Goal: Task Accomplishment & Management: Complete application form

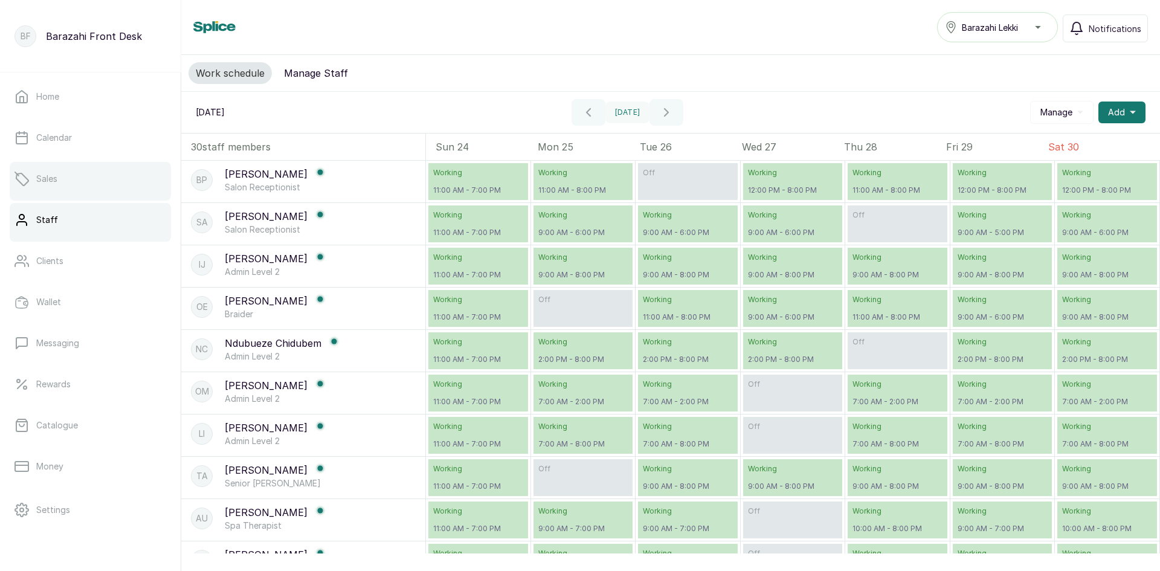
click at [51, 179] on p "Sales" at bounding box center [46, 179] width 21 height 12
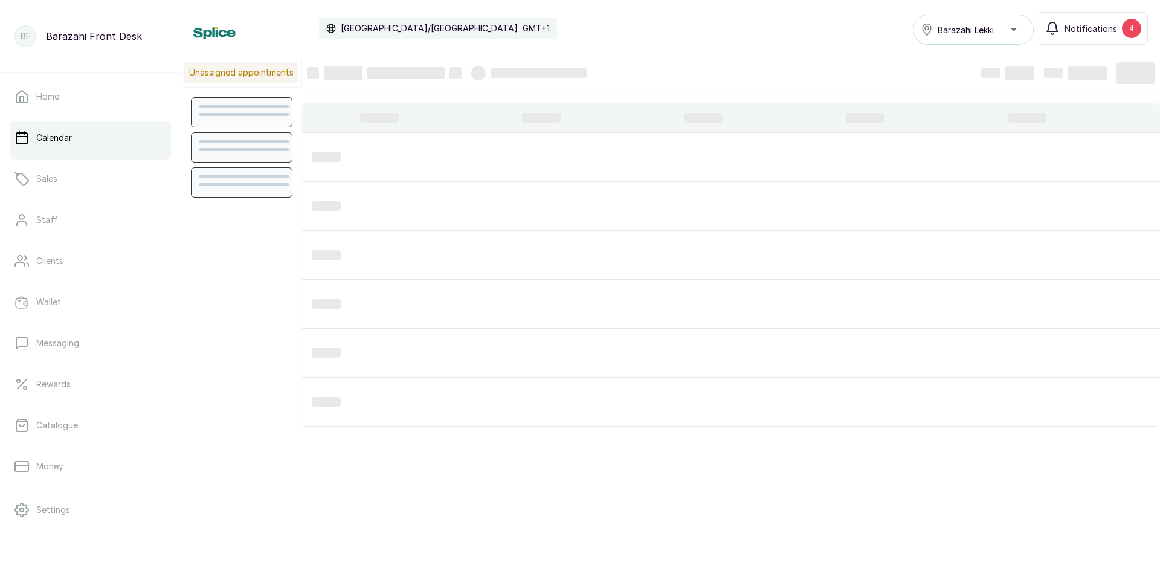
scroll to position [407, 0]
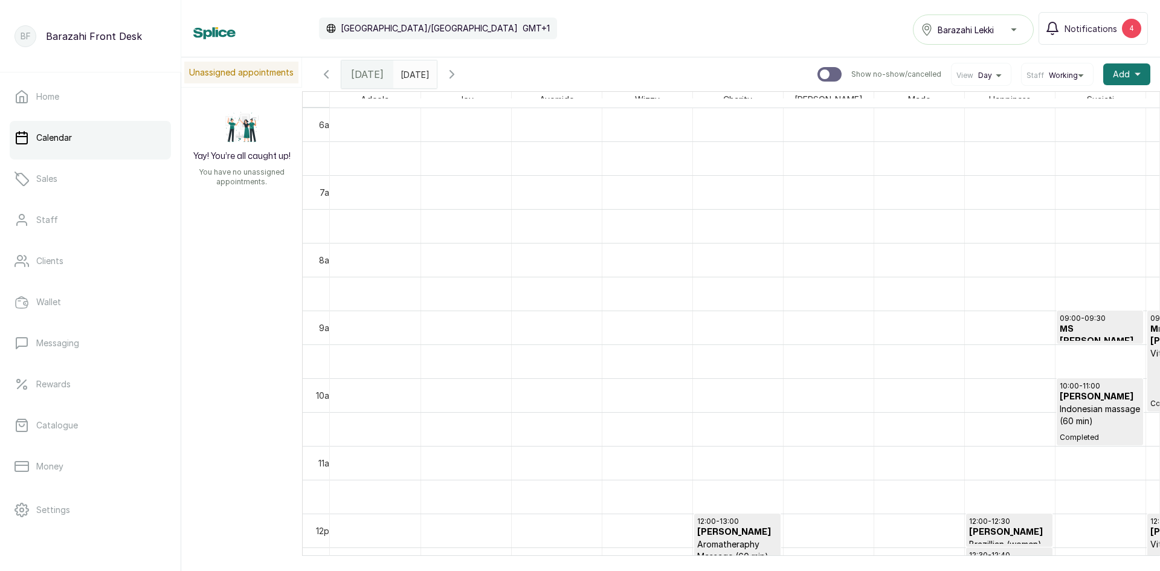
click at [1145, 555] on div at bounding box center [744, 555] width 829 height 0
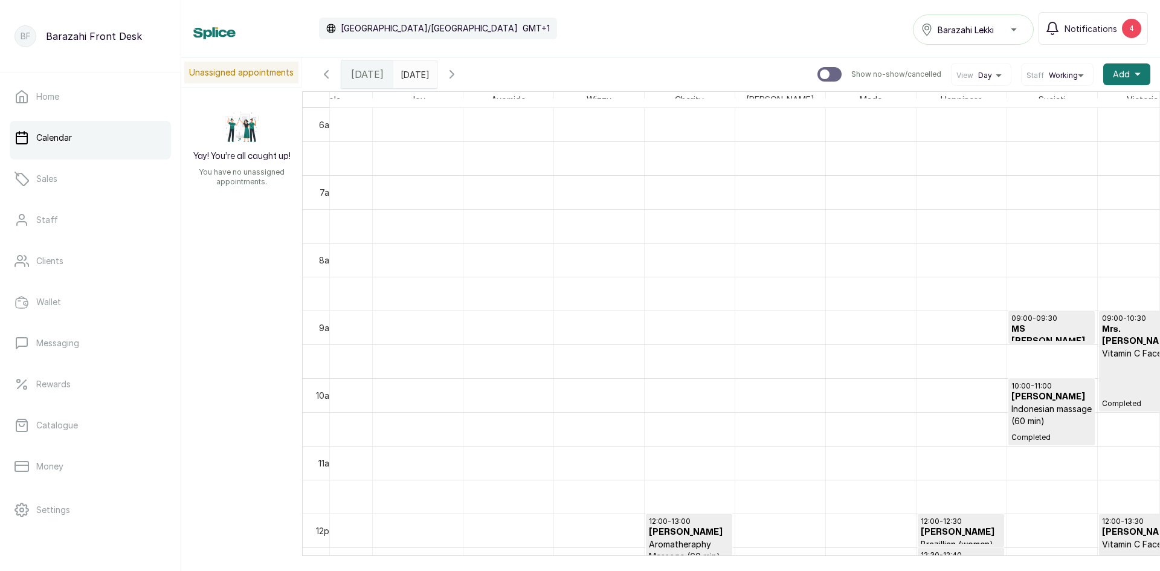
scroll to position [0, 0]
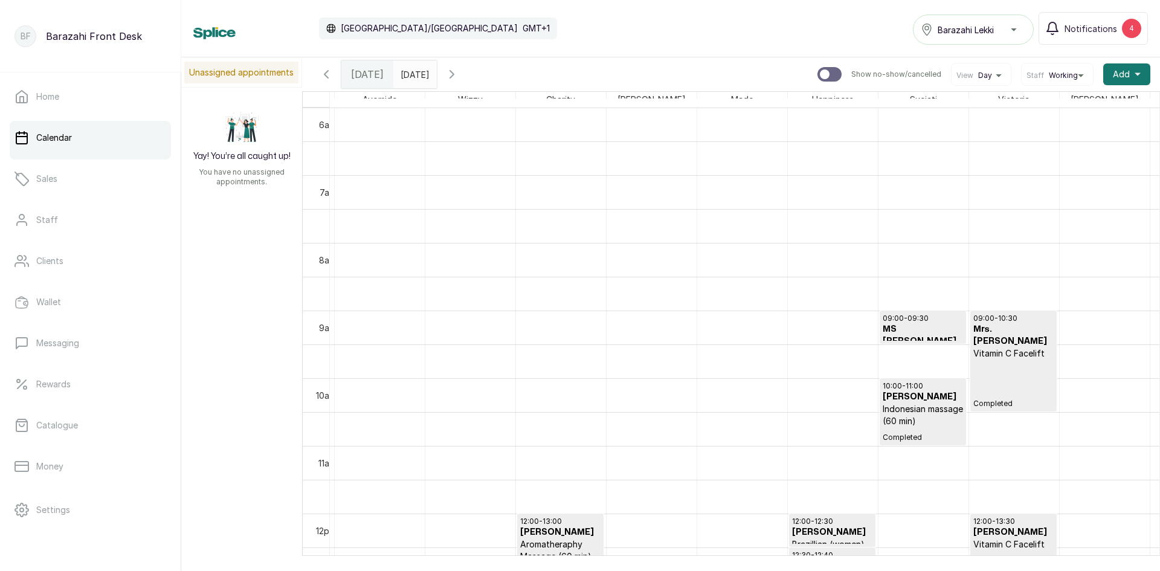
click at [1133, 556] on div "Calendar [GEOGRAPHIC_DATA]/[GEOGRAPHIC_DATA] GMT+1 Barazahi Lekki Notifications…" at bounding box center [670, 285] width 979 height 571
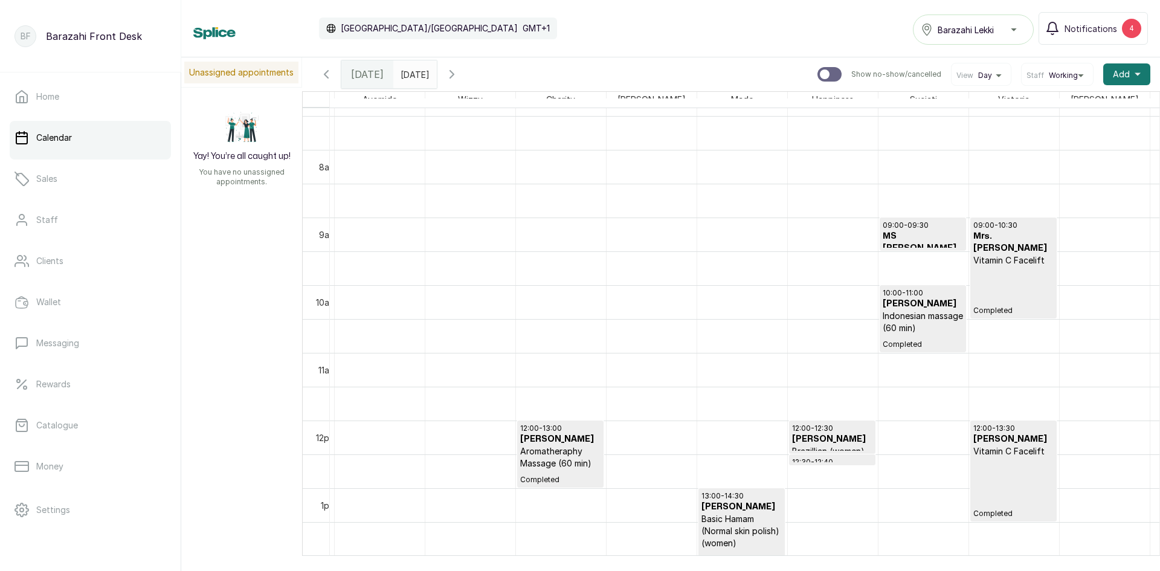
scroll to position [527, 0]
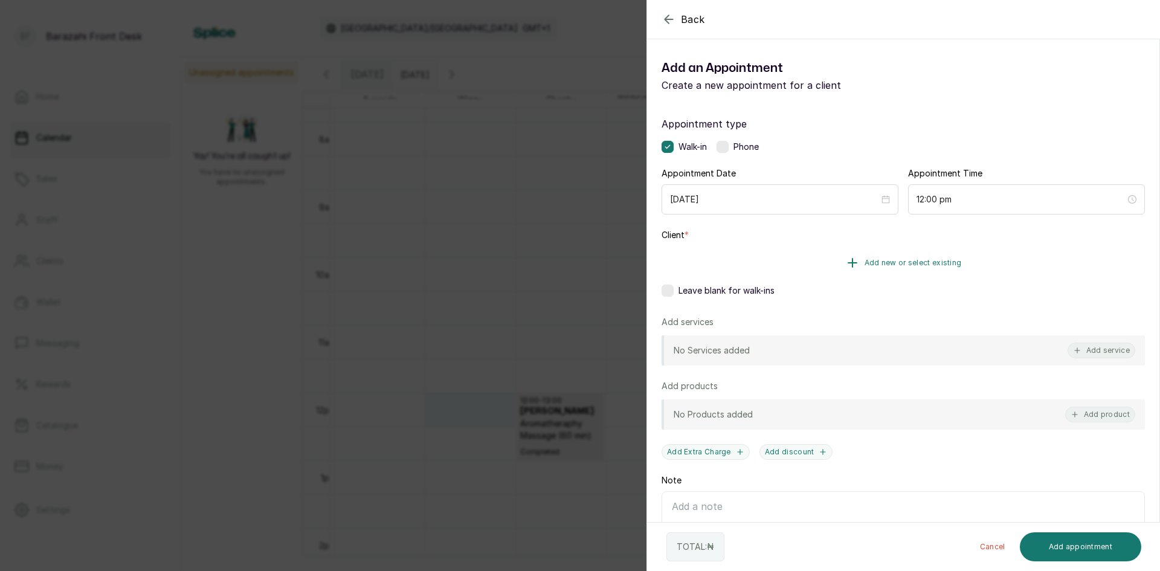
click at [833, 266] on button "Add new or select existing" at bounding box center [902, 263] width 483 height 34
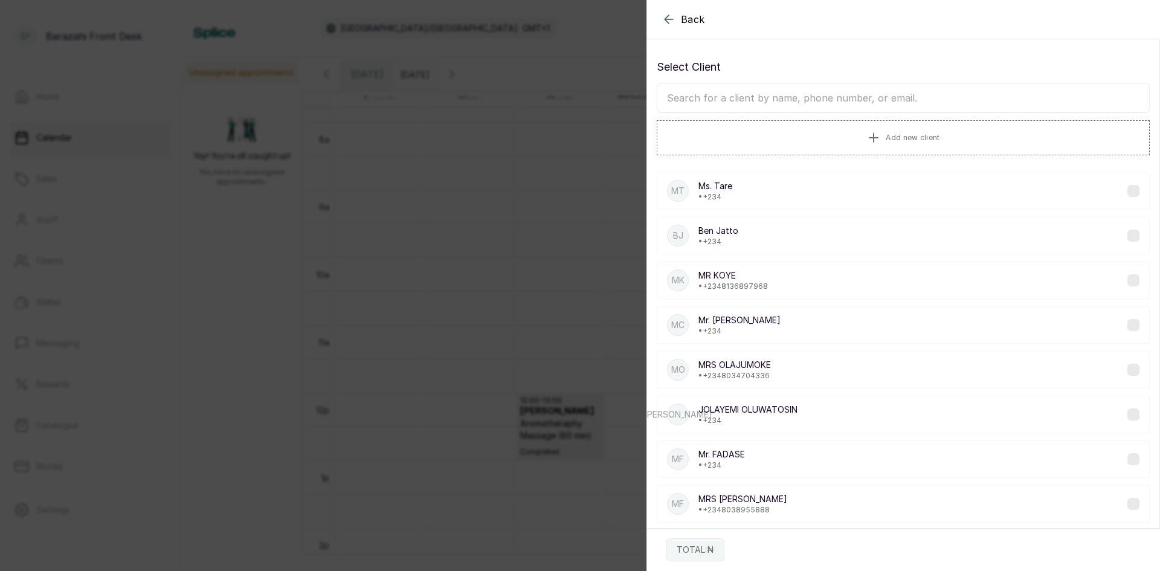
click at [786, 96] on input "text" at bounding box center [903, 98] width 493 height 30
type input "[PERSON_NAME]"
click at [749, 138] on button "Add new client" at bounding box center [903, 137] width 493 height 34
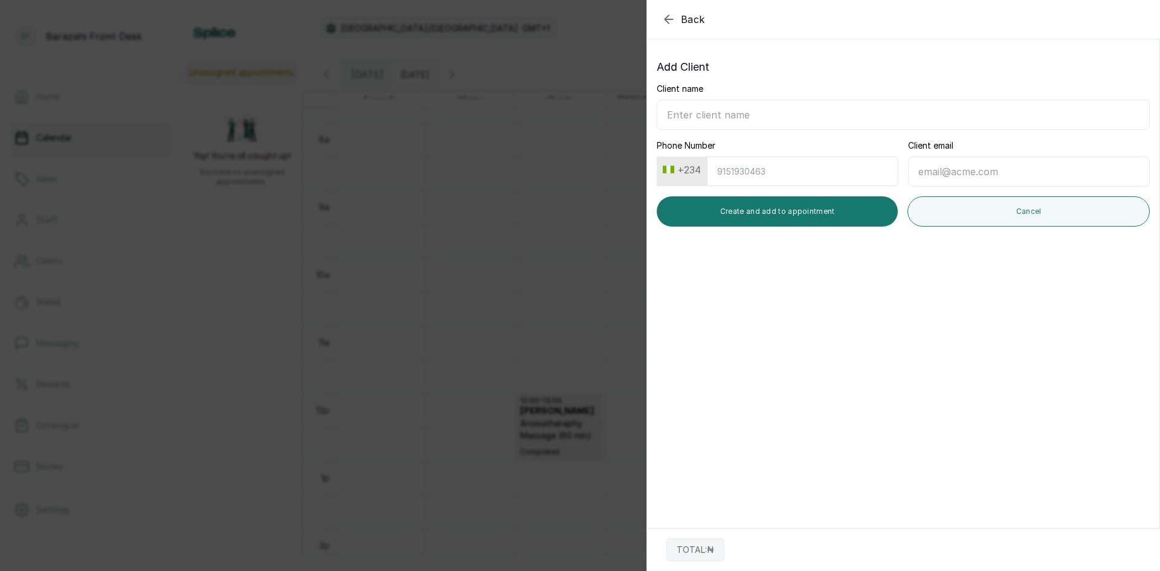
click at [707, 109] on input "Client name" at bounding box center [903, 115] width 493 height 30
type input "m"
type input "[PERSON_NAME]"
click at [684, 225] on button "Create and add to appointment" at bounding box center [777, 211] width 241 height 30
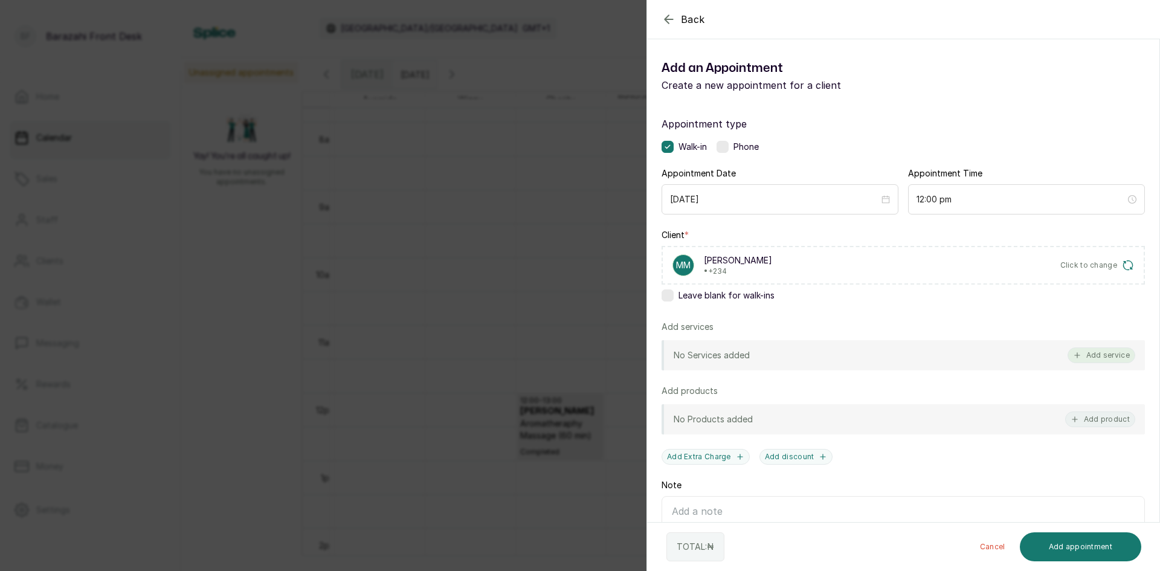
click at [1093, 357] on button "Add service" at bounding box center [1101, 355] width 68 height 16
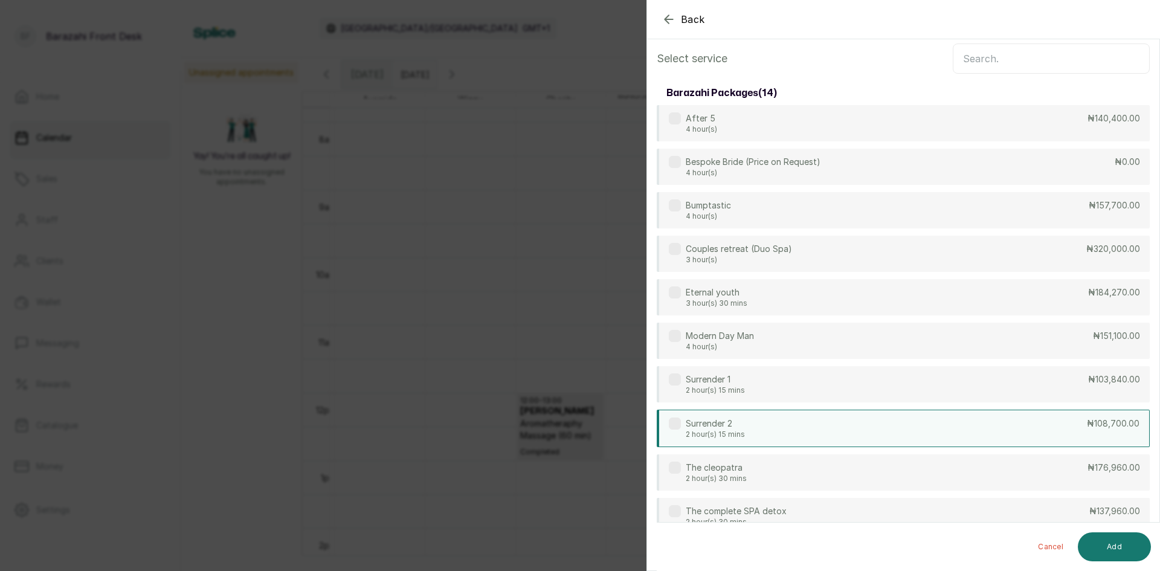
scroll to position [0, 0]
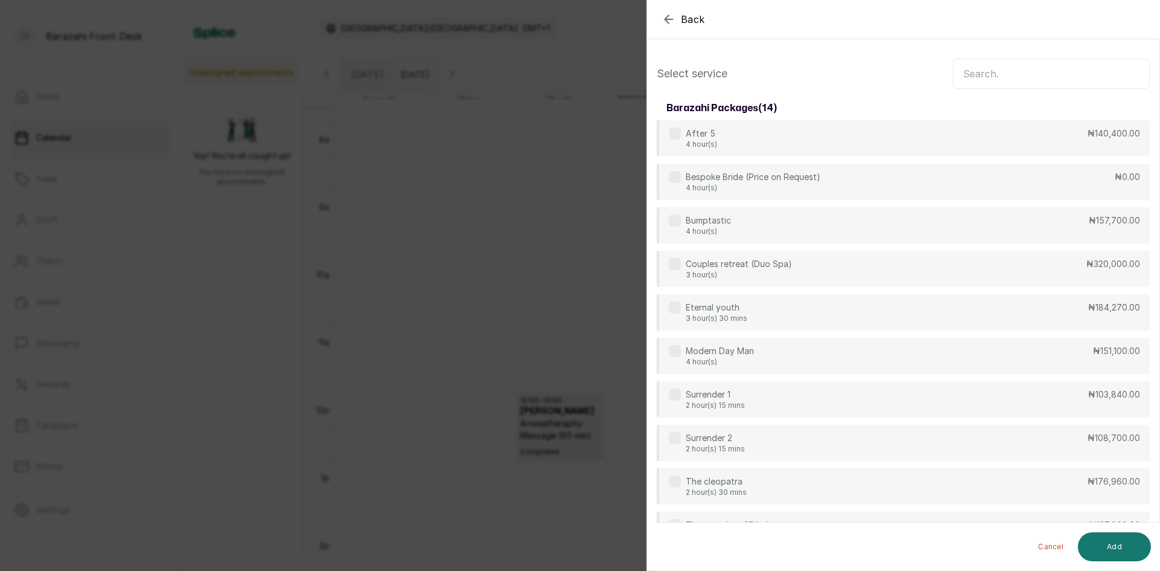
drag, startPoint x: 985, startPoint y: 65, endPoint x: 994, endPoint y: 56, distance: 12.0
click at [985, 75] on input "text" at bounding box center [1051, 74] width 197 height 30
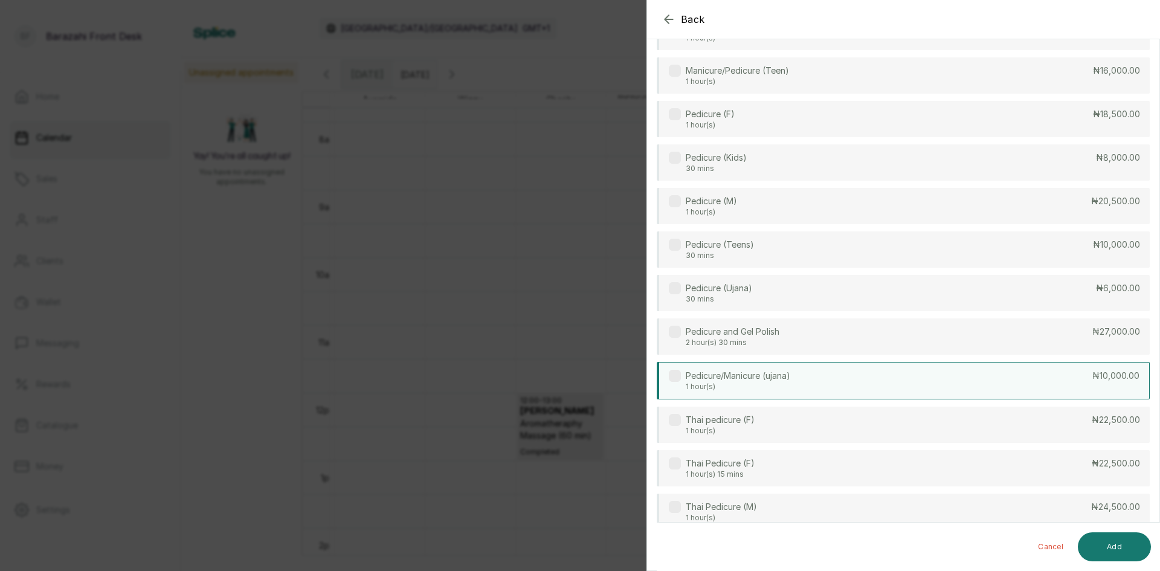
scroll to position [423, 0]
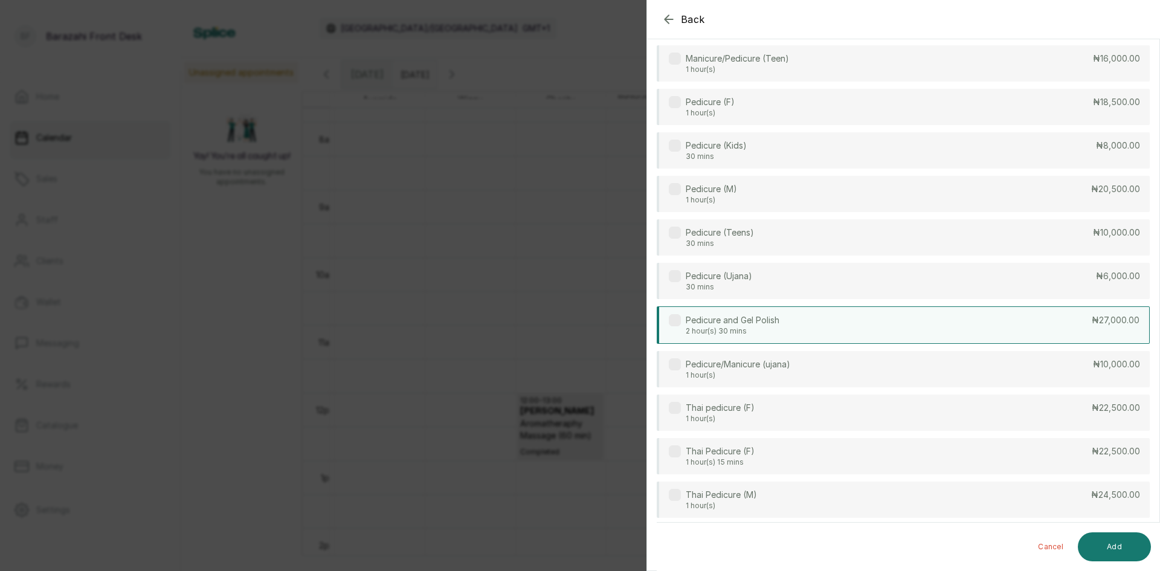
type input "pedi"
click at [753, 325] on p "Pedicure and Gel Polish" at bounding box center [733, 320] width 94 height 12
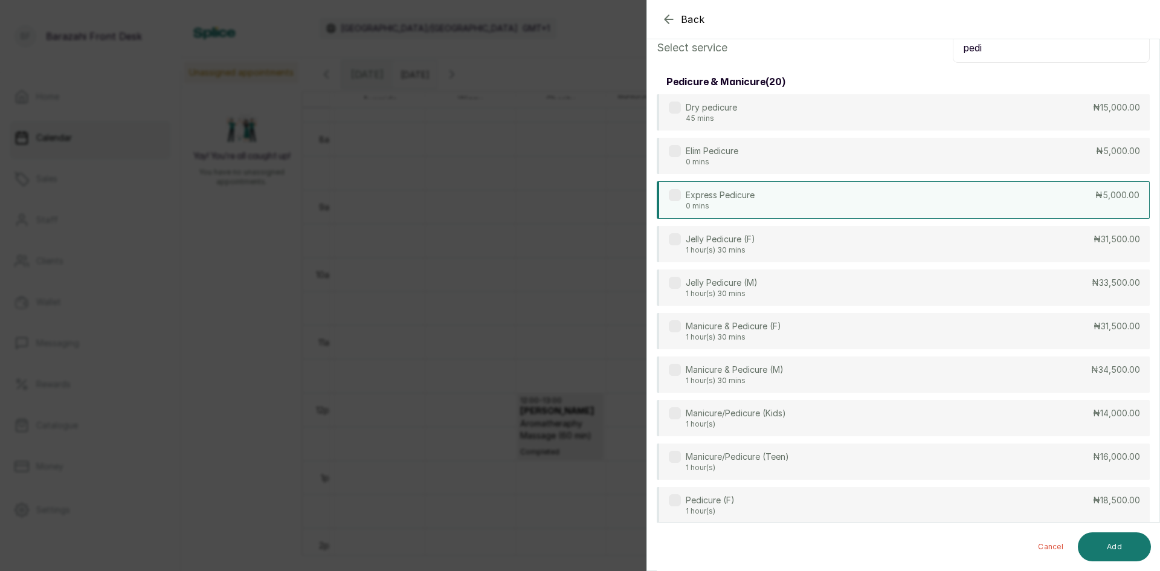
scroll to position [0, 0]
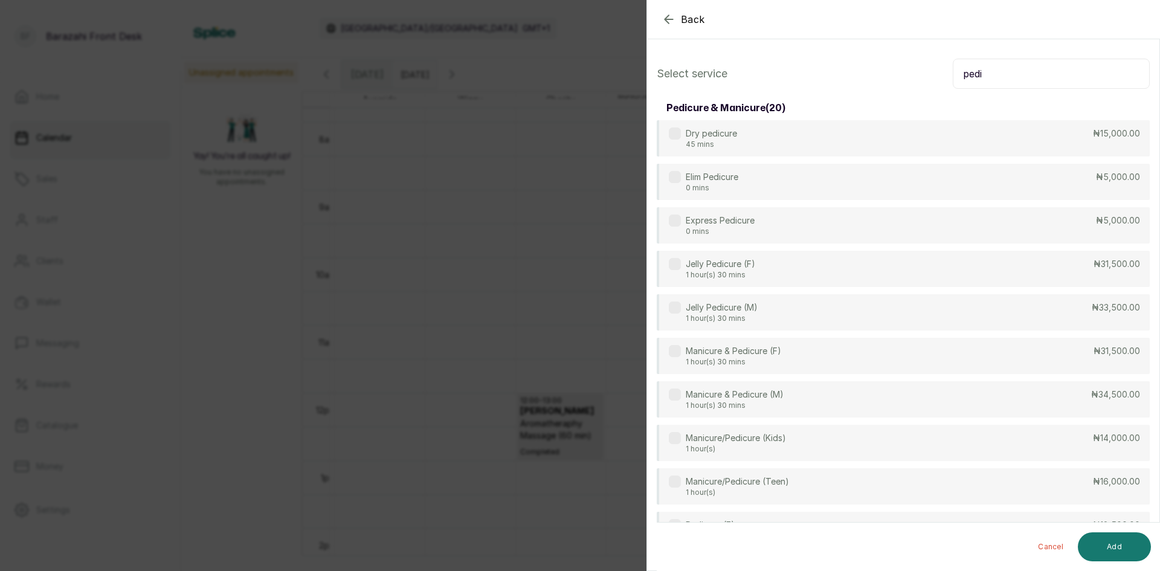
drag, startPoint x: 988, startPoint y: 65, endPoint x: 915, endPoint y: 88, distance: 76.0
click at [915, 88] on div "Select service pedi" at bounding box center [903, 74] width 493 height 30
click at [579, 141] on div "Back Add Appointment Select service pedi pedicure & manicure ( 20 ) Dry pedicur…" at bounding box center [580, 285] width 1160 height 571
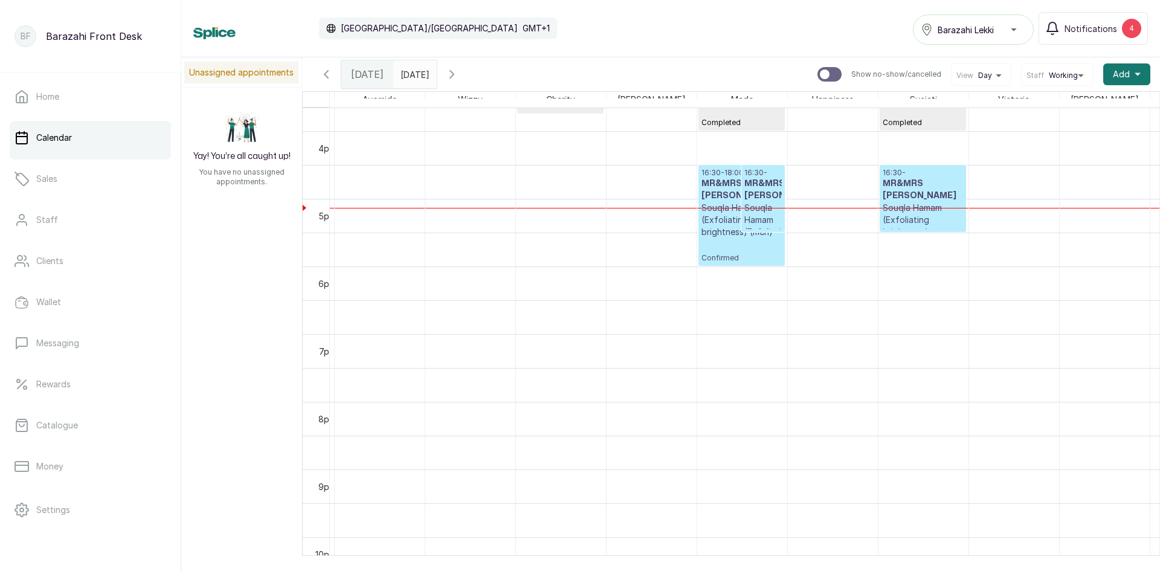
scroll to position [1011, 0]
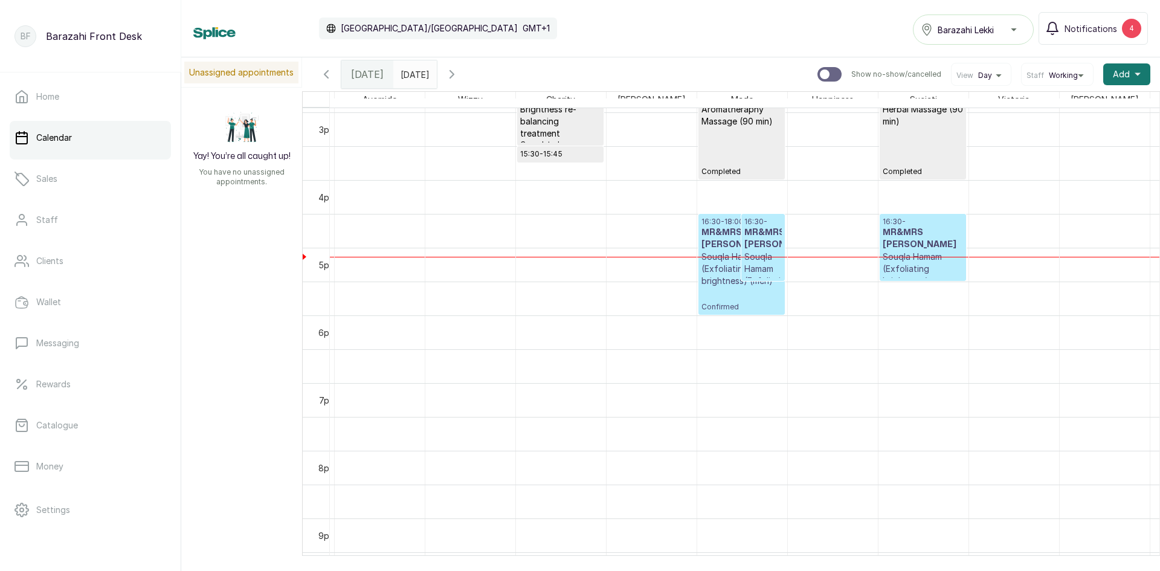
click at [773, 249] on h3 "MR&MRS [PERSON_NAME]" at bounding box center [762, 239] width 37 height 24
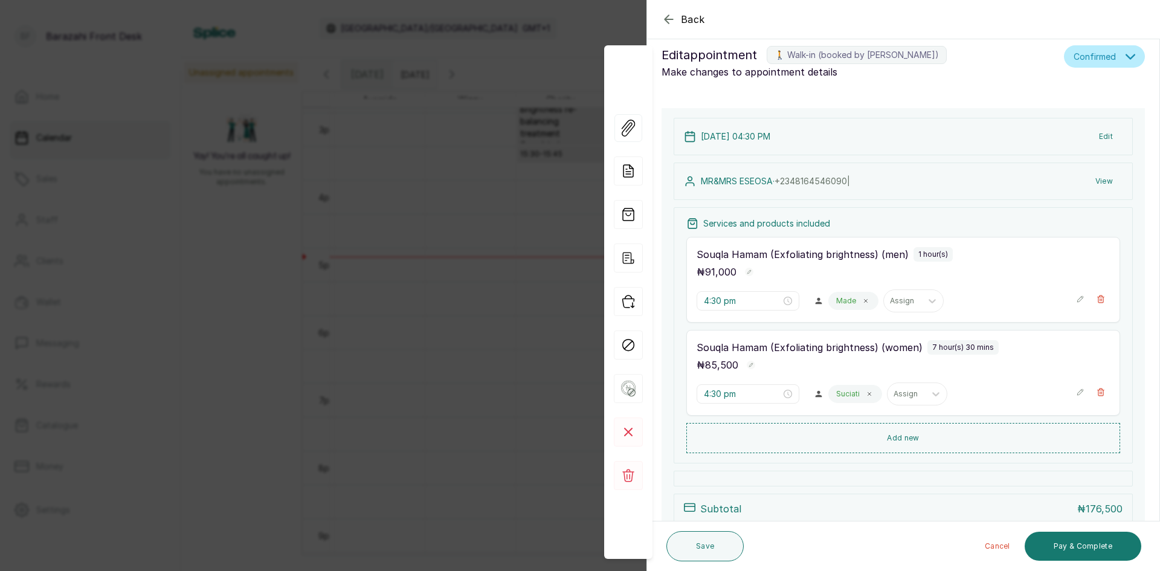
scroll to position [0, 0]
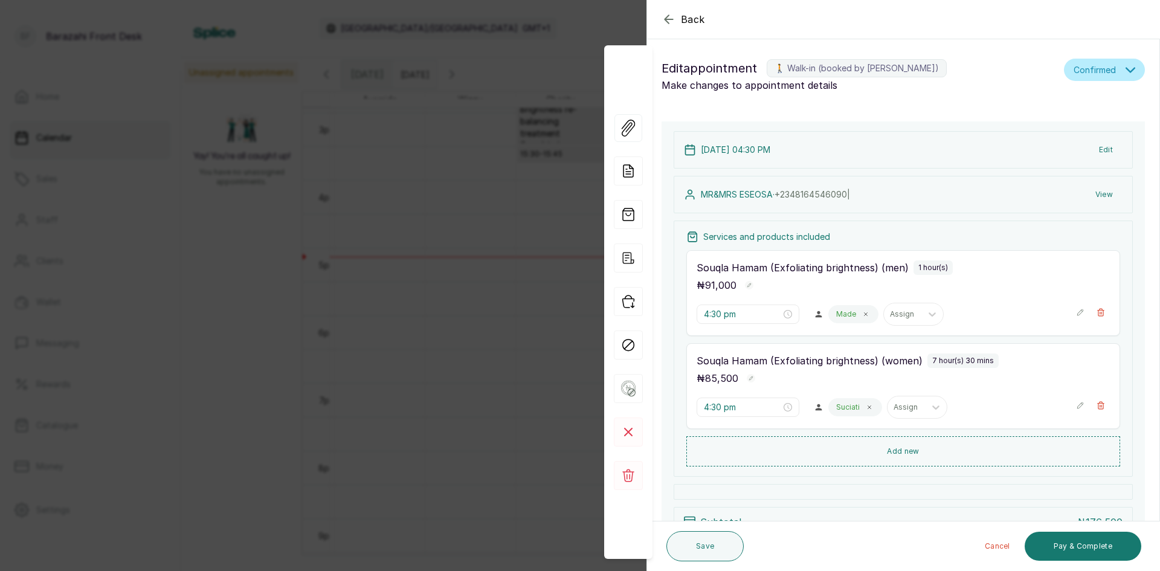
click at [674, 19] on icon "button" at bounding box center [668, 19] width 14 height 14
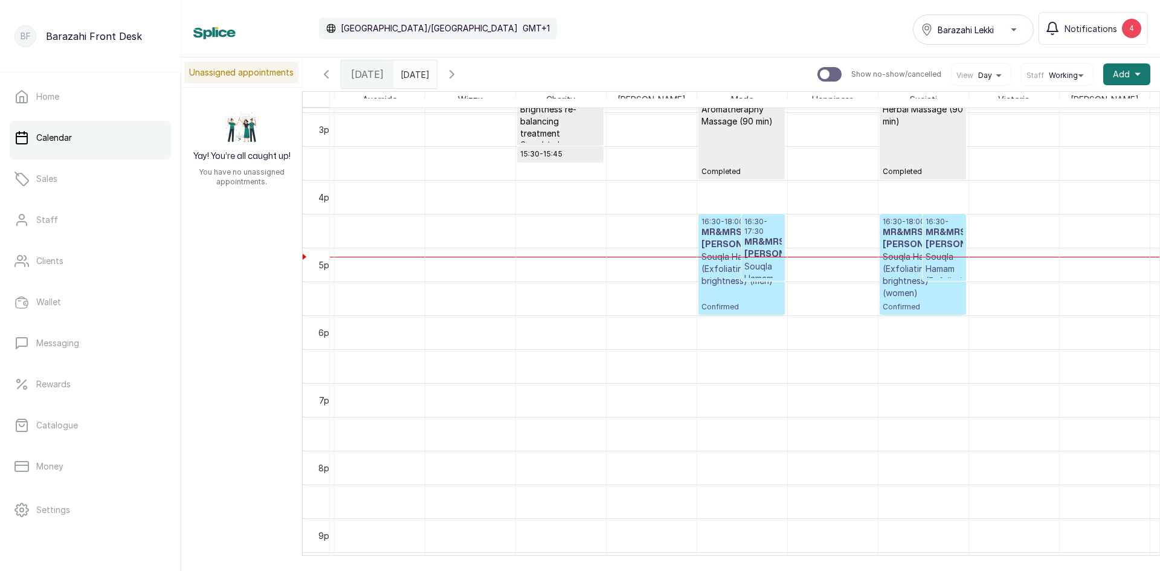
click at [764, 267] on p "Souqla Hamam (Exfoliating brightness) (men)" at bounding box center [762, 290] width 37 height 60
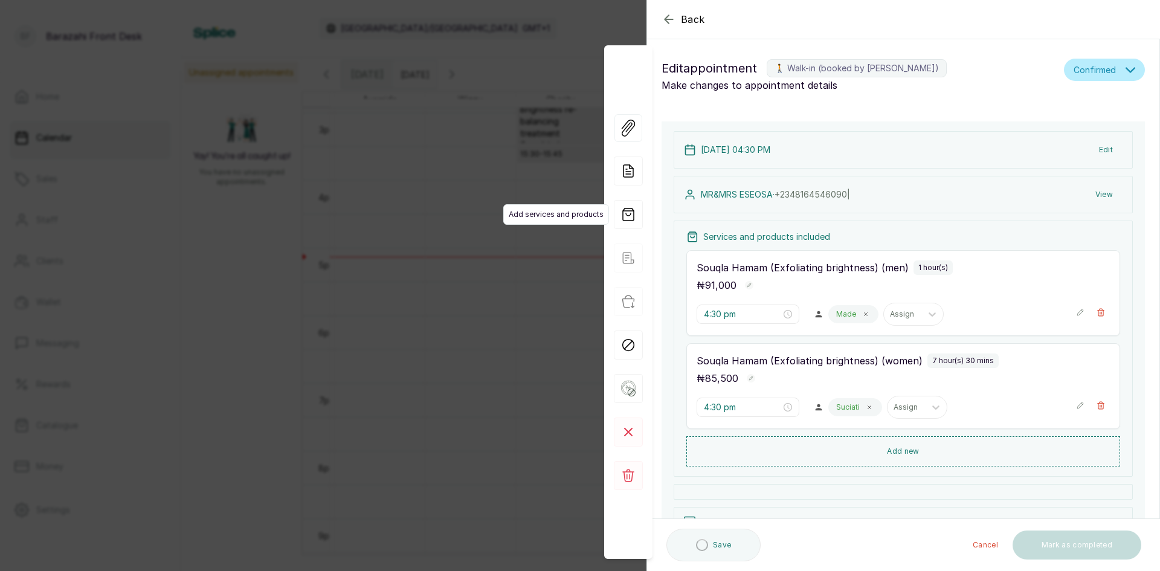
click at [519, 207] on span "Add services and products" at bounding box center [556, 214] width 106 height 21
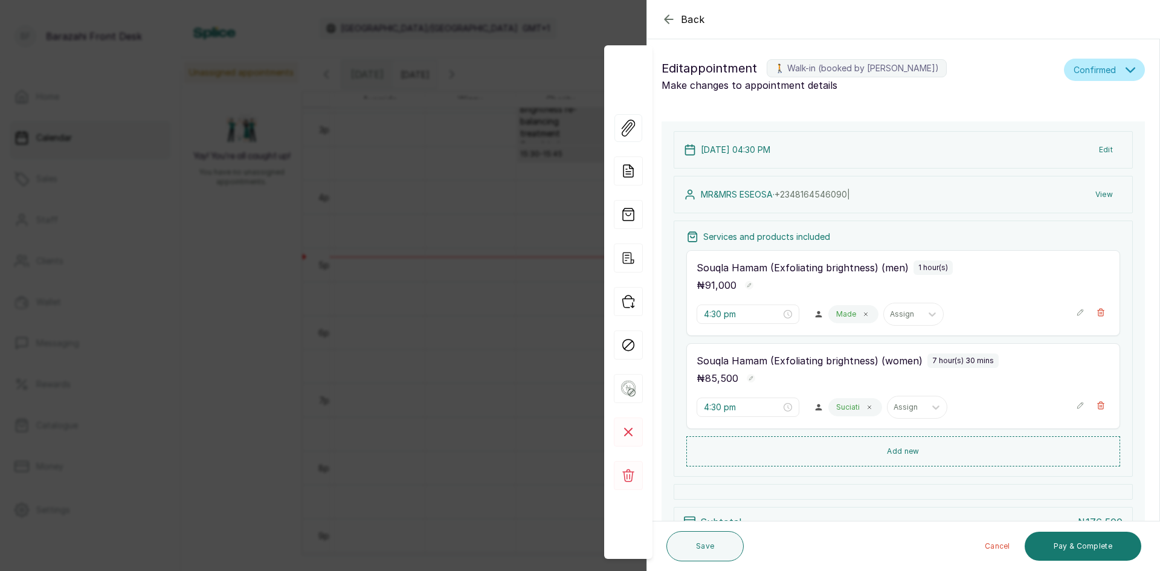
click at [523, 185] on div "Back Appointment Details Edit appointment 🚶 Walk-in (booked by [PERSON_NAME]) M…" at bounding box center [580, 285] width 1160 height 571
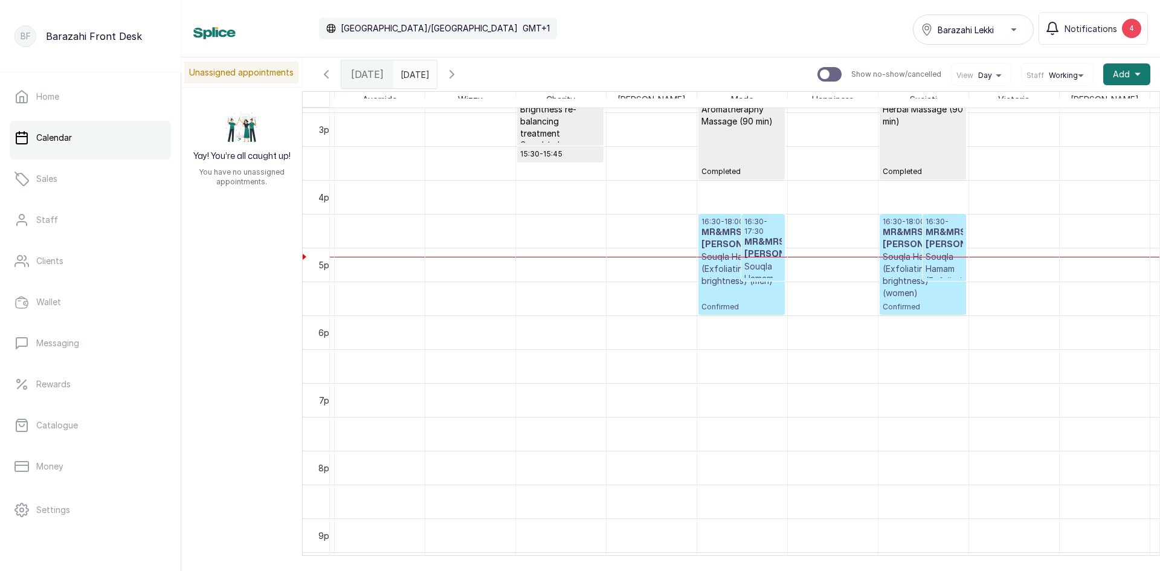
click at [707, 251] on p "Souqla Hamam (Exfoliating brightness) (men)" at bounding box center [741, 269] width 80 height 36
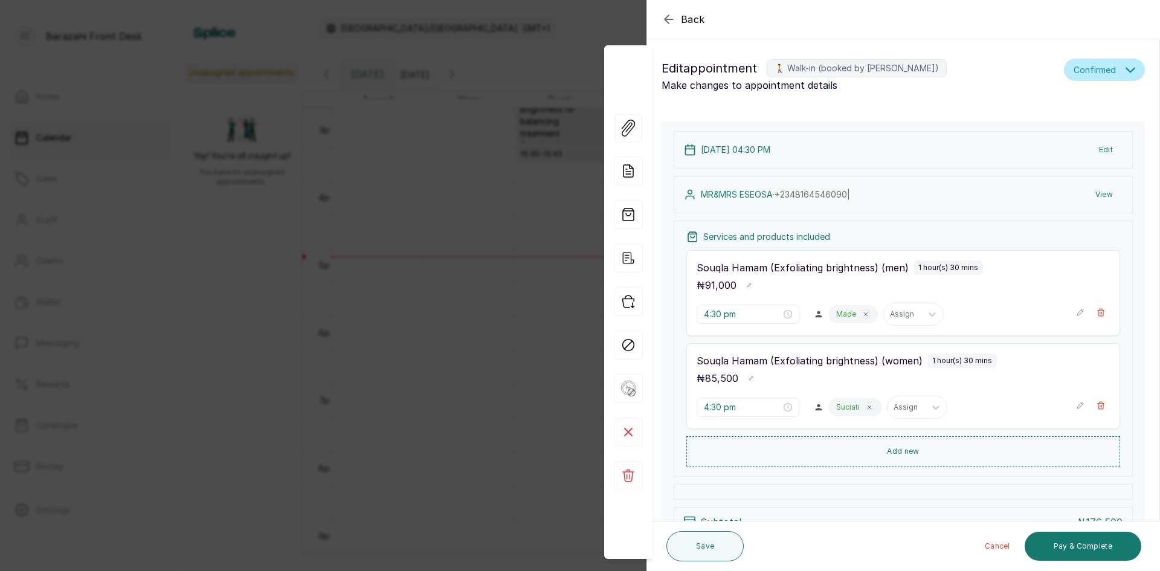
click at [457, 242] on div "Back Appointment Details Edit appointment 🚶 Walk-in (booked by [PERSON_NAME]) M…" at bounding box center [580, 285] width 1160 height 571
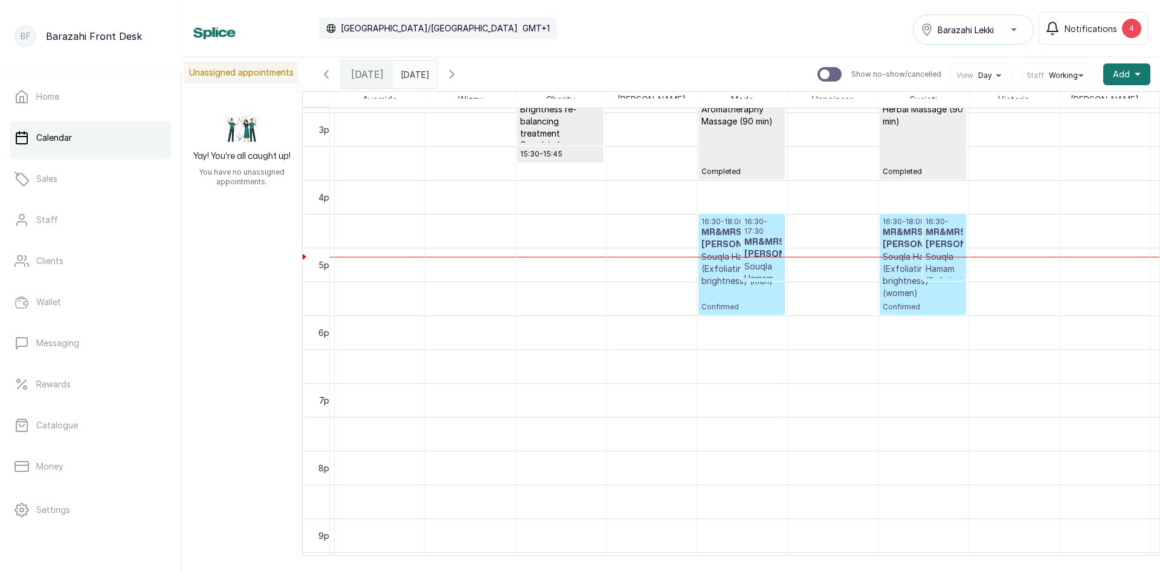
click at [927, 267] on p "Souqla Hamam (Exfoliating brightness) (women)" at bounding box center [943, 281] width 37 height 60
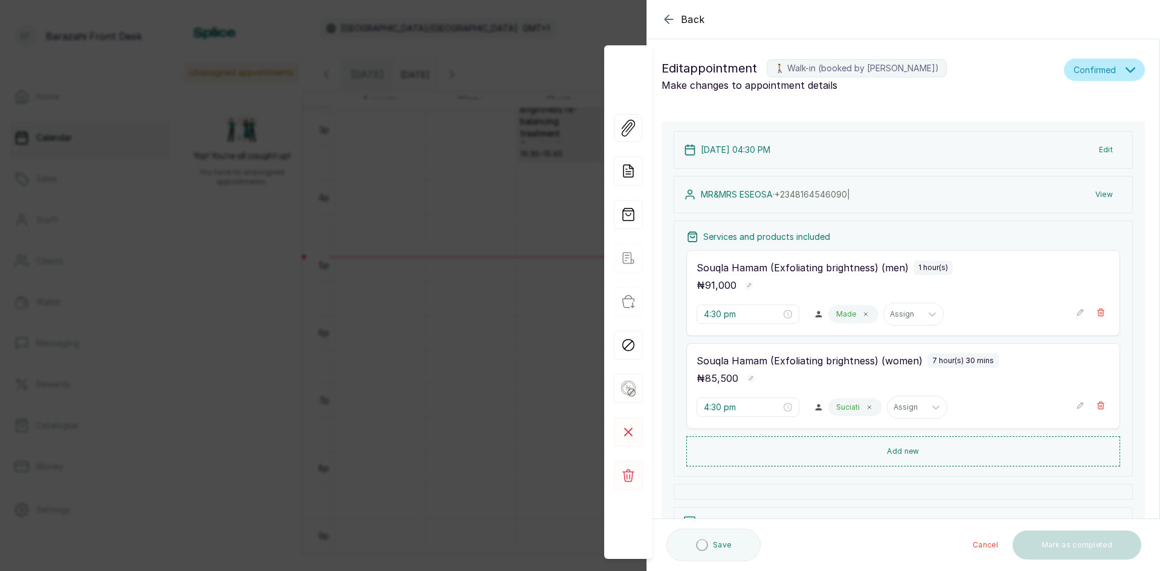
click at [502, 397] on div "Back Appointment Details Edit appointment 🚶 Walk-in (booked by [PERSON_NAME]) M…" at bounding box center [580, 285] width 1160 height 571
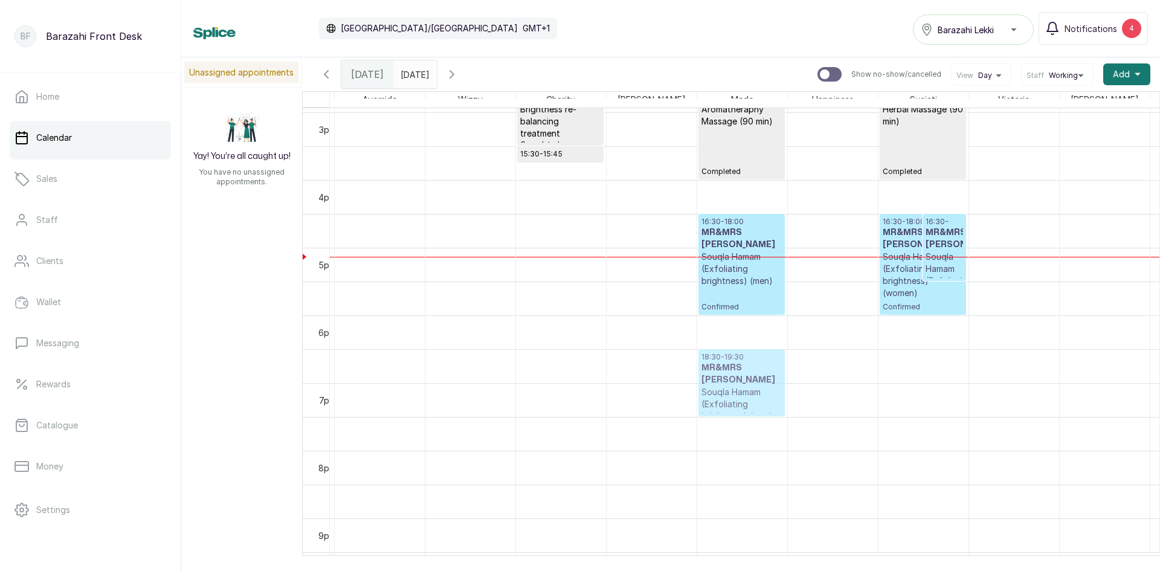
drag, startPoint x: 756, startPoint y: 267, endPoint x: 758, endPoint y: 397, distance: 130.5
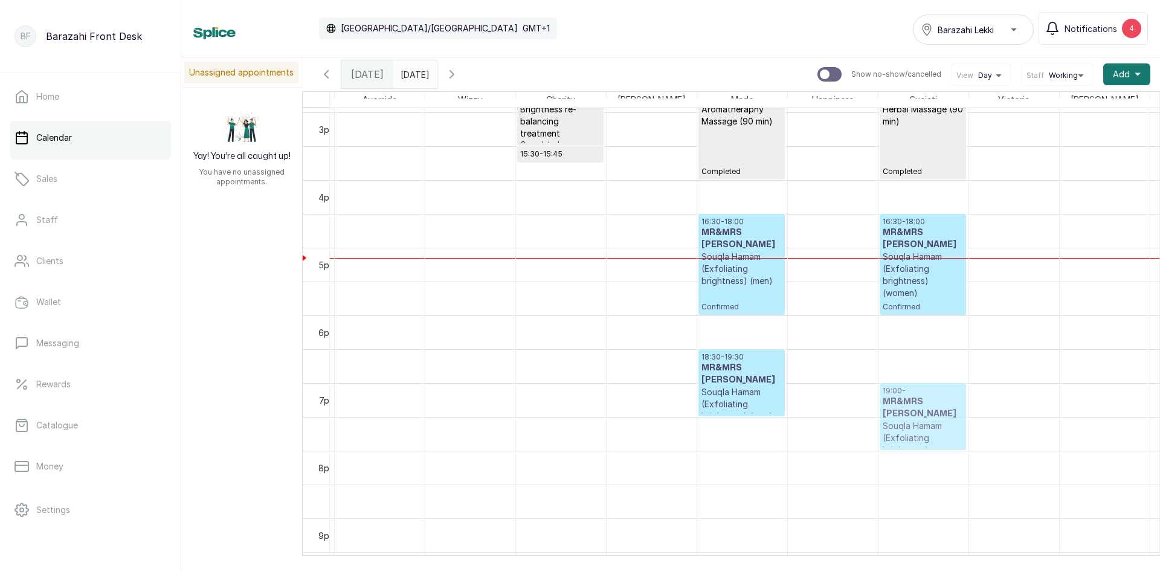
drag, startPoint x: 943, startPoint y: 262, endPoint x: 932, endPoint y: 408, distance: 147.2
click at [738, 271] on p "Souqla Hamam (Exfoliating brightness) (men)" at bounding box center [741, 269] width 80 height 36
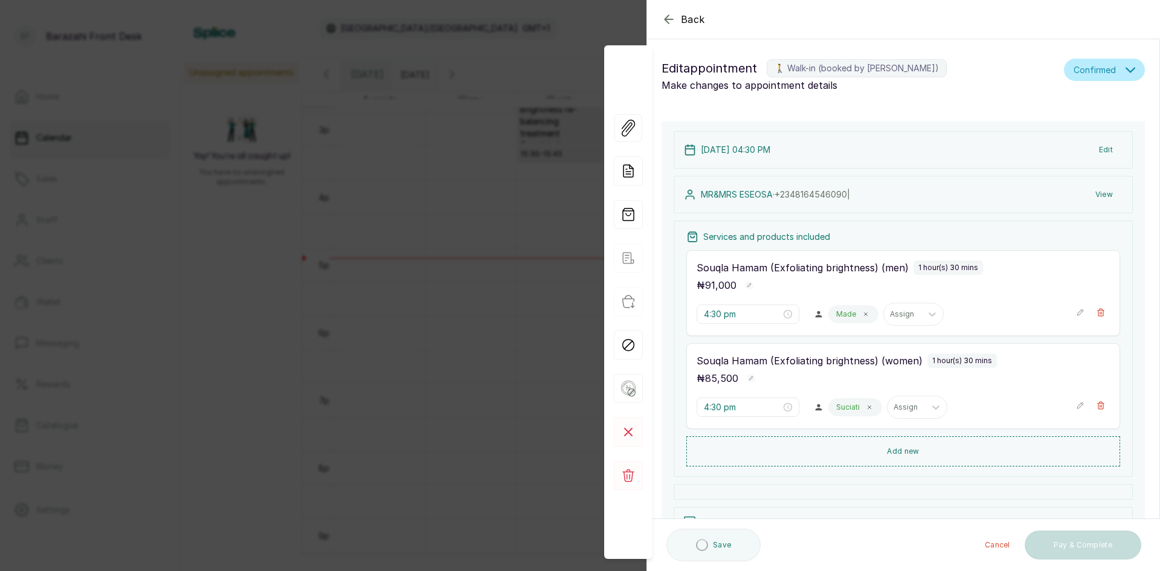
click at [548, 320] on div "Back Appointment Details Edit appointment 🚶 Walk-in (booked by [PERSON_NAME]) M…" at bounding box center [580, 285] width 1160 height 571
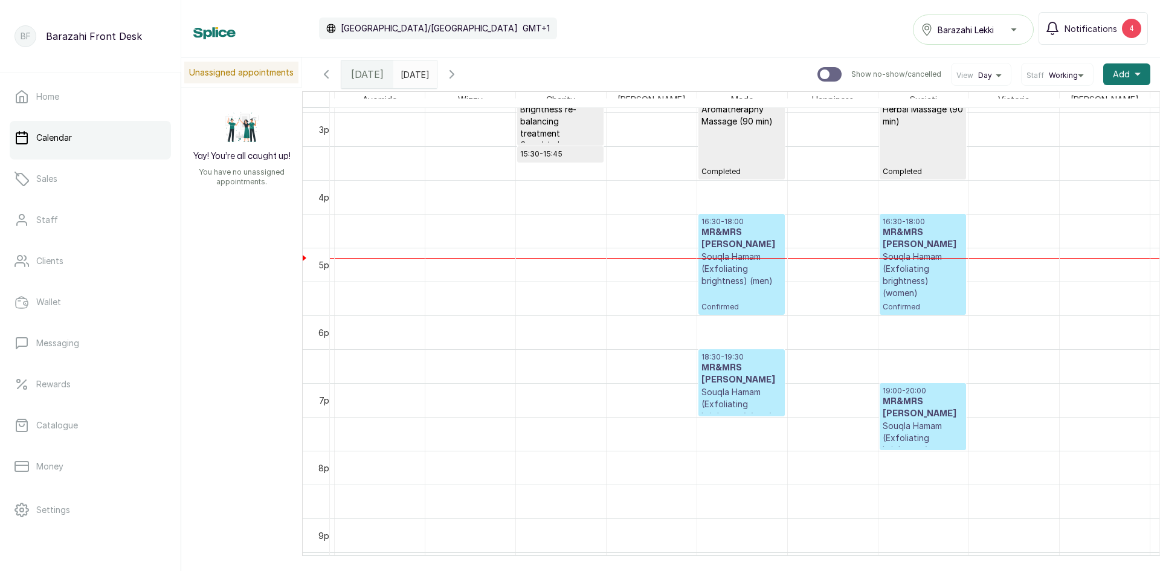
click at [922, 281] on p "Souqla Hamam (Exfoliating brightness) (women)" at bounding box center [923, 275] width 80 height 48
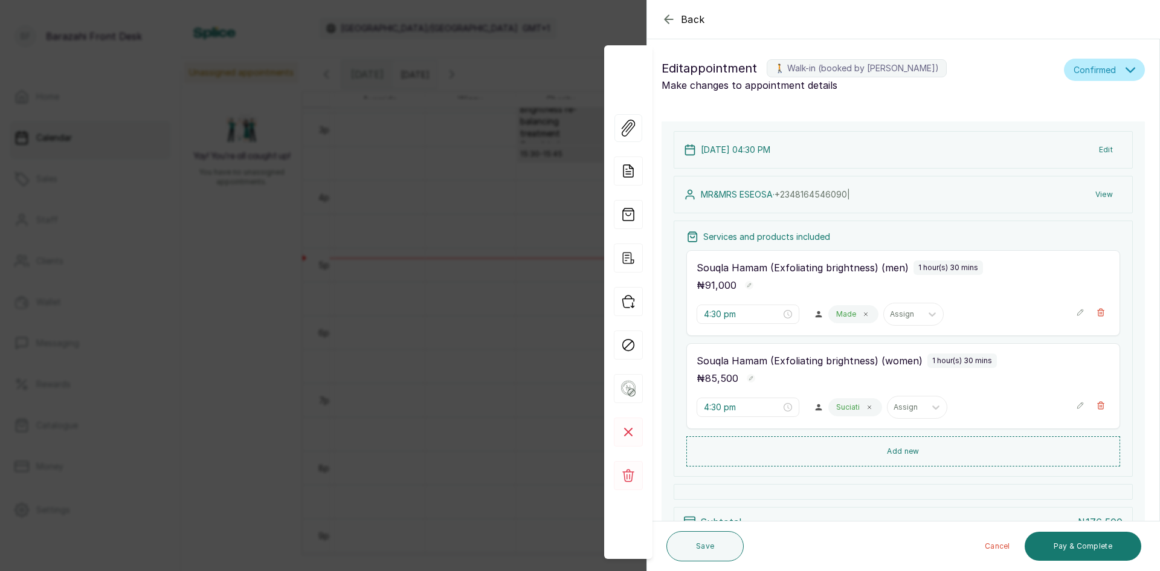
click at [555, 312] on div "Back Appointment Details Edit appointment 🚶 Walk-in (booked by [PERSON_NAME]) M…" at bounding box center [580, 285] width 1160 height 571
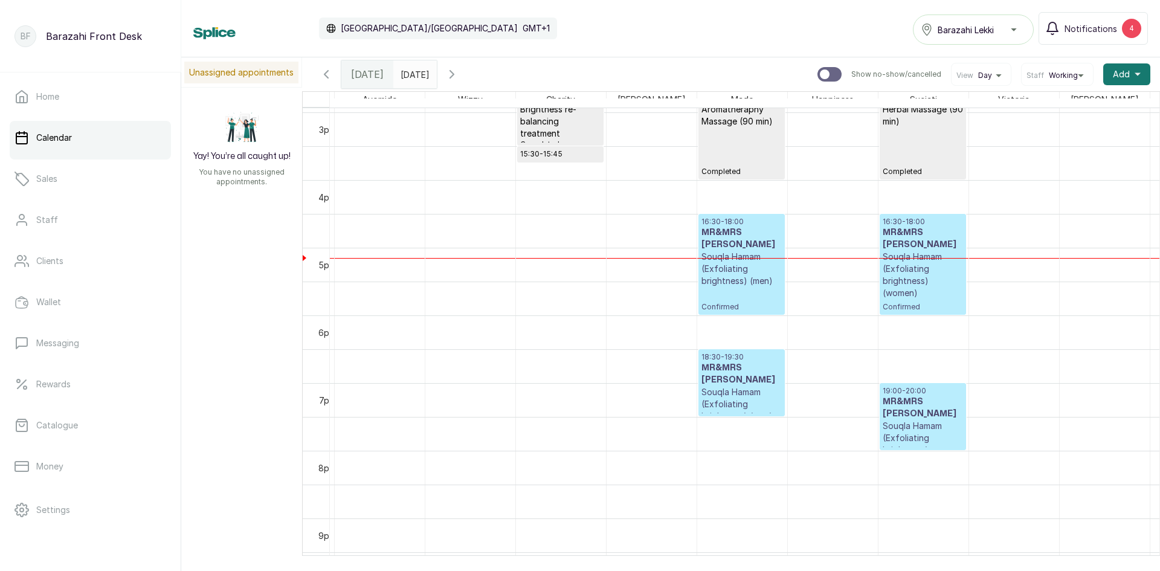
click at [769, 394] on p "Souqla Hamam (Exfoliating brightness) (men)" at bounding box center [741, 404] width 80 height 36
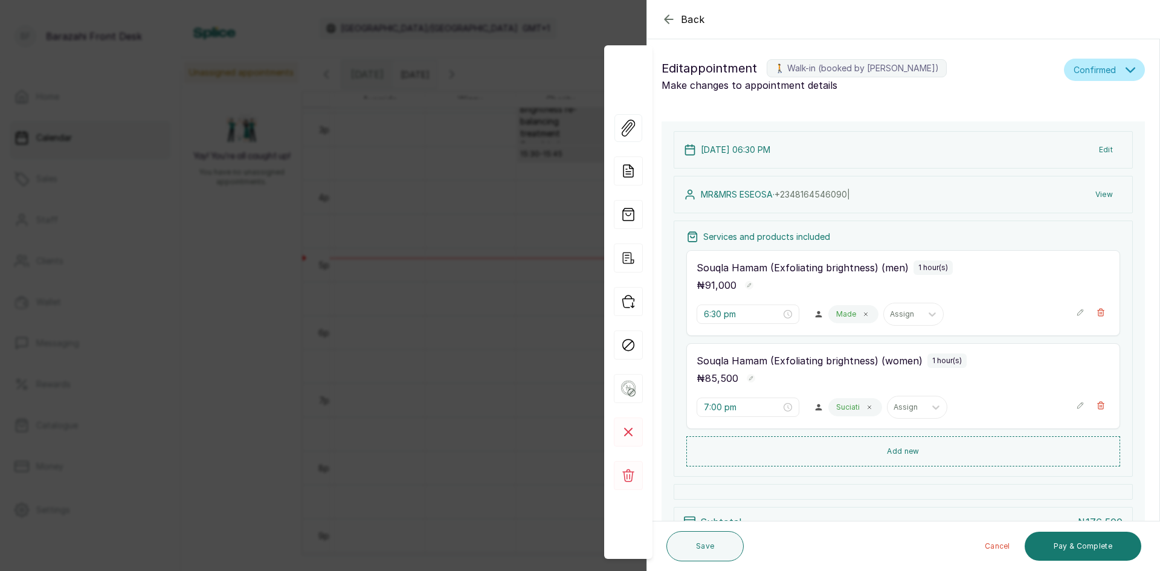
click at [515, 378] on div "Back Appointment Details Edit appointment 🚶 Walk-in (booked by [PERSON_NAME]) M…" at bounding box center [580, 285] width 1160 height 571
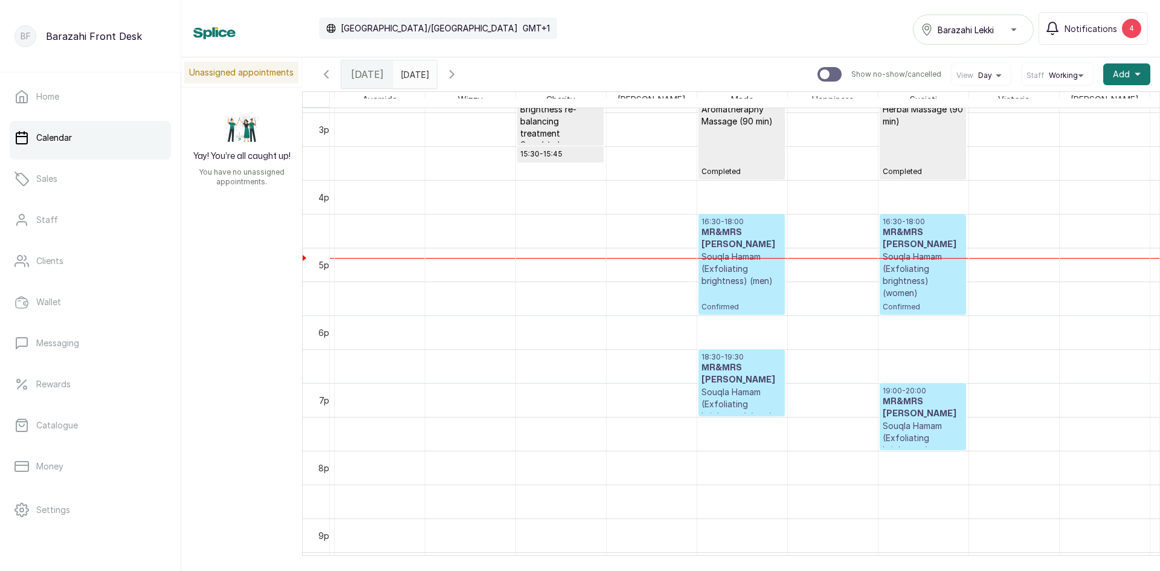
click at [721, 386] on p "Souqla Hamam (Exfoliating brightness) (men)" at bounding box center [741, 404] width 80 height 36
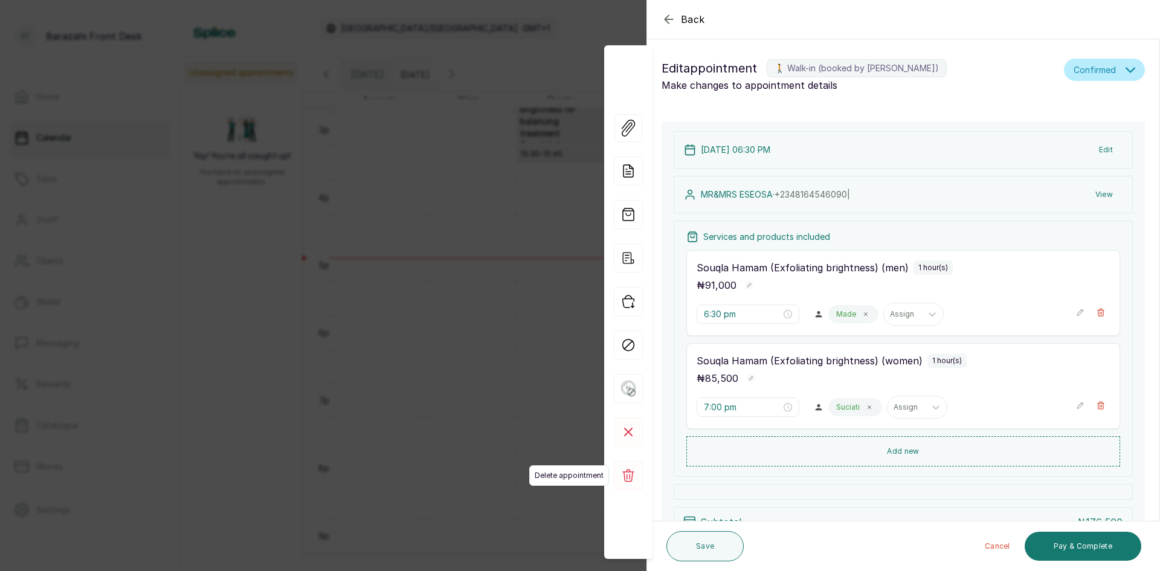
click at [628, 470] on icon at bounding box center [628, 475] width 29 height 29
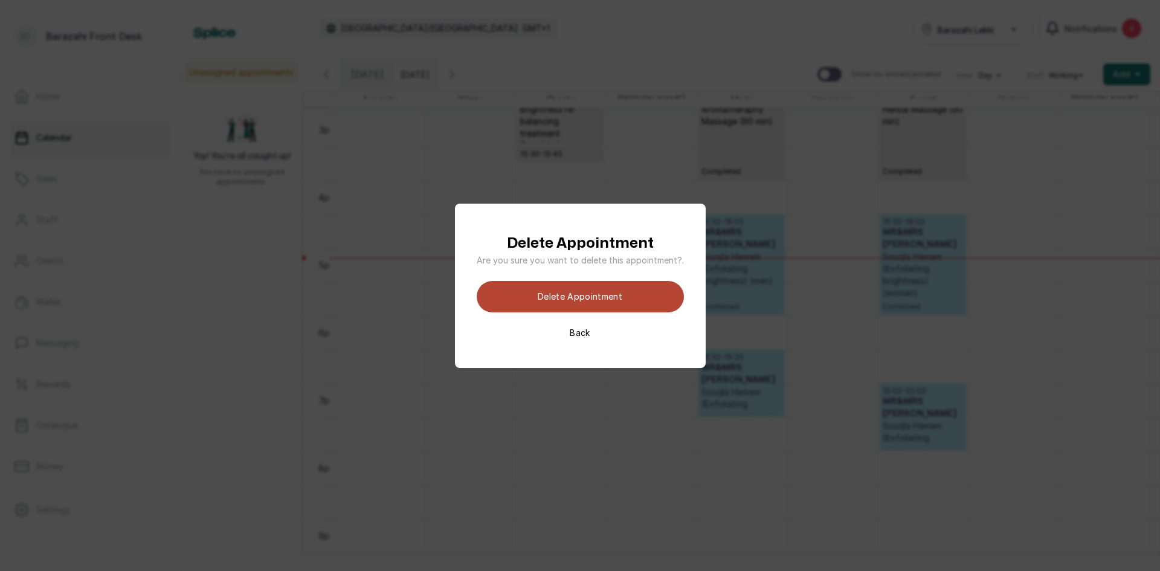
click at [622, 304] on button "Delete appointment" at bounding box center [580, 296] width 207 height 31
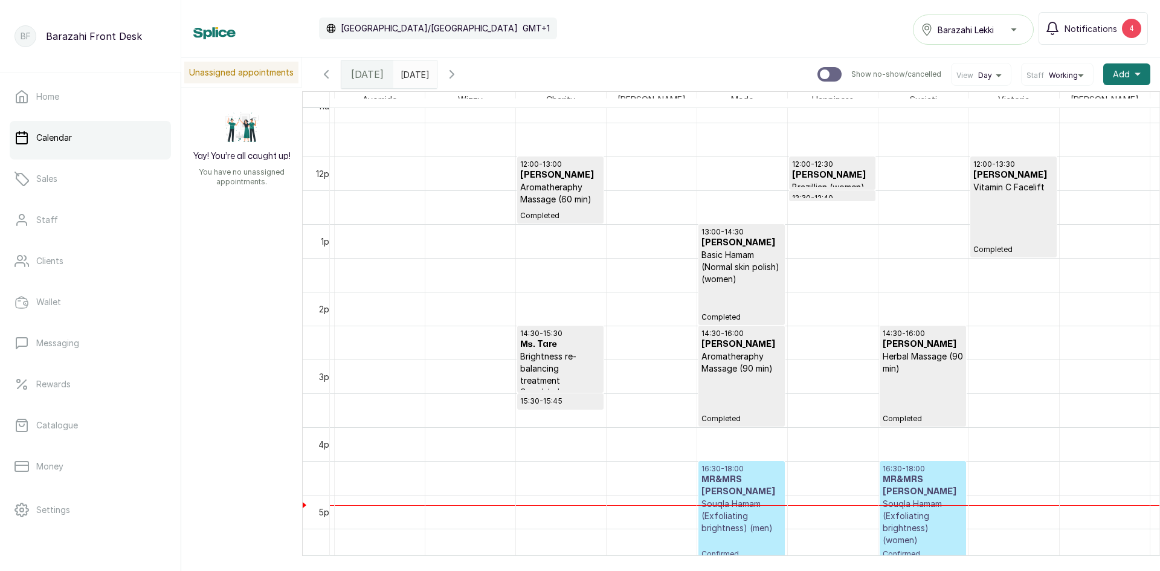
scroll to position [709, 0]
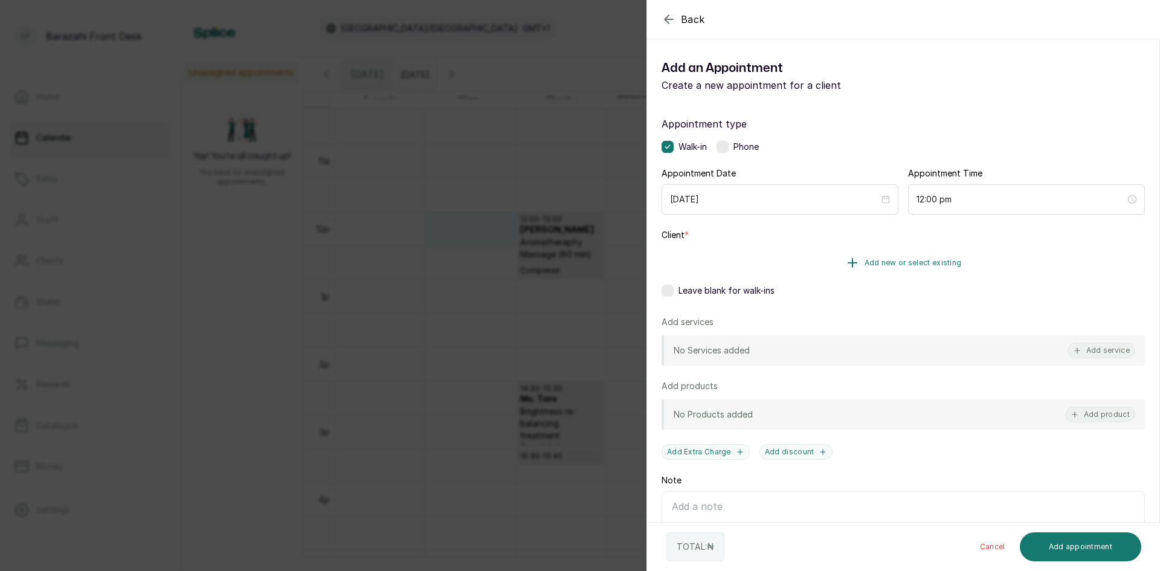
click at [814, 261] on button "Add new or select existing" at bounding box center [902, 263] width 483 height 34
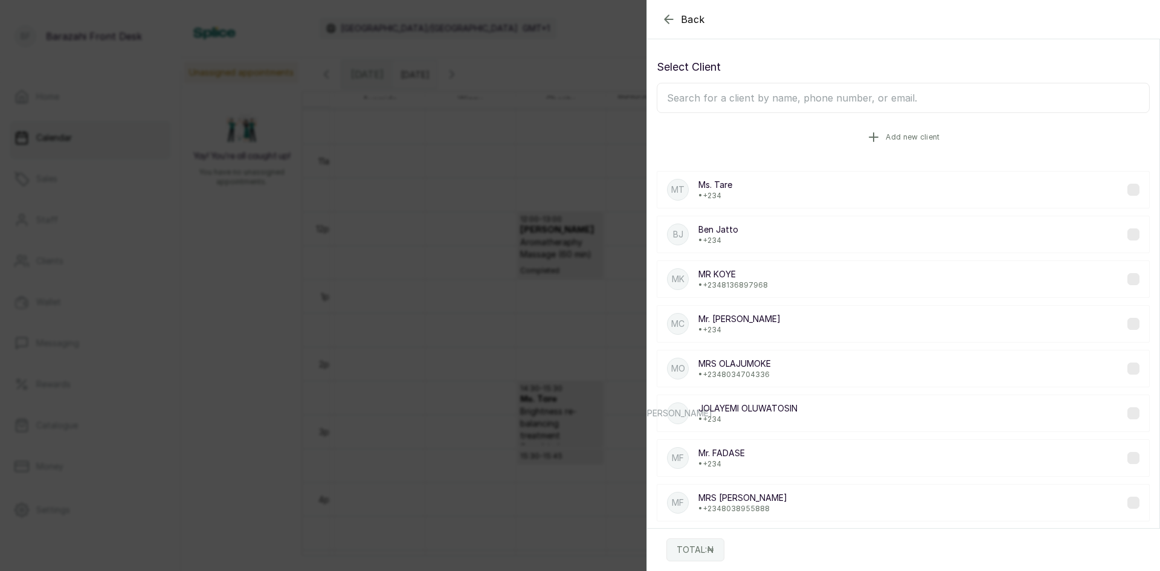
click at [829, 136] on button "Add new client" at bounding box center [903, 137] width 493 height 34
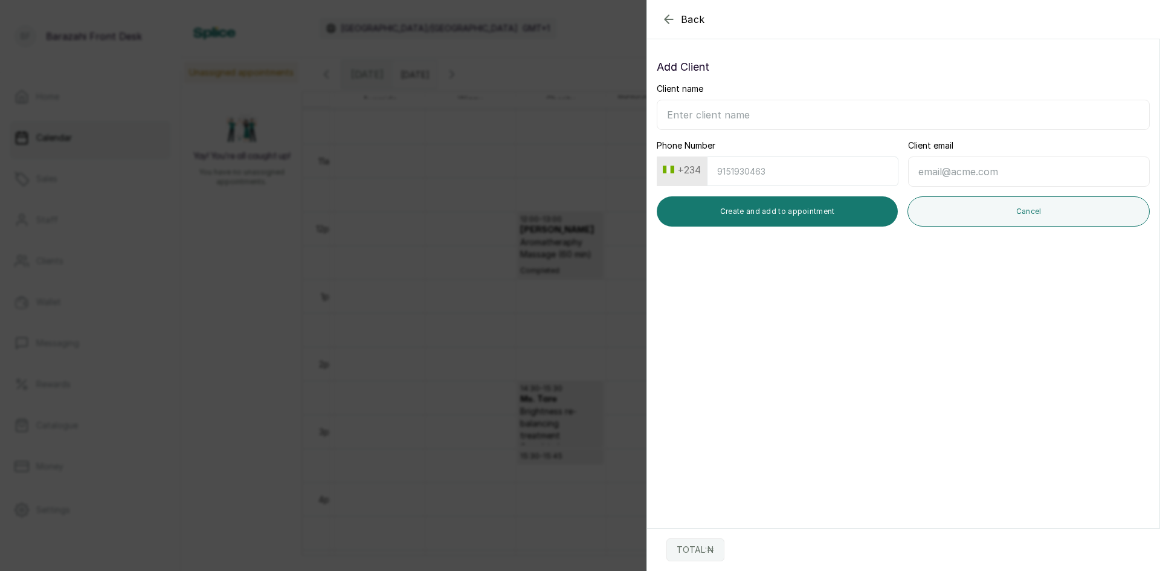
click at [822, 114] on input "Client name" at bounding box center [903, 115] width 493 height 30
click at [713, 112] on input "[PERSON_NAME]" at bounding box center [903, 115] width 493 height 30
click at [675, 118] on input "[PERSON_NAME]" at bounding box center [903, 115] width 493 height 30
type input "[PERSON_NAME]"
click at [758, 209] on button "Create and add to appointment" at bounding box center [777, 211] width 241 height 30
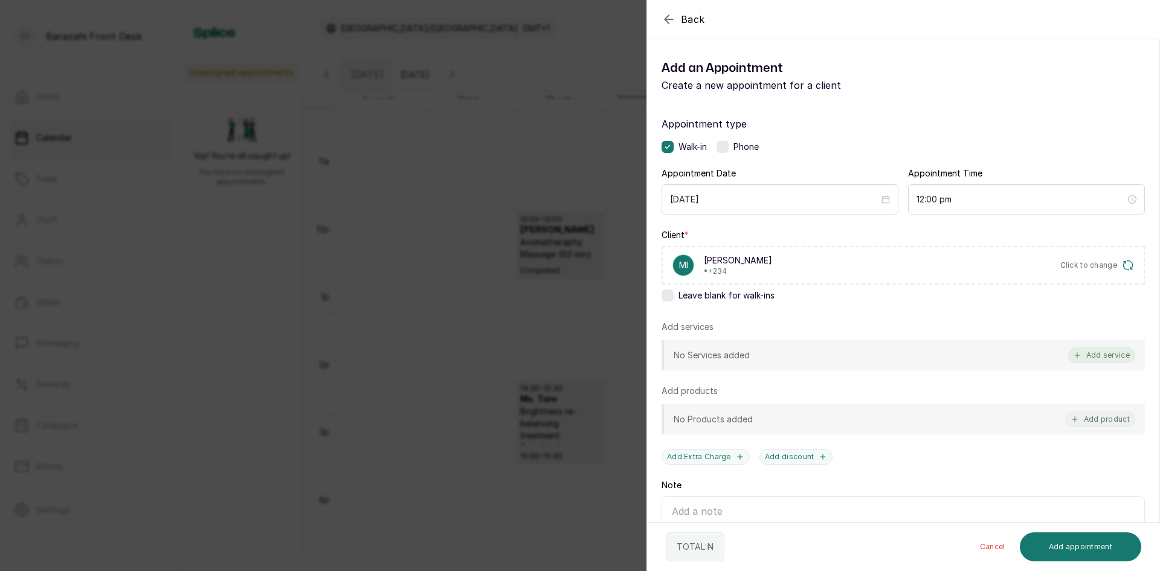
click at [1093, 359] on button "Add service" at bounding box center [1101, 355] width 68 height 16
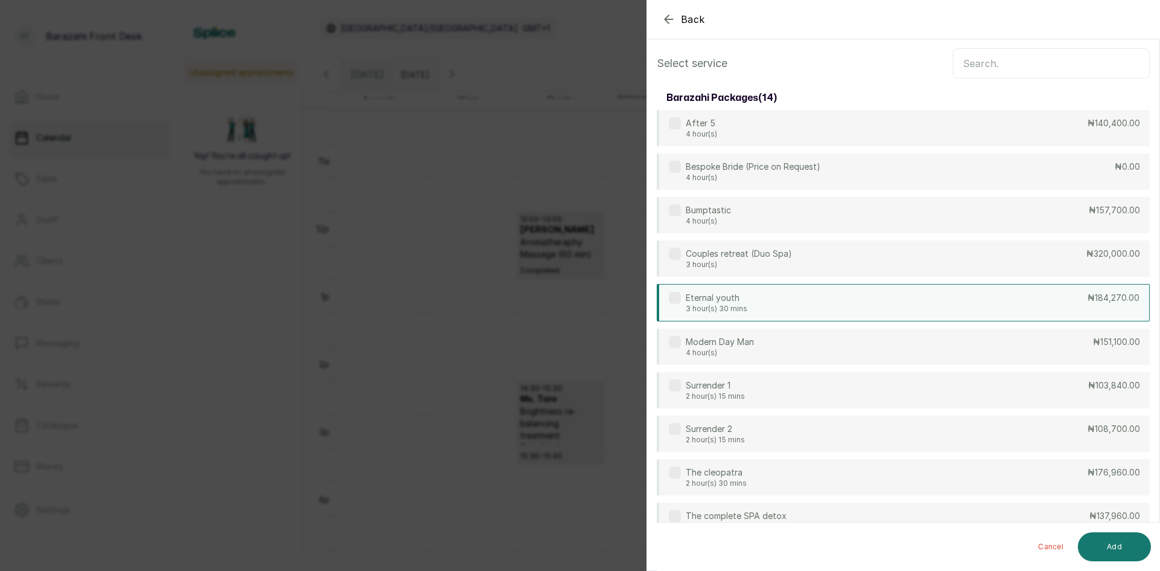
scroll to position [0, 0]
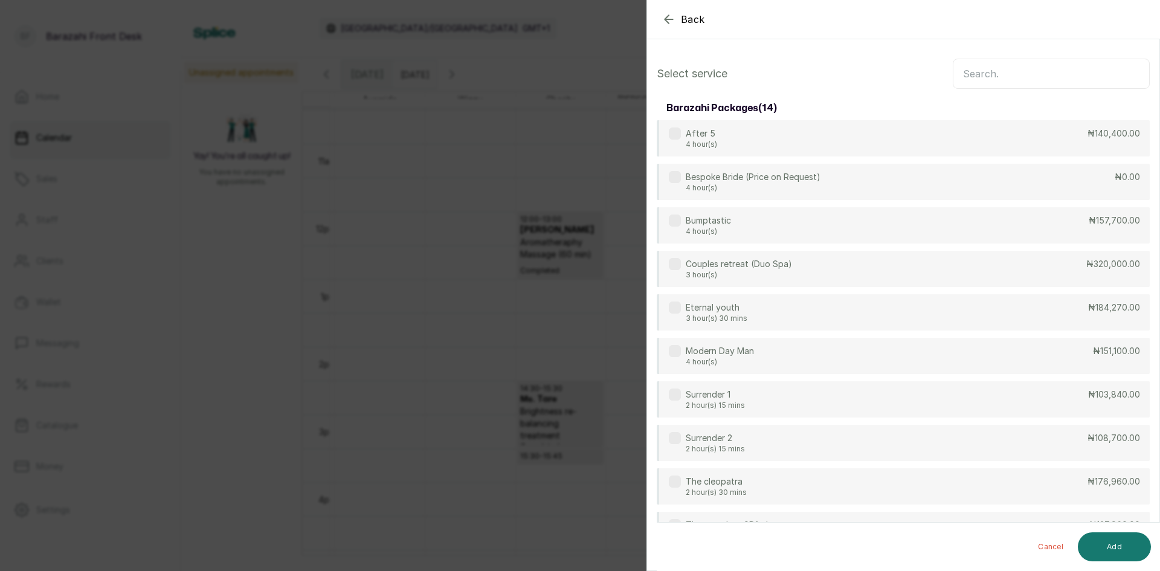
click at [992, 73] on input "text" at bounding box center [1051, 74] width 197 height 30
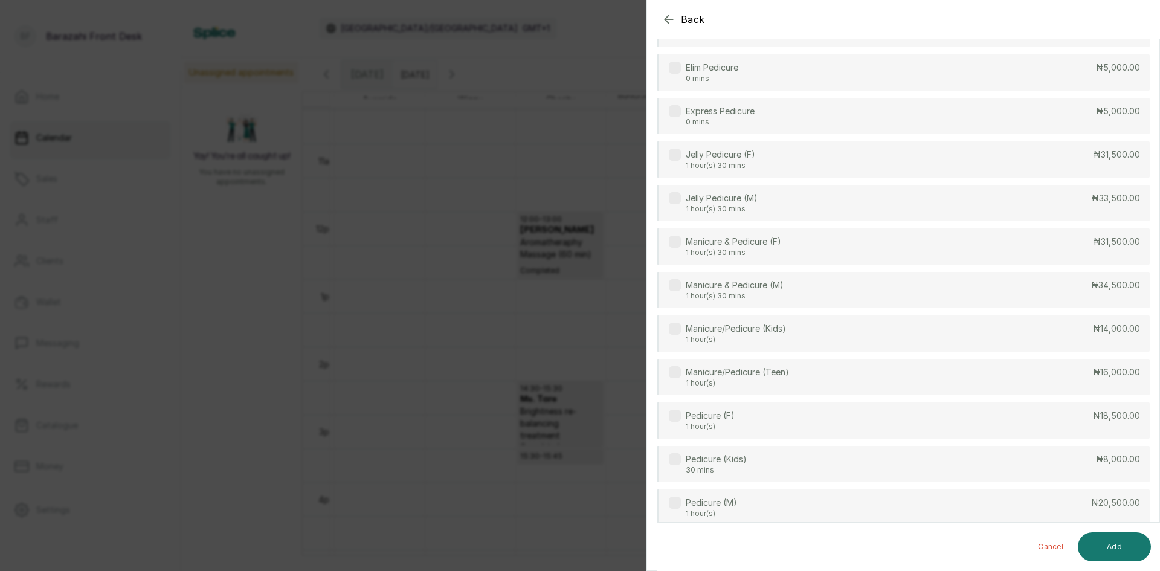
scroll to position [121, 0]
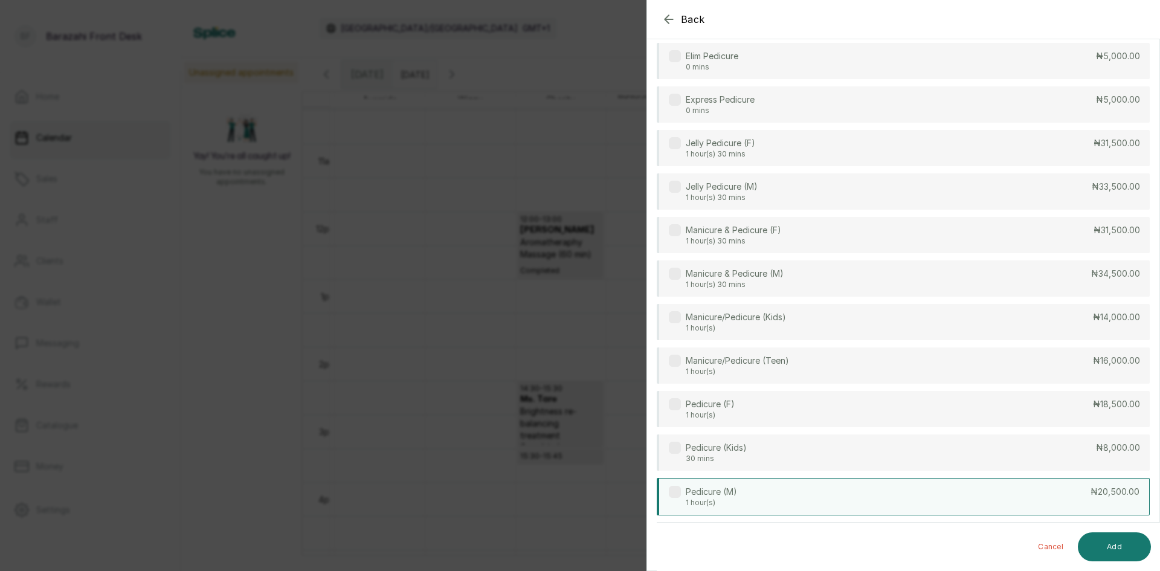
click at [774, 487] on div "Pedicure (M) 1 hour(s) ₦20,500.00" at bounding box center [903, 496] width 493 height 37
click at [695, 494] on p "Pedicure (M)" at bounding box center [711, 492] width 51 height 12
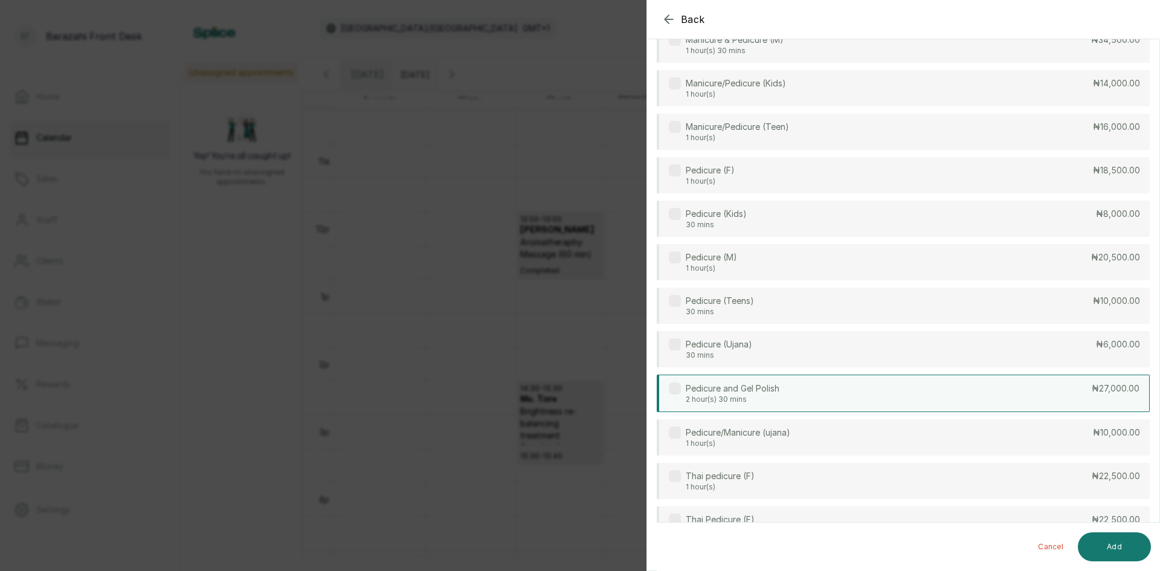
scroll to position [362, 0]
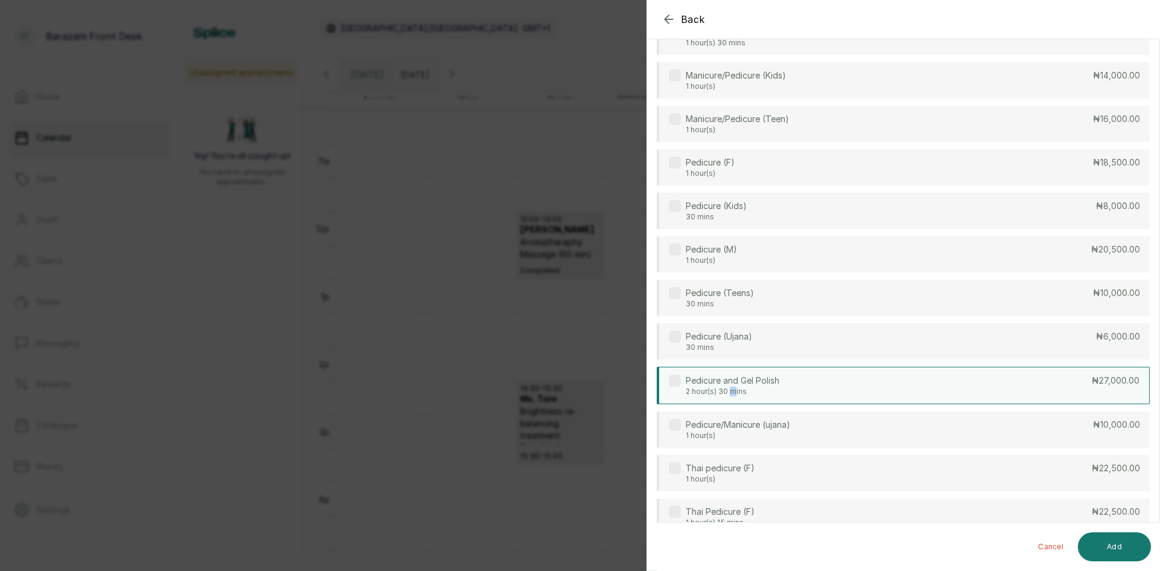
click at [730, 390] on p "2 hour(s) 30 mins" at bounding box center [733, 392] width 94 height 10
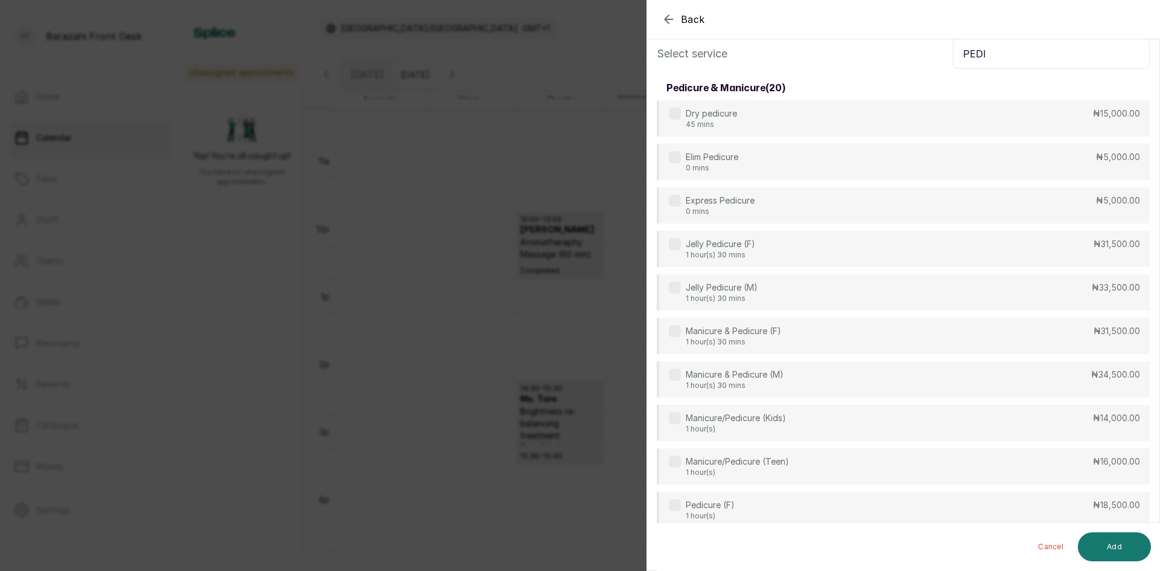
scroll to position [0, 0]
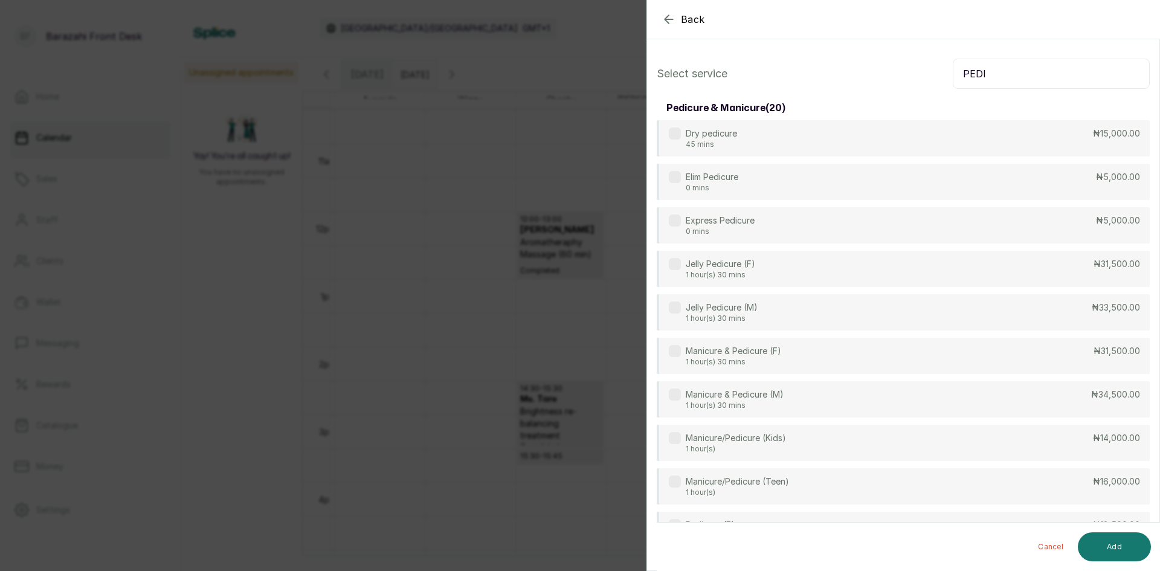
drag, startPoint x: 999, startPoint y: 83, endPoint x: 929, endPoint y: 76, distance: 69.8
click at [929, 76] on div "Select service PEDI" at bounding box center [903, 74] width 493 height 30
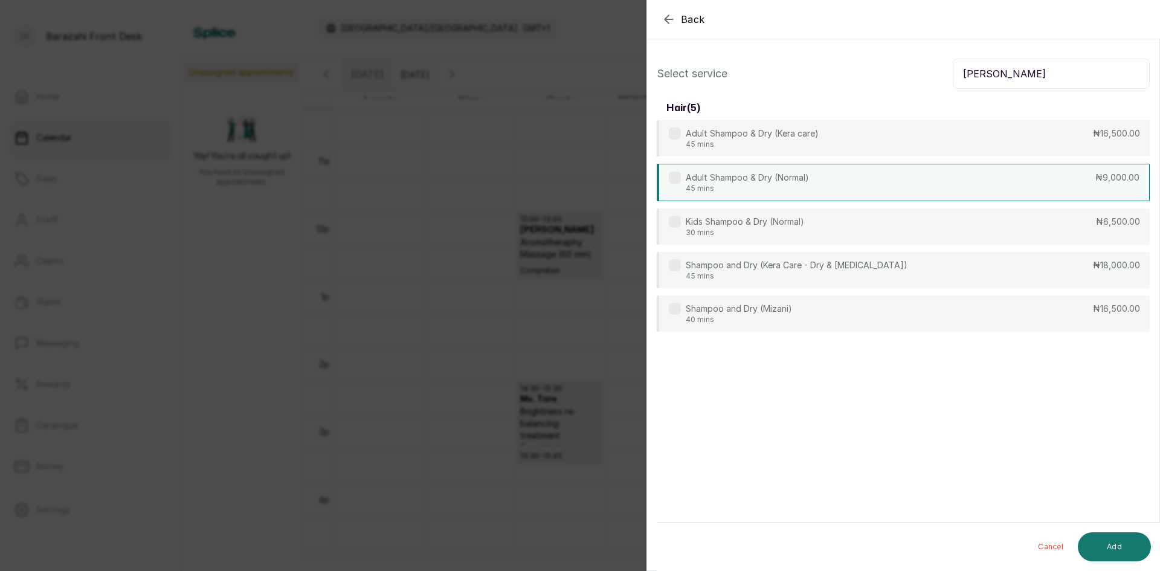
click at [795, 184] on p "45 mins" at bounding box center [747, 189] width 123 height 10
drag, startPoint x: 1038, startPoint y: 48, endPoint x: 909, endPoint y: 71, distance: 131.3
click at [909, 71] on section "Back Add Appointment Select service [PERSON_NAME] hair ( 5 ) Adult Shampoo & Dr…" at bounding box center [902, 285] width 513 height 571
click at [976, 71] on input "[PERSON_NAME]" at bounding box center [1051, 74] width 197 height 30
drag, startPoint x: 976, startPoint y: 71, endPoint x: 995, endPoint y: 65, distance: 20.3
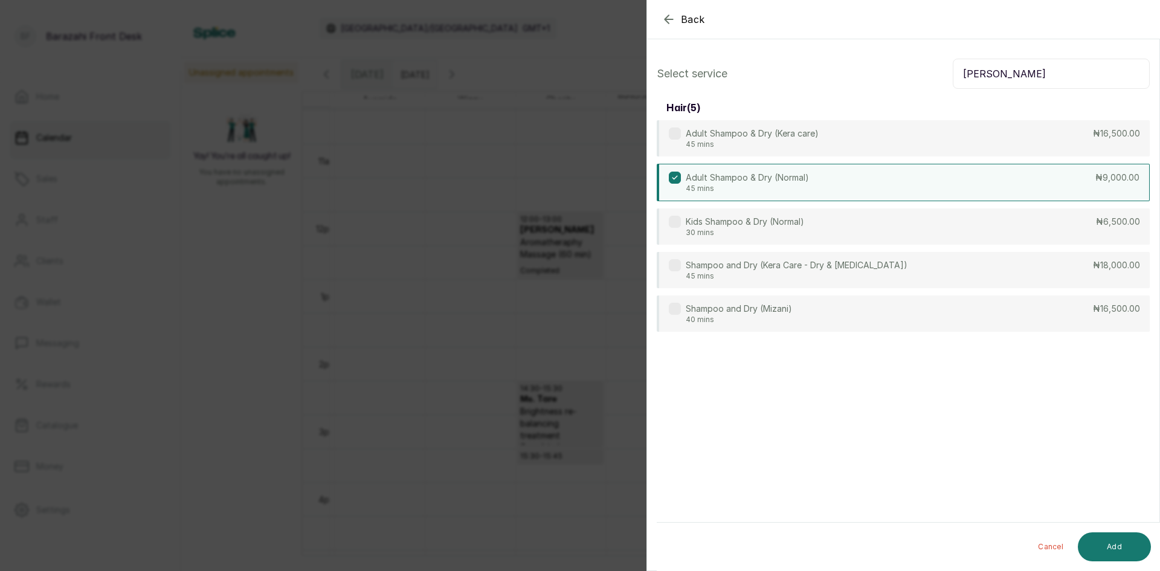
click at [982, 71] on input "[PERSON_NAME]" at bounding box center [1051, 74] width 197 height 30
drag, startPoint x: 996, startPoint y: 65, endPoint x: 950, endPoint y: 80, distance: 48.7
click at [953, 80] on input "[PERSON_NAME]" at bounding box center [1051, 74] width 197 height 30
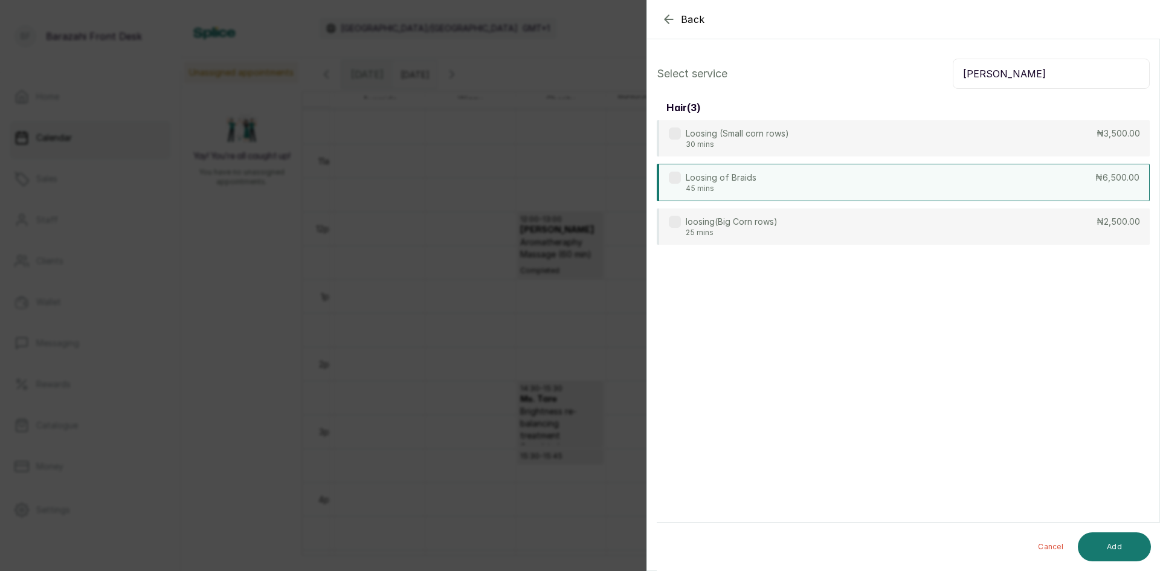
click at [1043, 172] on div "Loosing of Braids 45 mins ₦6,500.00" at bounding box center [903, 182] width 493 height 37
drag, startPoint x: 1054, startPoint y: 77, endPoint x: 879, endPoint y: 92, distance: 175.8
click at [879, 92] on div "Select service [PERSON_NAME] hair ( 3 ) Loosing (Small corn rows) 30 mins ₦3,50…" at bounding box center [903, 151] width 512 height 205
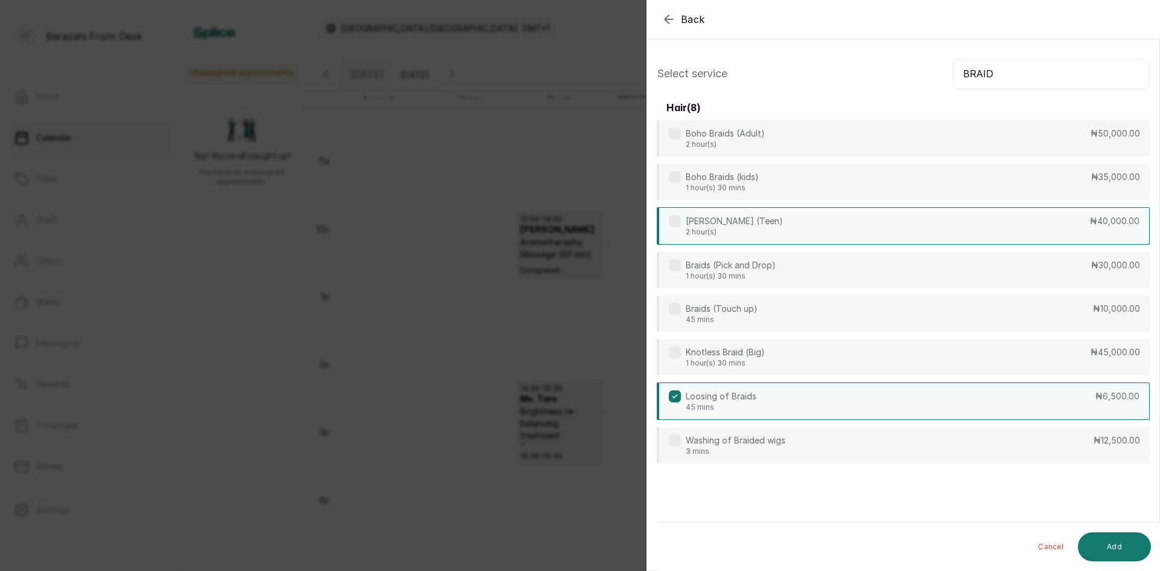
type input "BRAID"
click at [1102, 225] on p "₦40,000.00" at bounding box center [1115, 221] width 50 height 12
click at [1100, 553] on button "Add" at bounding box center [1114, 546] width 73 height 29
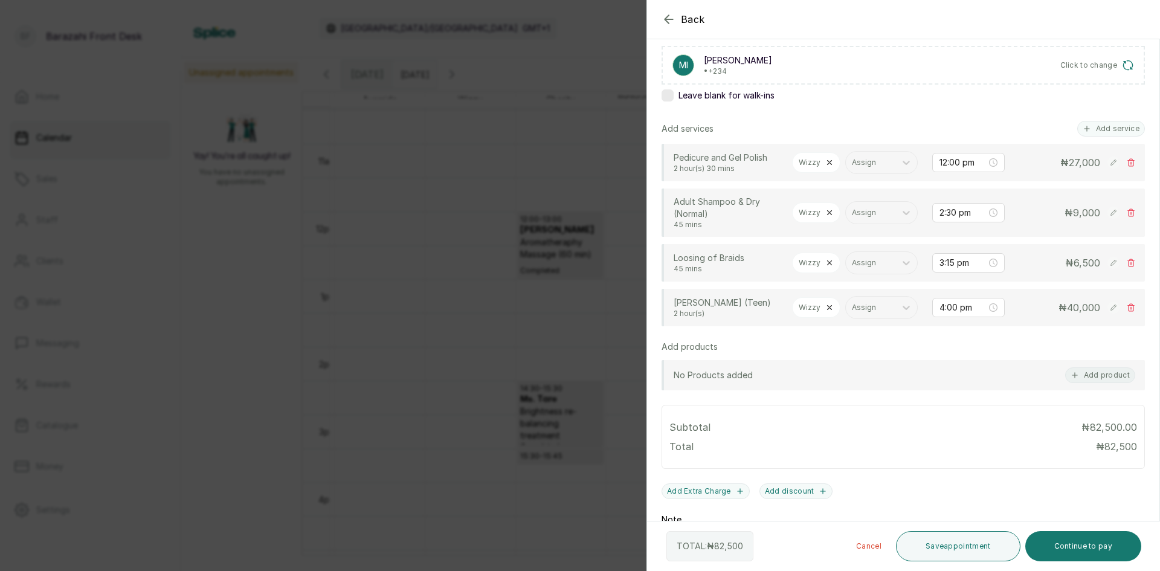
scroll to position [181, 0]
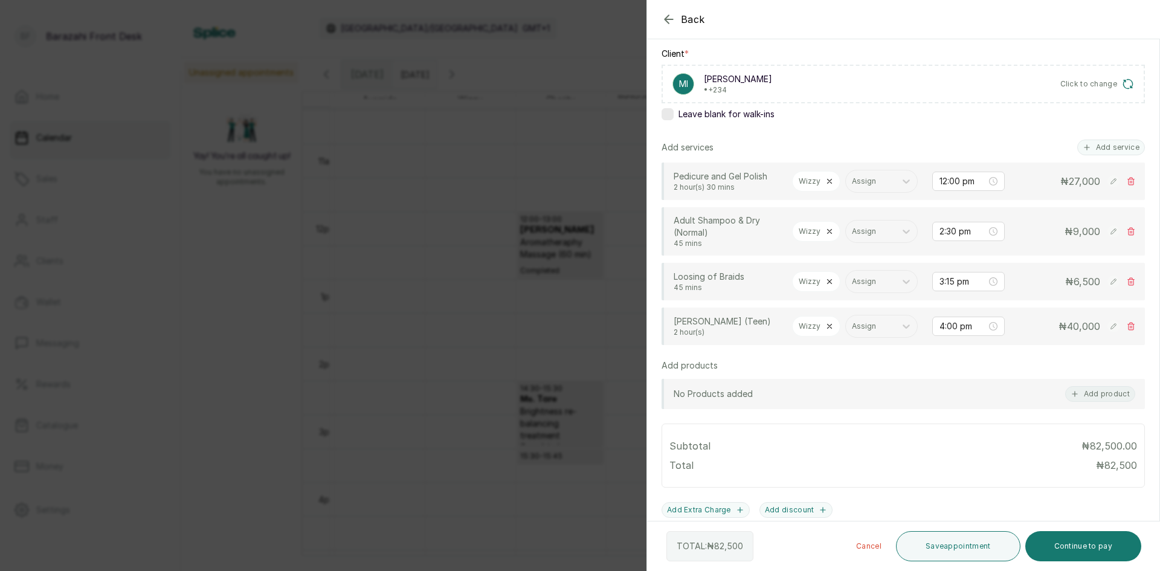
click at [1090, 91] on div "MI [PERSON_NAME] • +234 Click to change" at bounding box center [902, 84] width 483 height 39
click at [1111, 86] on button "Click to change" at bounding box center [1097, 84] width 74 height 12
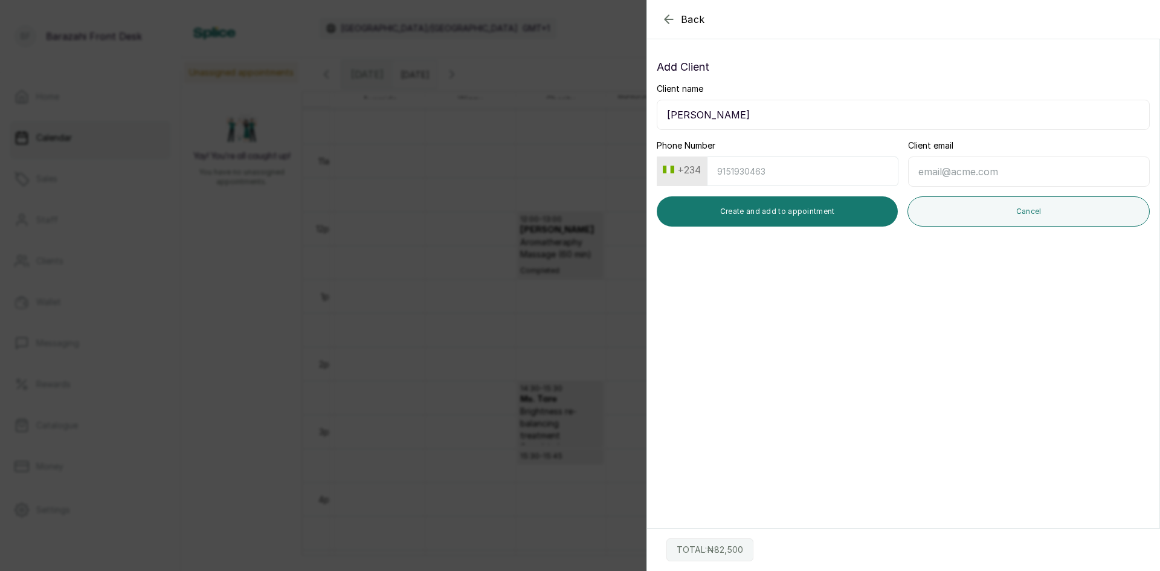
scroll to position [0, 0]
drag, startPoint x: 791, startPoint y: 115, endPoint x: 625, endPoint y: 112, distance: 166.1
click at [625, 112] on div "Back Add Appointment Add Client Client name [PERSON_NAME] Phone Number +234 Cli…" at bounding box center [580, 285] width 1160 height 571
click at [680, 22] on button "Back" at bounding box center [682, 19] width 43 height 14
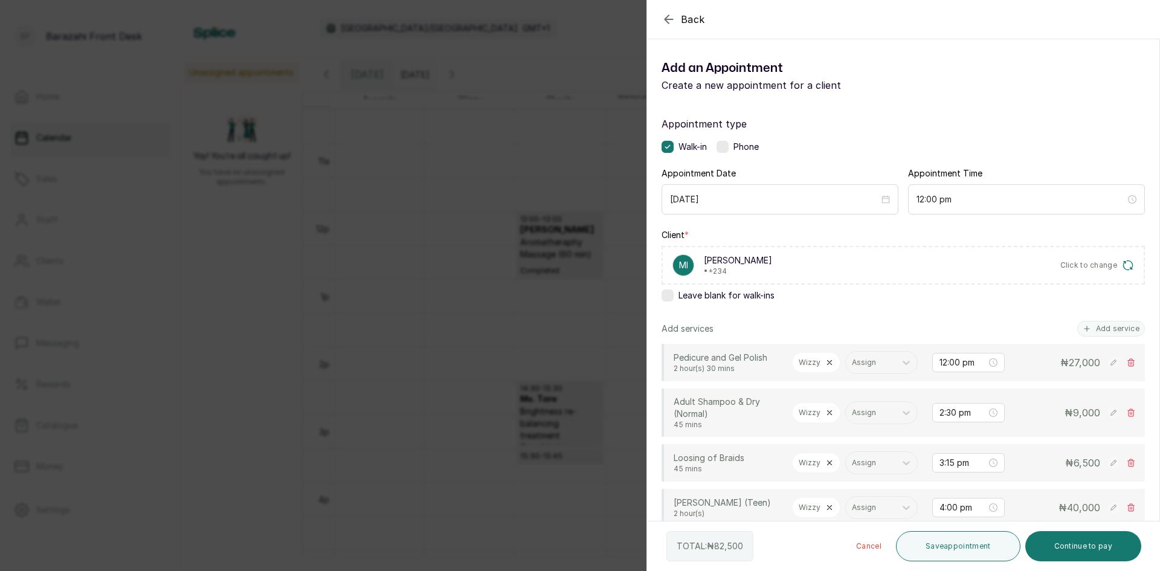
click at [582, 195] on div "Back Add Appointment Add an Appointment Create a new appointment for a client A…" at bounding box center [580, 285] width 1160 height 571
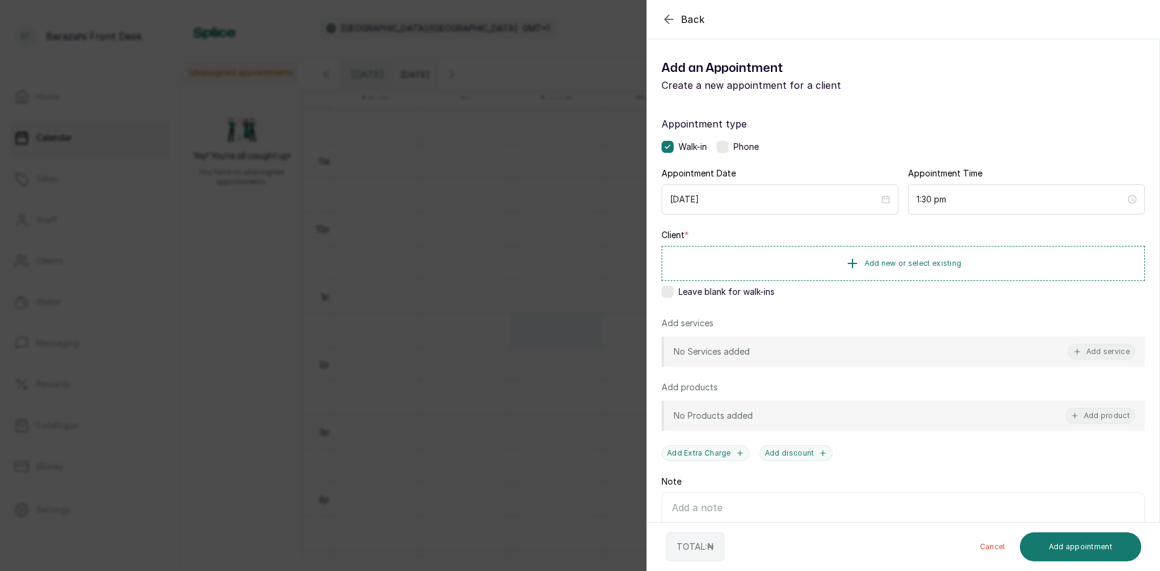
drag, startPoint x: 538, startPoint y: 316, endPoint x: 558, endPoint y: 315, distance: 20.6
click at [538, 315] on div "Back Add Appointment Add an Appointment Create a new appointment for a client A…" at bounding box center [580, 285] width 1160 height 571
click at [791, 263] on button "Add new or select existing" at bounding box center [902, 263] width 483 height 34
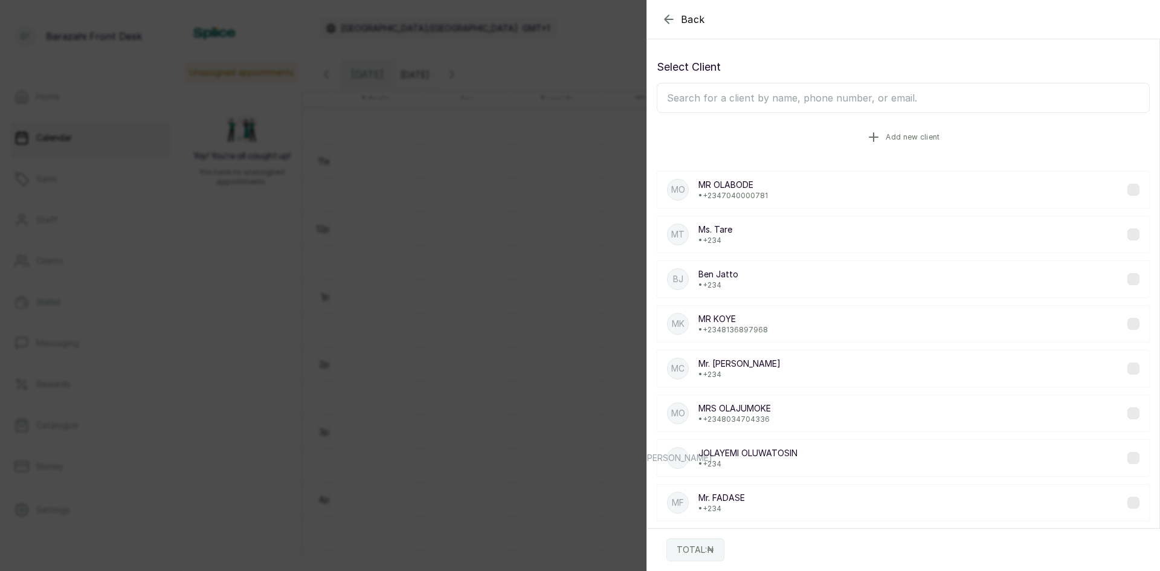
click at [798, 126] on button "Add new client" at bounding box center [903, 137] width 493 height 34
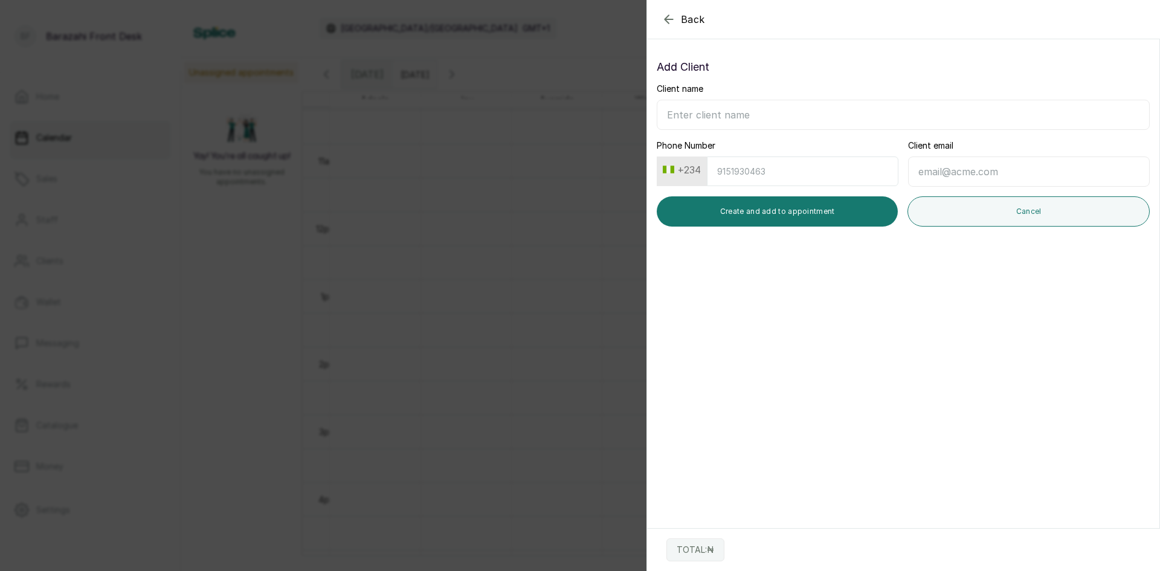
click at [764, 112] on input "Client name" at bounding box center [903, 115] width 493 height 30
type input "J"
type input "[PERSON_NAME]"
click at [820, 223] on button "Create and add to appointment" at bounding box center [777, 211] width 241 height 30
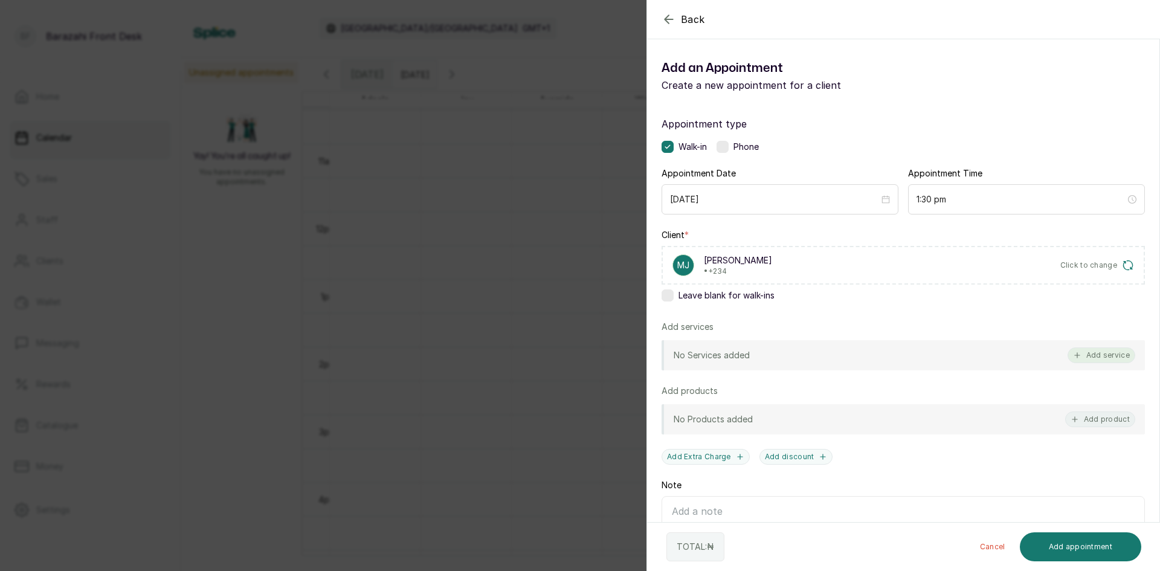
click at [1108, 353] on button "Add service" at bounding box center [1101, 355] width 68 height 16
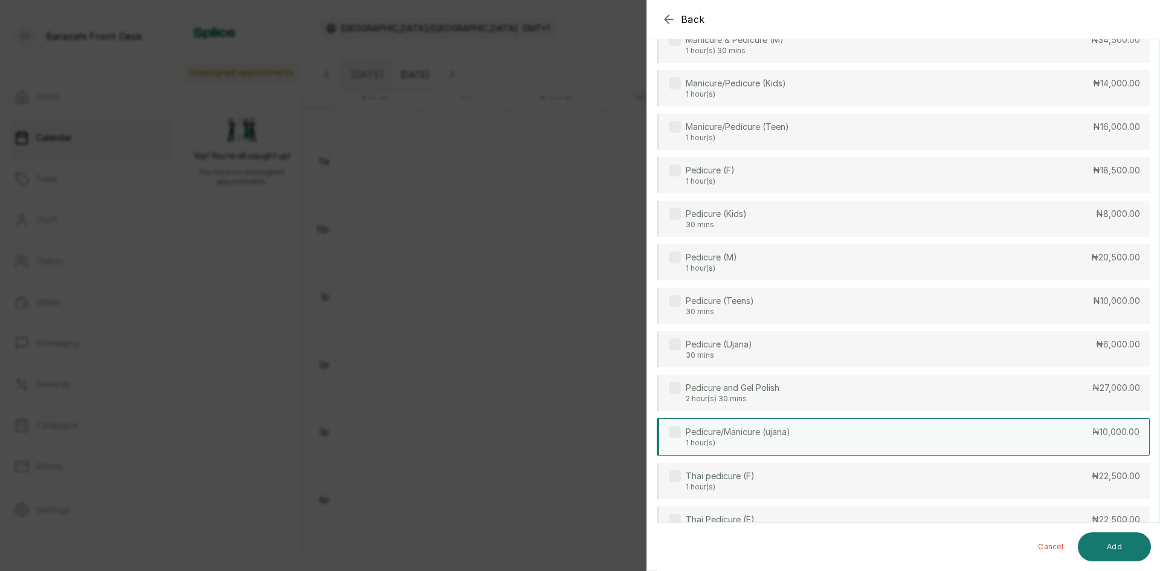
scroll to position [362, 0]
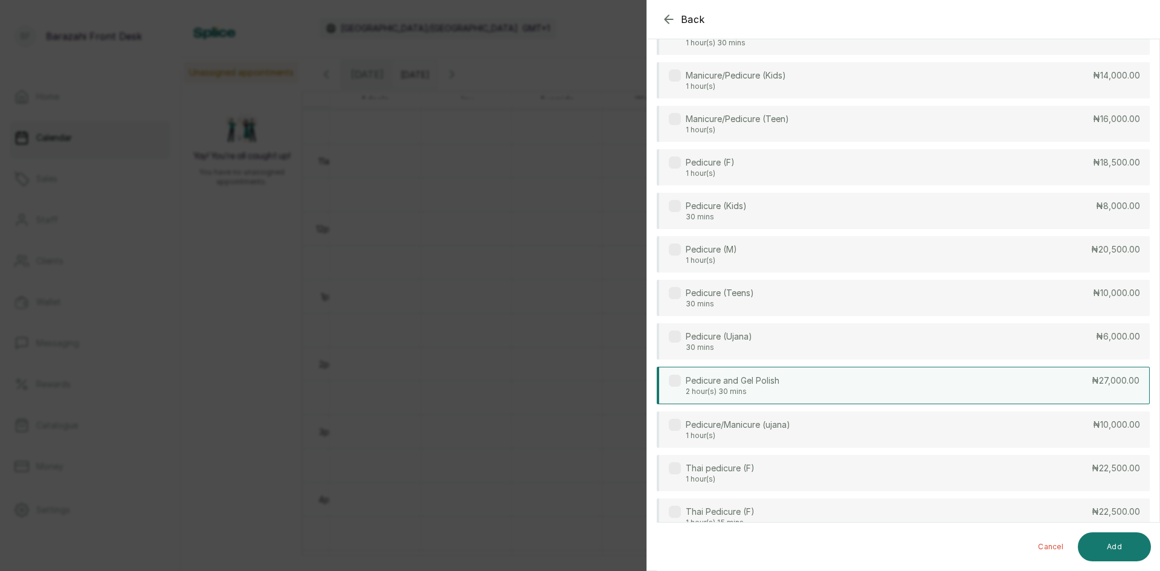
click at [793, 375] on div "Pedicure and Gel Polish 2 hour(s) 30 mins ₦27,000.00" at bounding box center [903, 385] width 493 height 37
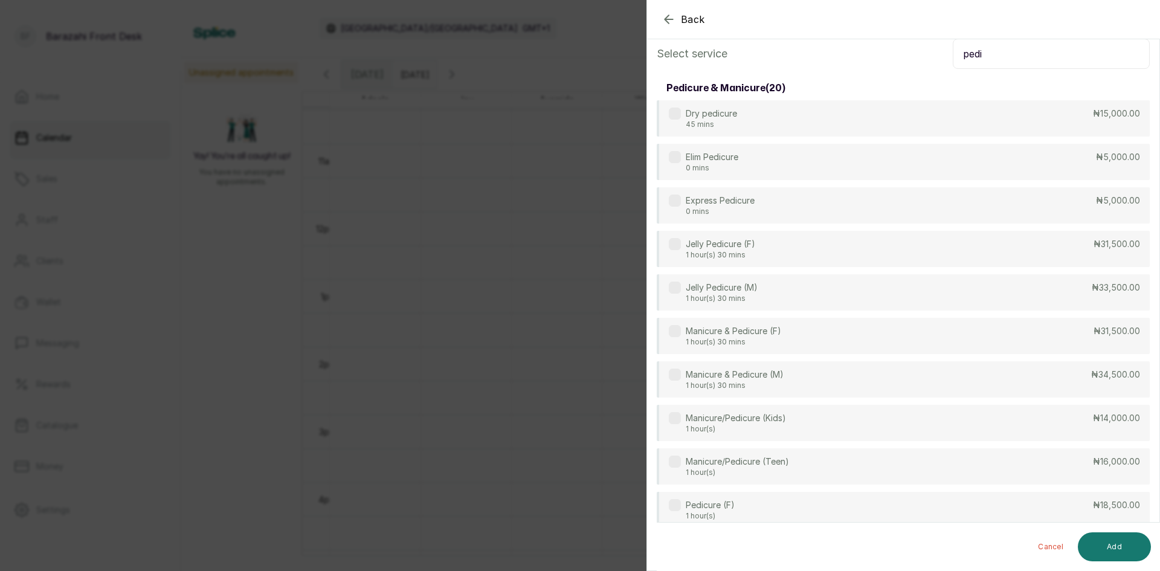
scroll to position [0, 0]
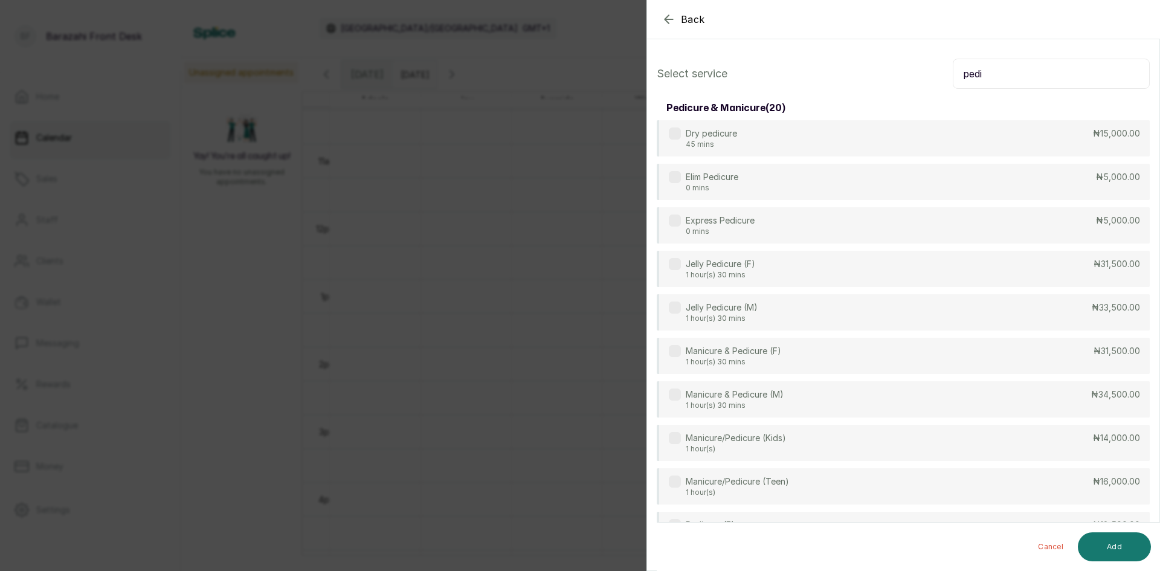
drag, startPoint x: 987, startPoint y: 68, endPoint x: 843, endPoint y: 89, distance: 145.4
click at [843, 89] on div "Select service pedi pedicure & manicure ( 20 ) Dry pedicure 45 mins ₦15,000.00 …" at bounding box center [903, 555] width 512 height 1012
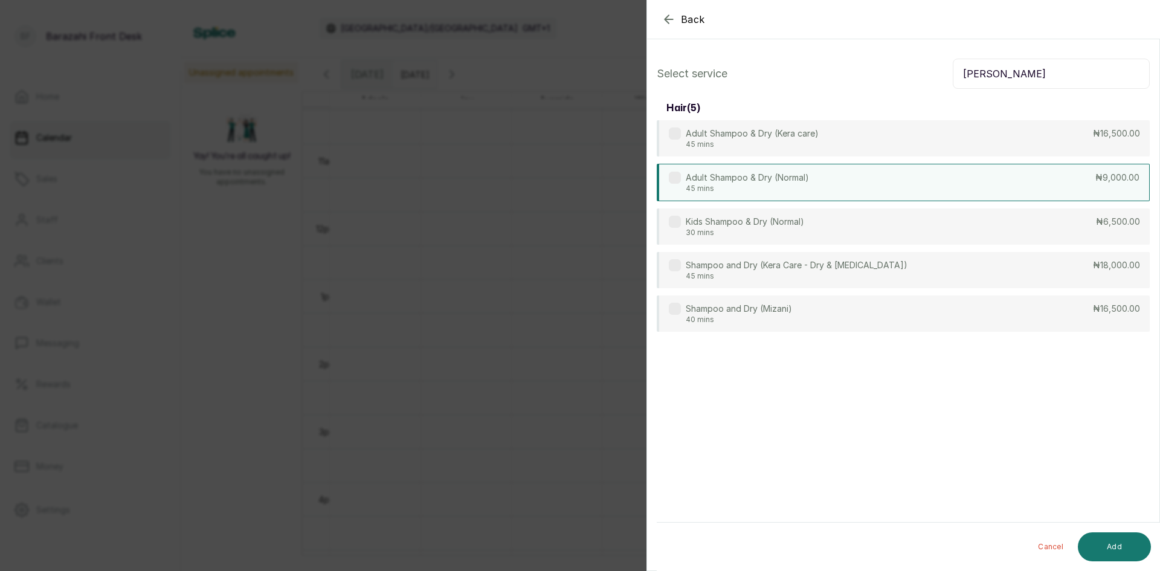
type input "[PERSON_NAME]"
drag, startPoint x: 859, startPoint y: 185, endPoint x: 878, endPoint y: 170, distance: 24.1
click at [860, 185] on div "Adult Shampoo & Dry (Normal) 45 mins ₦9,000.00" at bounding box center [903, 182] width 493 height 37
drag, startPoint x: 1037, startPoint y: 62, endPoint x: 839, endPoint y: 89, distance: 199.9
click at [839, 89] on div "Select service [PERSON_NAME] hair ( 5 ) Adult Shampoo & Dry (Kera care) 45 mins…" at bounding box center [903, 195] width 512 height 292
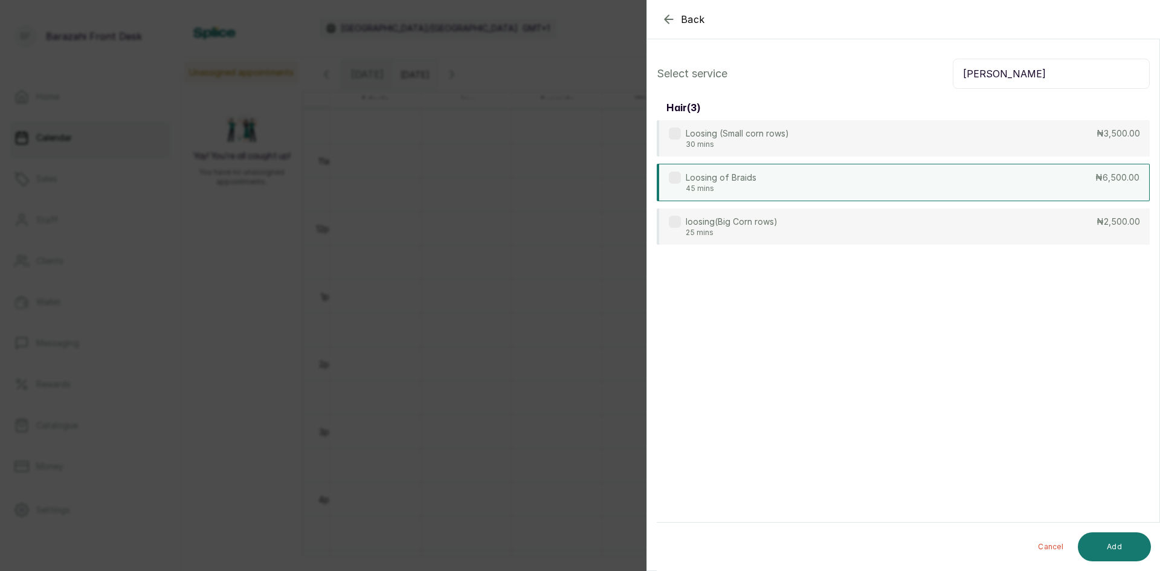
click at [1131, 186] on div "Loosing of Braids 45 mins ₦6,500.00" at bounding box center [903, 182] width 493 height 37
drag, startPoint x: 985, startPoint y: 79, endPoint x: 913, endPoint y: 68, distance: 72.7
click at [918, 67] on div "Select service [PERSON_NAME]" at bounding box center [903, 74] width 493 height 30
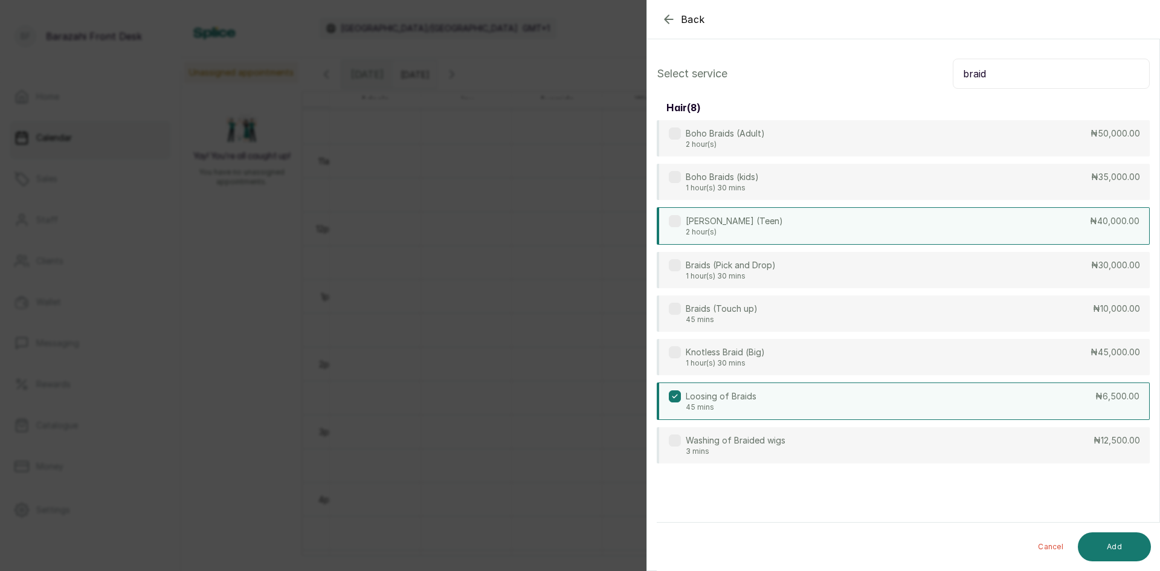
click at [1052, 219] on div "Boho Braids (Teen) 2 hour(s) ₦40,000.00" at bounding box center [903, 225] width 493 height 37
drag, startPoint x: 997, startPoint y: 54, endPoint x: 986, endPoint y: 73, distance: 22.0
click at [986, 73] on div "Select service braid hair ( 8 ) Boho Braids (Adult) 2 hour(s) ₦50,000.00 Boho B…" at bounding box center [903, 261] width 512 height 424
drag, startPoint x: 918, startPoint y: 80, endPoint x: 875, endPoint y: 85, distance: 42.6
click at [876, 85] on div "Select service braid" at bounding box center [903, 74] width 493 height 30
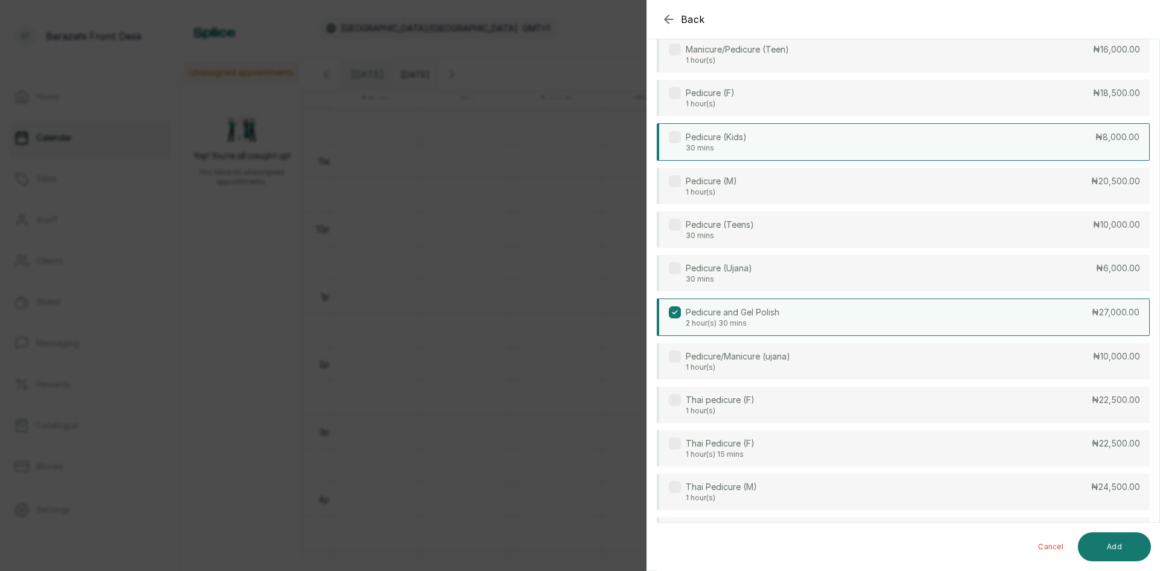
scroll to position [423, 0]
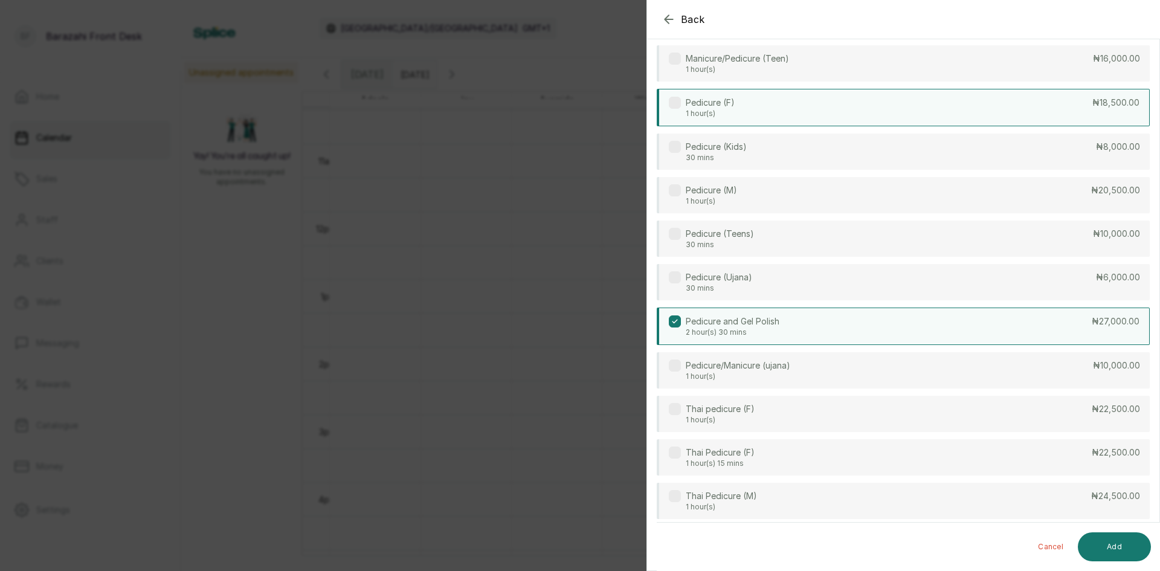
click at [766, 105] on div "Pedicure (F) 1 hour(s) ₦18,500.00" at bounding box center [903, 107] width 493 height 37
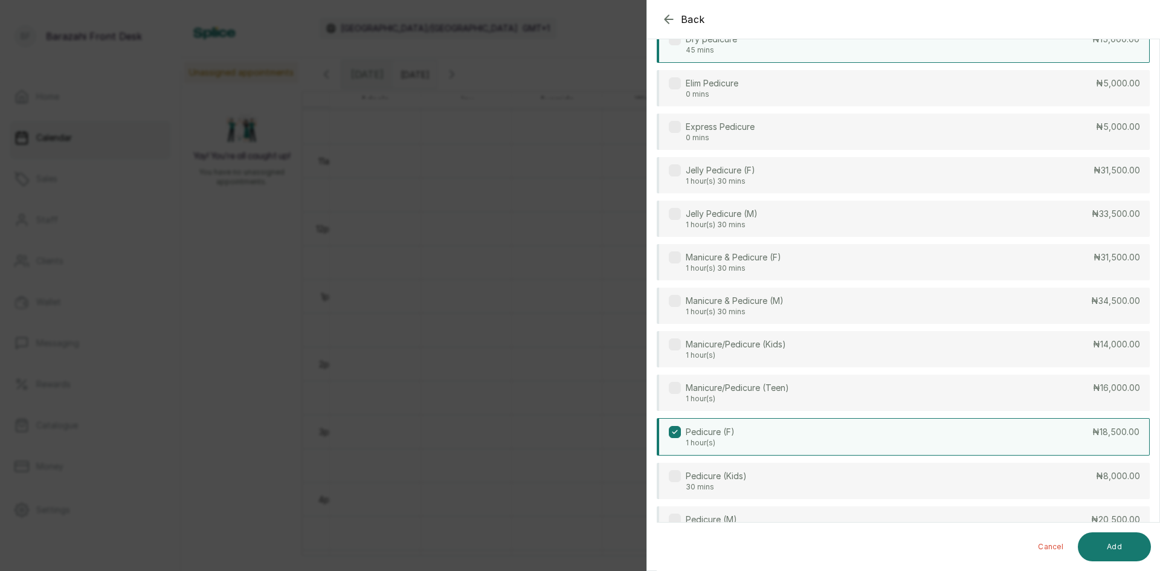
scroll to position [0, 0]
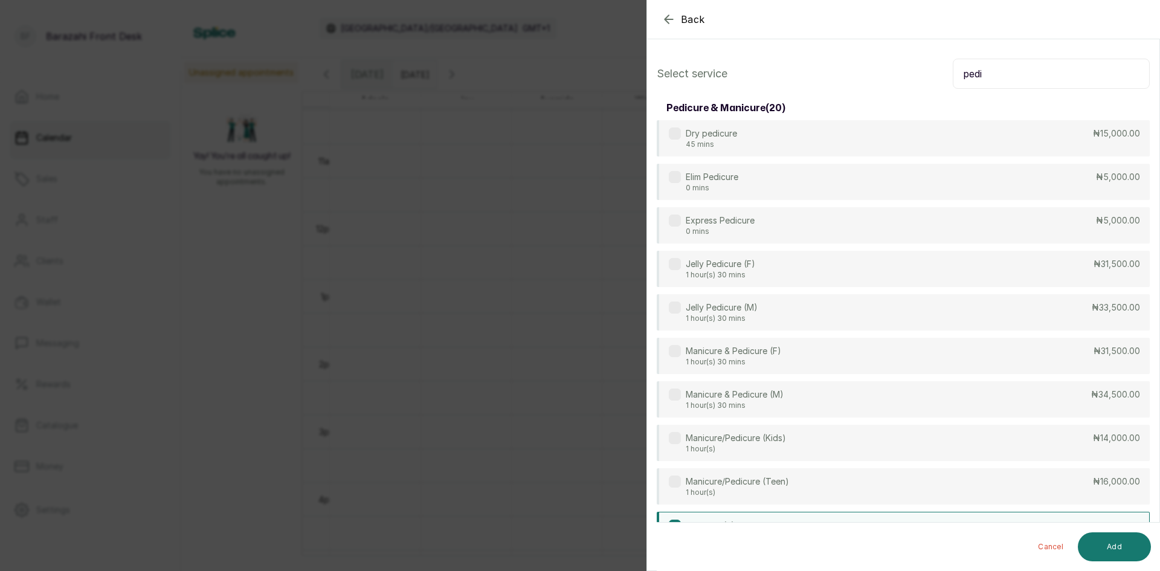
drag, startPoint x: 997, startPoint y: 73, endPoint x: 904, endPoint y: 72, distance: 93.0
click at [905, 73] on div "Select service pedi" at bounding box center [903, 74] width 493 height 30
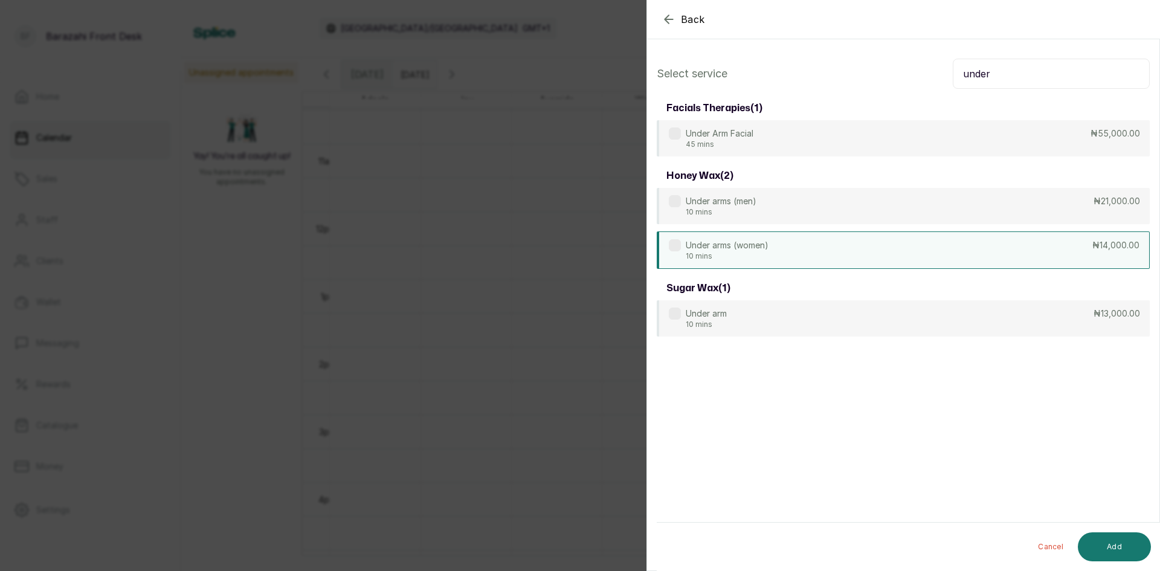
click at [903, 248] on div "Under arms (women) 10 mins ₦14,000.00" at bounding box center [903, 249] width 493 height 37
click at [1034, 68] on input "under" at bounding box center [1051, 74] width 197 height 30
drag, startPoint x: 990, startPoint y: 71, endPoint x: 927, endPoint y: 59, distance: 64.5
click at [933, 72] on div "Select service under" at bounding box center [903, 74] width 493 height 30
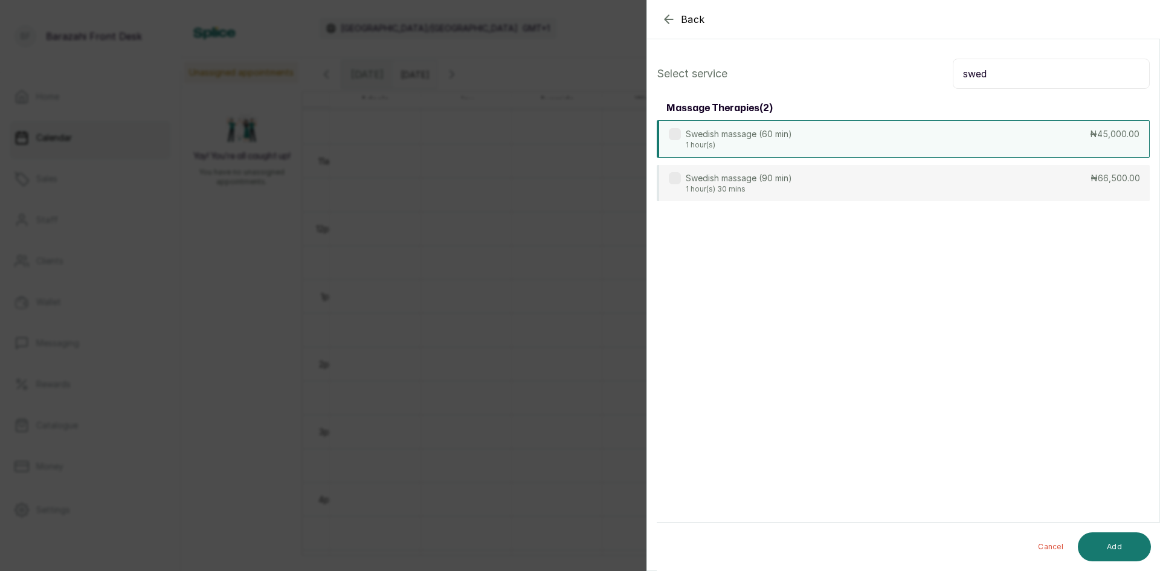
type input "swed"
click at [1060, 133] on div "Swedish massage (60 min) 1 hour(s) ₦45,000.00" at bounding box center [903, 138] width 493 height 37
click at [1108, 530] on div "Cancel Add" at bounding box center [913, 547] width 513 height 48
click at [1107, 538] on button "Add" at bounding box center [1114, 546] width 73 height 29
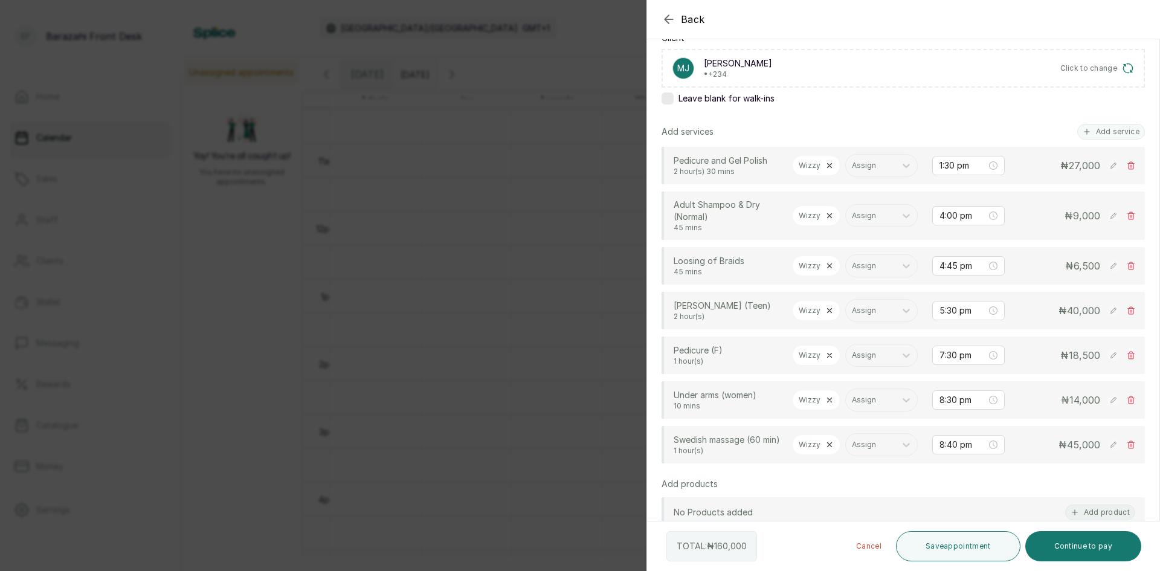
scroll to position [185, 0]
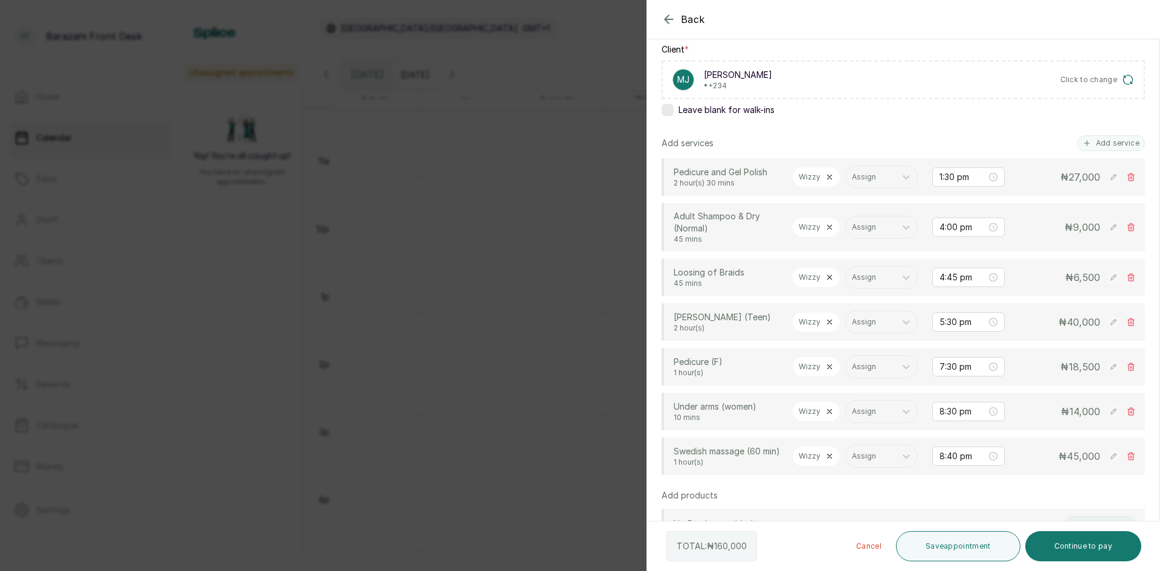
click at [828, 230] on icon at bounding box center [830, 227] width 4 height 4
click at [845, 238] on div at bounding box center [853, 227] width 22 height 22
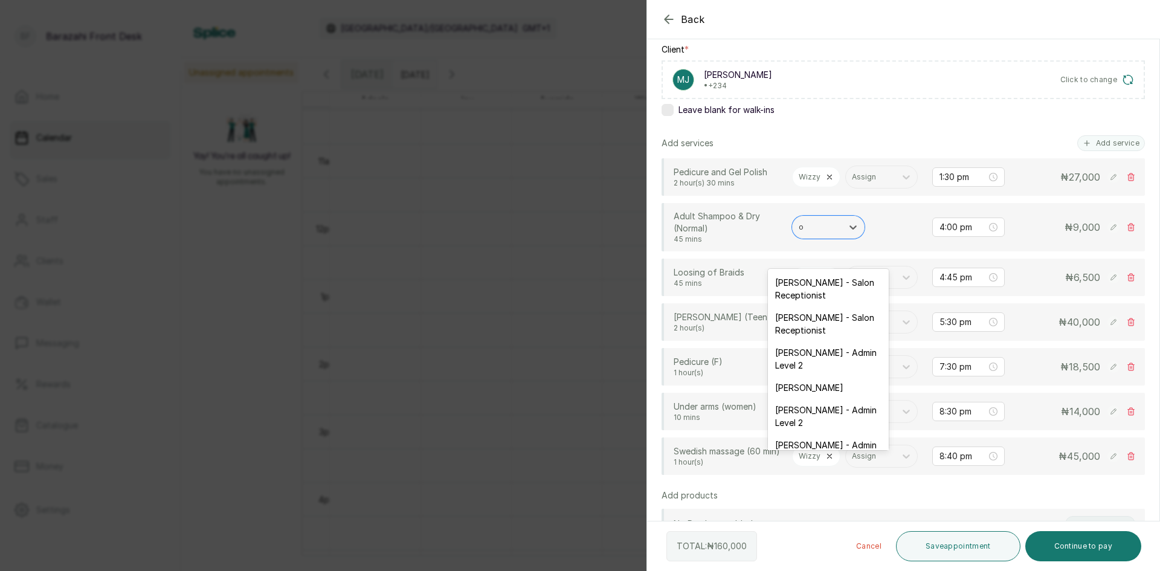
type input "on"
click at [855, 359] on div "[PERSON_NAME]" at bounding box center [828, 352] width 121 height 22
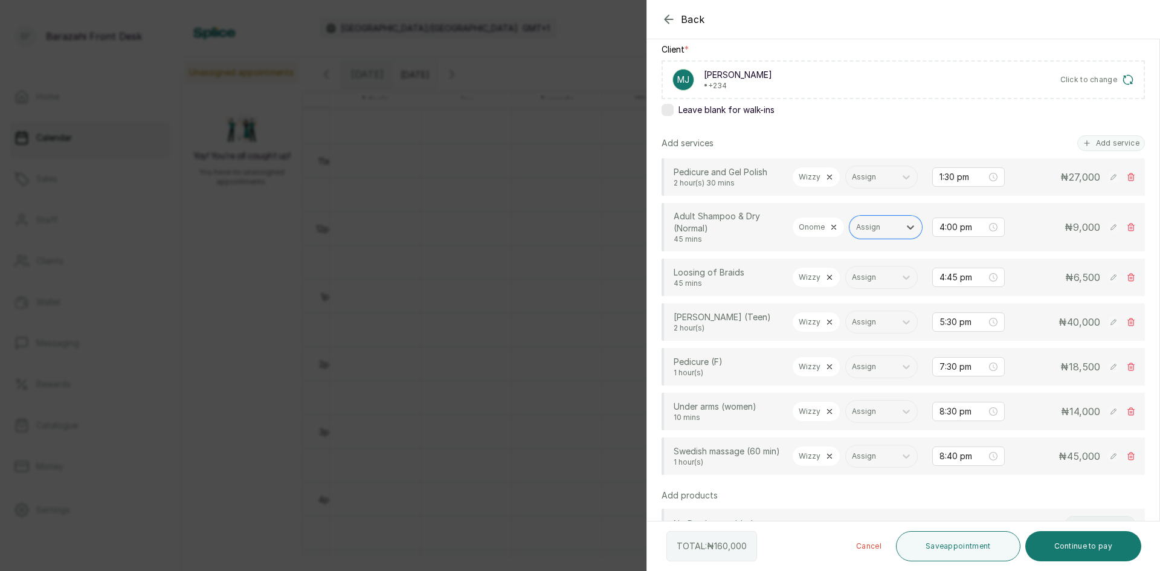
click at [828, 280] on icon at bounding box center [830, 277] width 4 height 4
click at [837, 285] on div "Assign" at bounding box center [818, 277] width 50 height 16
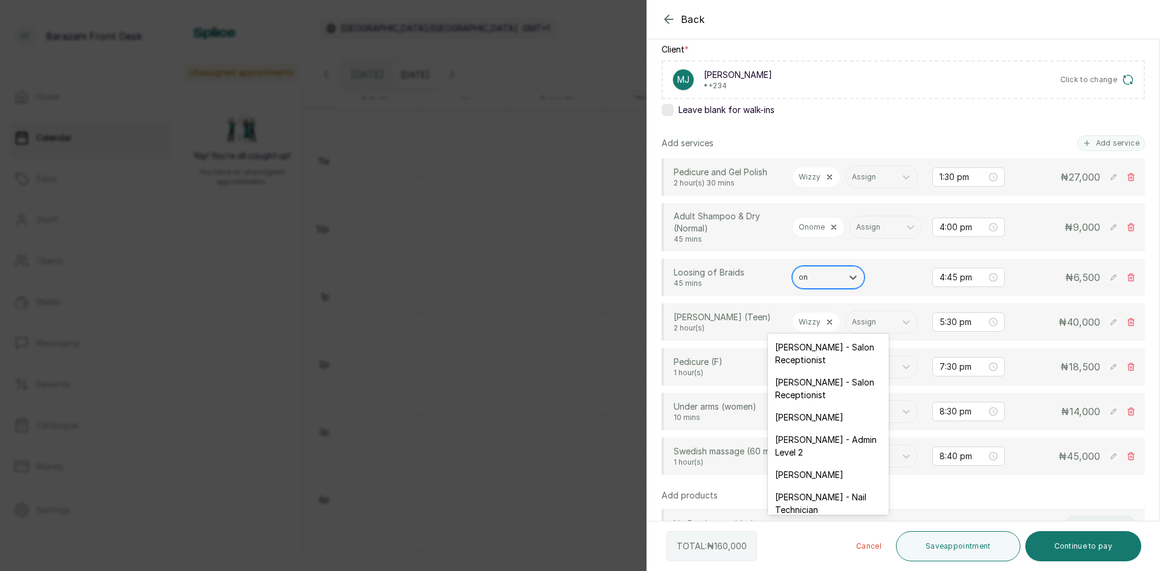
type input "ono"
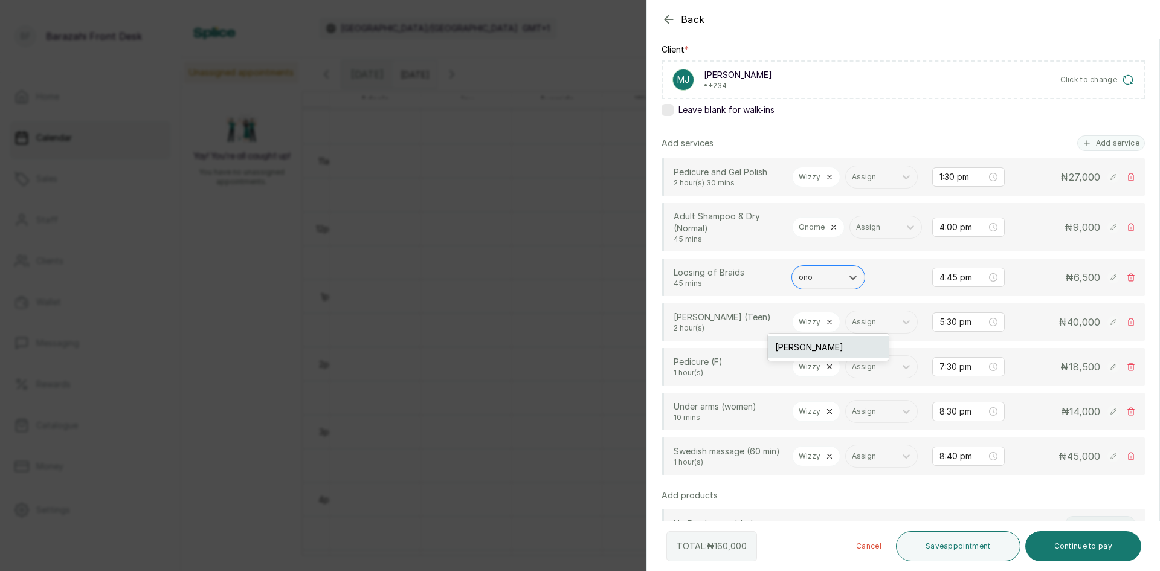
click at [835, 341] on div "[PERSON_NAME]" at bounding box center [828, 347] width 121 height 22
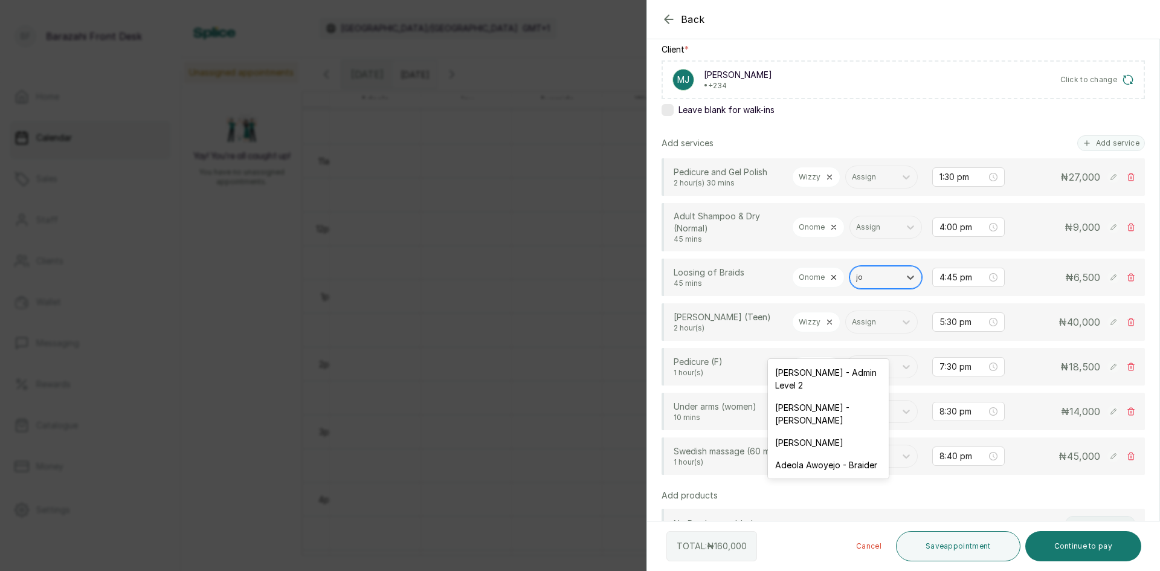
type input "joy"
click at [828, 399] on div "[PERSON_NAME]" at bounding box center [828, 407] width 121 height 22
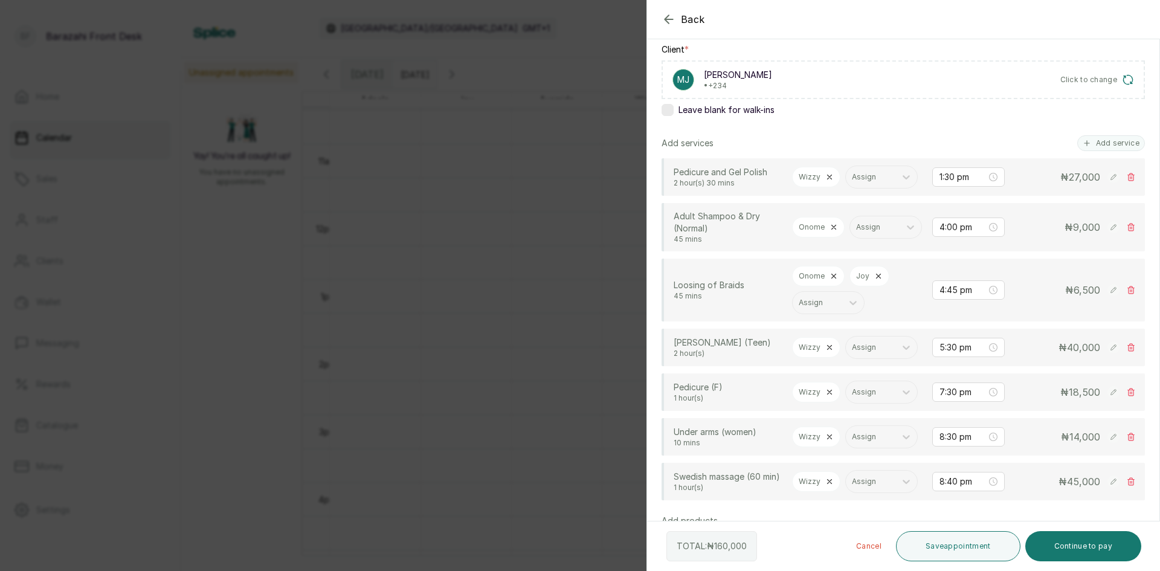
click at [830, 352] on icon at bounding box center [829, 347] width 8 height 8
click at [847, 353] on icon at bounding box center [853, 347] width 12 height 12
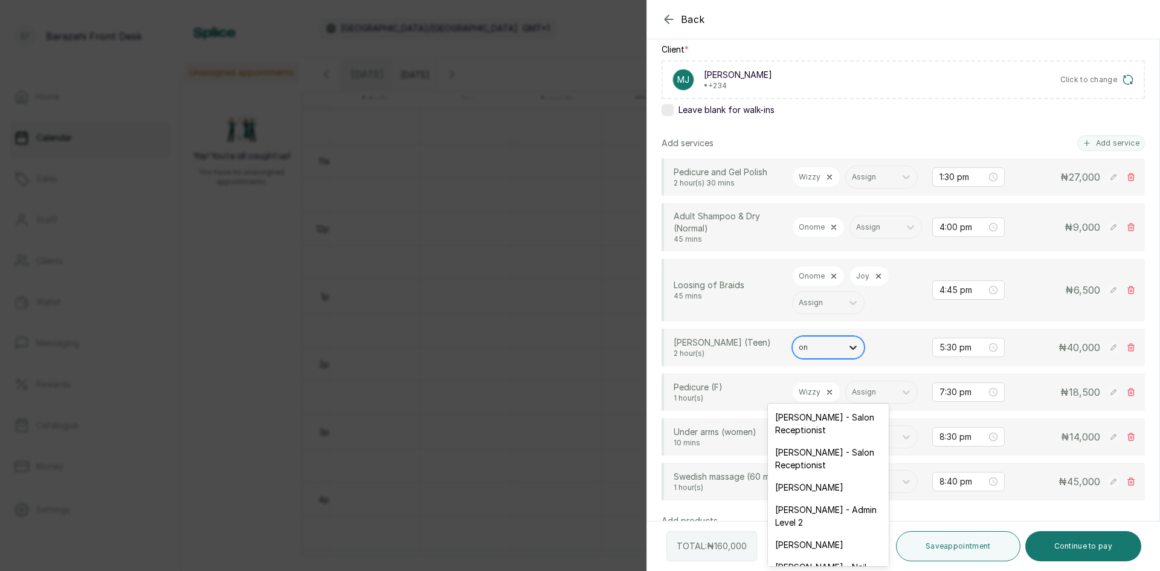
type input "ono"
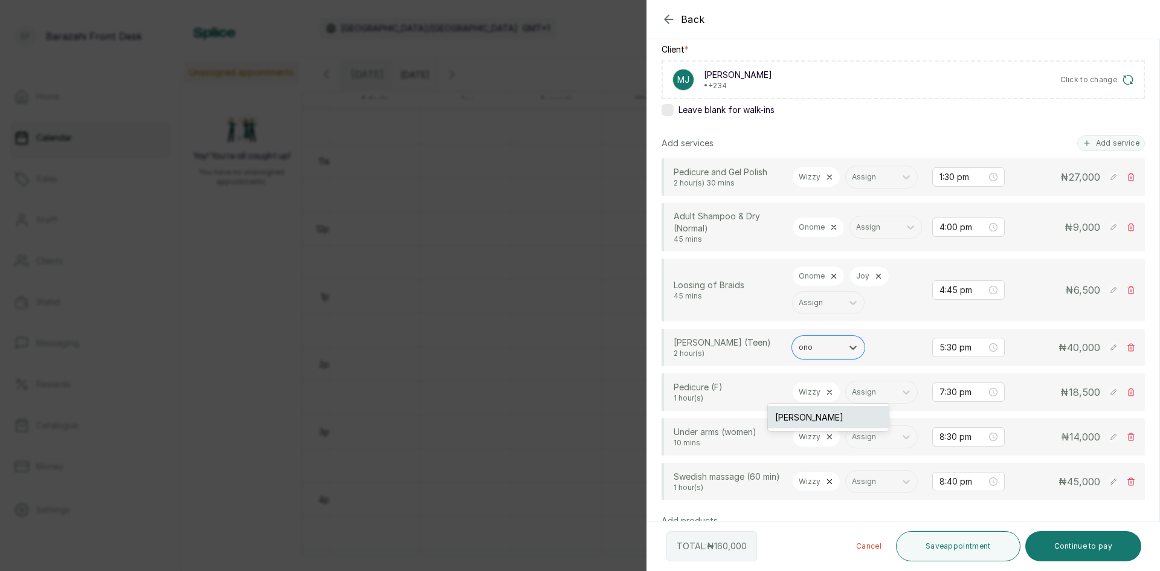
click at [848, 416] on div "[PERSON_NAME]" at bounding box center [828, 417] width 121 height 22
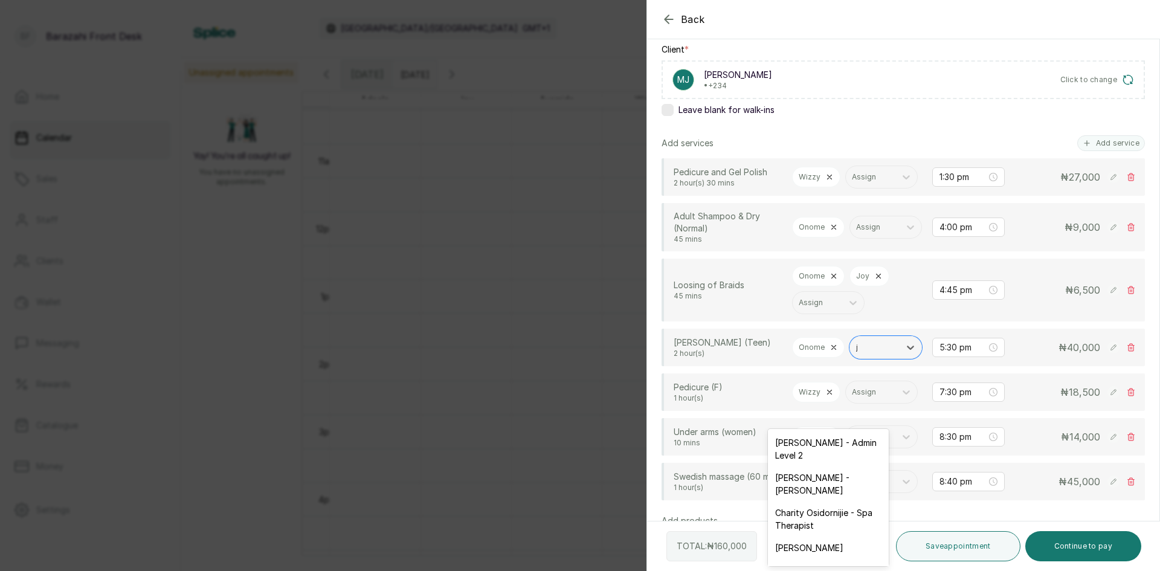
type input "jo"
click at [797, 515] on div "[PERSON_NAME]" at bounding box center [828, 512] width 121 height 22
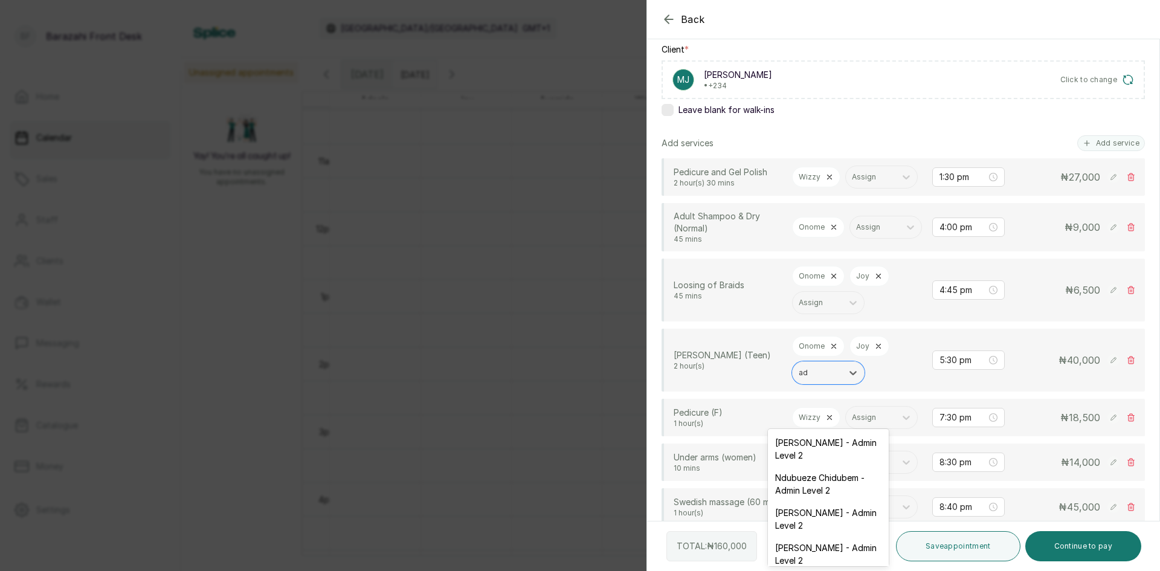
type input "ade"
drag, startPoint x: 803, startPoint y: 504, endPoint x: 804, endPoint y: 462, distance: 42.9
click at [803, 502] on div "Adeola Awoyejo - Braider" at bounding box center [828, 512] width 121 height 22
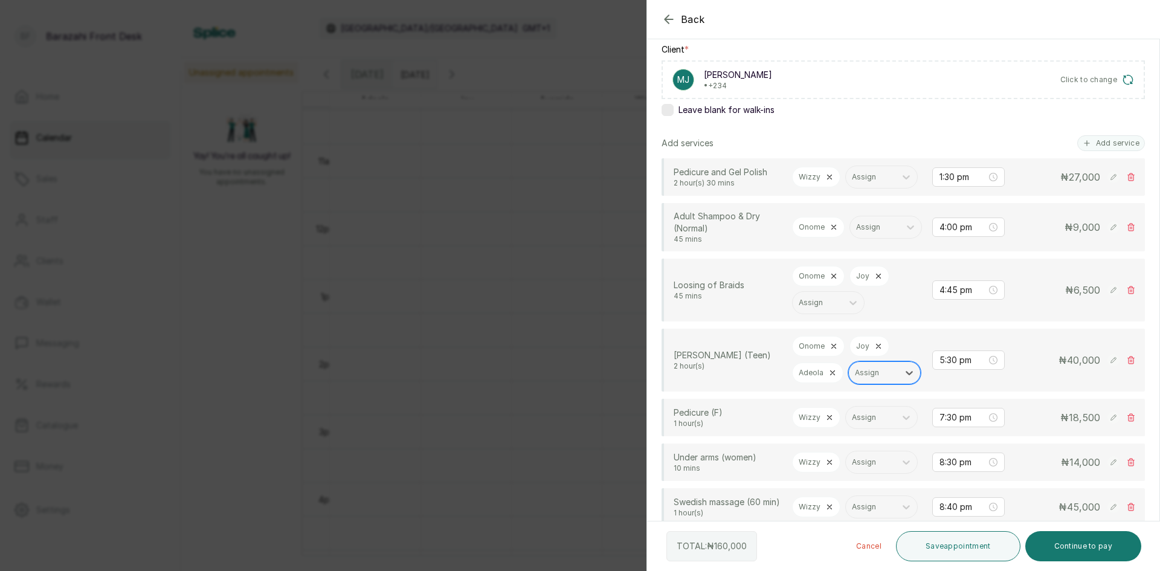
click at [849, 381] on div "Assign" at bounding box center [874, 373] width 50 height 16
type input "ayo"
click at [846, 479] on div "[PERSON_NAME]" at bounding box center [828, 468] width 121 height 22
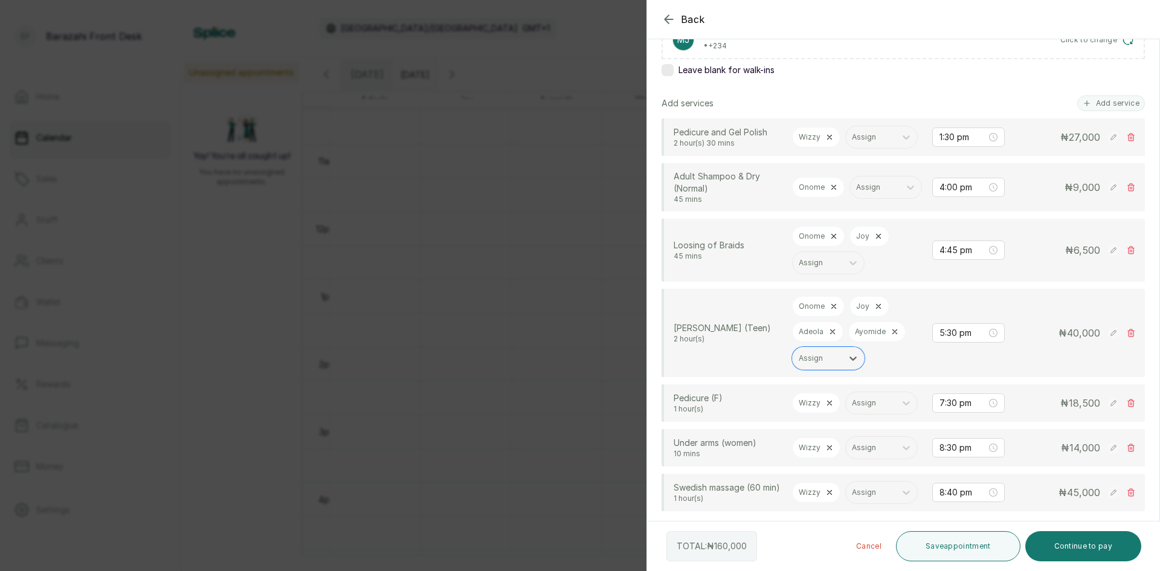
scroll to position [246, 0]
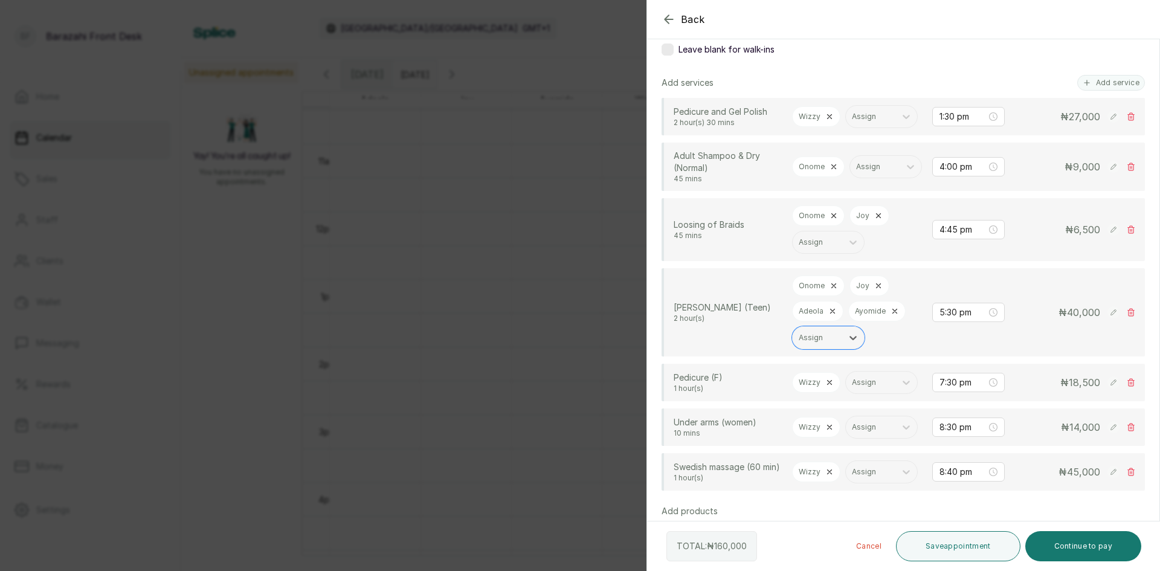
click at [832, 393] on div "Wizzy" at bounding box center [816, 382] width 48 height 21
click at [823, 393] on div "Wizzy" at bounding box center [816, 382] width 48 height 21
click at [828, 387] on icon at bounding box center [829, 382] width 8 height 8
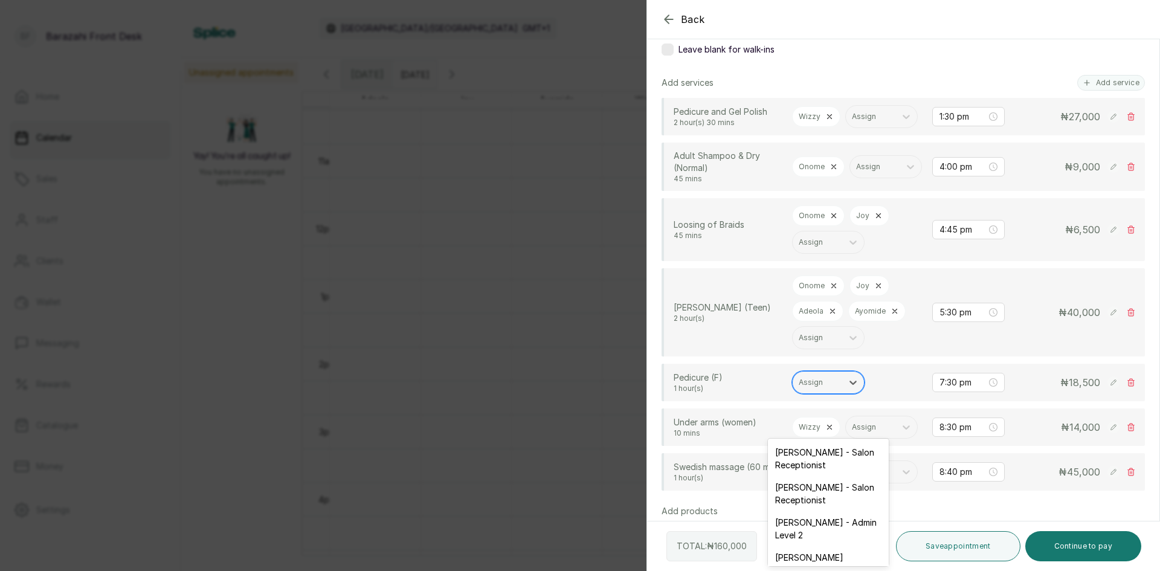
click at [829, 388] on div at bounding box center [817, 382] width 37 height 11
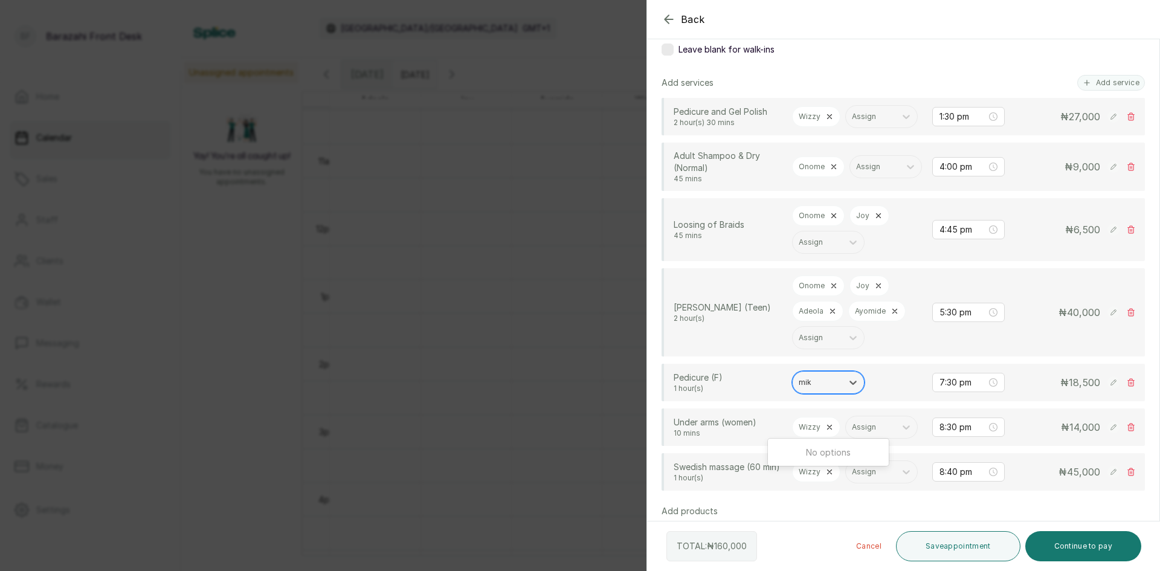
type input "mi"
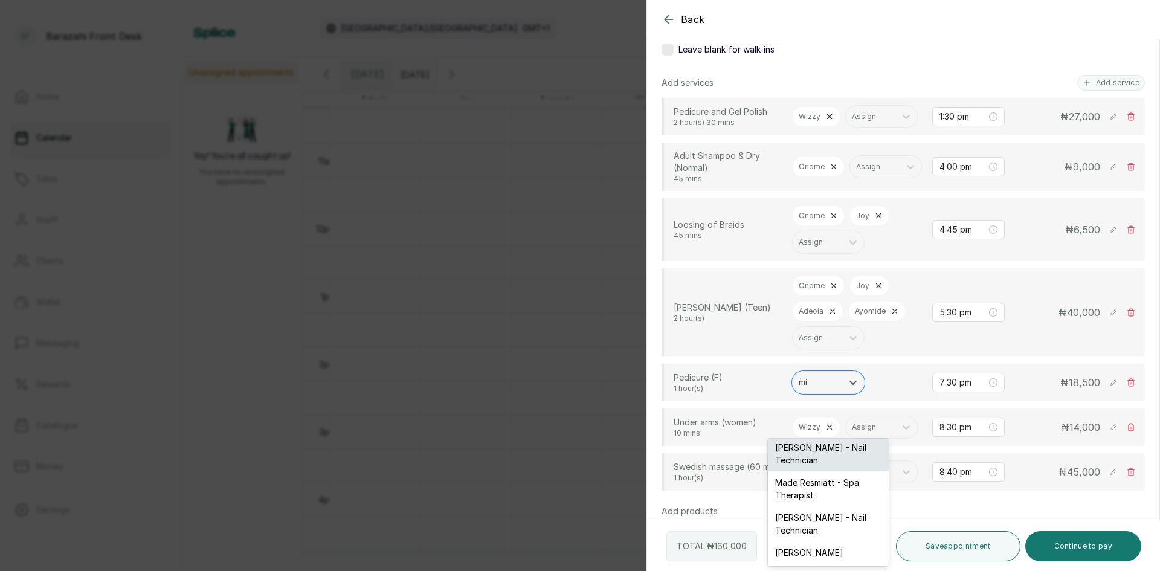
scroll to position [193, 0]
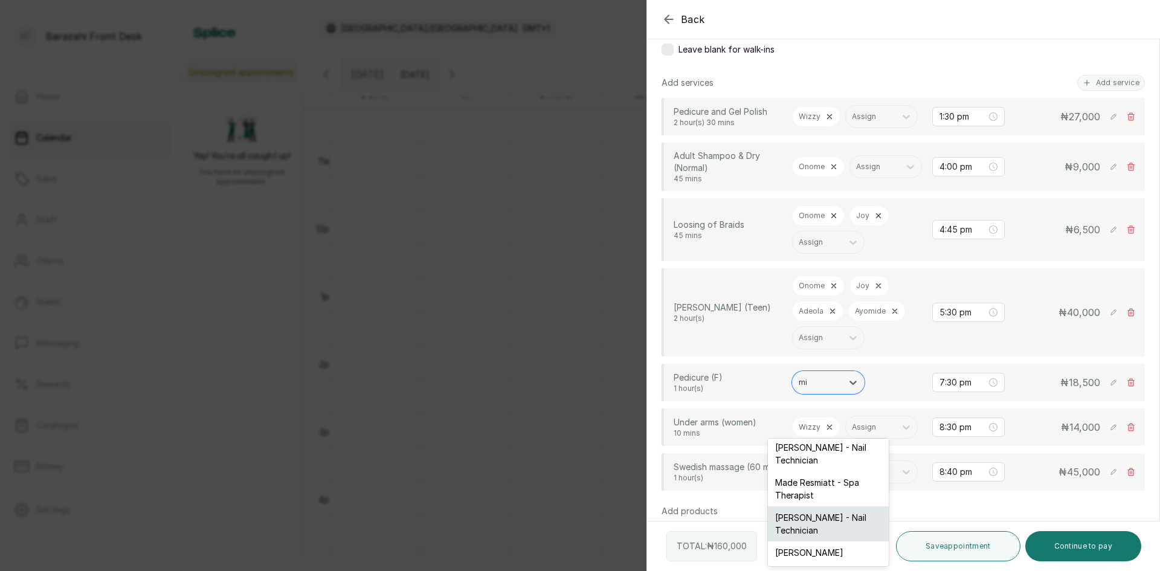
click at [816, 521] on div "[PERSON_NAME] - Nail Technician" at bounding box center [828, 523] width 121 height 35
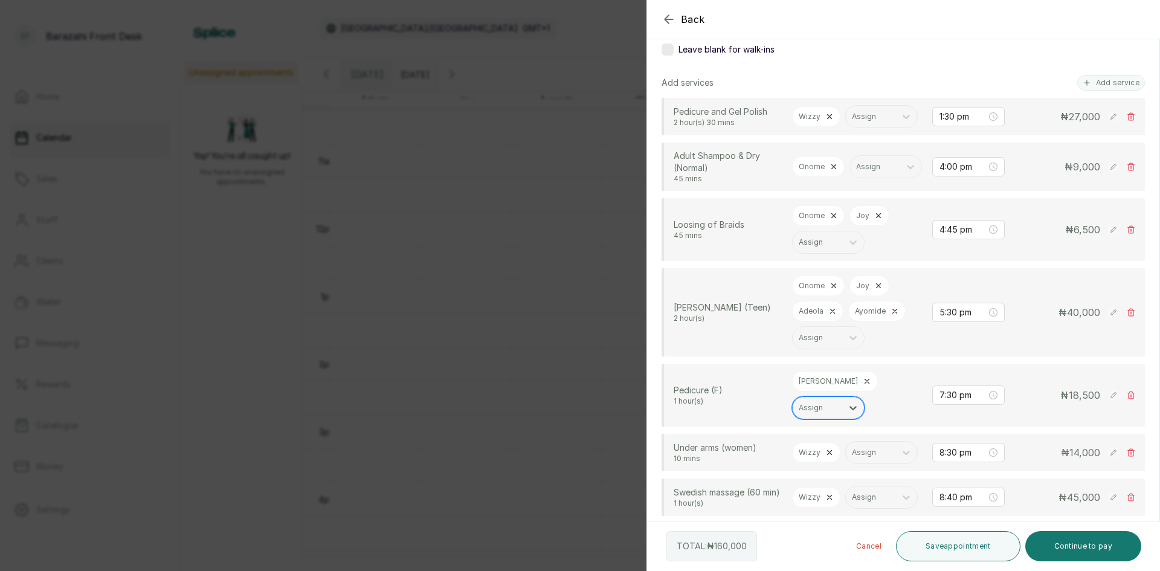
scroll to position [367, 0]
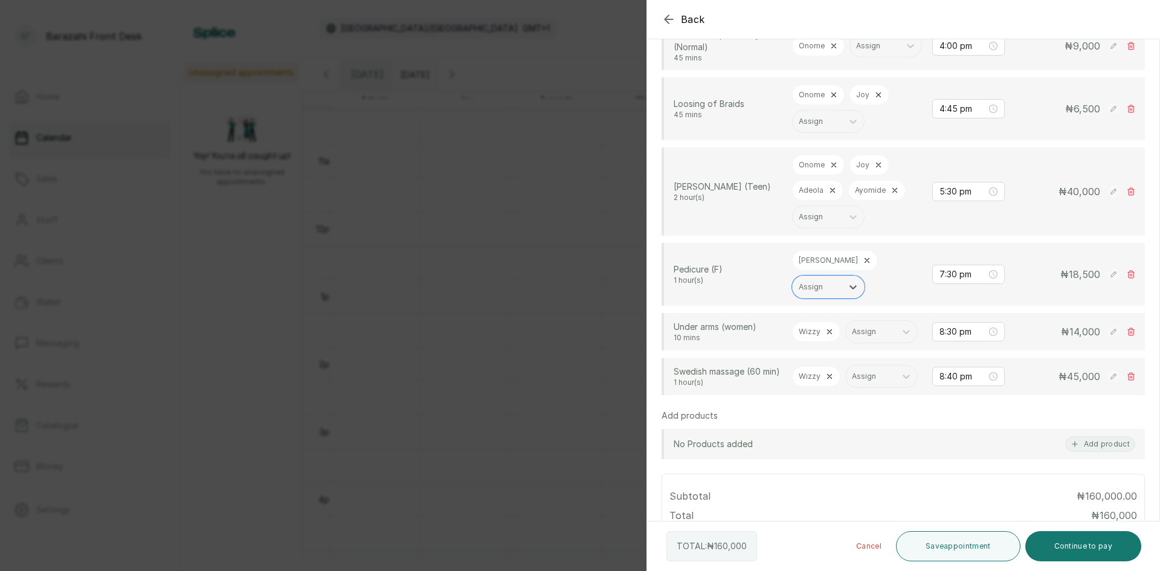
click at [826, 336] on icon at bounding box center [829, 331] width 8 height 8
click at [833, 337] on div at bounding box center [817, 331] width 37 height 11
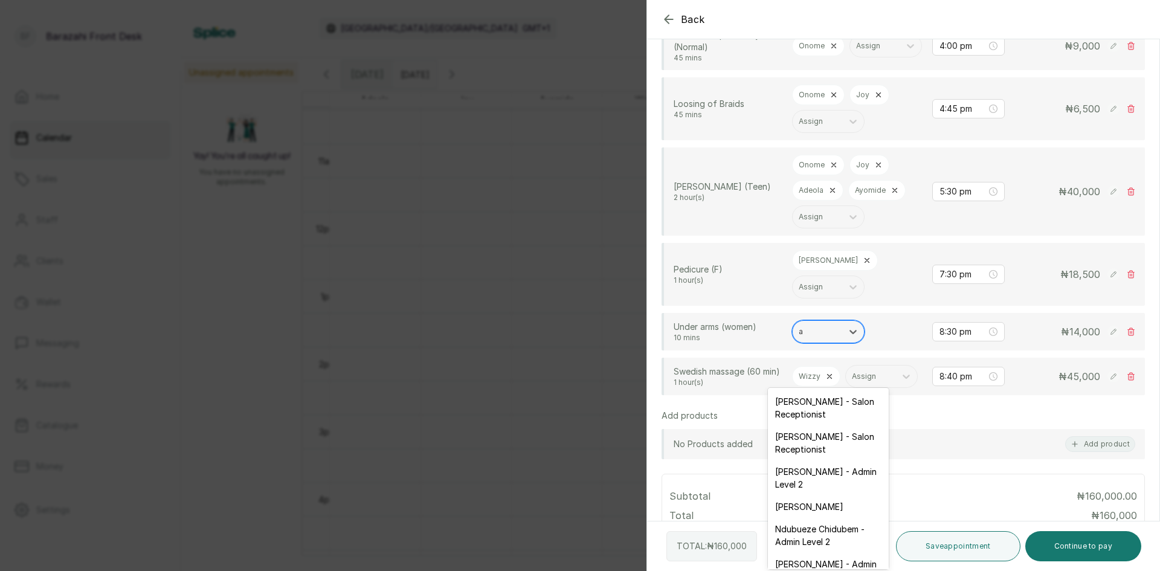
type input "ai"
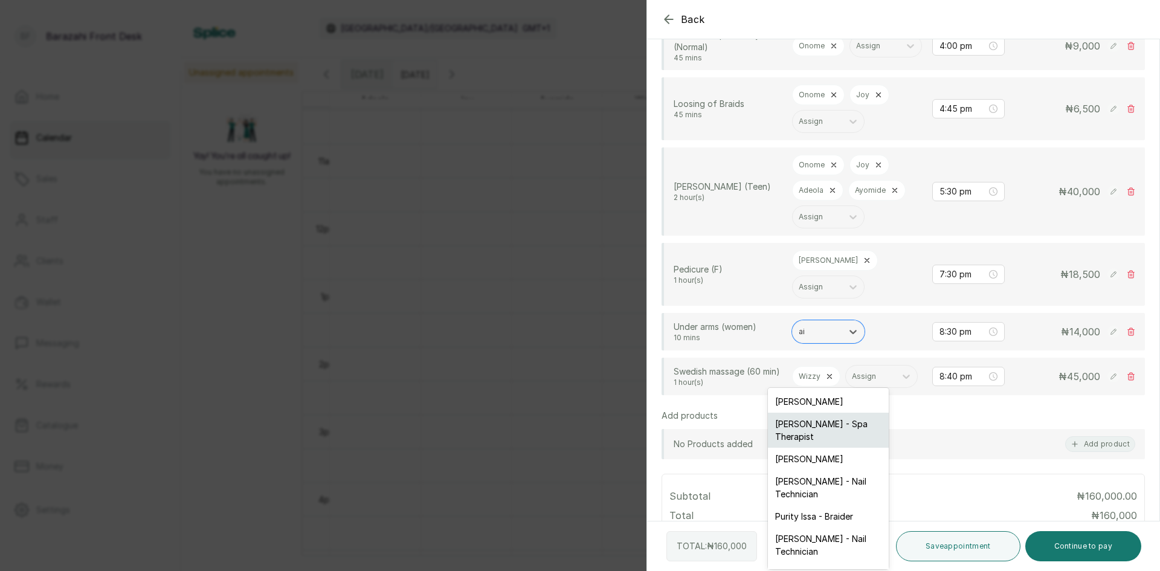
click at [823, 434] on div "[PERSON_NAME] - Spa Therapist" at bounding box center [828, 430] width 121 height 35
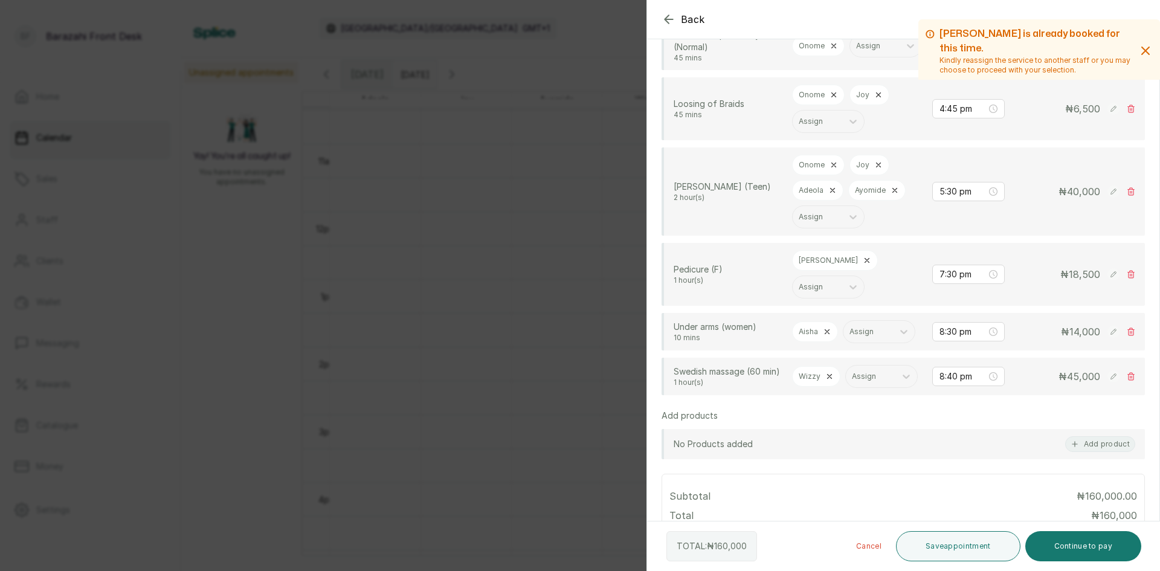
click at [828, 379] on icon at bounding box center [830, 377] width 4 height 4
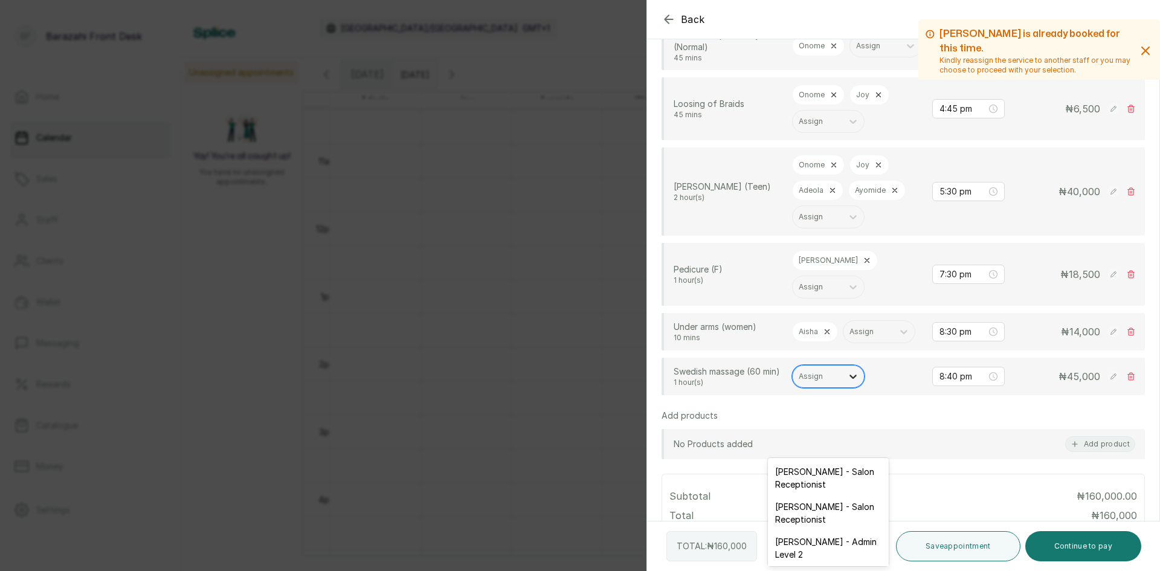
click at [848, 382] on icon at bounding box center [853, 376] width 12 height 12
type input "ai"
click at [846, 498] on div "[PERSON_NAME] - Spa Therapist" at bounding box center [828, 500] width 121 height 35
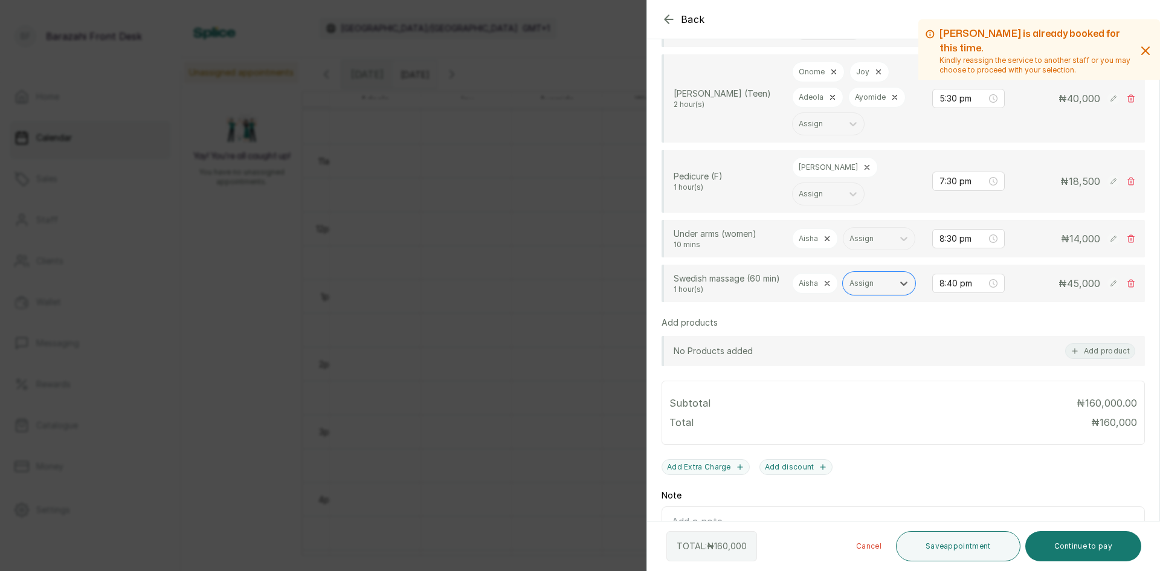
scroll to position [548, 0]
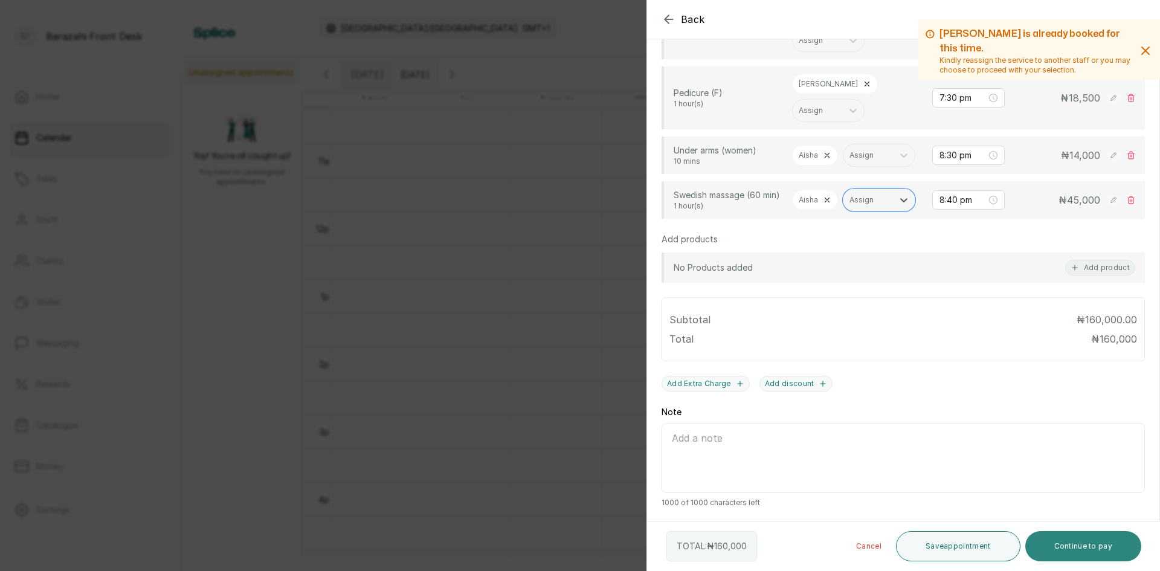
click at [1081, 537] on button "Continue to pay" at bounding box center [1083, 546] width 117 height 30
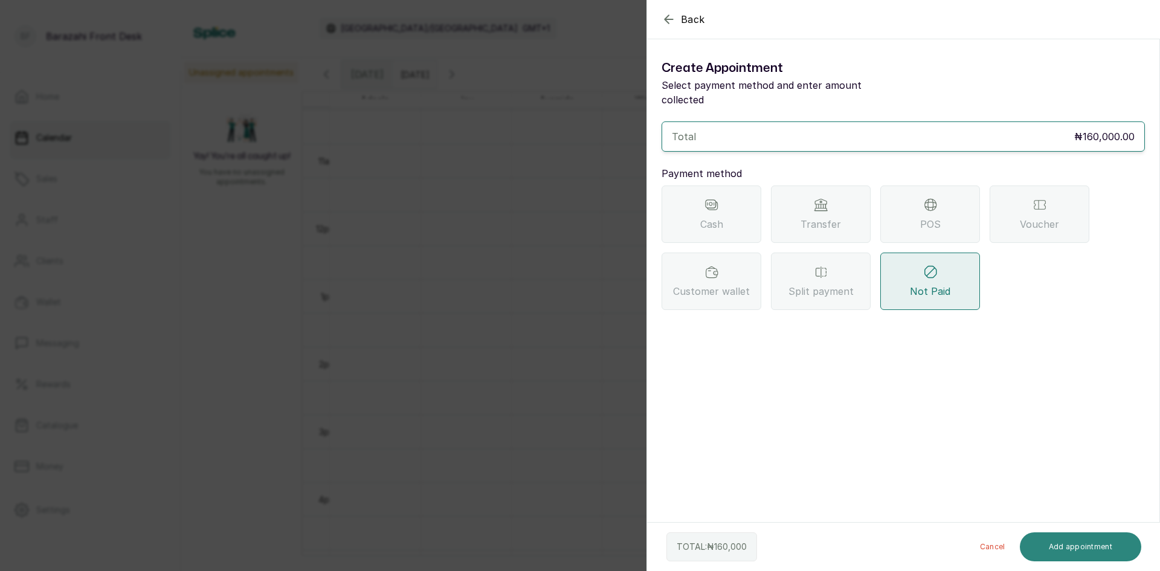
scroll to position [0, 0]
click at [792, 266] on div "Split payment" at bounding box center [821, 280] width 100 height 57
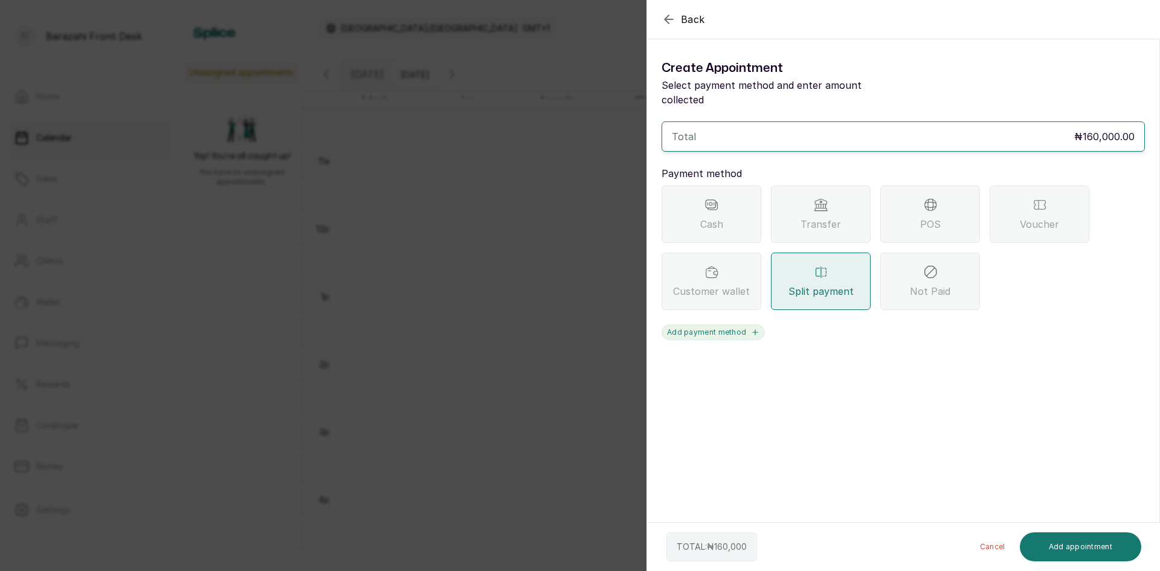
click at [738, 324] on button "Add payment method" at bounding box center [712, 332] width 103 height 16
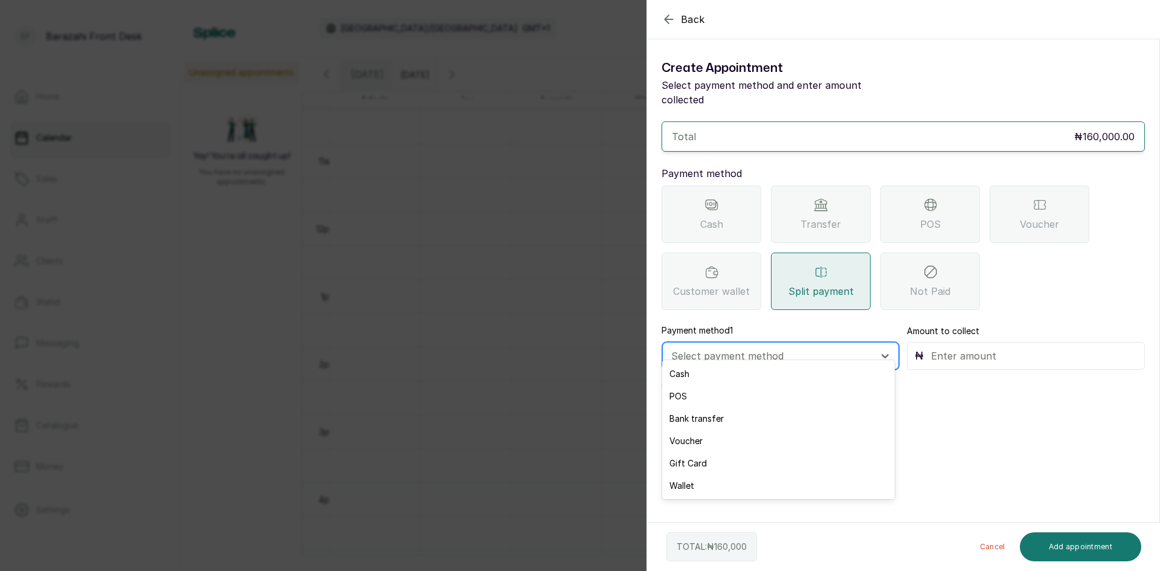
click at [730, 348] on div at bounding box center [769, 356] width 197 height 16
click at [701, 404] on div "POS" at bounding box center [778, 396] width 233 height 22
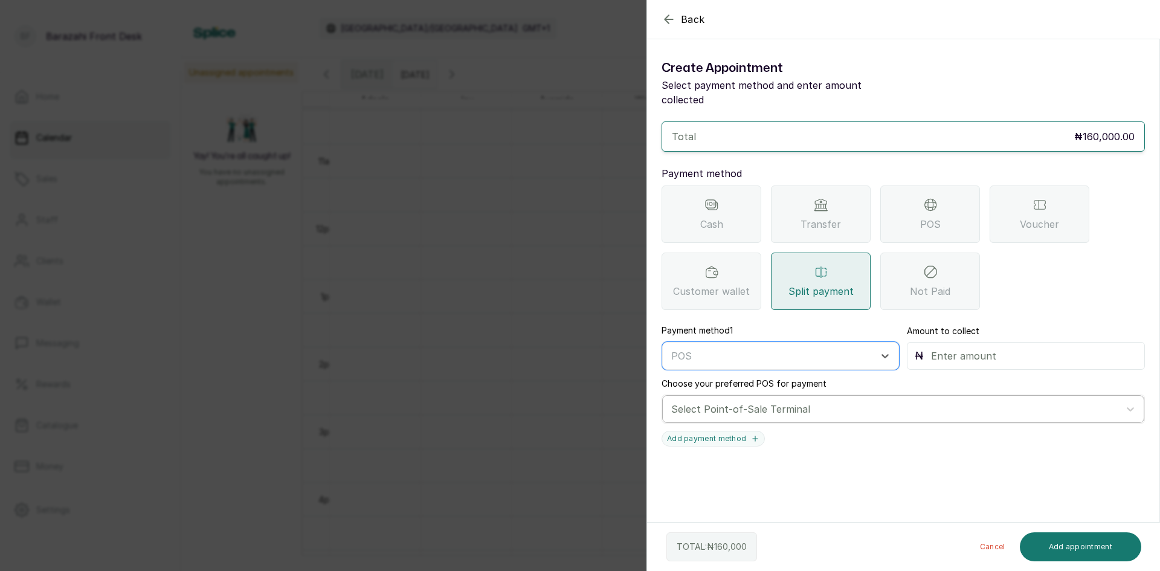
click at [739, 401] on div at bounding box center [892, 409] width 442 height 16
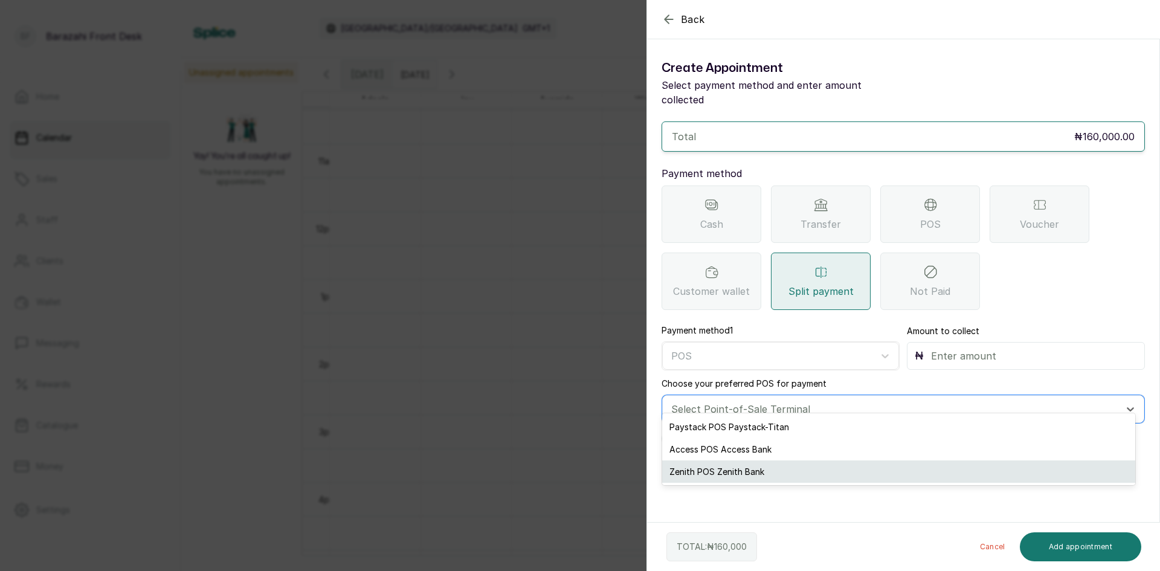
click at [706, 466] on div "Zenith POS Zenith Bank" at bounding box center [898, 471] width 473 height 22
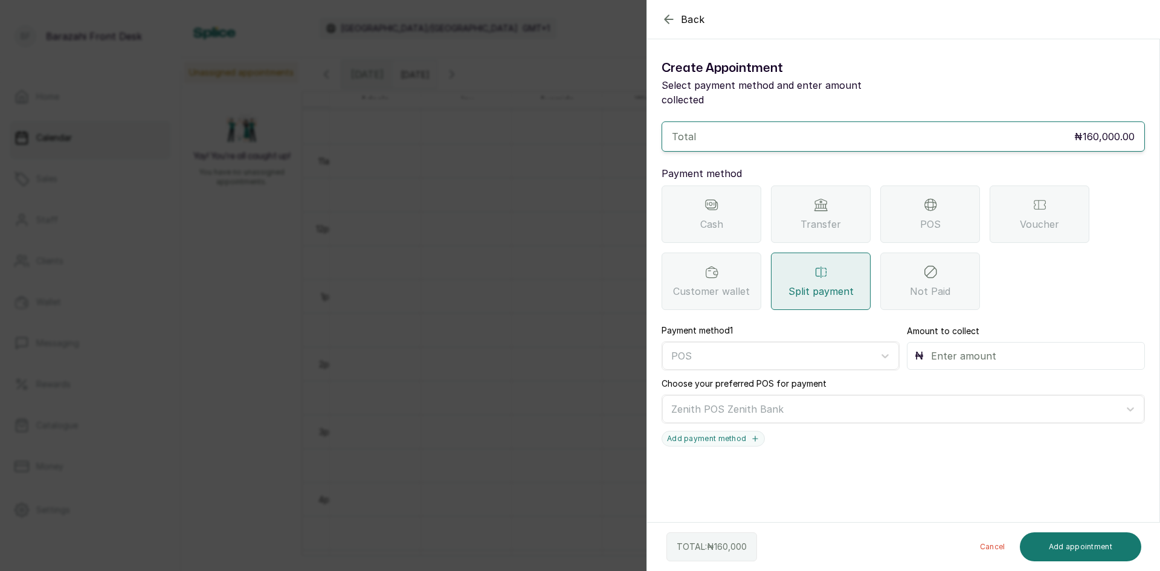
click at [940, 347] on input "text" at bounding box center [1034, 355] width 206 height 17
type input "83,000"
click at [736, 431] on button "Add payment method" at bounding box center [712, 439] width 103 height 16
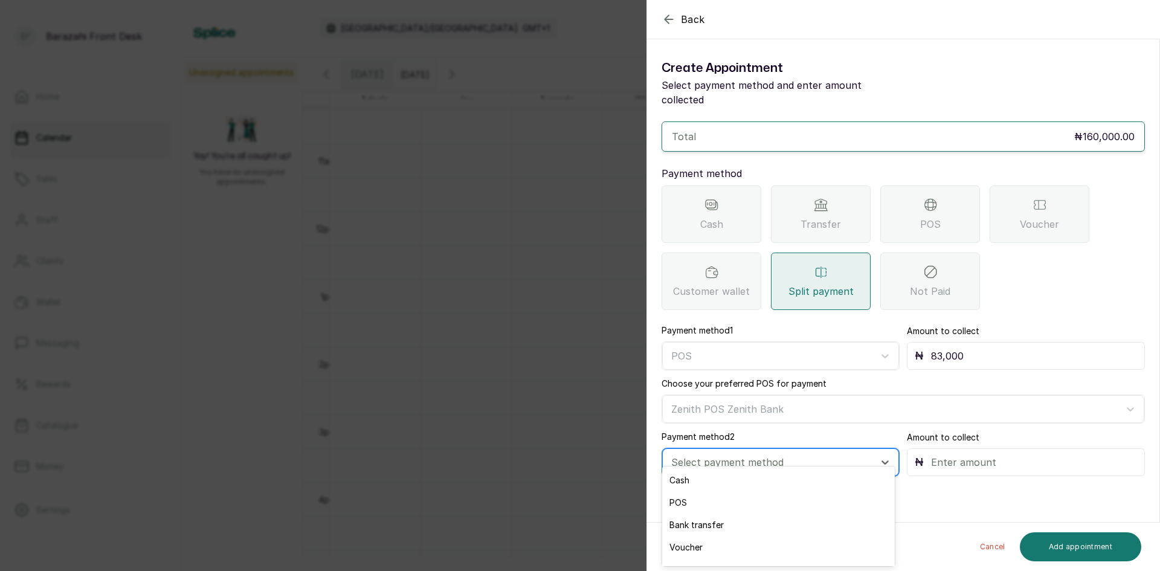
click at [859, 454] on div at bounding box center [769, 462] width 197 height 16
click at [736, 490] on div "Bank transfer" at bounding box center [778, 485] width 233 height 22
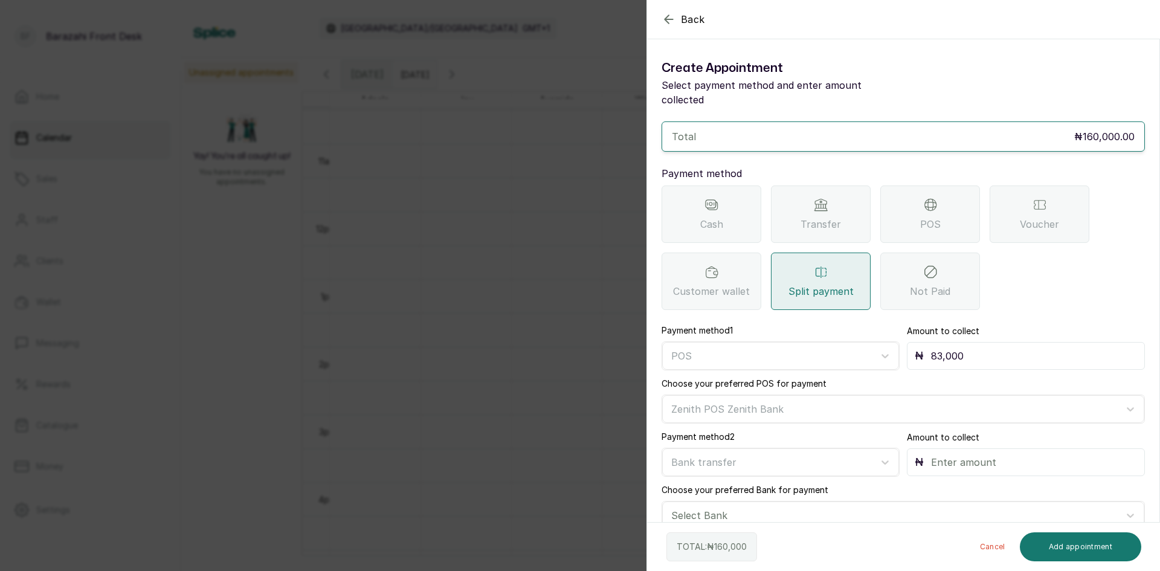
click at [971, 454] on input "text" at bounding box center [1034, 462] width 206 height 17
type input "77,000"
click at [854, 507] on div at bounding box center [892, 515] width 442 height 16
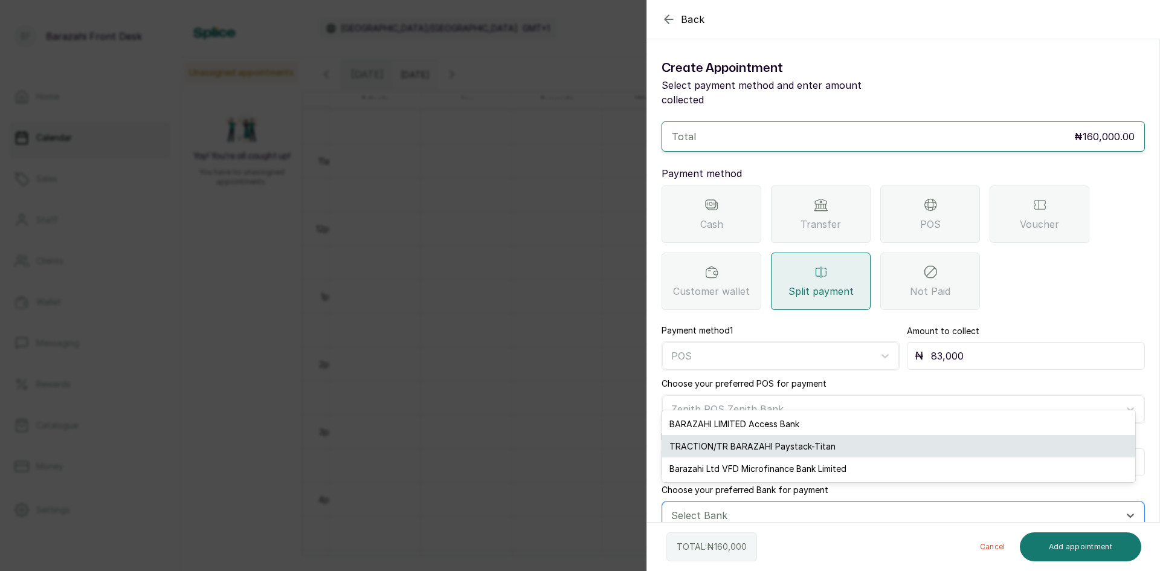
click at [731, 452] on div "TRACTION/TR BARAZAHI Paystack-Titan" at bounding box center [898, 446] width 473 height 22
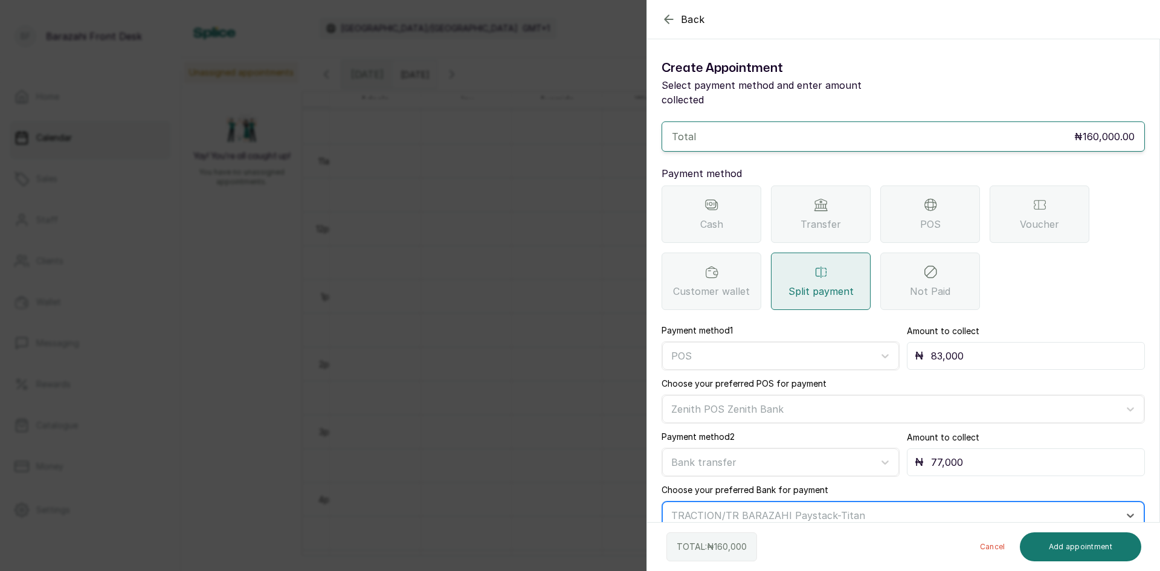
scroll to position [3, 0]
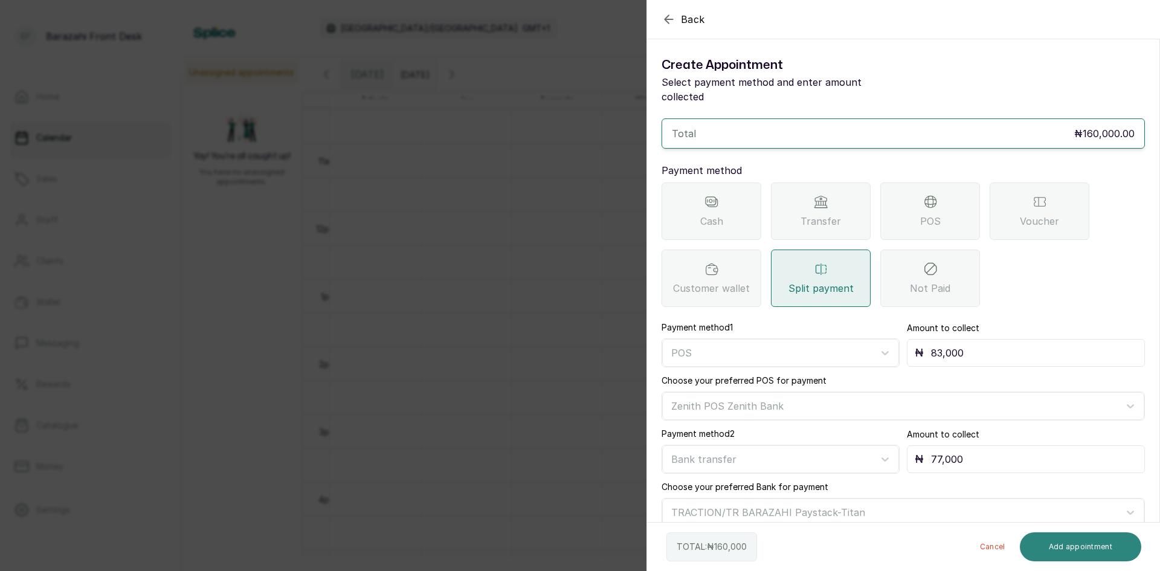
click at [1090, 540] on button "Add appointment" at bounding box center [1081, 546] width 122 height 29
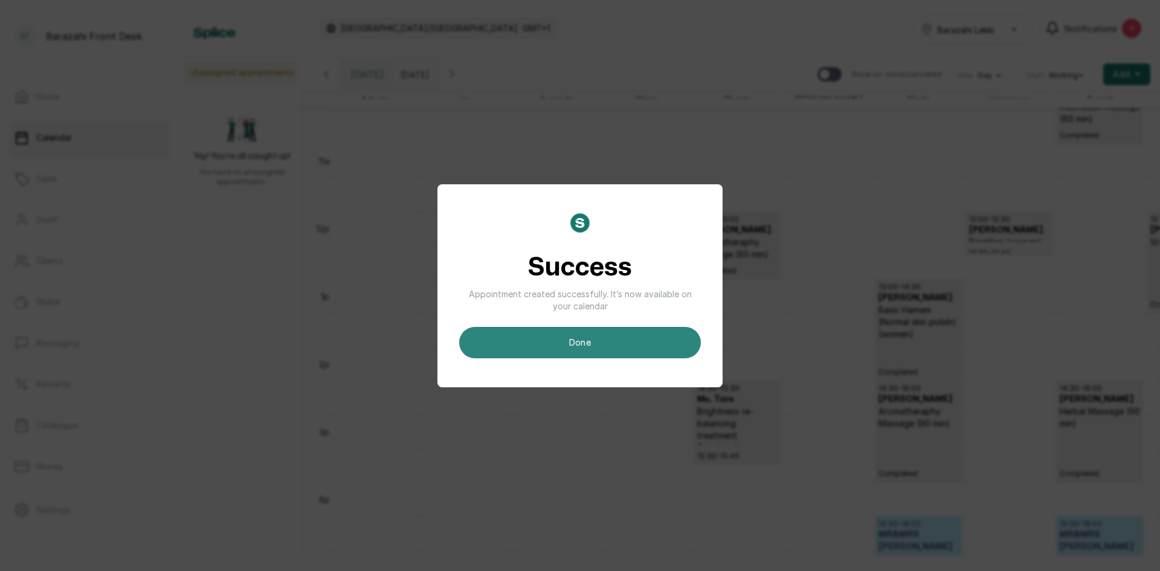
click at [645, 355] on button "done" at bounding box center [580, 342] width 242 height 31
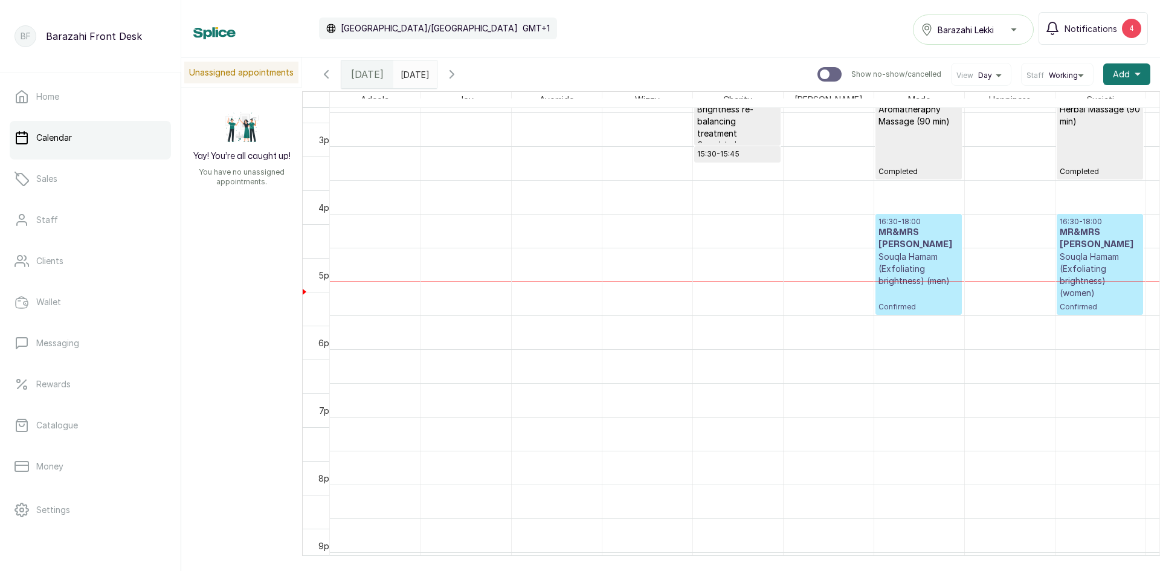
scroll to position [1011, 0]
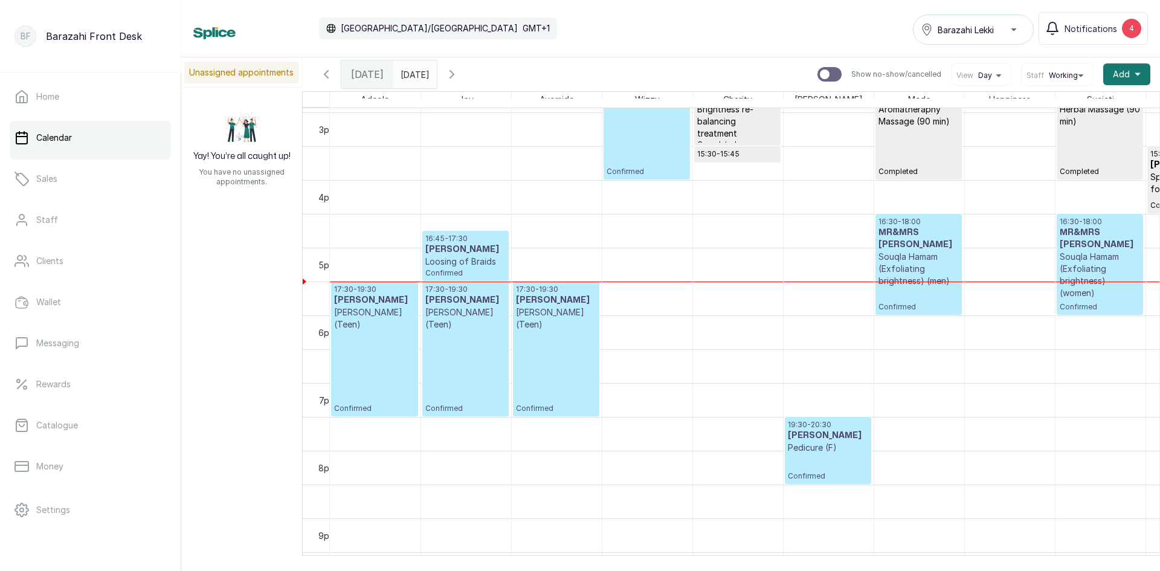
click at [446, 350] on div "17:30 - 19:30 [PERSON_NAME] (Teen) Confirmed" at bounding box center [465, 349] width 80 height 129
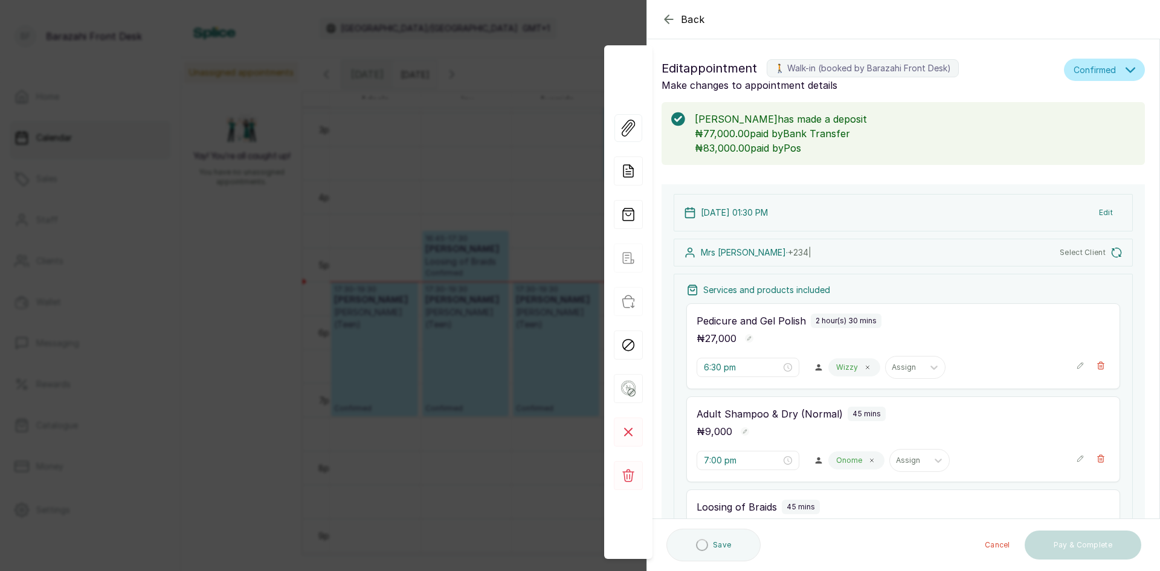
type input "1:30 pm"
type input "4:00 pm"
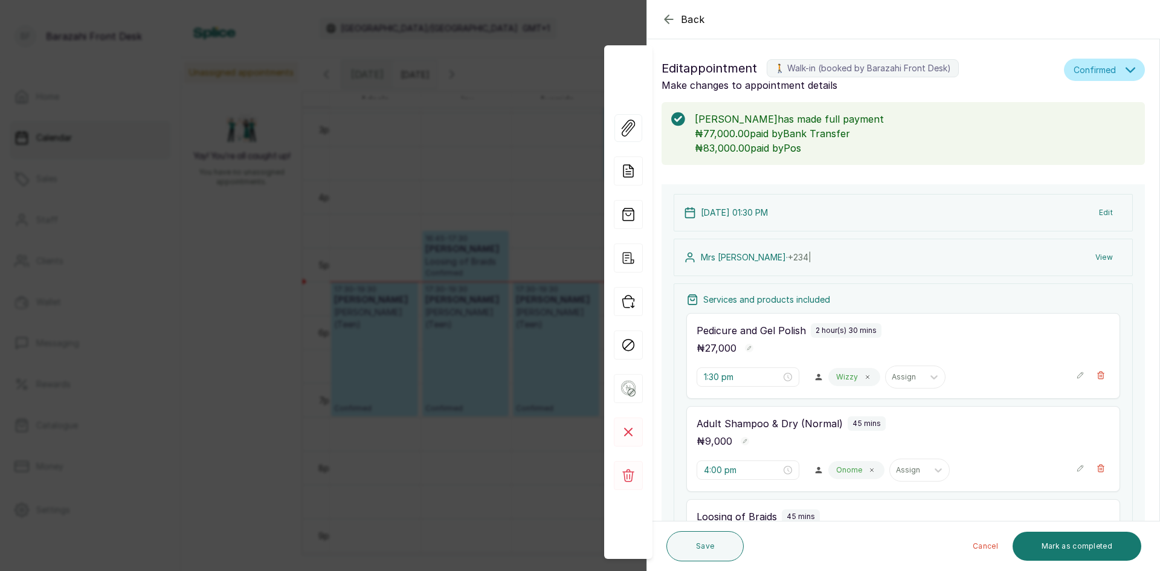
click at [487, 471] on div "Back Appointment Details Edit appointment 🚶 Walk-in (booked by [PERSON_NAME] Fr…" at bounding box center [580, 285] width 1160 height 571
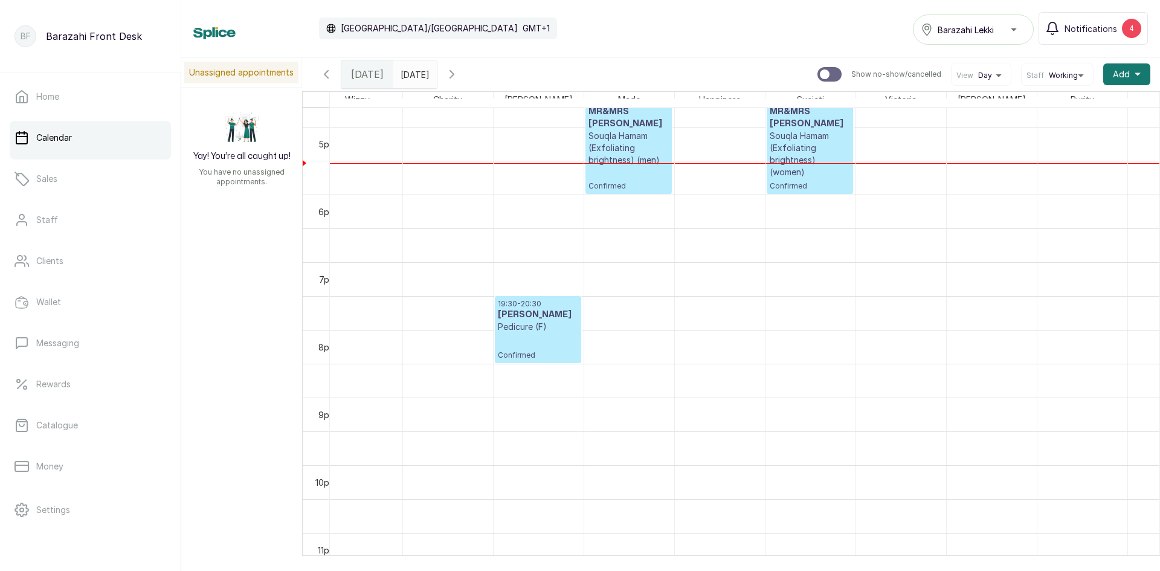
scroll to position [0, 402]
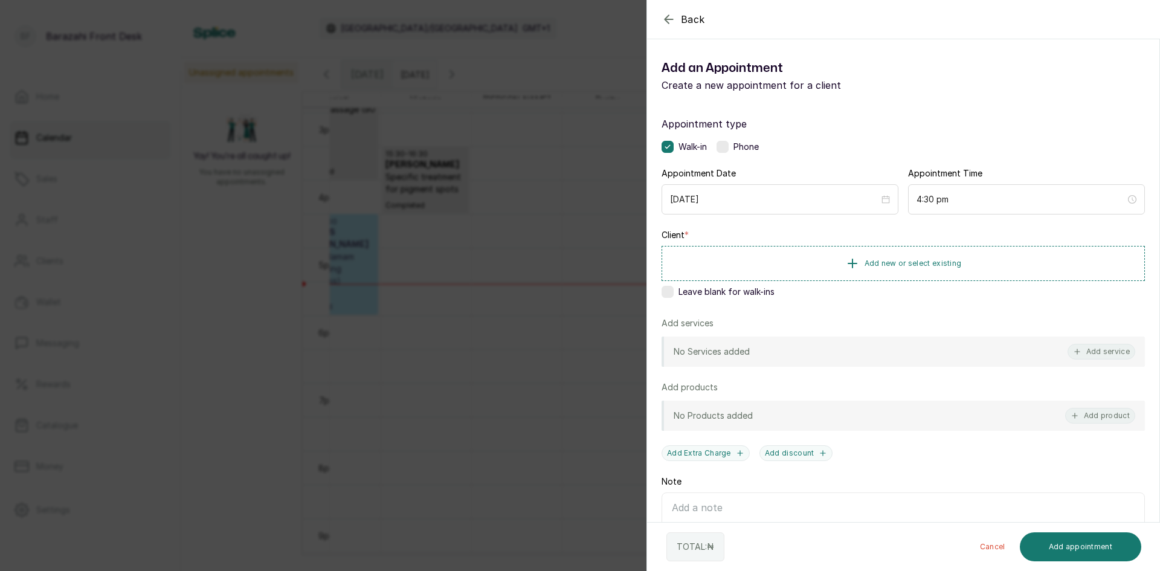
click at [687, 291] on span "Leave blank for walk-ins" at bounding box center [726, 292] width 96 height 12
click at [1087, 355] on button "Add service" at bounding box center [1101, 352] width 68 height 16
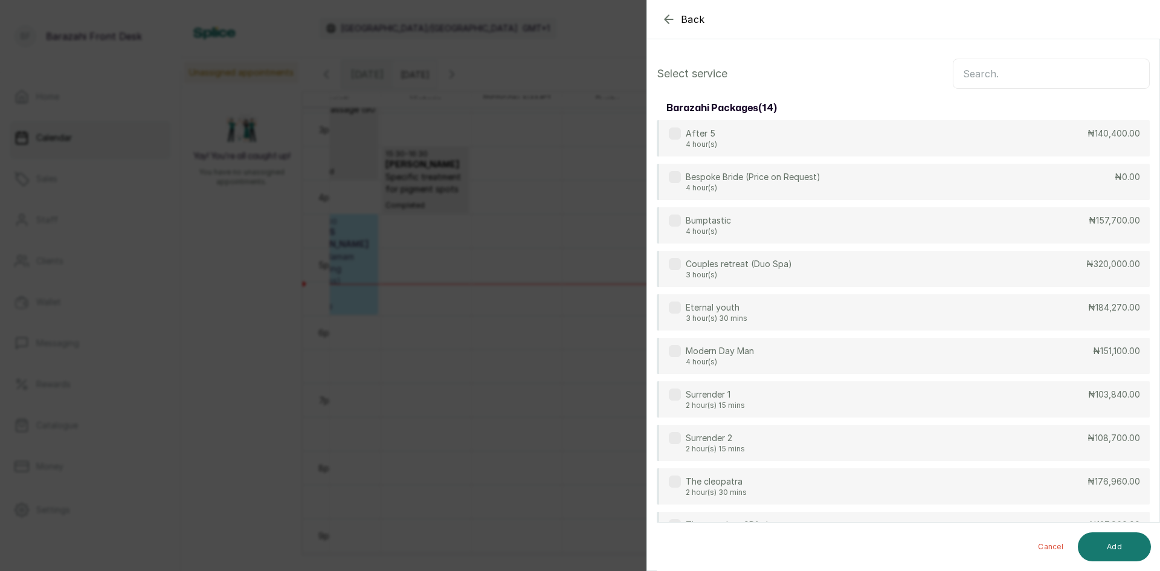
click at [668, 23] on icon "button" at bounding box center [668, 19] width 8 height 8
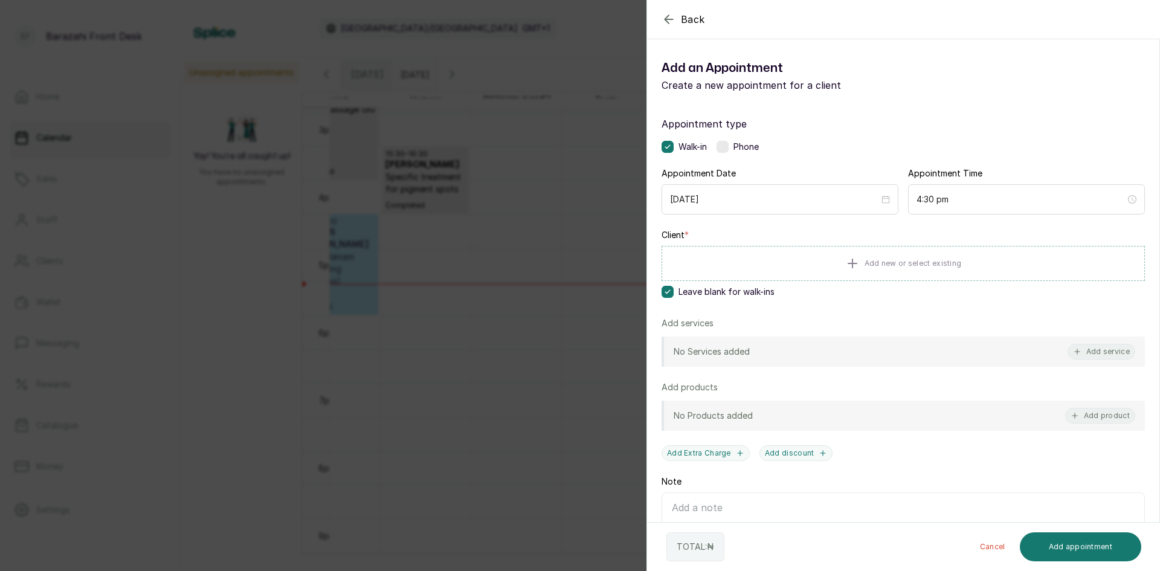
click at [664, 291] on icon at bounding box center [667, 292] width 6 height 6
click at [825, 272] on button "Add new or select existing" at bounding box center [902, 263] width 483 height 34
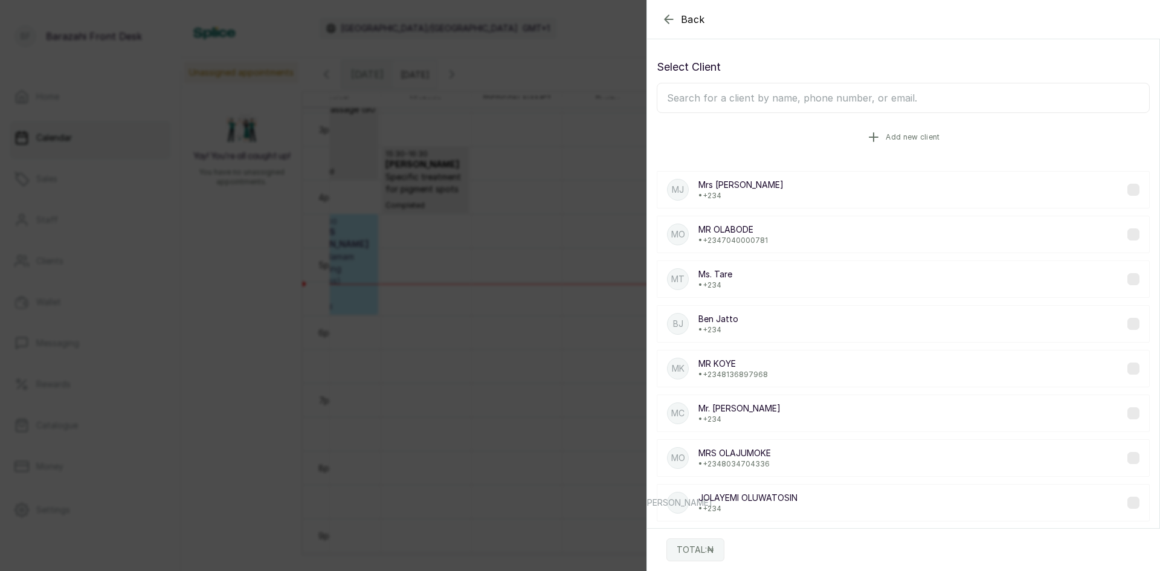
click at [823, 145] on button "Add new client" at bounding box center [903, 137] width 493 height 34
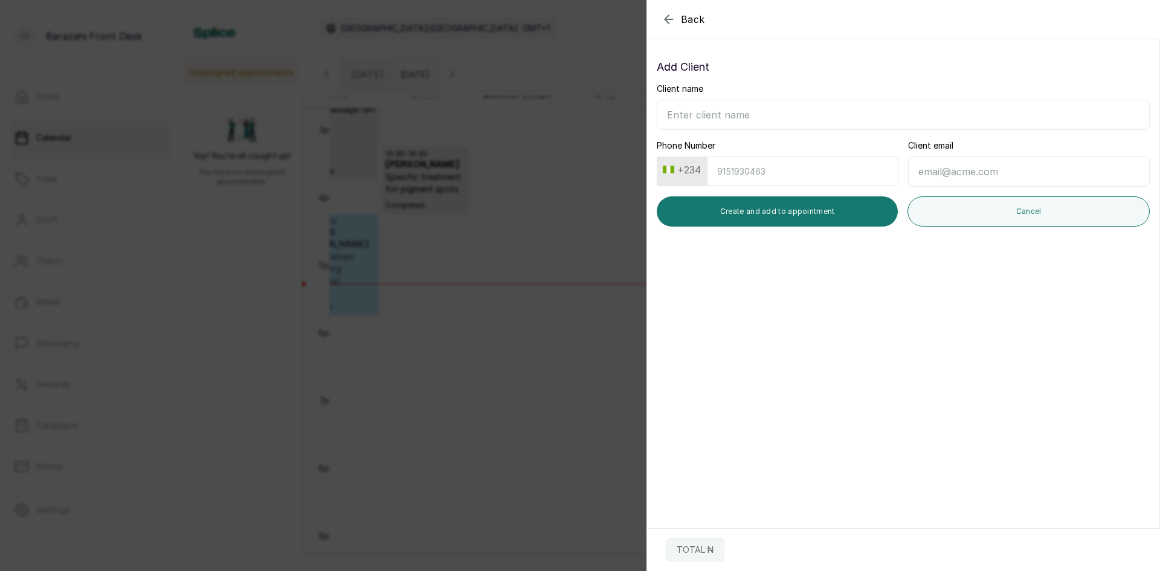
click at [740, 119] on input "Client name" at bounding box center [903, 115] width 493 height 30
type input "b"
drag, startPoint x: 729, startPoint y: 114, endPoint x: 715, endPoint y: 123, distance: 16.3
click at [715, 123] on input "Babatunde Olugbesan" at bounding box center [903, 115] width 493 height 30
click at [709, 116] on input "Babatunde Olugbesan" at bounding box center [903, 115] width 493 height 30
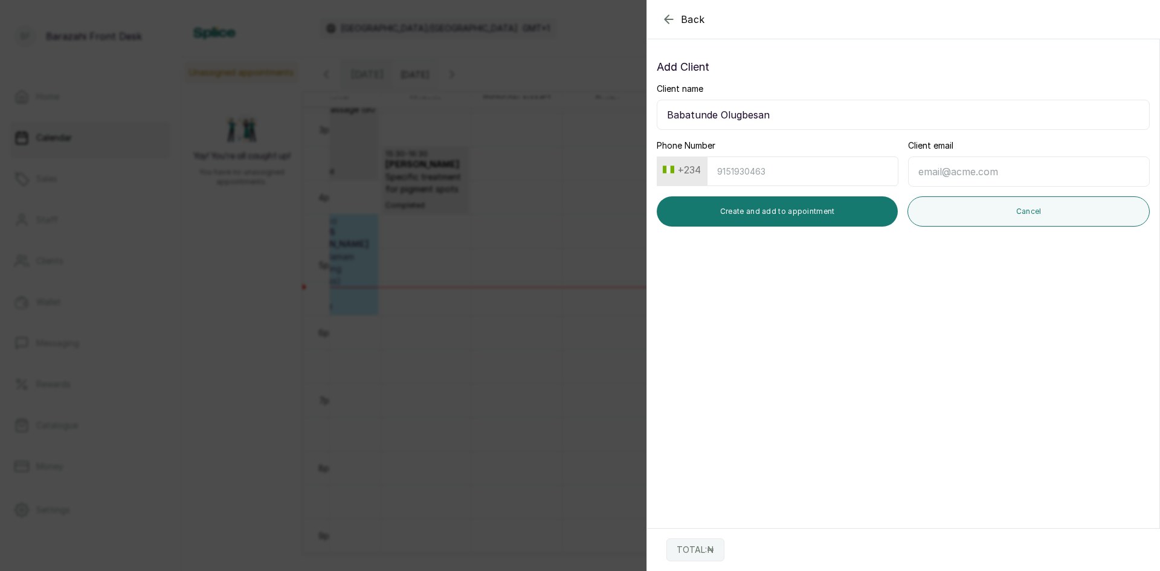
click at [712, 116] on input "Babatunde Olugbesan" at bounding box center [903, 115] width 493 height 30
type input "Babatunde Olugbesan"
click at [719, 200] on button "Create and add to appointment" at bounding box center [777, 211] width 241 height 30
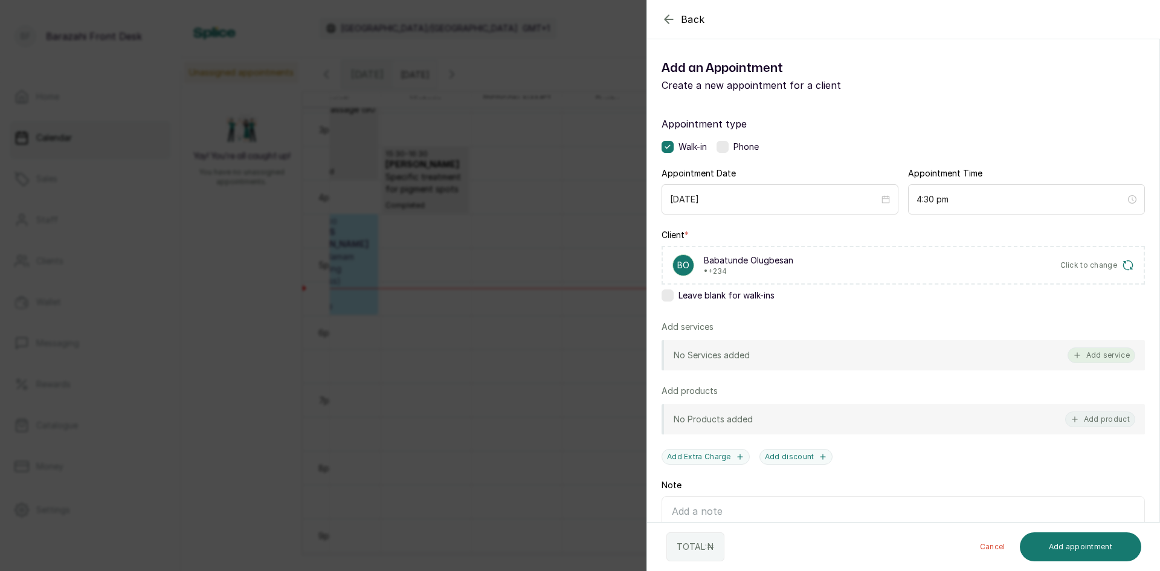
click at [1079, 355] on button "Add service" at bounding box center [1101, 355] width 68 height 16
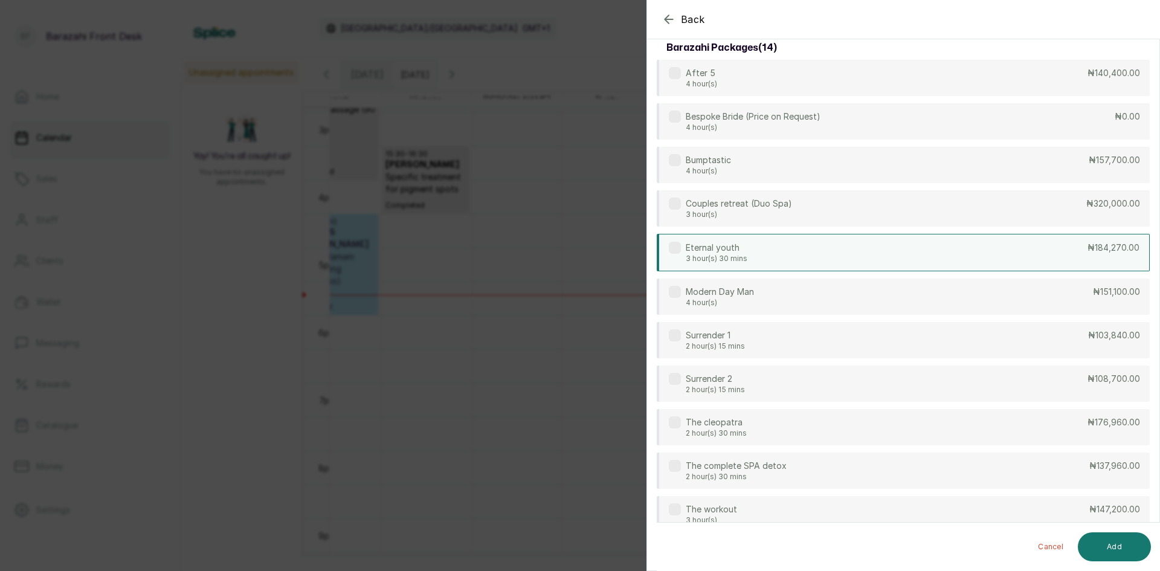
scroll to position [0, 0]
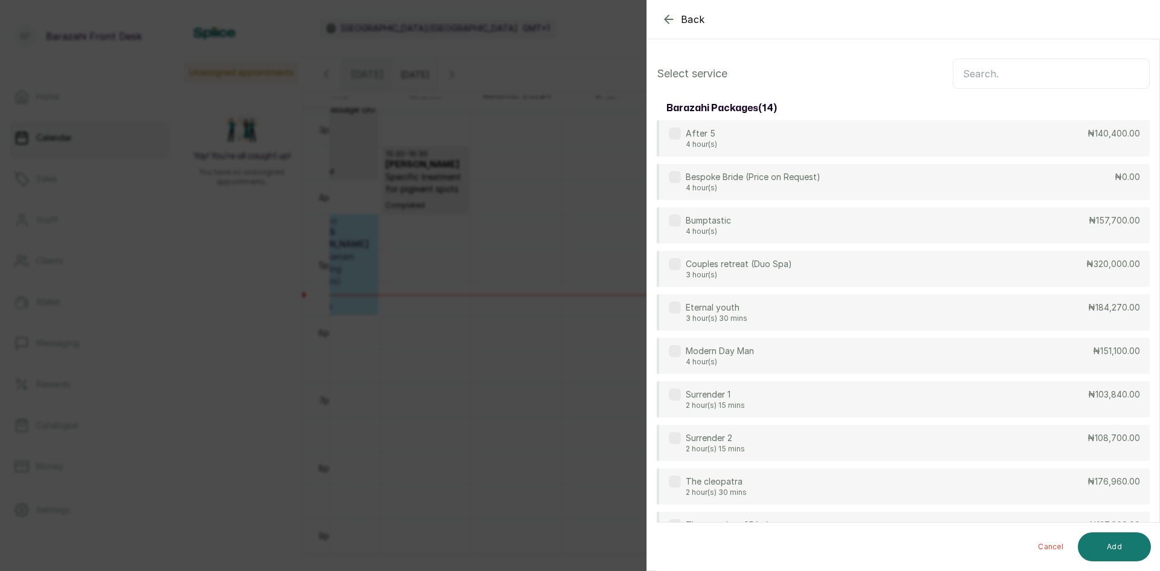
click at [957, 77] on input "text" at bounding box center [1051, 74] width 197 height 30
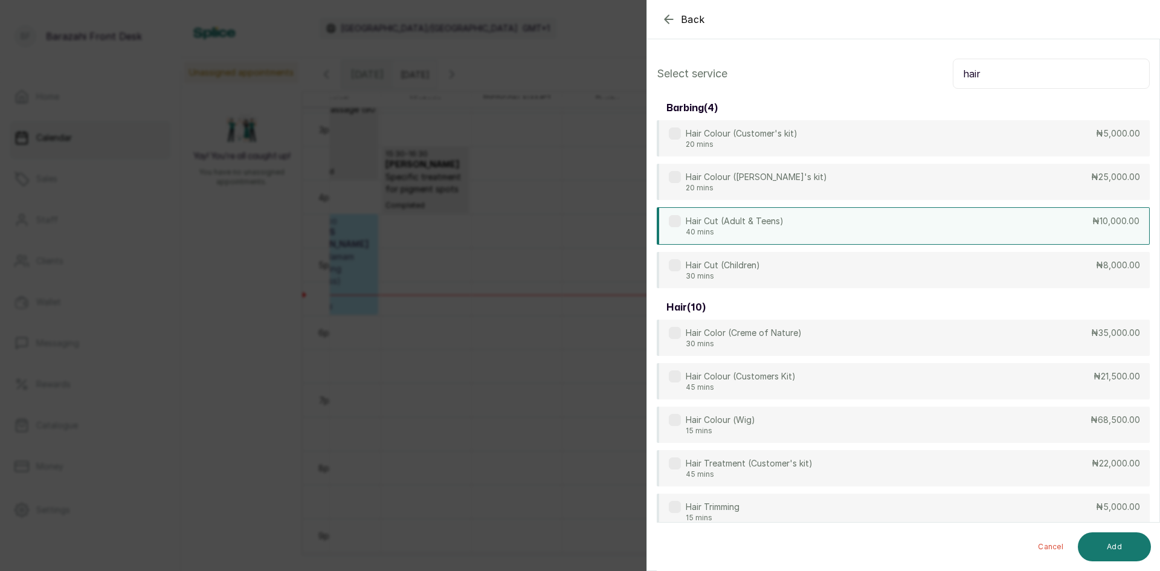
type input "hair"
click at [725, 214] on div "Hair Cut (Adult & Teens) 40 mins ₦10,000.00" at bounding box center [903, 225] width 493 height 37
click at [1108, 543] on button "Add" at bounding box center [1114, 546] width 73 height 29
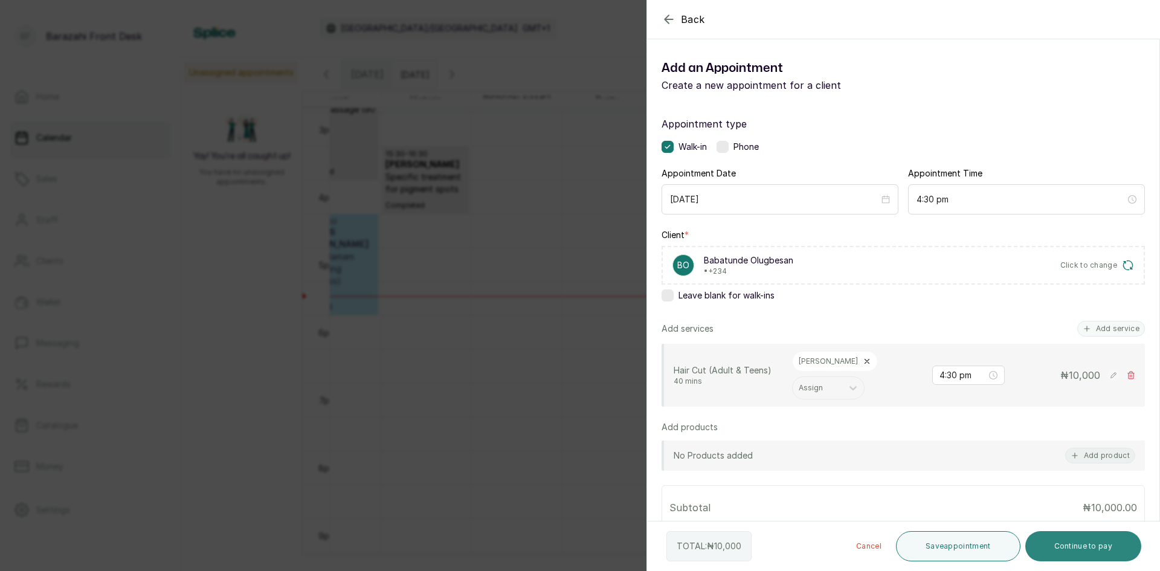
click at [1058, 538] on button "Continue to pay" at bounding box center [1083, 546] width 117 height 30
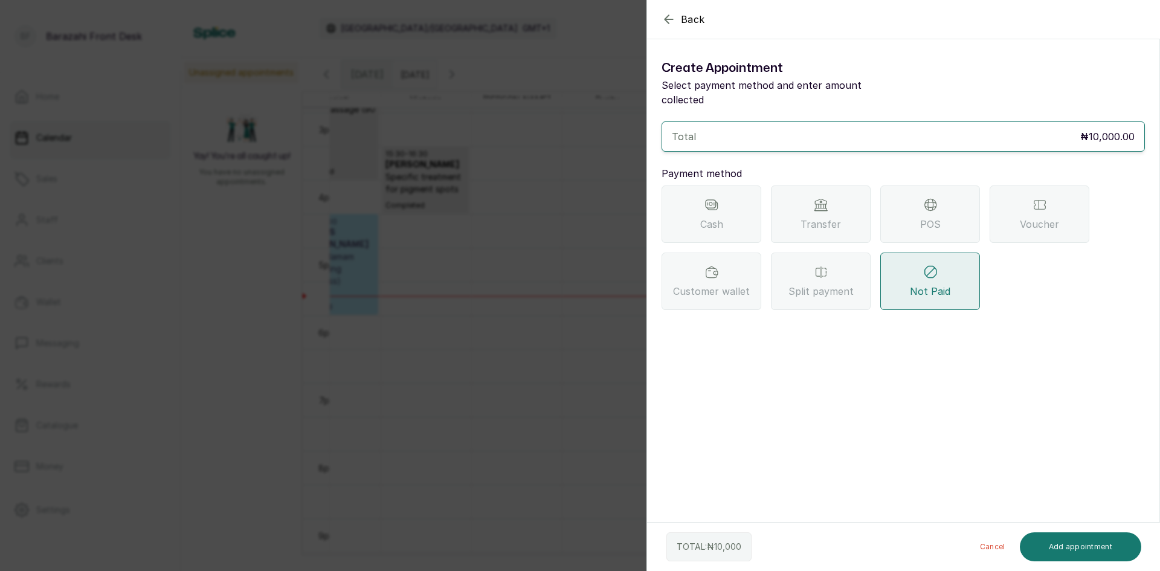
click at [913, 187] on div "POS" at bounding box center [930, 213] width 100 height 57
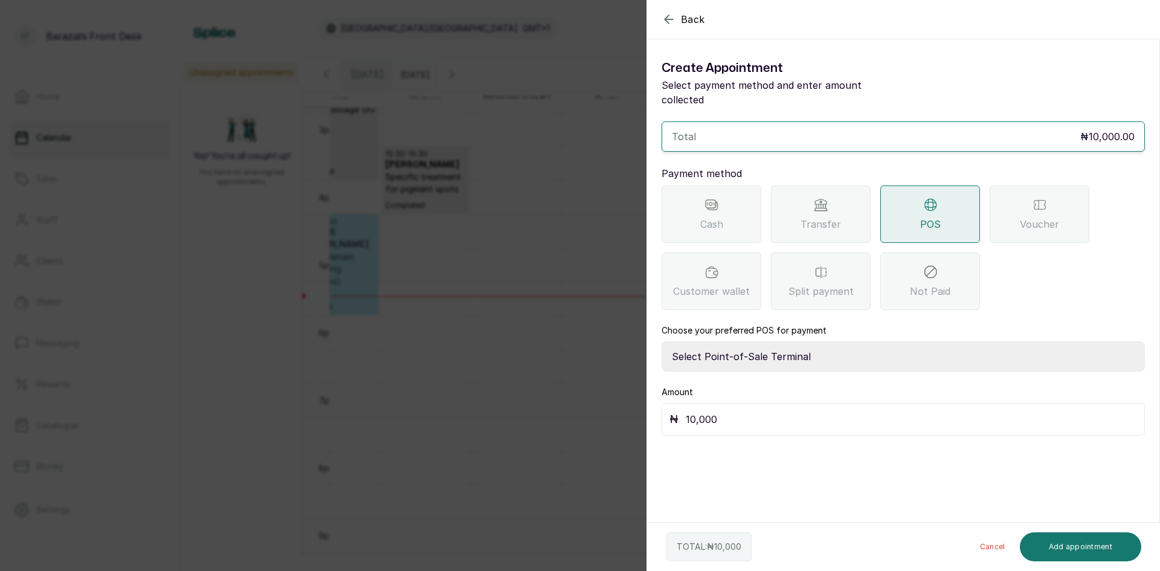
click at [774, 346] on select "Select Point-of-Sale Terminal [GEOGRAPHIC_DATA] POS Paystack-Titan Access POS A…" at bounding box center [902, 356] width 483 height 30
select select "4d1b21be-96f6-4525-8484-90dd038af117"
click at [661, 341] on select "Select Point-of-Sale Terminal [GEOGRAPHIC_DATA] POS Paystack-Titan Access POS A…" at bounding box center [902, 356] width 483 height 30
click at [1046, 553] on button "Add appointment" at bounding box center [1081, 546] width 122 height 29
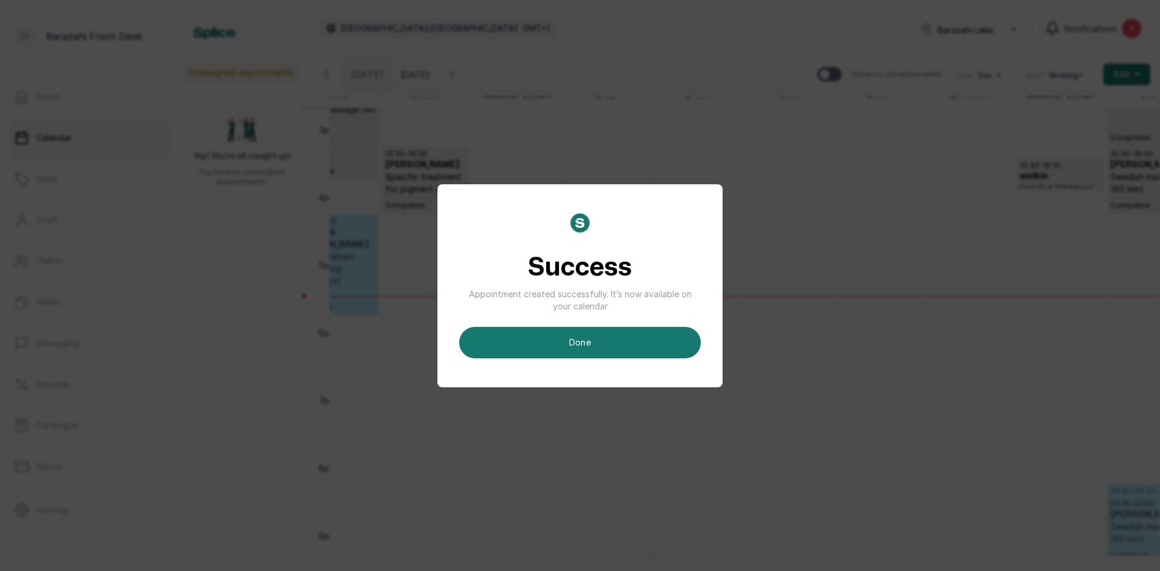
click at [589, 335] on button "done" at bounding box center [580, 342] width 242 height 31
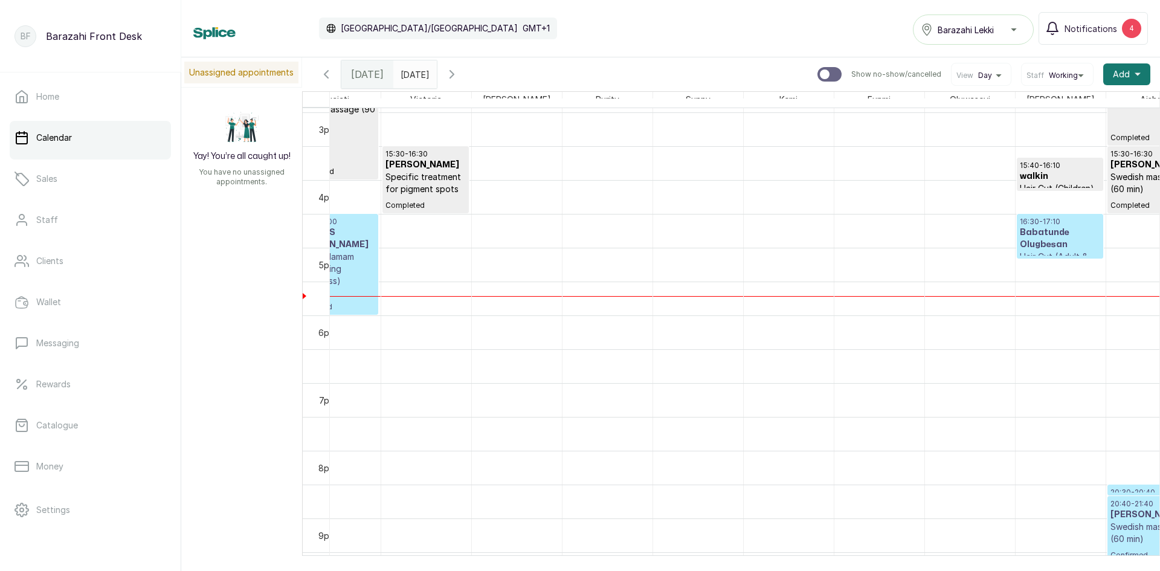
click at [1053, 248] on h3 "Babatunde Olugbesan" at bounding box center [1060, 239] width 80 height 24
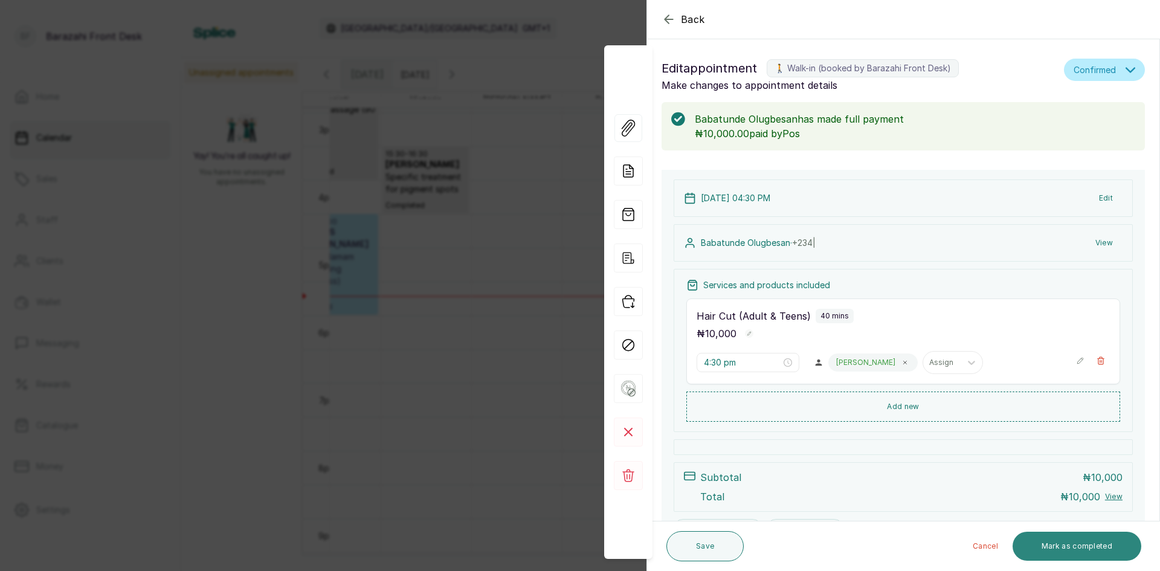
click at [1075, 546] on button "Mark as completed" at bounding box center [1076, 546] width 129 height 29
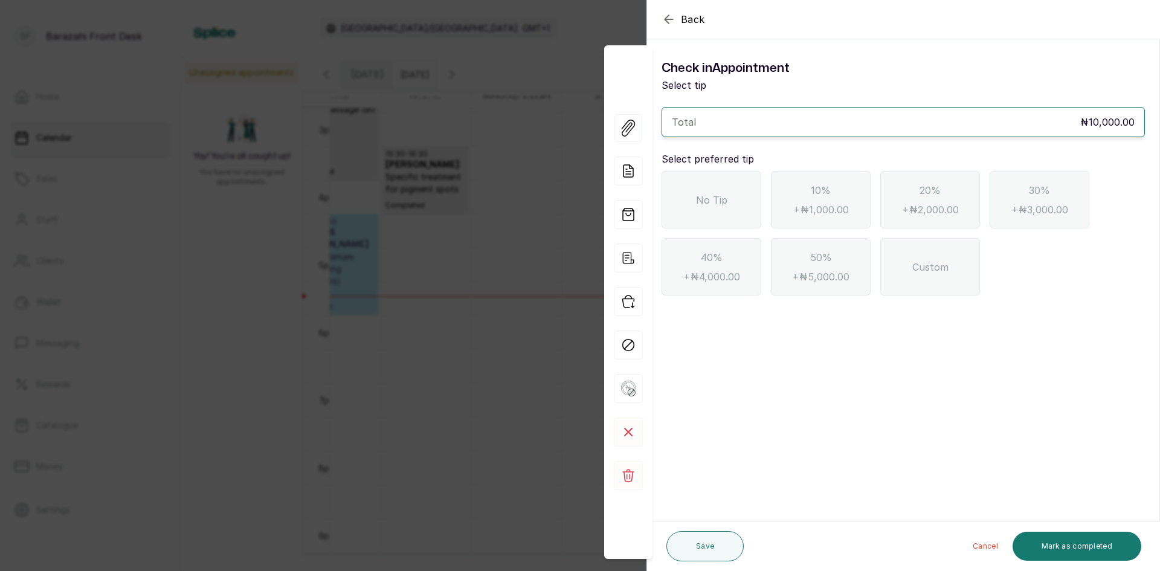
click at [699, 187] on div "No Tip" at bounding box center [711, 199] width 100 height 57
click at [1083, 545] on button "Mark as completed" at bounding box center [1076, 546] width 129 height 29
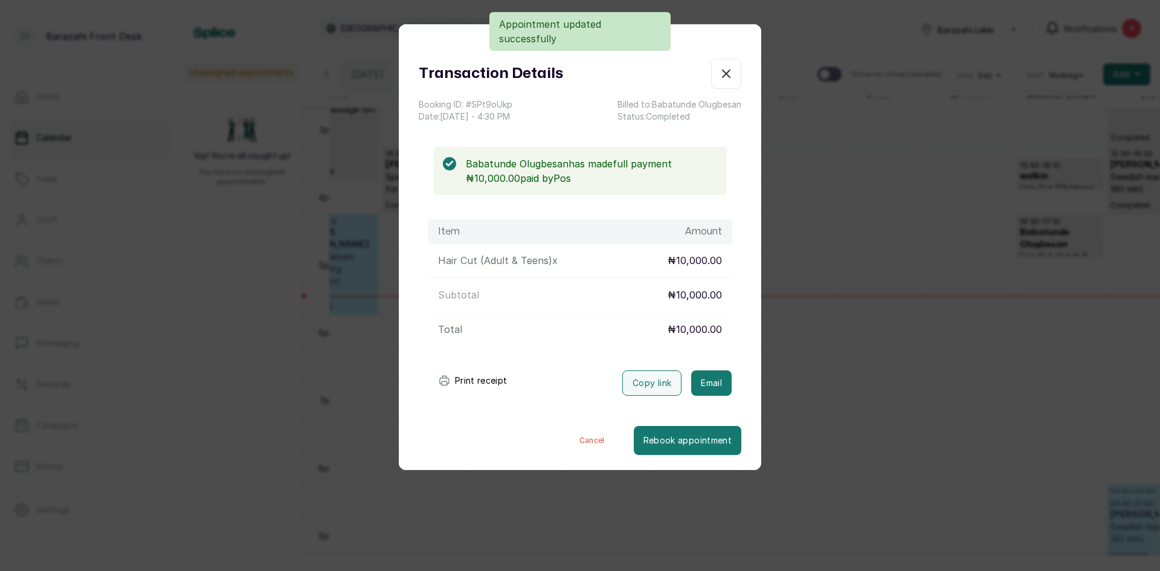
click at [719, 77] on icon "button" at bounding box center [726, 73] width 14 height 14
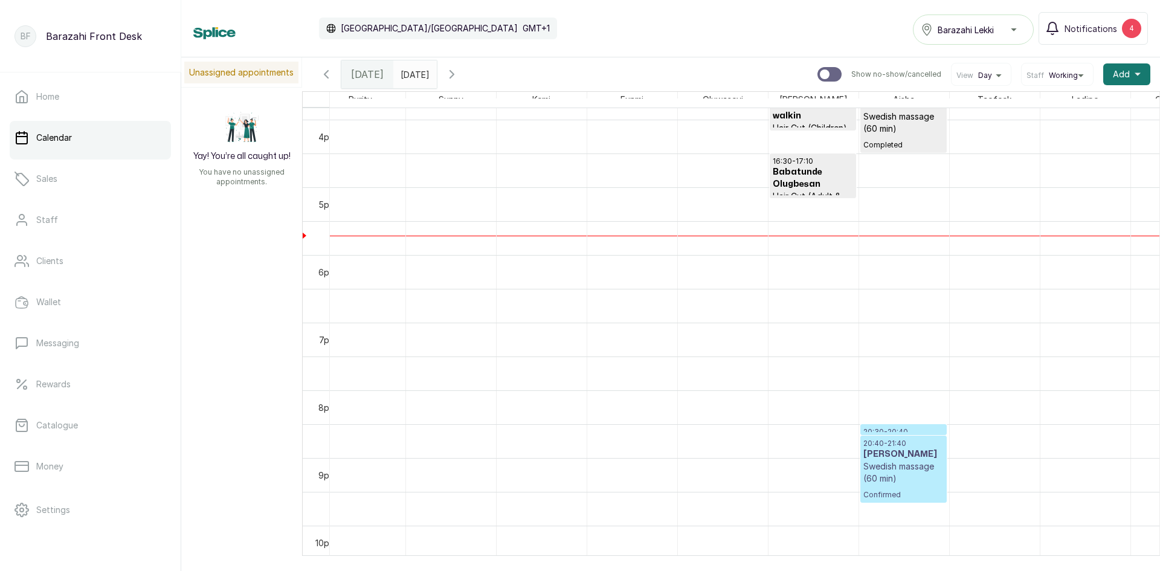
scroll to position [1131, 0]
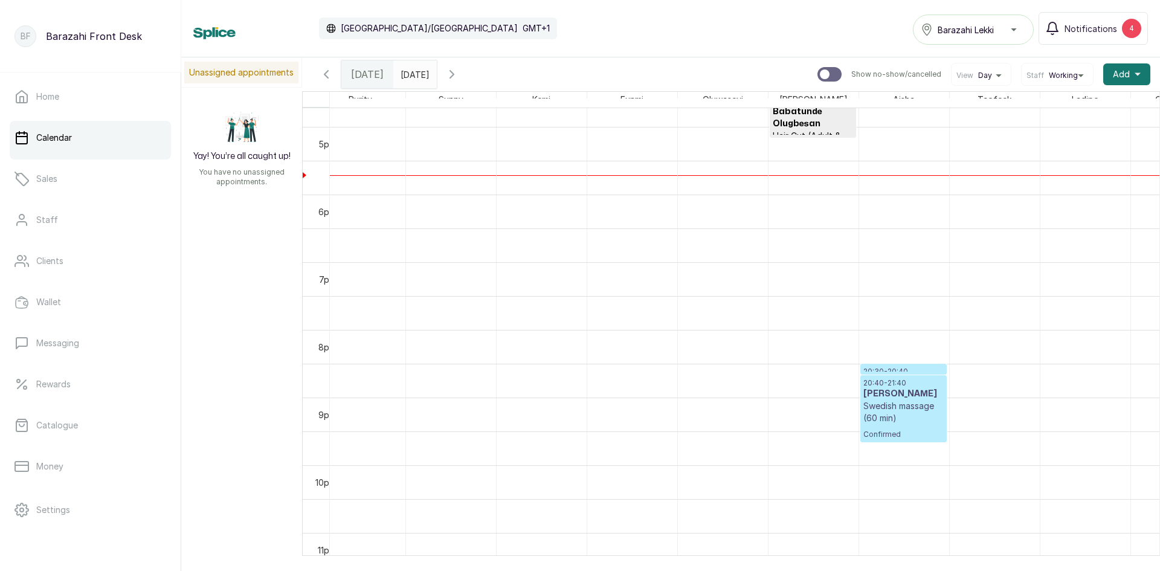
click at [869, 368] on p "20:30 - 20:40" at bounding box center [903, 372] width 80 height 10
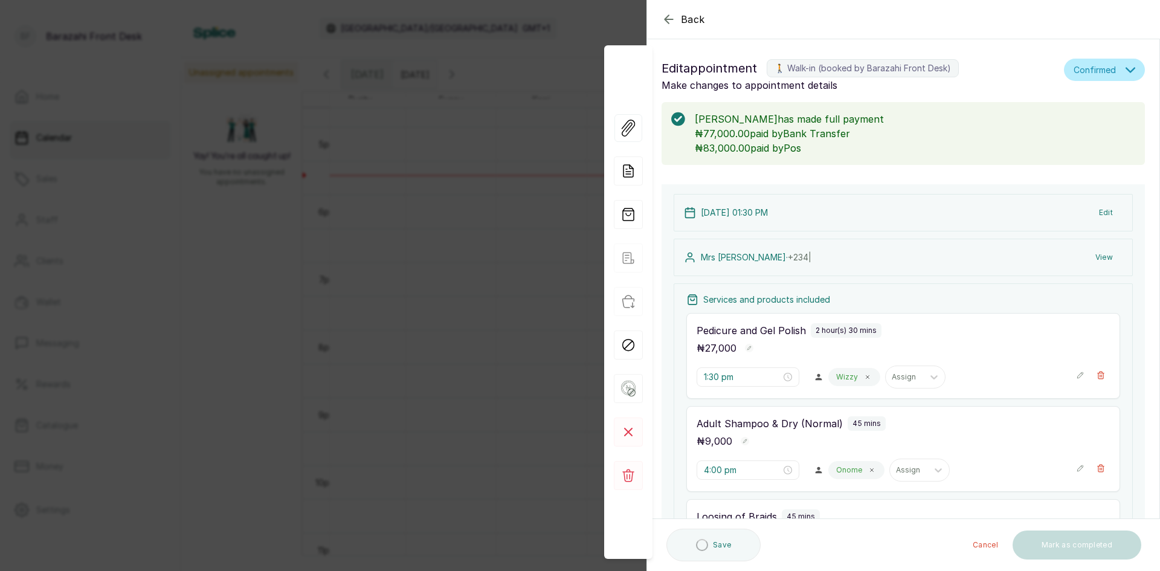
click at [455, 301] on div "Back Appointment Details Edit appointment 🚶 Walk-in (booked by [PERSON_NAME] Fr…" at bounding box center [580, 285] width 1160 height 571
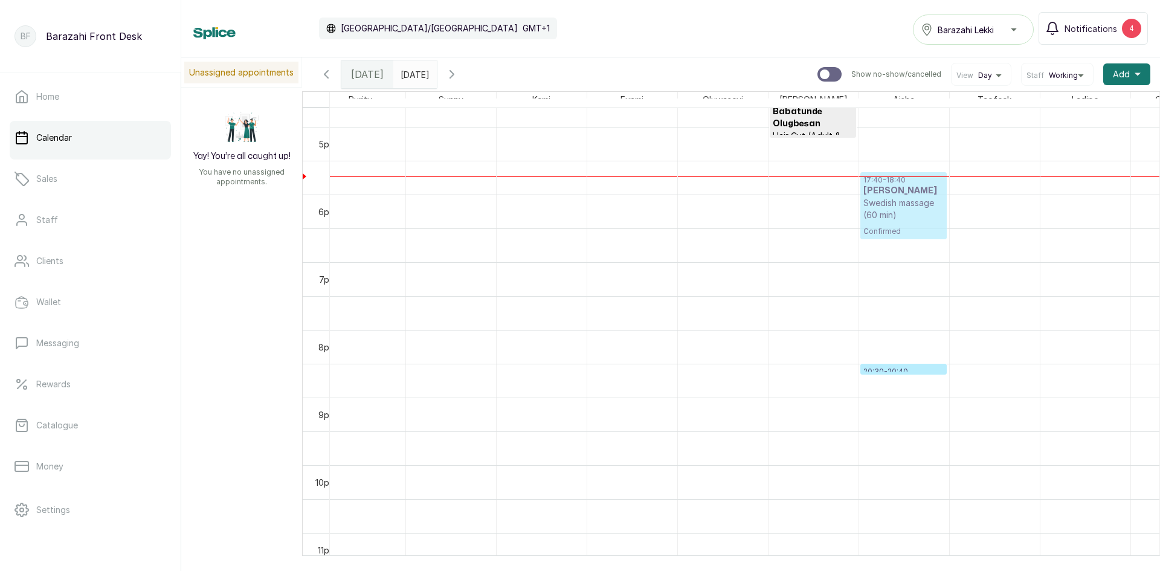
drag, startPoint x: 925, startPoint y: 391, endPoint x: 936, endPoint y: 188, distance: 203.8
drag, startPoint x: 900, startPoint y: 371, endPoint x: 901, endPoint y: 266, distance: 105.7
drag, startPoint x: 885, startPoint y: 372, endPoint x: 884, endPoint y: 328, distance: 44.1
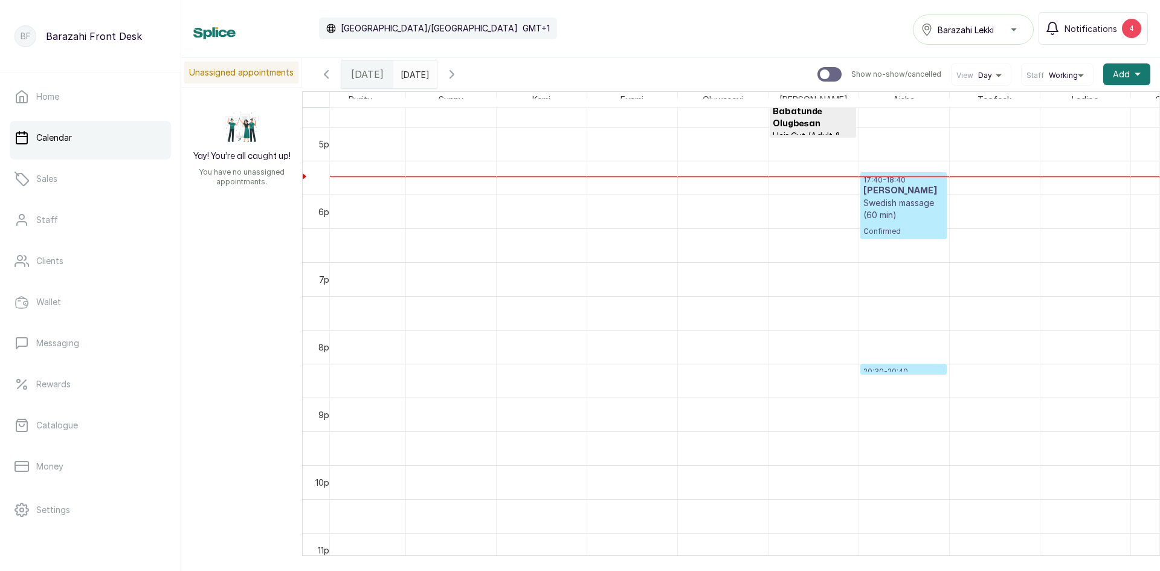
drag, startPoint x: 902, startPoint y: 384, endPoint x: 901, endPoint y: 377, distance: 6.8
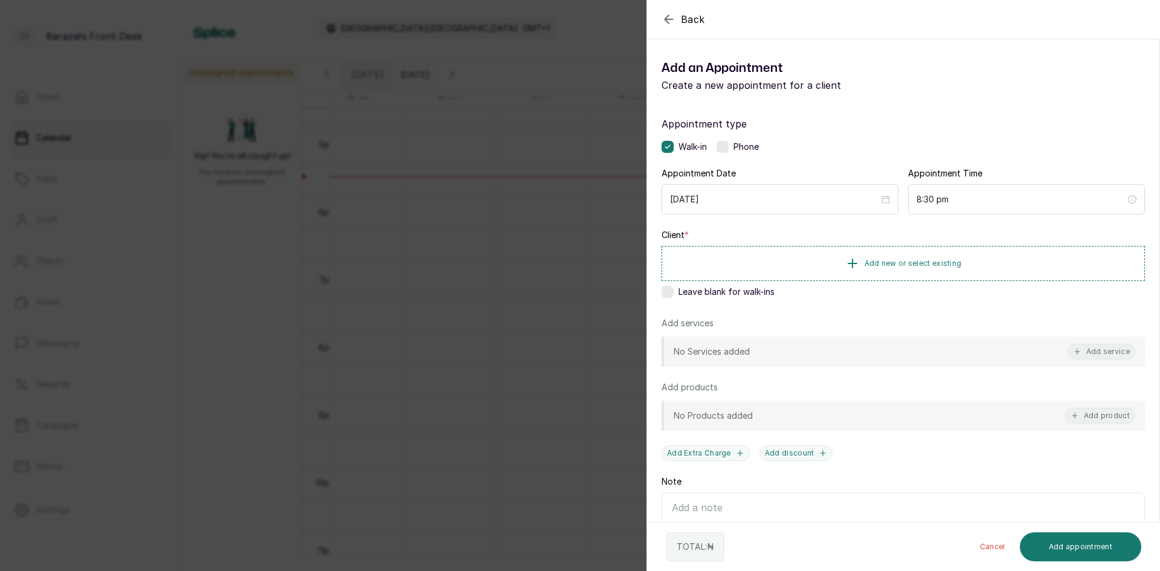
click at [568, 234] on div "Back Add Appointment Add an Appointment Create a new appointment for a client A…" at bounding box center [580, 285] width 1160 height 571
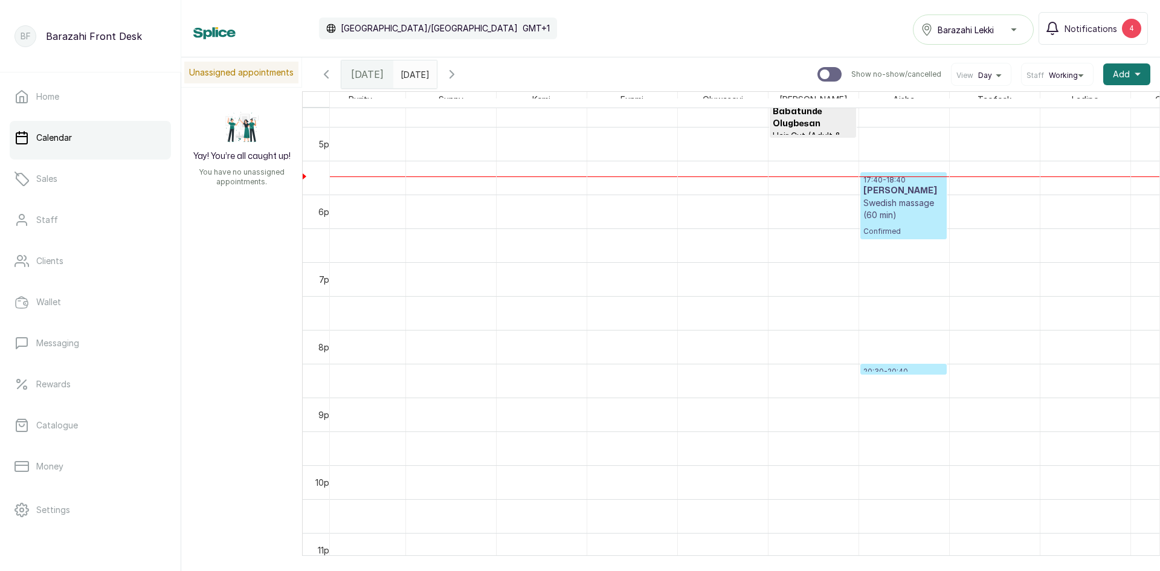
drag, startPoint x: 916, startPoint y: 371, endPoint x: 911, endPoint y: 318, distance: 54.0
drag, startPoint x: 892, startPoint y: 368, endPoint x: 823, endPoint y: 343, distance: 73.2
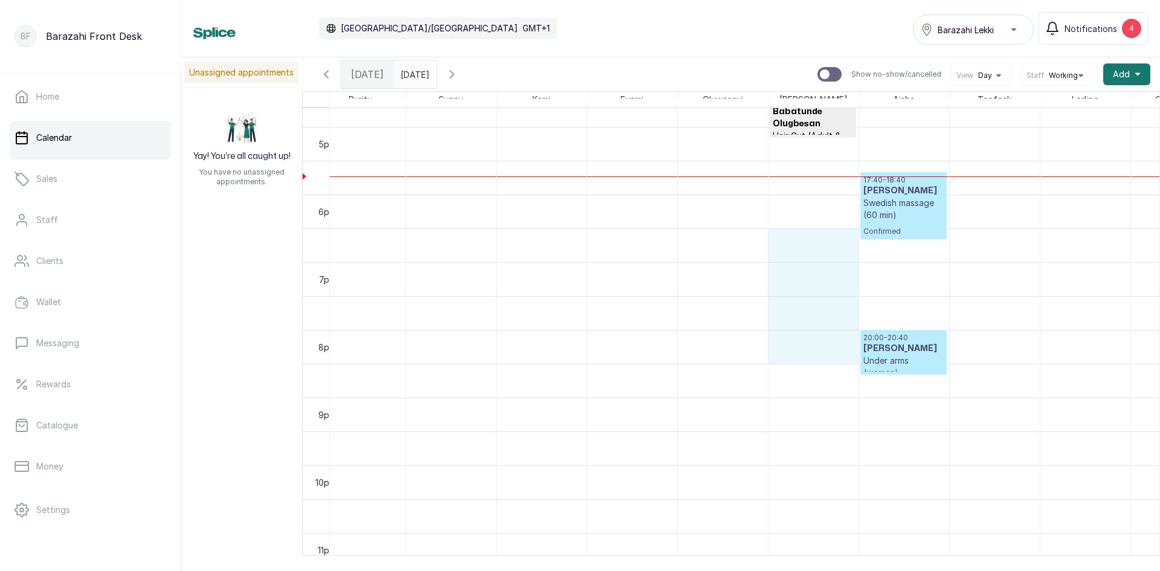
drag, startPoint x: 823, startPoint y: 343, endPoint x: 856, endPoint y: 251, distance: 97.4
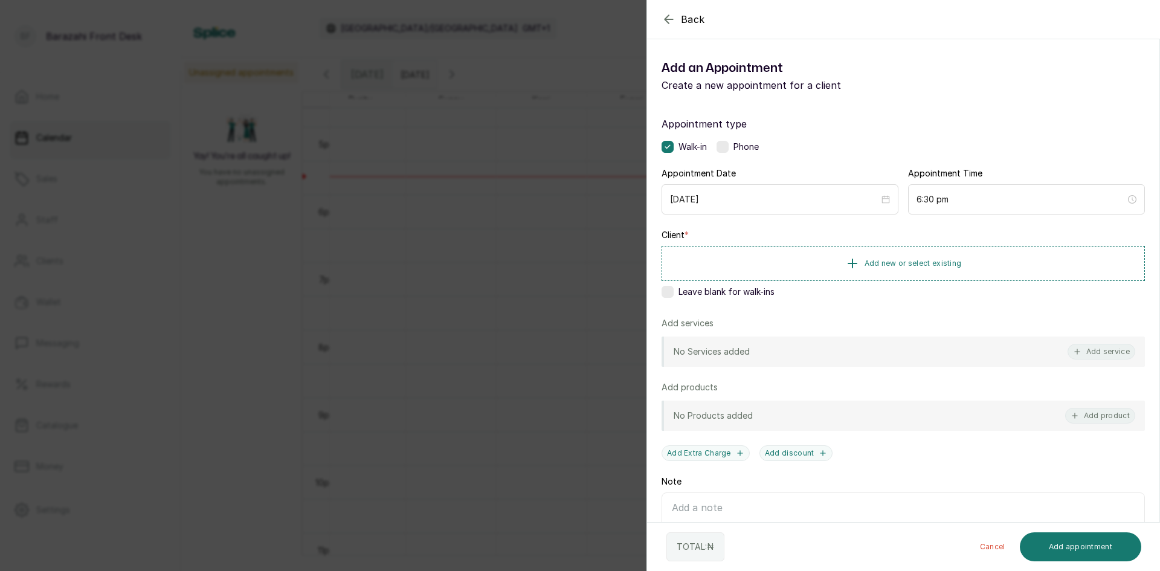
click at [553, 303] on div "Back Add Appointment Add an Appointment Create a new appointment for a client A…" at bounding box center [580, 285] width 1160 height 571
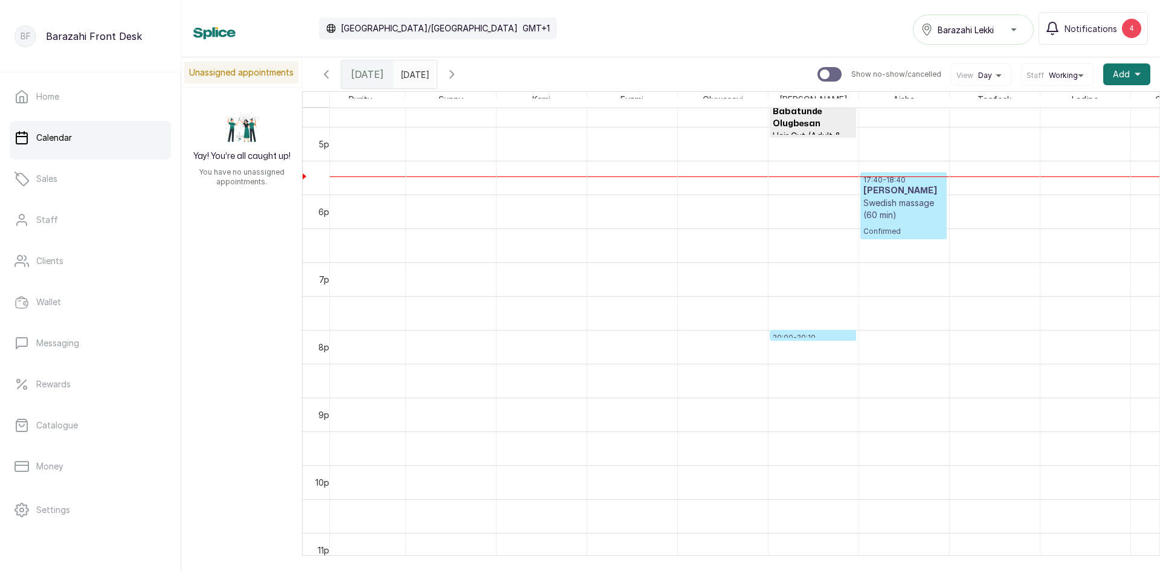
drag, startPoint x: 847, startPoint y: 338, endPoint x: 886, endPoint y: 301, distance: 53.4
drag, startPoint x: 779, startPoint y: 335, endPoint x: 901, endPoint y: 257, distance: 145.6
click at [919, 236] on div at bounding box center [925, 238] width 42 height 5
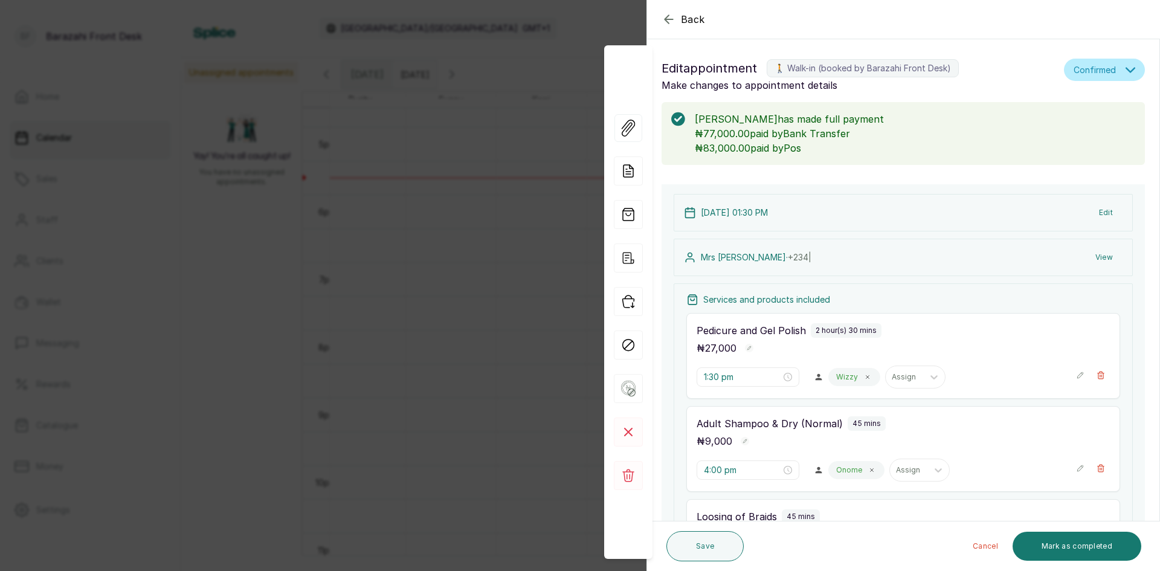
click at [474, 187] on div "Back Appointment Details Edit appointment 🚶 Walk-in (booked by [PERSON_NAME] Fr…" at bounding box center [580, 285] width 1160 height 571
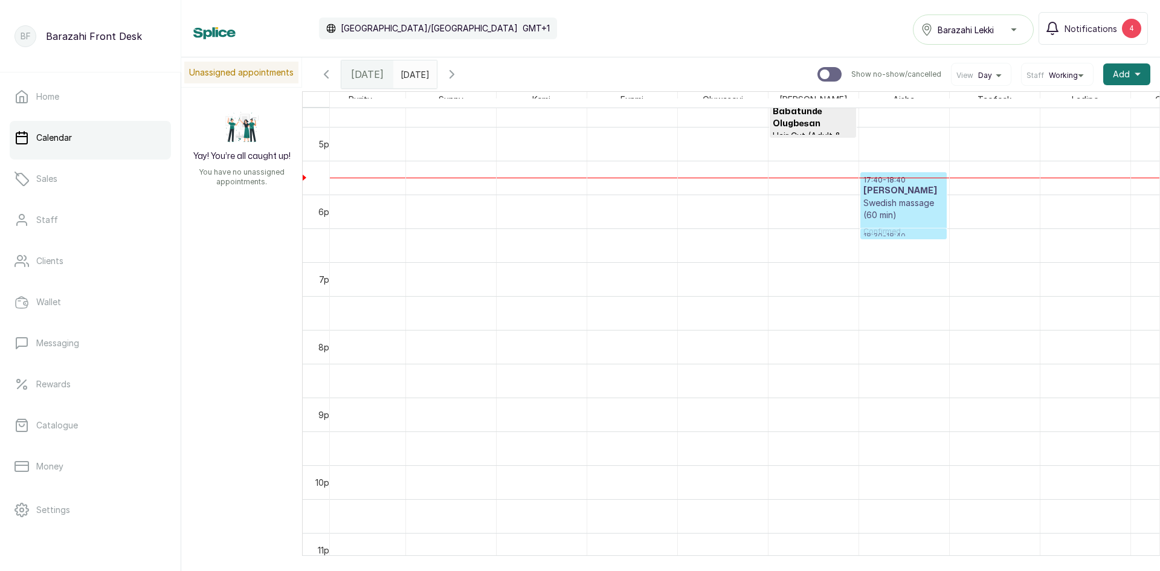
drag, startPoint x: 914, startPoint y: 234, endPoint x: 909, endPoint y: 252, distance: 19.5
drag, startPoint x: 909, startPoint y: 240, endPoint x: 906, endPoint y: 255, distance: 15.4
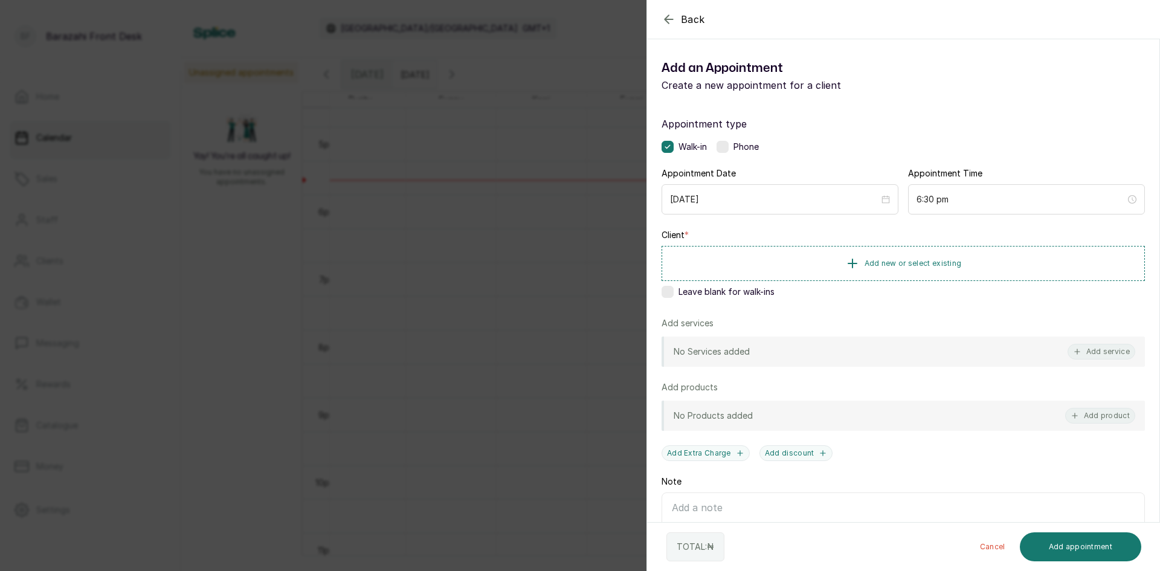
click at [686, 294] on span "Leave blank for walk-ins" at bounding box center [726, 292] width 96 height 12
click at [1081, 352] on button "Add service" at bounding box center [1101, 352] width 68 height 16
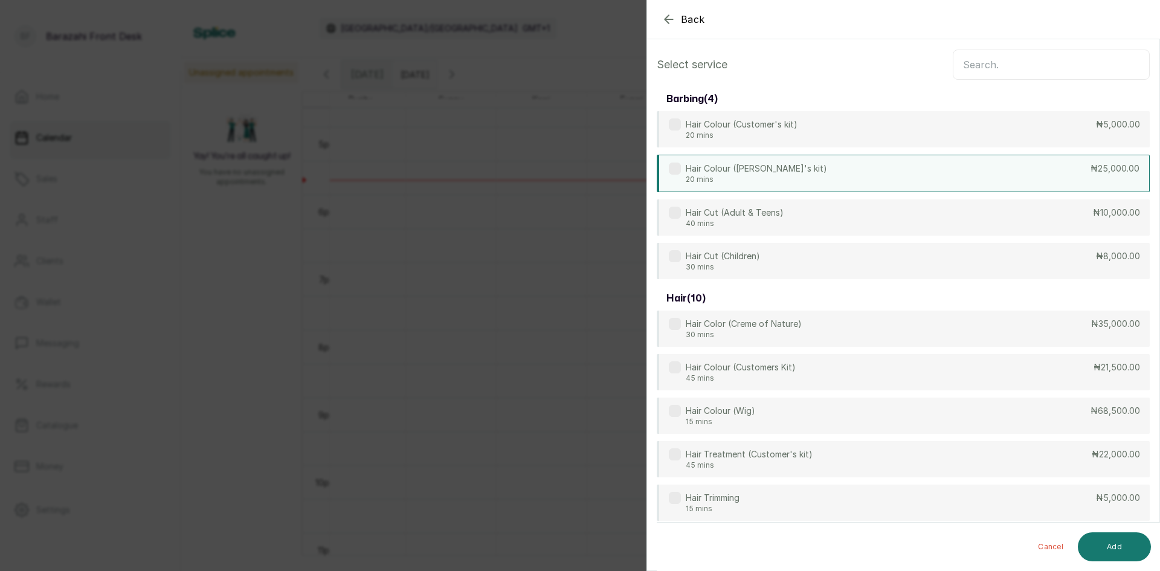
scroll to position [0, 0]
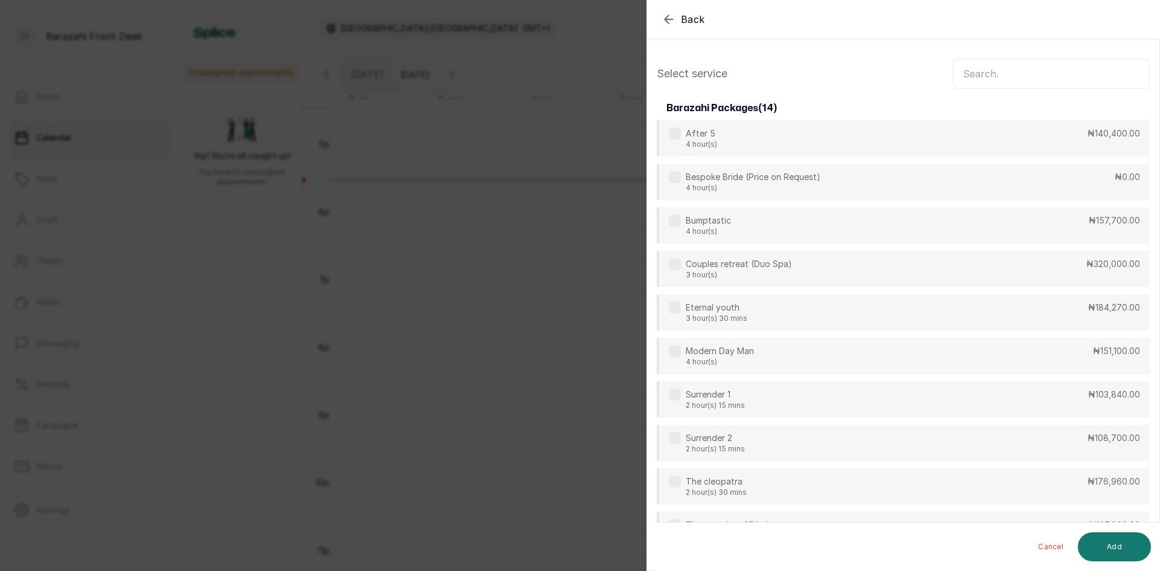
click at [944, 73] on div "Select service" at bounding box center [903, 74] width 493 height 30
click at [959, 71] on input "text" at bounding box center [1051, 74] width 197 height 30
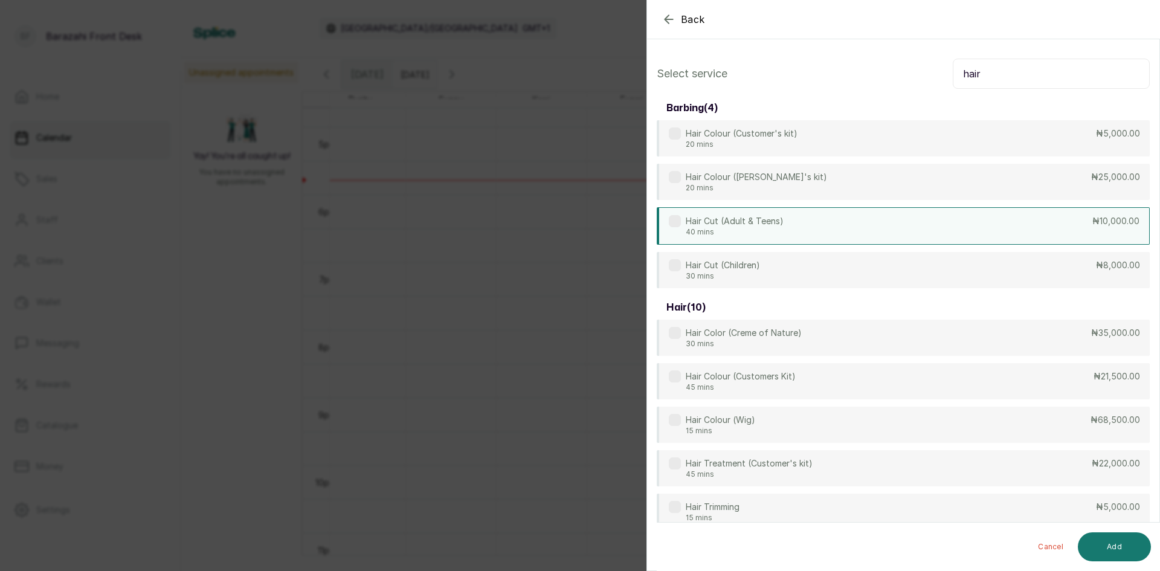
type input "hair"
click at [789, 214] on div "Hair Cut (Adult & Teens) 40 mins ₦10,000.00" at bounding box center [903, 225] width 493 height 37
click at [1136, 544] on button "Add" at bounding box center [1114, 546] width 73 height 29
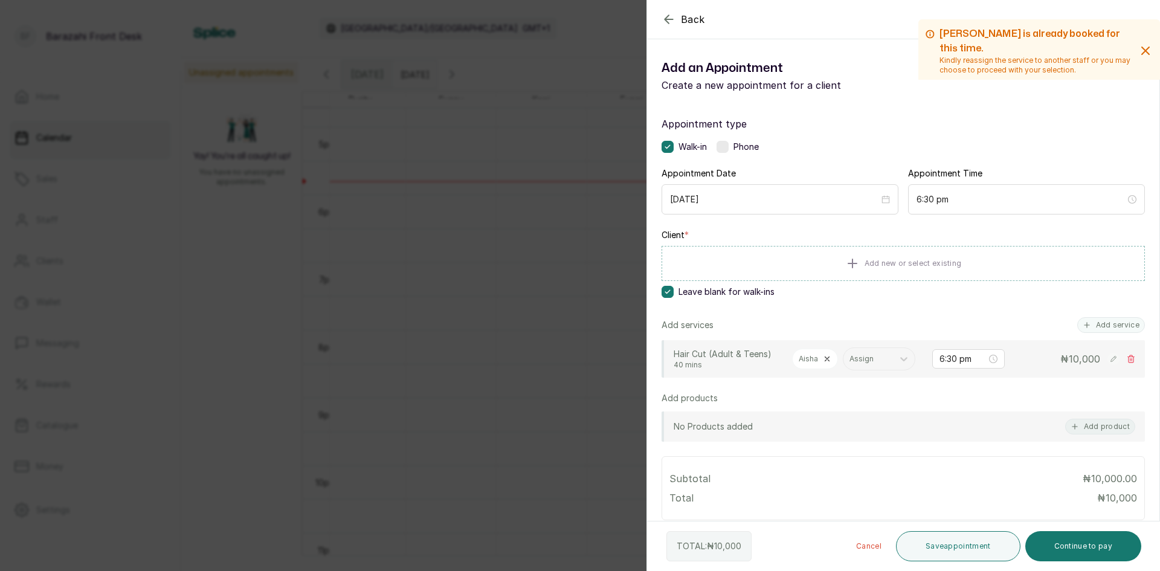
click at [825, 358] on icon at bounding box center [827, 359] width 8 height 8
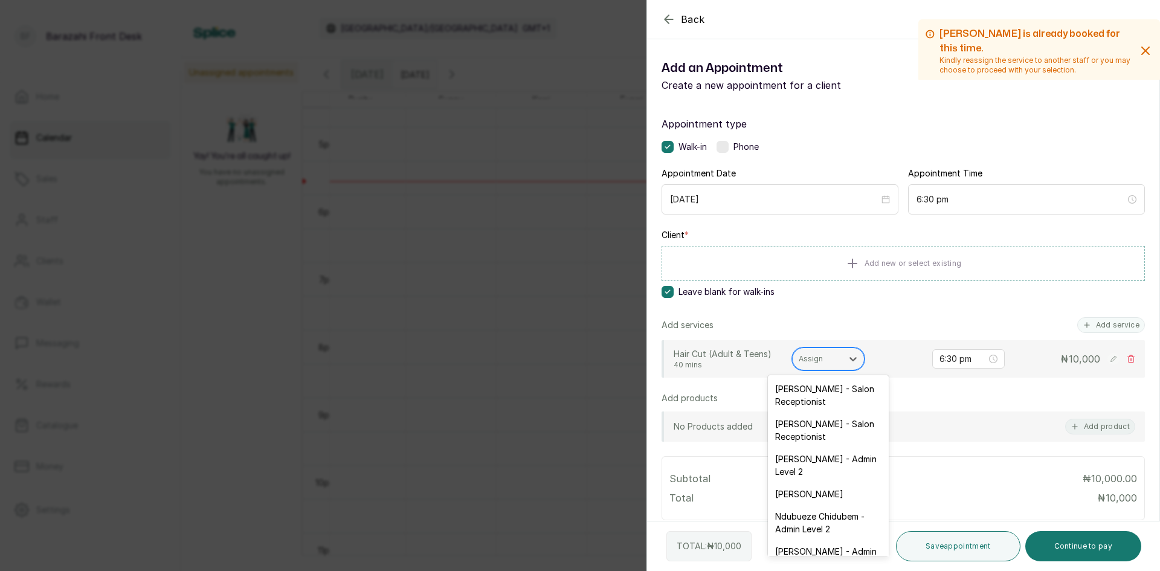
click at [830, 359] on div at bounding box center [817, 358] width 37 height 11
type input "t"
click at [812, 513] on div "[PERSON_NAME] - Senior [PERSON_NAME]" at bounding box center [828, 522] width 121 height 35
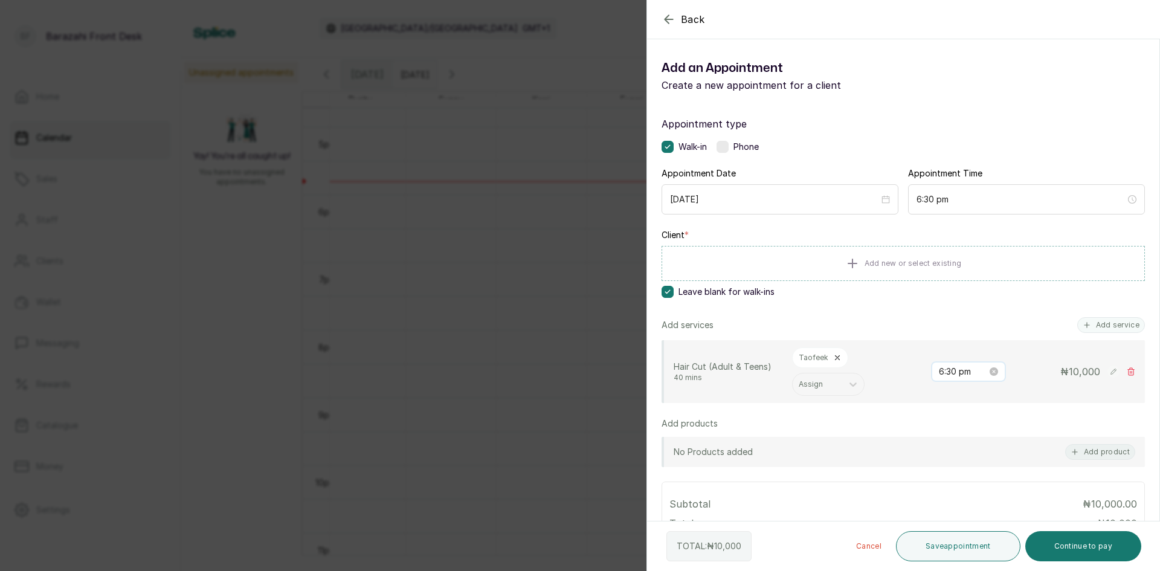
click at [939, 365] on input "6:30 pm" at bounding box center [963, 371] width 48 height 13
click at [939, 368] on input "6:30 pm" at bounding box center [963, 371] width 48 height 13
click at [939, 370] on input "6:30 pm" at bounding box center [963, 371] width 48 height 13
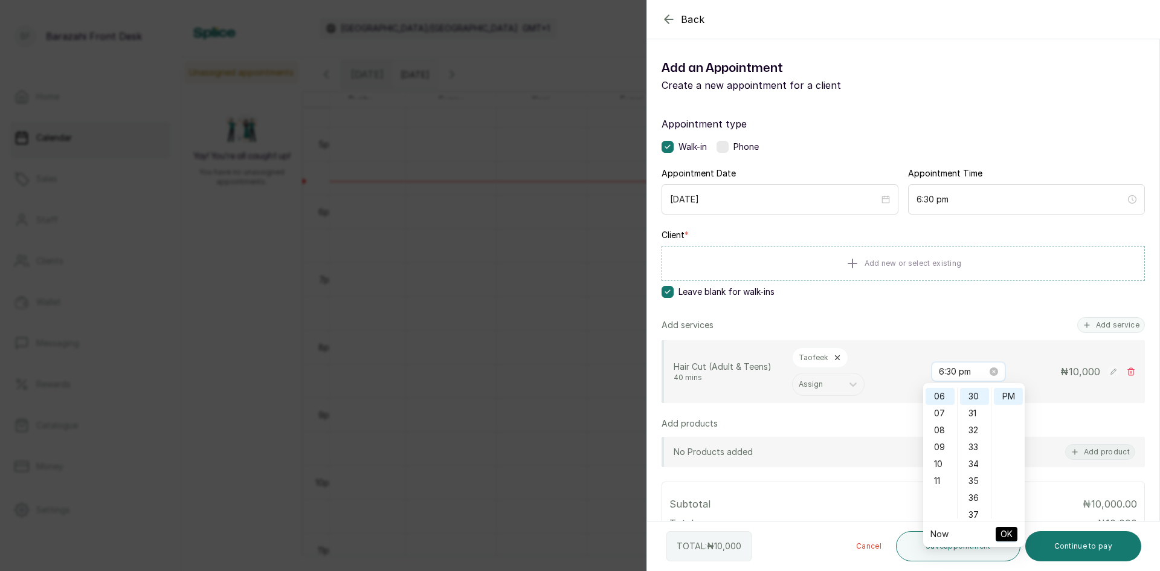
click at [939, 370] on input "6:30 pm" at bounding box center [963, 371] width 48 height 13
click at [941, 405] on div "05" at bounding box center [939, 403] width 29 height 17
click at [983, 400] on div "00" at bounding box center [974, 396] width 29 height 17
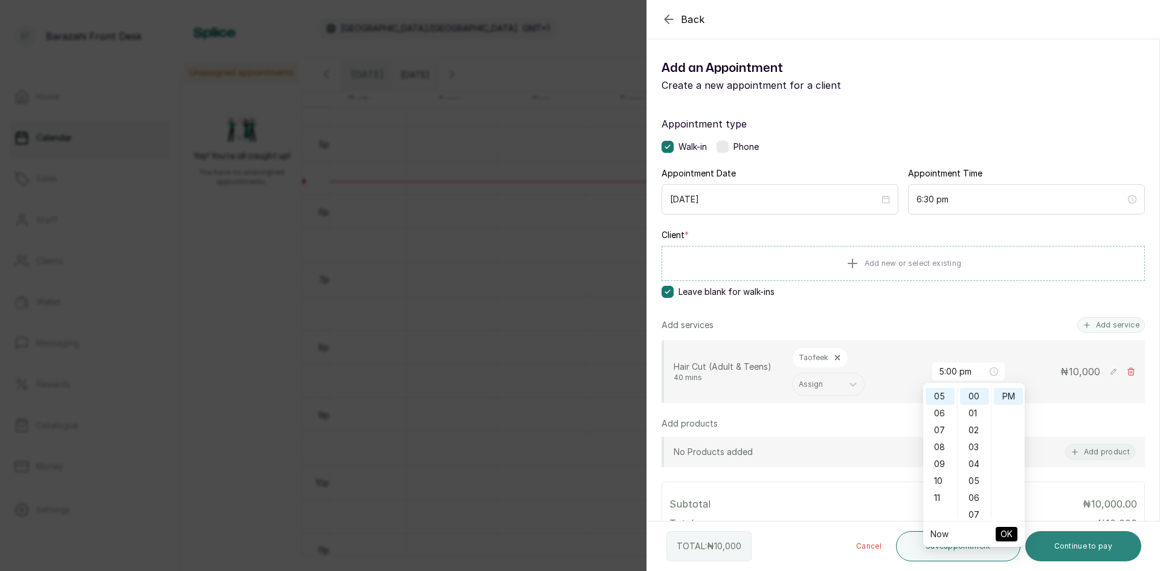
type input "6:30 pm"
click at [1052, 543] on button "Continue to pay" at bounding box center [1083, 546] width 117 height 30
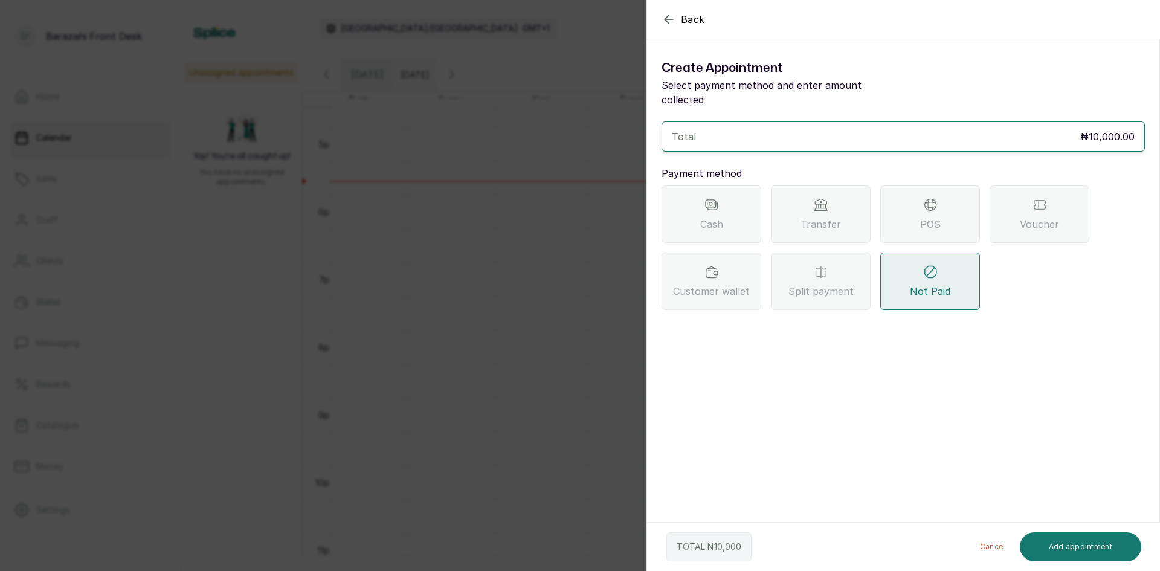
click at [925, 217] on span "POS" at bounding box center [930, 224] width 21 height 14
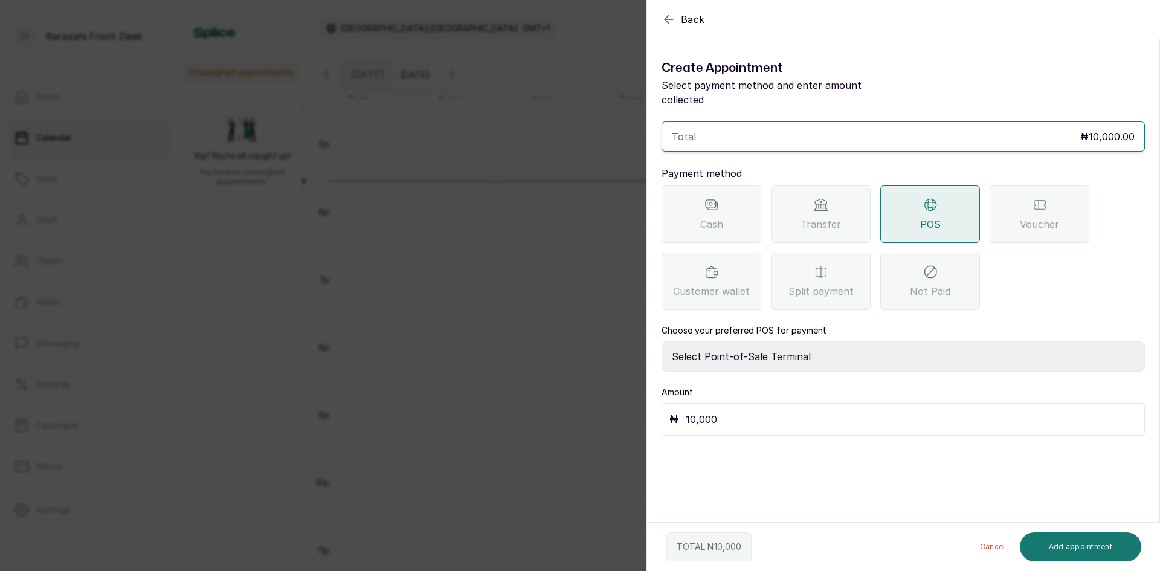
click at [725, 341] on select "Select Point-of-Sale Terminal [GEOGRAPHIC_DATA] POS Paystack-Titan Access POS A…" at bounding box center [902, 356] width 483 height 30
select select "4d1b21be-96f6-4525-8484-90dd038af117"
click at [661, 341] on select "Select Point-of-Sale Terminal [GEOGRAPHIC_DATA] POS Paystack-Titan Access POS A…" at bounding box center [902, 356] width 483 height 30
click at [1064, 538] on button "Add appointment" at bounding box center [1081, 546] width 122 height 29
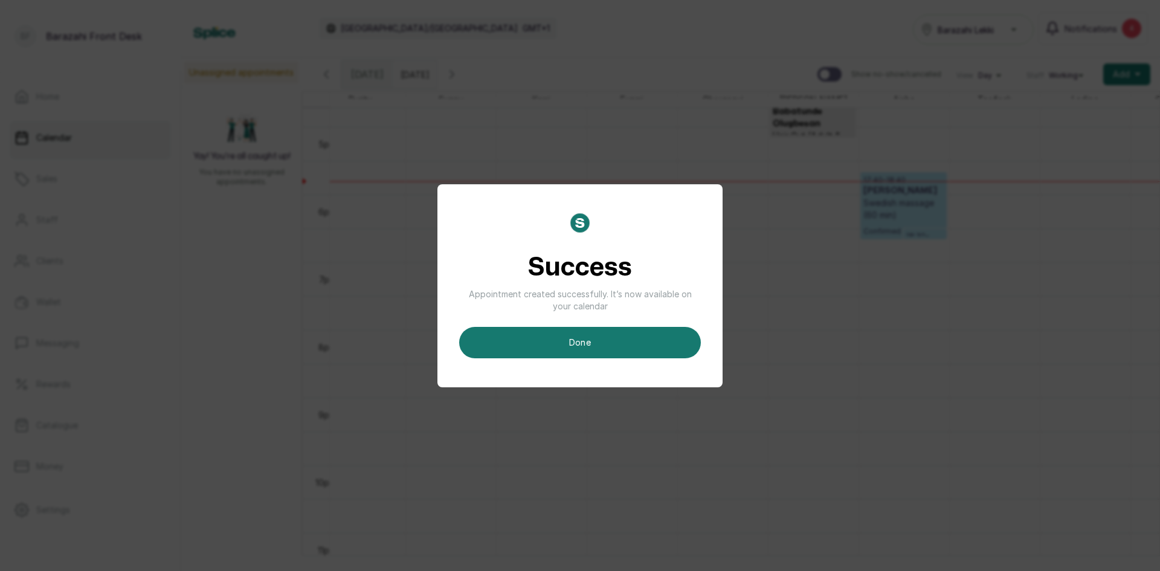
click at [561, 365] on div "Success Appointment created successfully. It’s now available on your calendar d…" at bounding box center [579, 285] width 285 height 203
click at [651, 353] on button "done" at bounding box center [580, 342] width 242 height 31
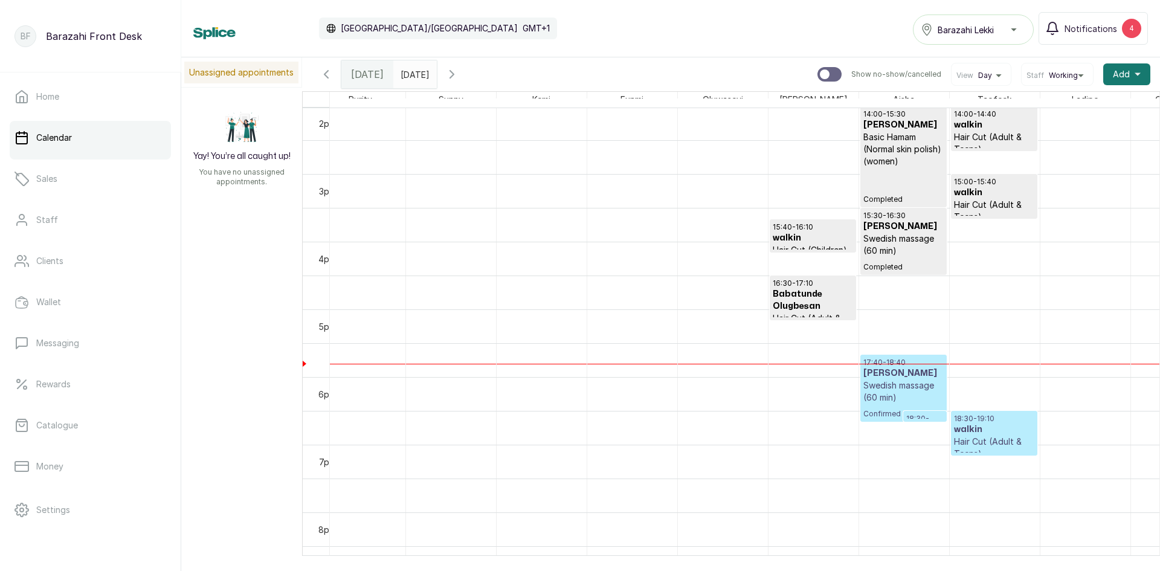
scroll to position [924, 0]
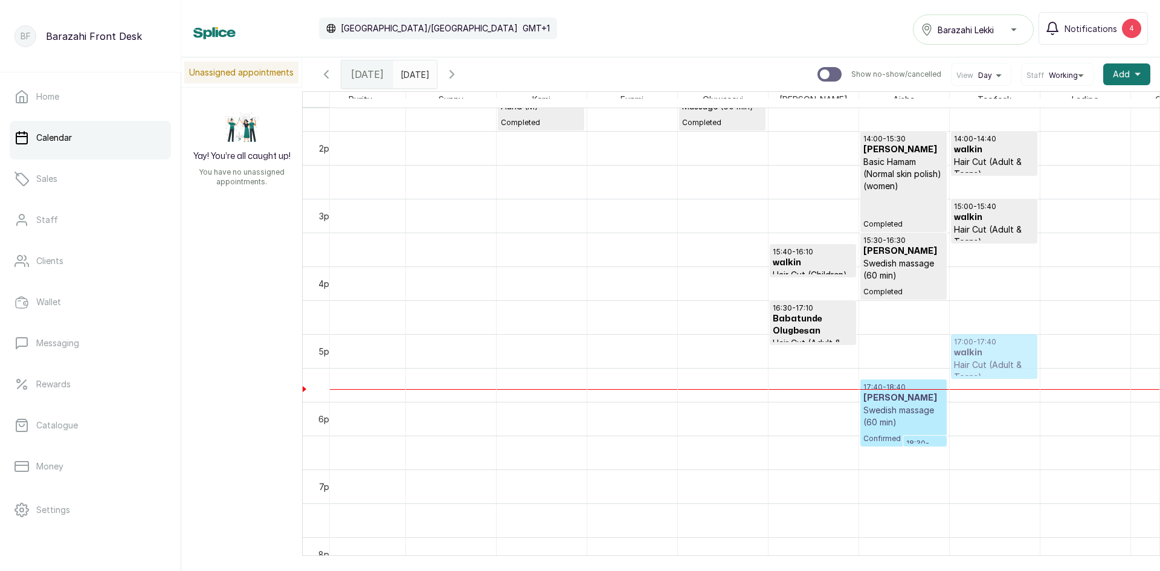
drag, startPoint x: 986, startPoint y: 461, endPoint x: 978, endPoint y: 368, distance: 93.4
click at [1000, 364] on p "Hair Cut (Adult & Teens)" at bounding box center [994, 371] width 80 height 24
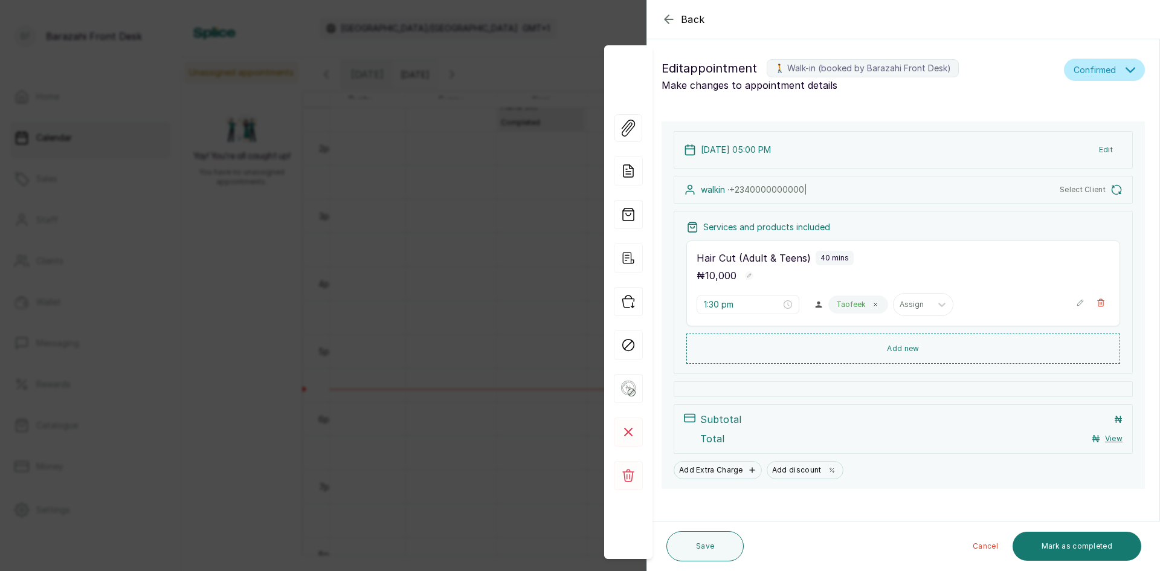
type input "5:00 pm"
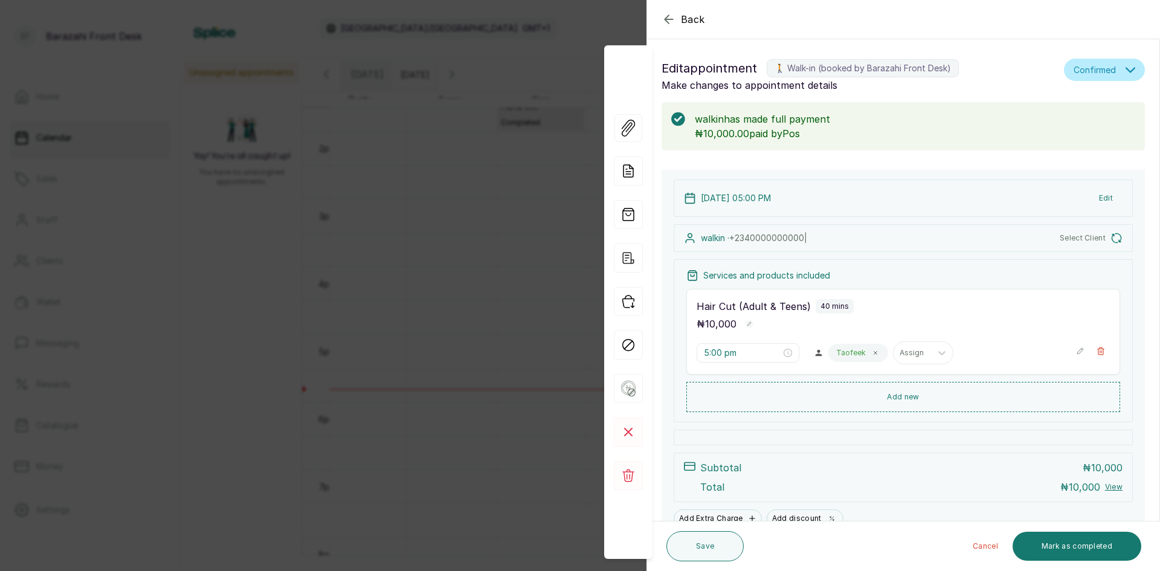
click at [505, 398] on div "Back Appointment Details Edit appointment 🚶 Walk-in (booked by Barazahi Front D…" at bounding box center [580, 285] width 1160 height 571
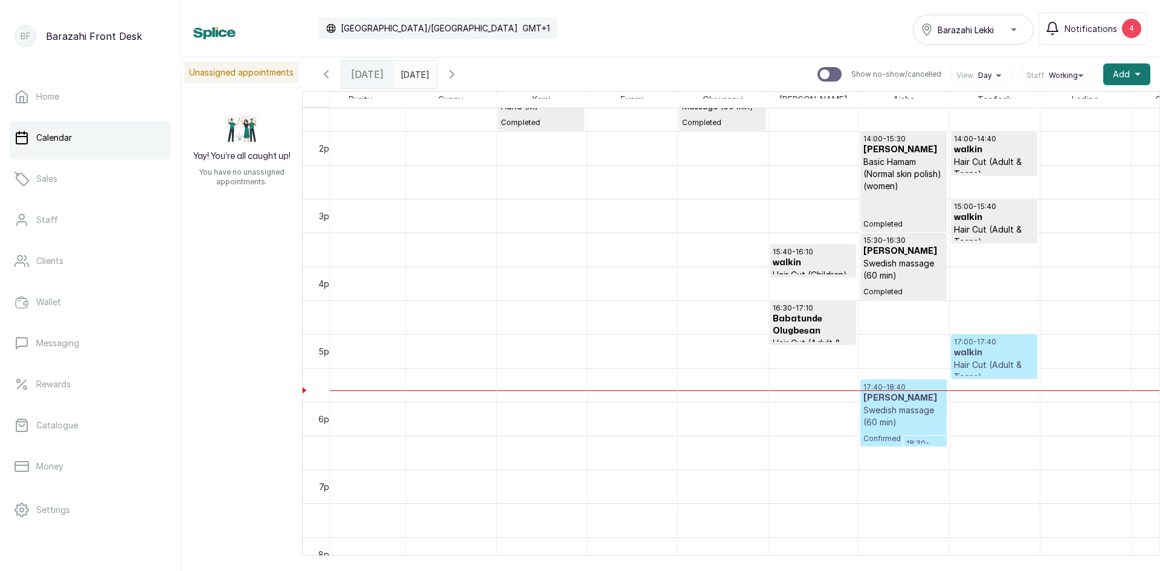
click at [1009, 358] on h3 "walkin" at bounding box center [994, 353] width 80 height 12
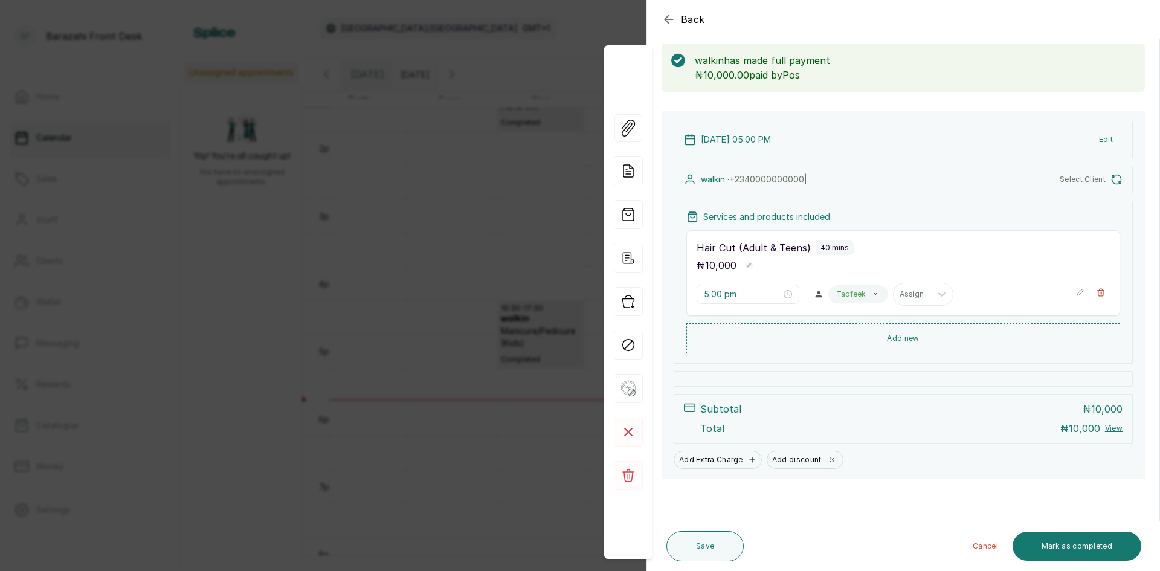
scroll to position [59, 0]
click at [94, 357] on div "Back Appointment Details Edit appointment 🚶 Walk-in (booked by Barazahi Front D…" at bounding box center [580, 285] width 1160 height 571
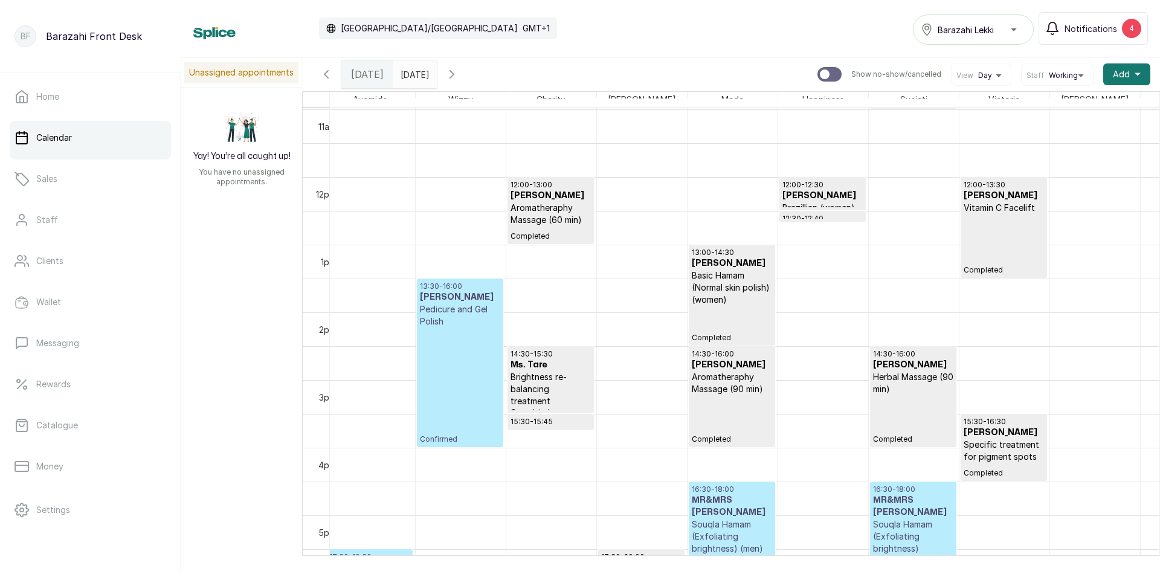
scroll to position [1, 91]
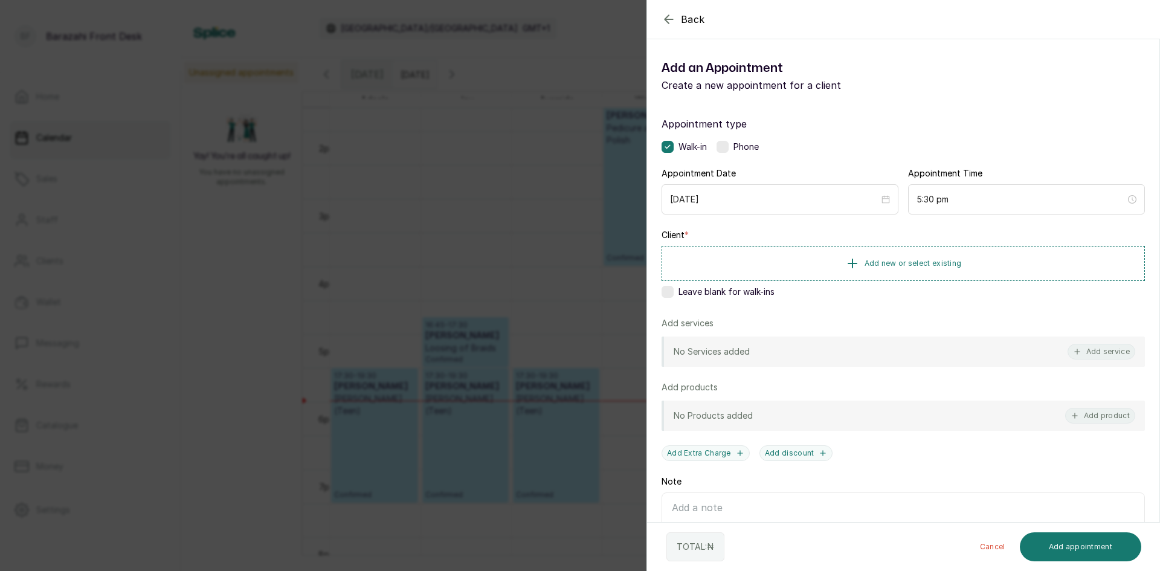
click at [556, 381] on div "Back Add Appointment Add an Appointment Create a new appointment for a client A…" at bounding box center [580, 285] width 1160 height 571
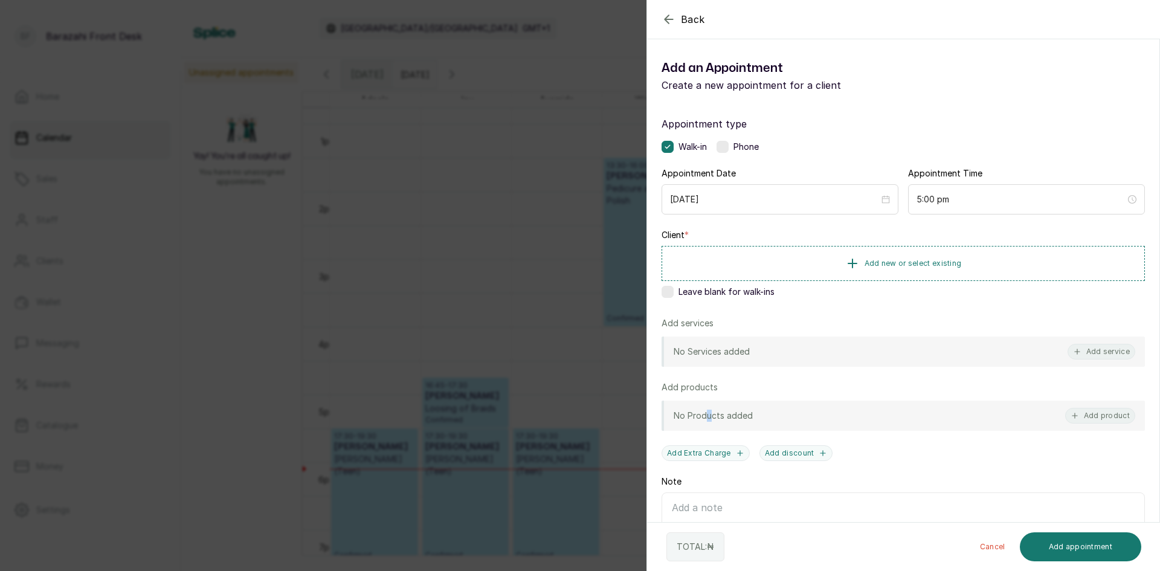
click at [700, 414] on p "No Products added" at bounding box center [713, 416] width 79 height 12
click at [198, 265] on div "Back Add Appointment Add an Appointment Create a new appointment for a client A…" at bounding box center [580, 285] width 1160 height 571
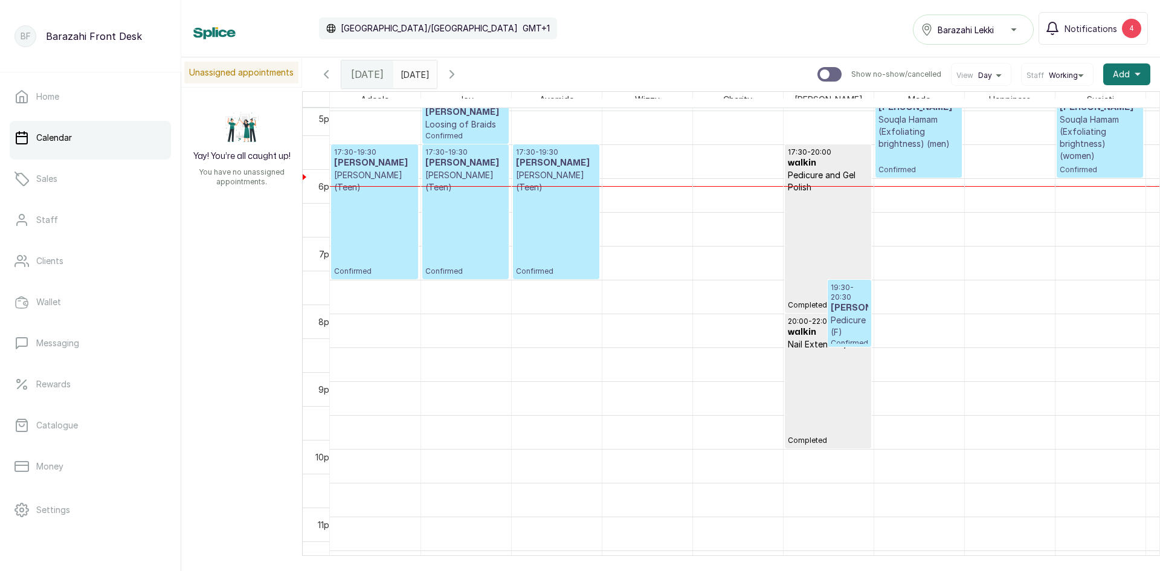
scroll to position [21, 0]
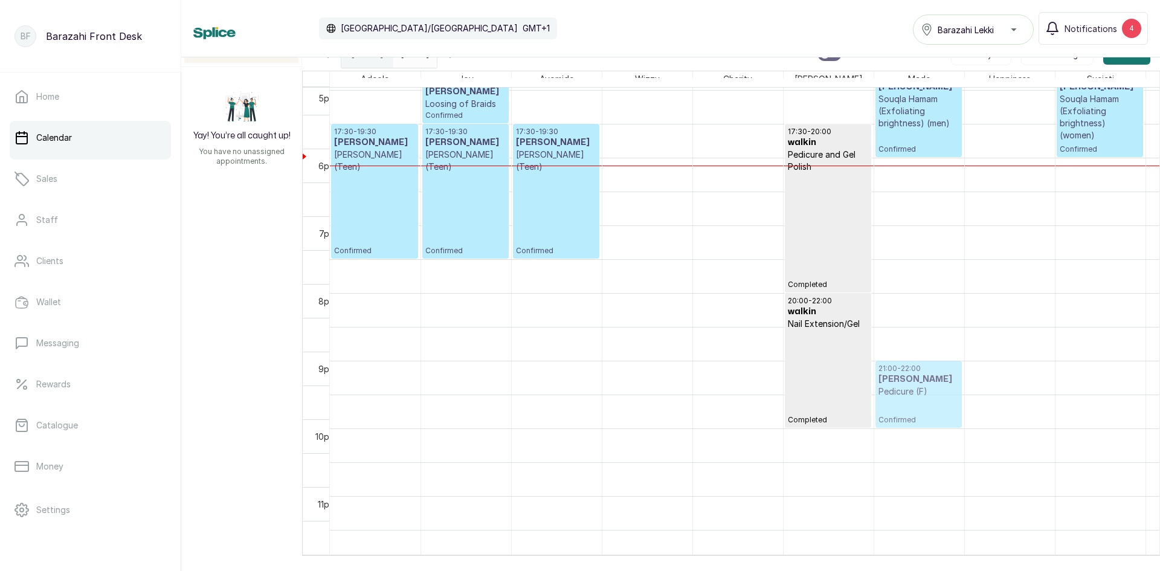
drag, startPoint x: 850, startPoint y: 293, endPoint x: 918, endPoint y: 387, distance: 116.4
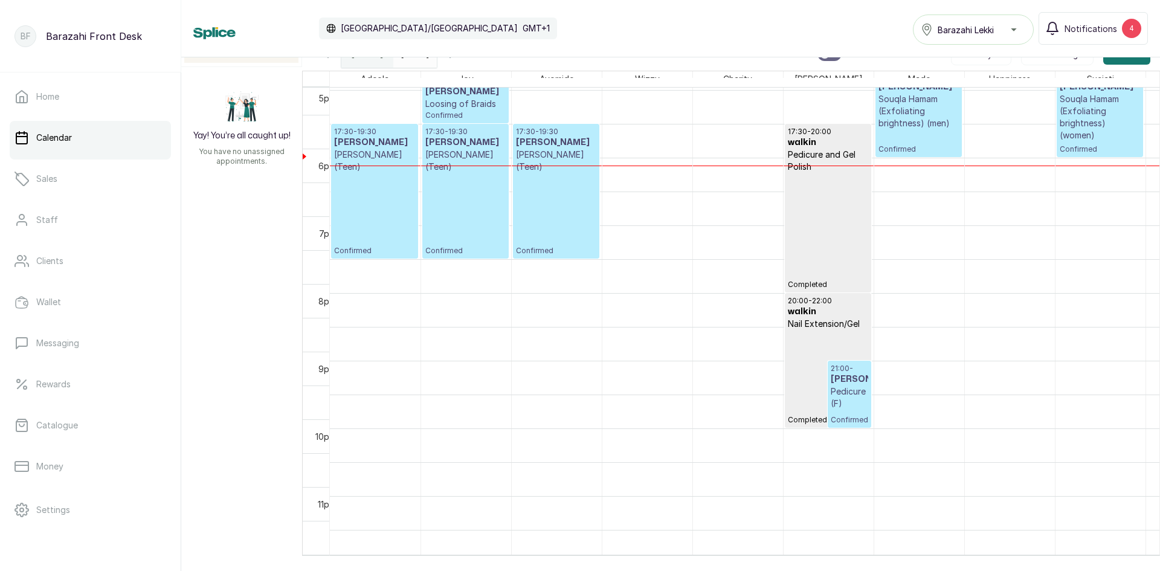
scroll to position [1105, 0]
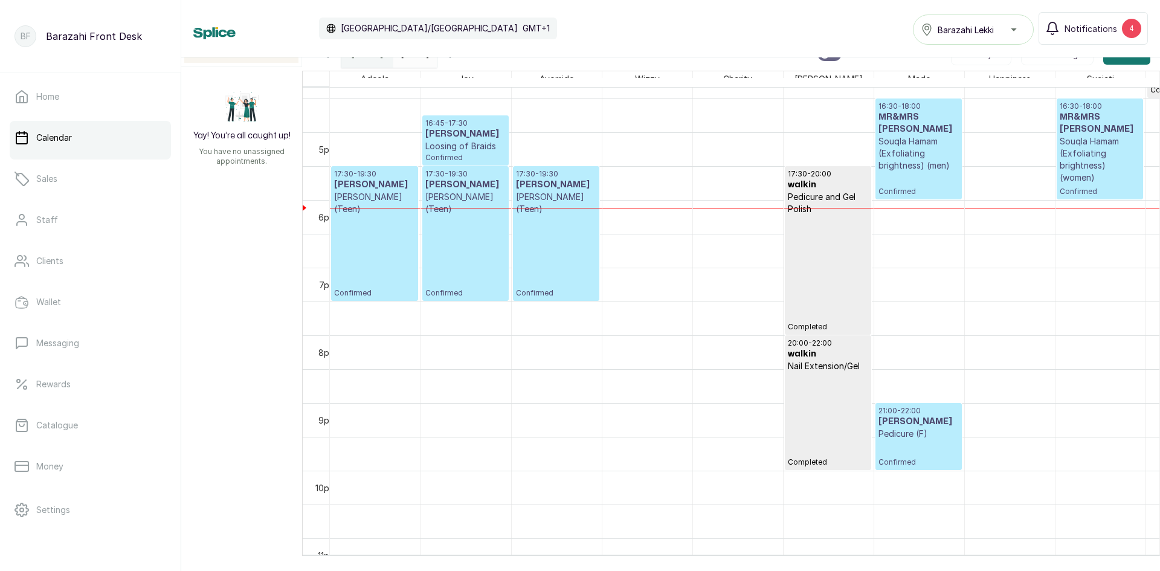
click at [804, 289] on div "17:30 - 20:00 walkin Pedicure and Gel Polish Completed" at bounding box center [828, 250] width 80 height 162
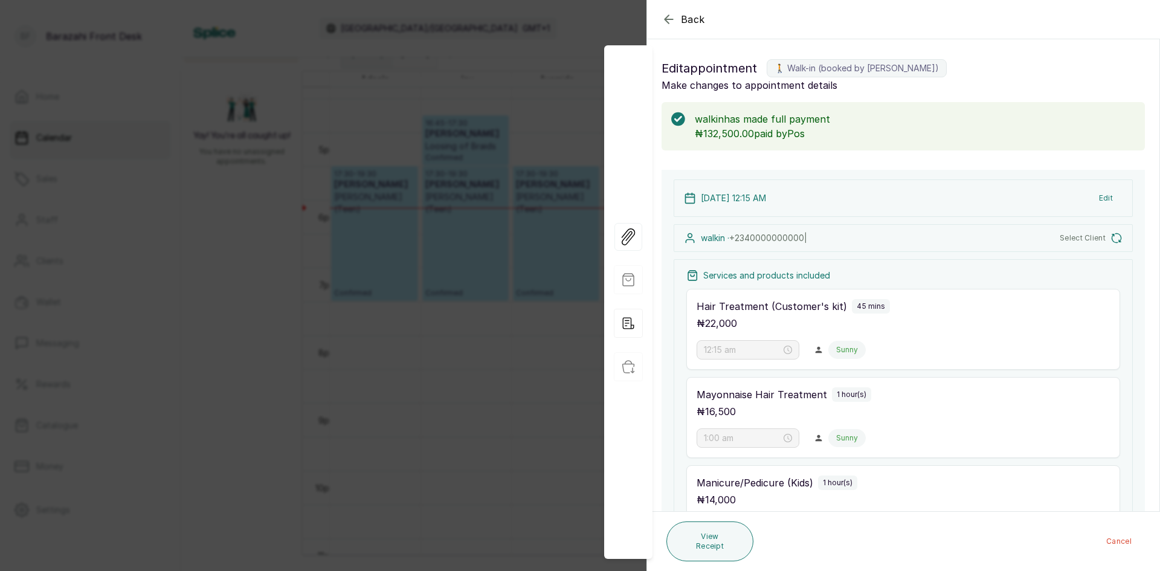
click at [498, 423] on div "Back Appointment Details Edit appointment 🚶 Walk-in (booked by [PERSON_NAME]) M…" at bounding box center [580, 285] width 1160 height 571
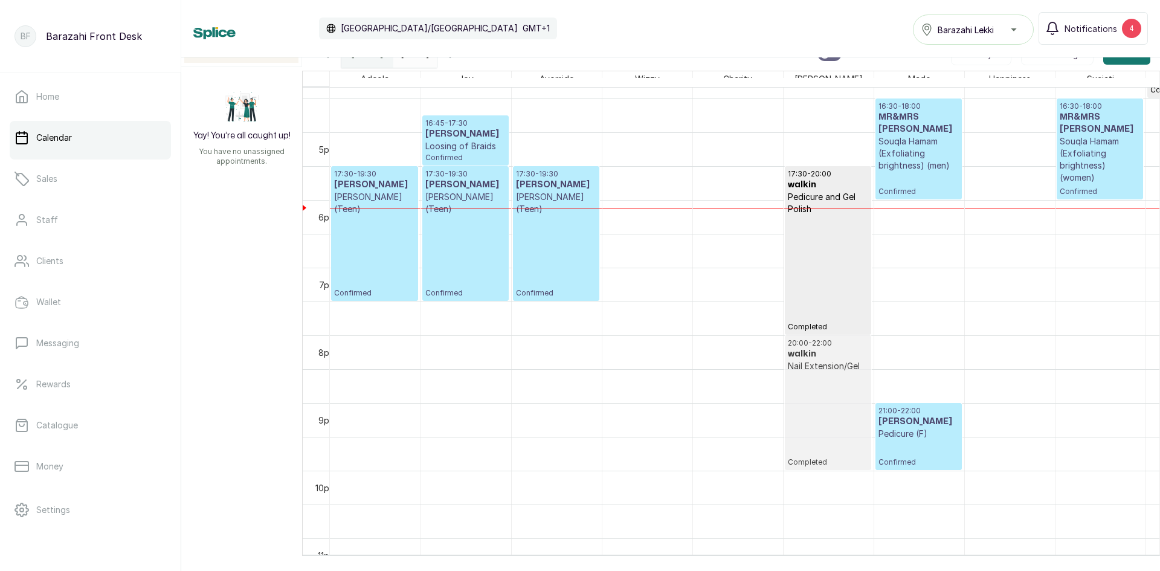
drag, startPoint x: 811, startPoint y: 339, endPoint x: 812, endPoint y: 346, distance: 6.3
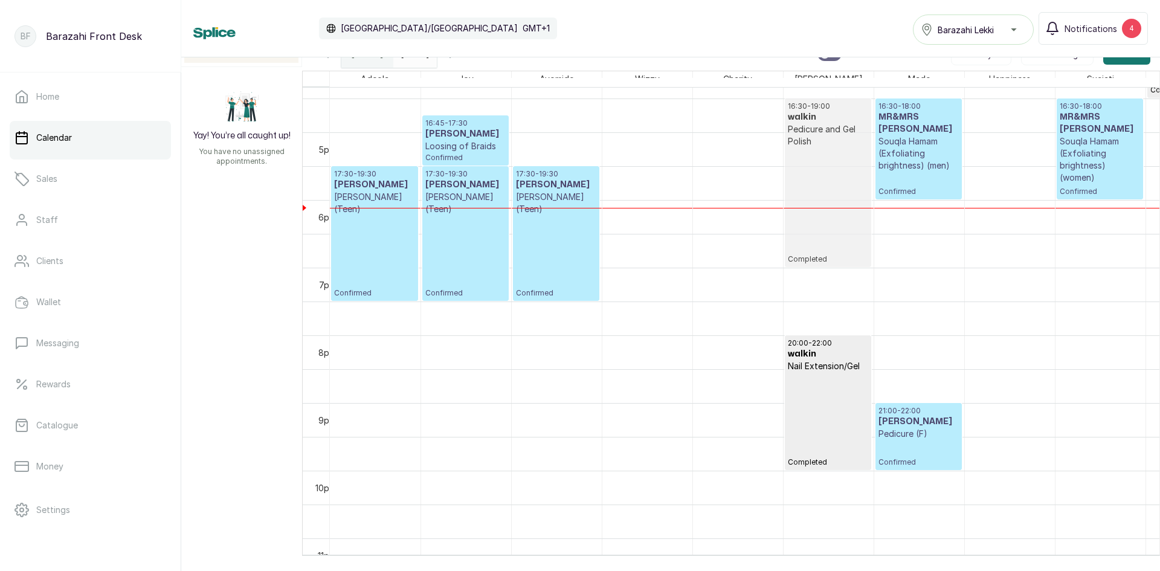
drag, startPoint x: 805, startPoint y: 246, endPoint x: 806, endPoint y: 188, distance: 57.4
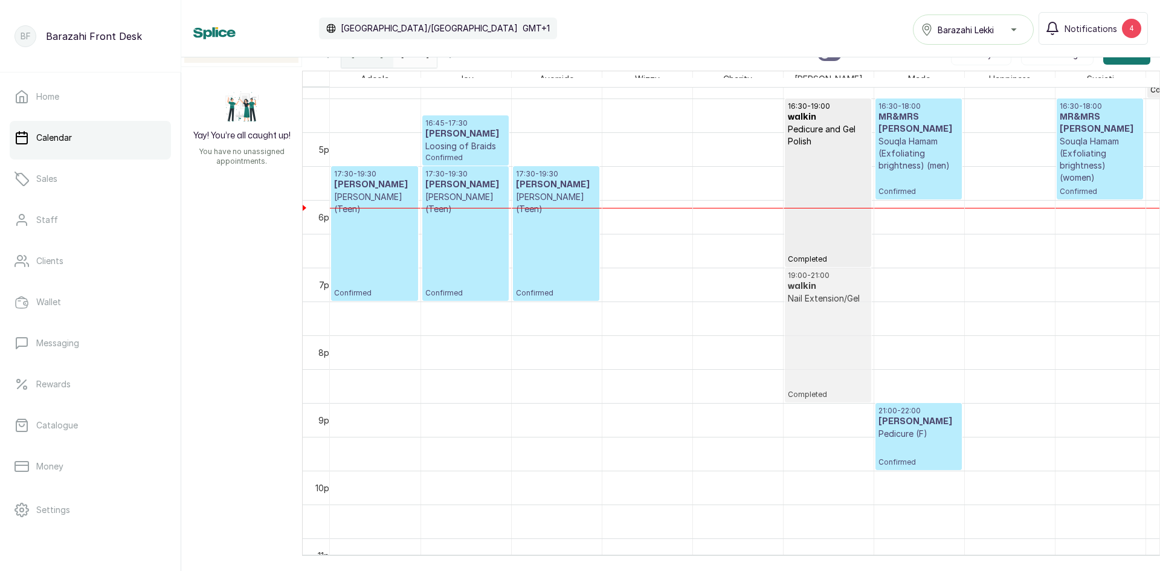
drag, startPoint x: 825, startPoint y: 388, endPoint x: 807, endPoint y: 320, distance: 70.6
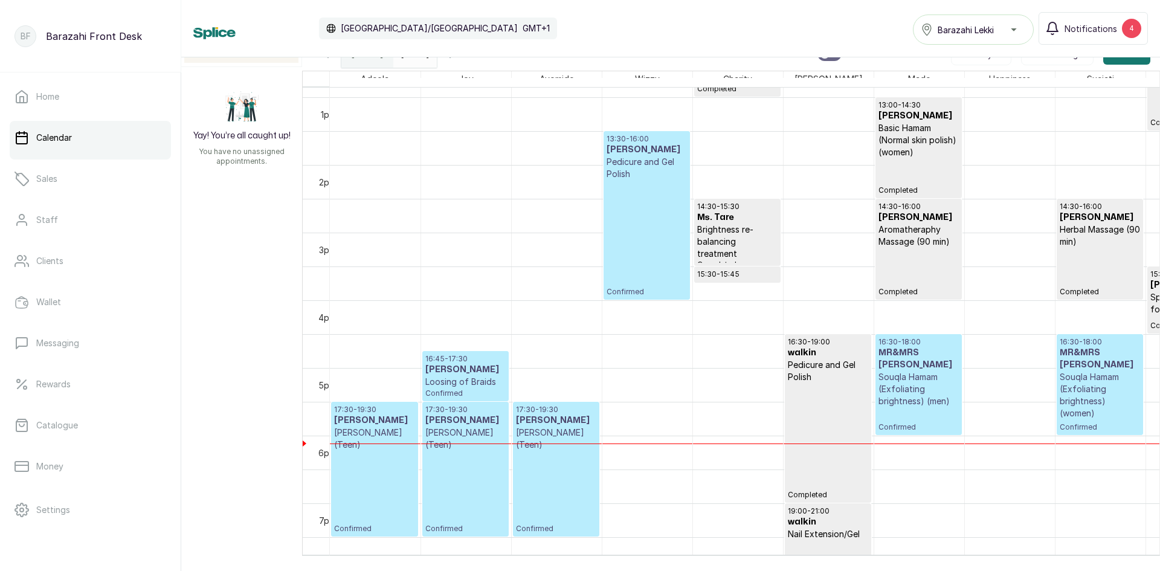
scroll to position [864, 0]
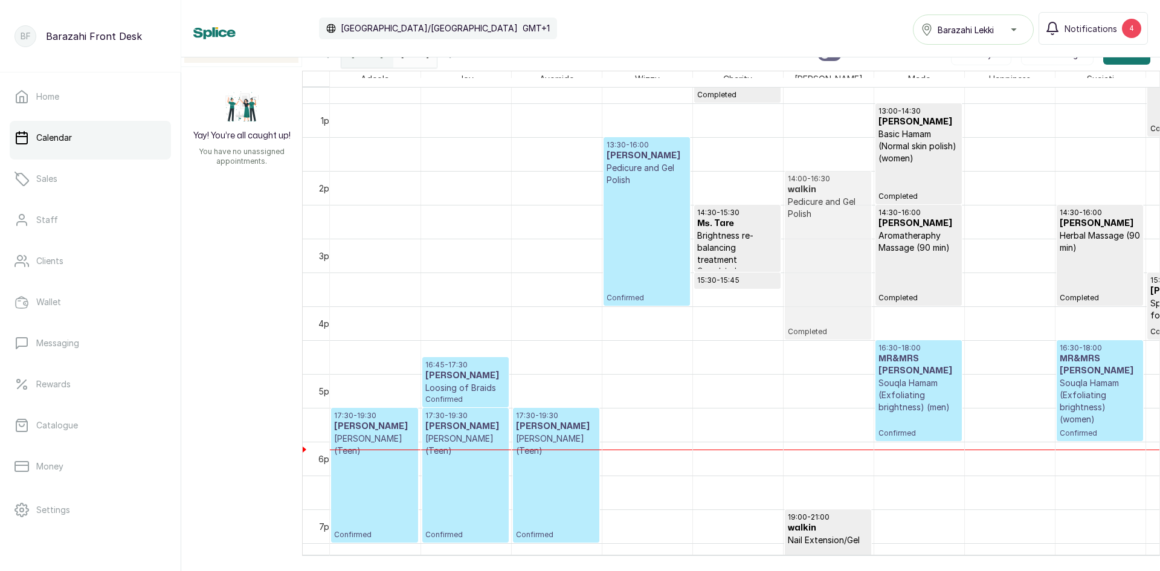
drag, startPoint x: 824, startPoint y: 364, endPoint x: 814, endPoint y: 201, distance: 164.0
click at [814, 201] on div "16:30 - 19:00 walkin Pedicure and Gel Polish Completed 19:00 - 21:00 walkin Nai…" at bounding box center [828, 36] width 90 height 1624
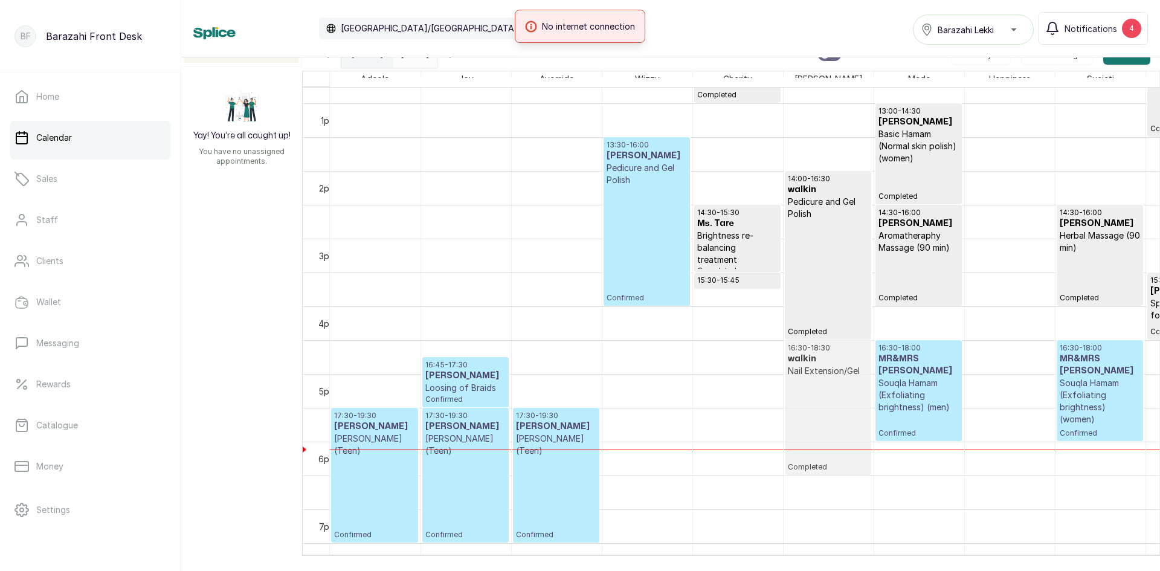
drag, startPoint x: 809, startPoint y: 523, endPoint x: 778, endPoint y: 350, distance: 176.1
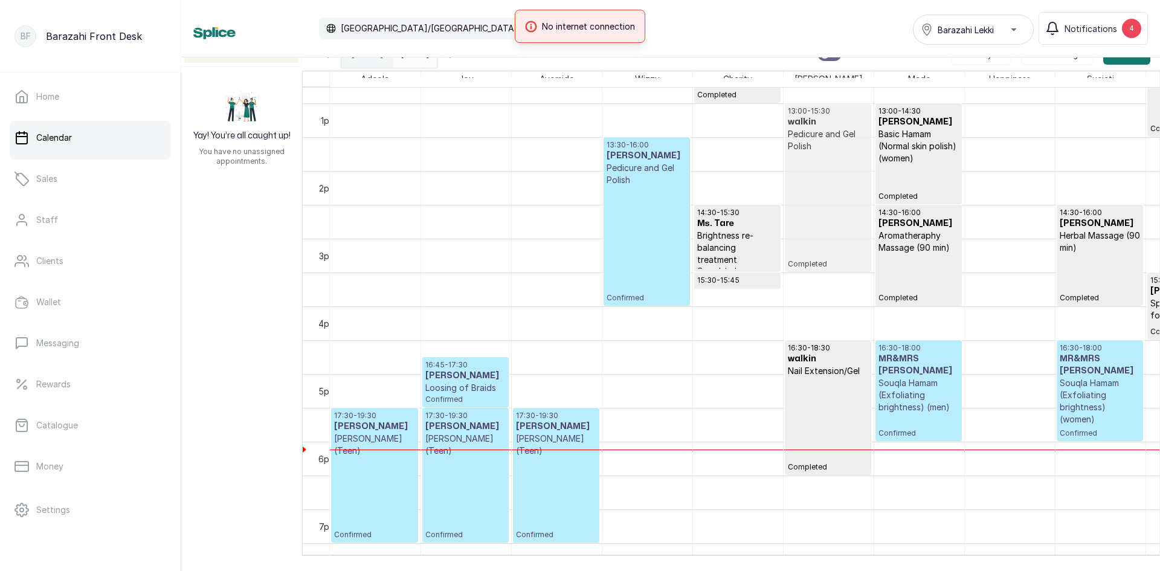
drag, startPoint x: 825, startPoint y: 265, endPoint x: 828, endPoint y: 204, distance: 61.1
click at [828, 204] on div "14:00 - 16:30 walkin Pedicure and Gel Polish Completed 16:30 - 18:30 walkin Nai…" at bounding box center [828, 36] width 90 height 1624
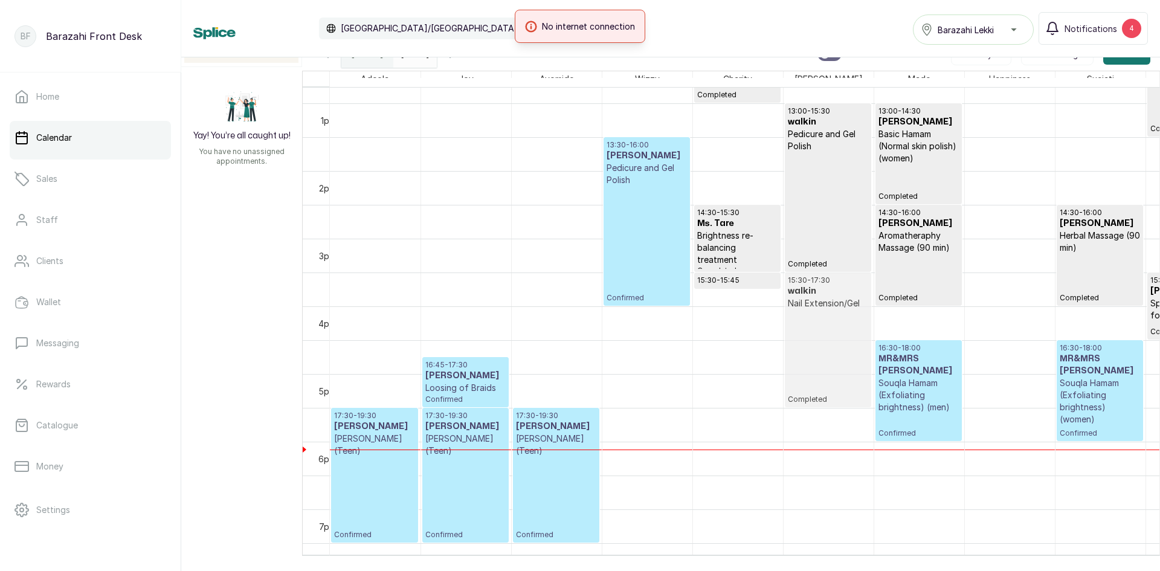
drag, startPoint x: 810, startPoint y: 356, endPoint x: 810, endPoint y: 292, distance: 63.4
click at [810, 292] on div "13:00 - 15:30 walkin Pedicure and Gel Polish Completed 16:30 - 18:30 walkin Nai…" at bounding box center [828, 36] width 90 height 1624
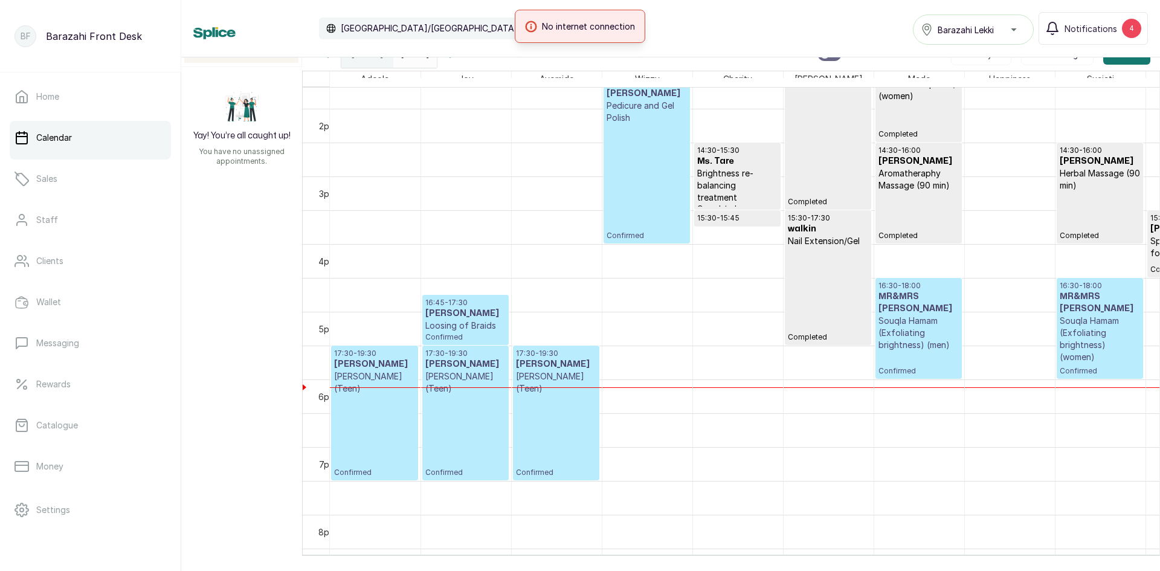
scroll to position [985, 0]
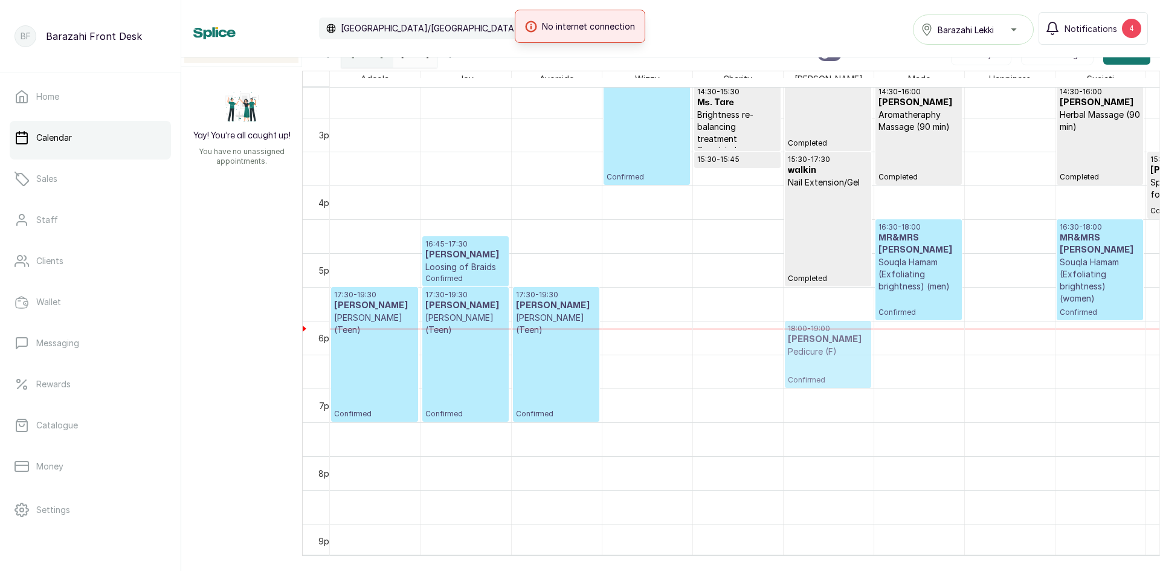
drag, startPoint x: 909, startPoint y: 538, endPoint x: 811, endPoint y: 346, distance: 215.3
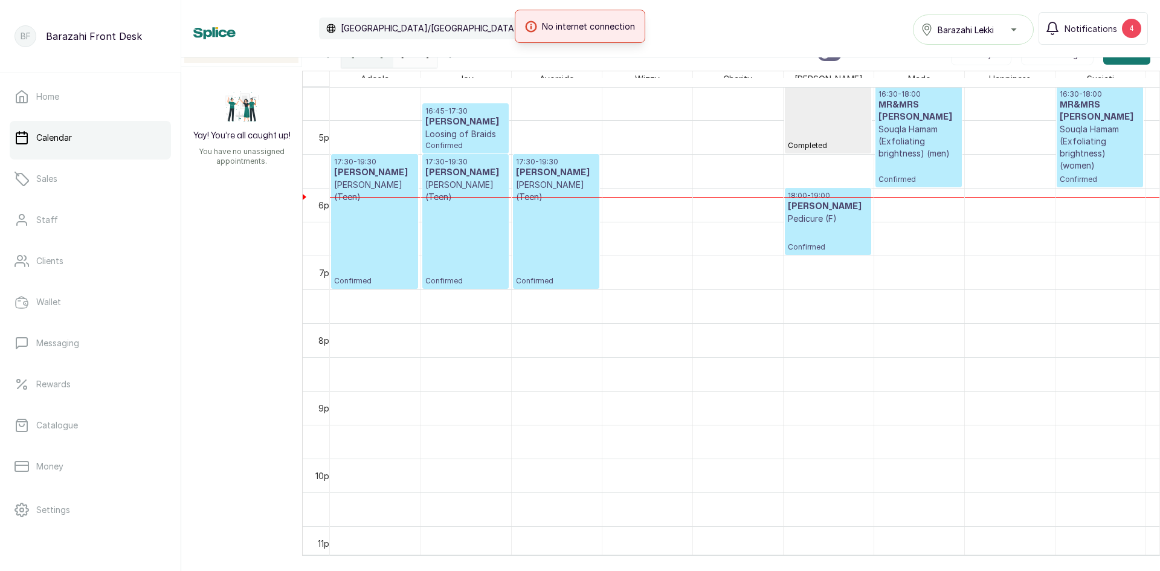
scroll to position [1162, 0]
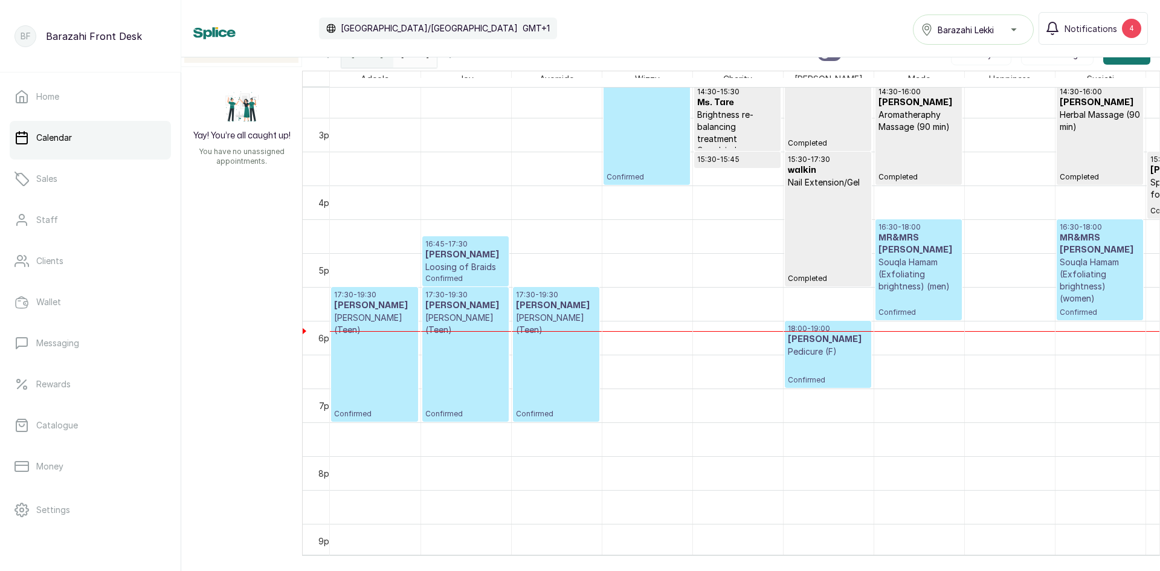
click at [448, 371] on div "17:30 - 19:30 [PERSON_NAME] (Teen) Confirmed" at bounding box center [465, 354] width 80 height 129
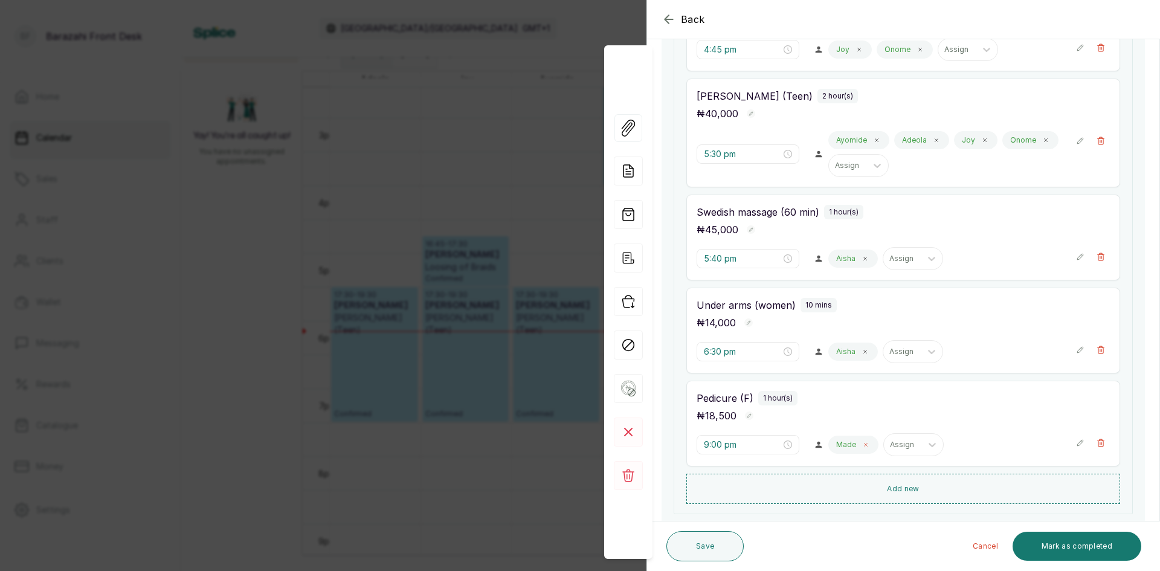
scroll to position [576, 0]
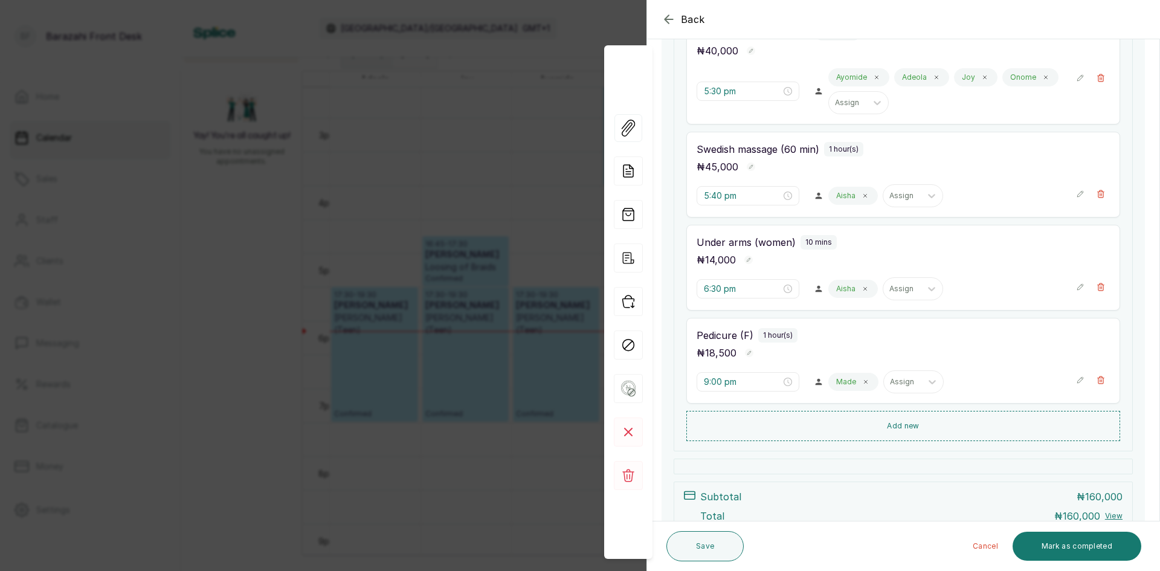
click at [530, 334] on div "Back Appointment Details Edit appointment 🚶 Walk-in (booked by [PERSON_NAME] Fr…" at bounding box center [580, 285] width 1160 height 571
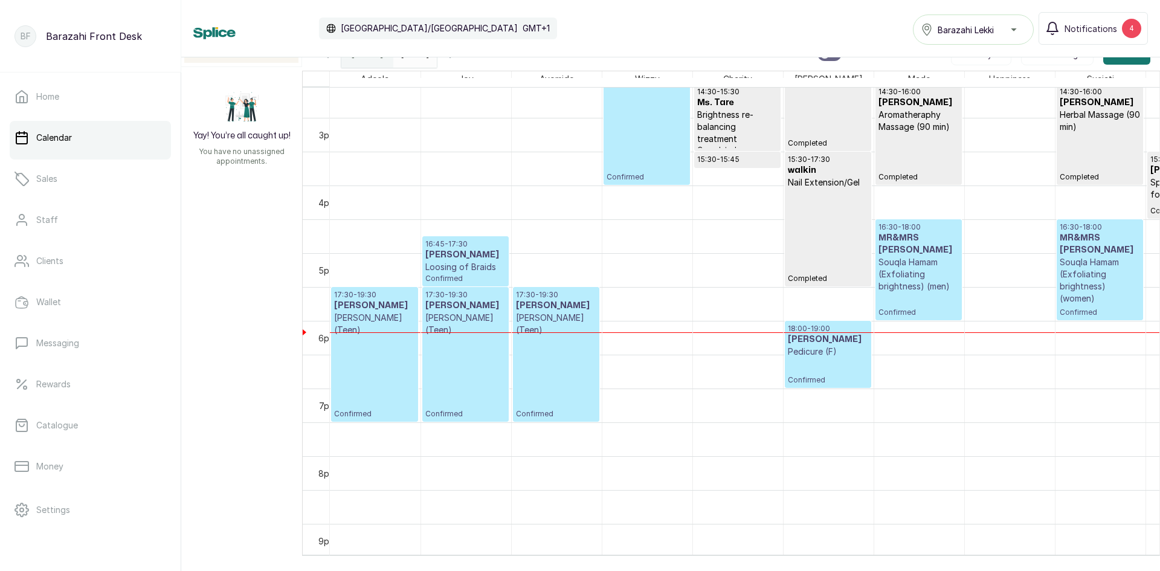
click at [817, 364] on div "18:00 - 19:00 [PERSON_NAME] (F) Confirmed" at bounding box center [828, 354] width 80 height 61
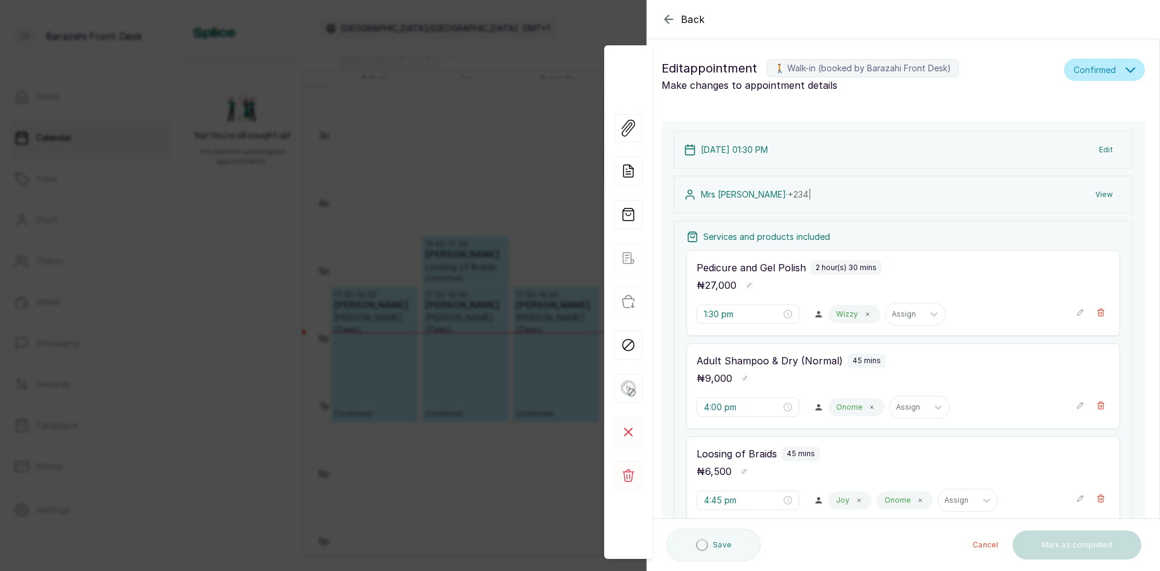
click at [584, 360] on div "Back Appointment Details Edit appointment 🚶 Walk-in (booked by [PERSON_NAME] Fr…" at bounding box center [580, 285] width 1160 height 571
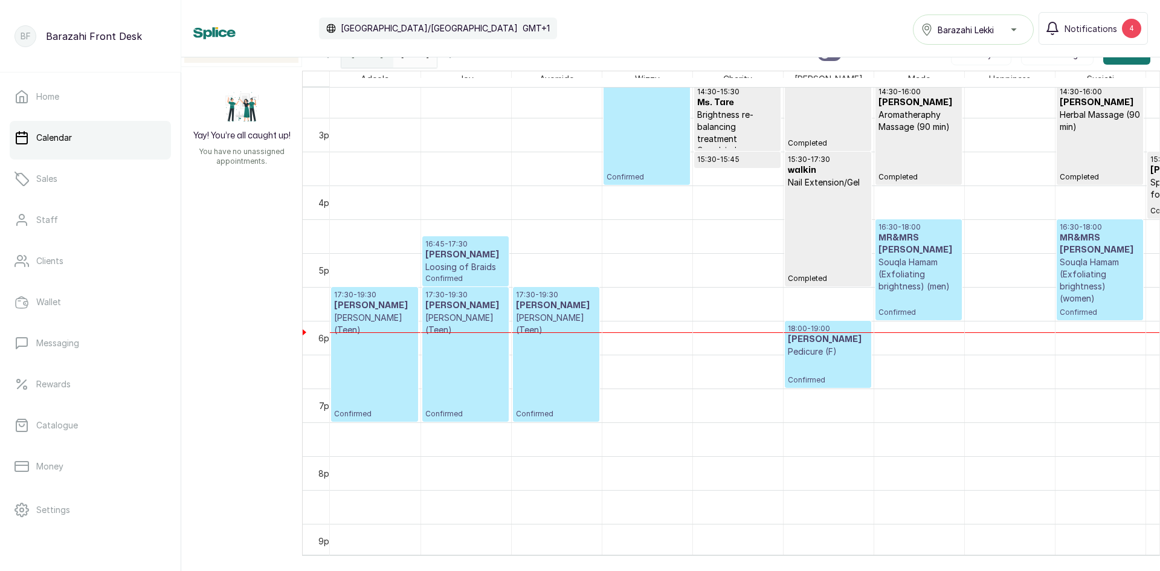
click at [812, 371] on div "18:00 - 19:00 [PERSON_NAME] (F) Confirmed" at bounding box center [828, 354] width 80 height 61
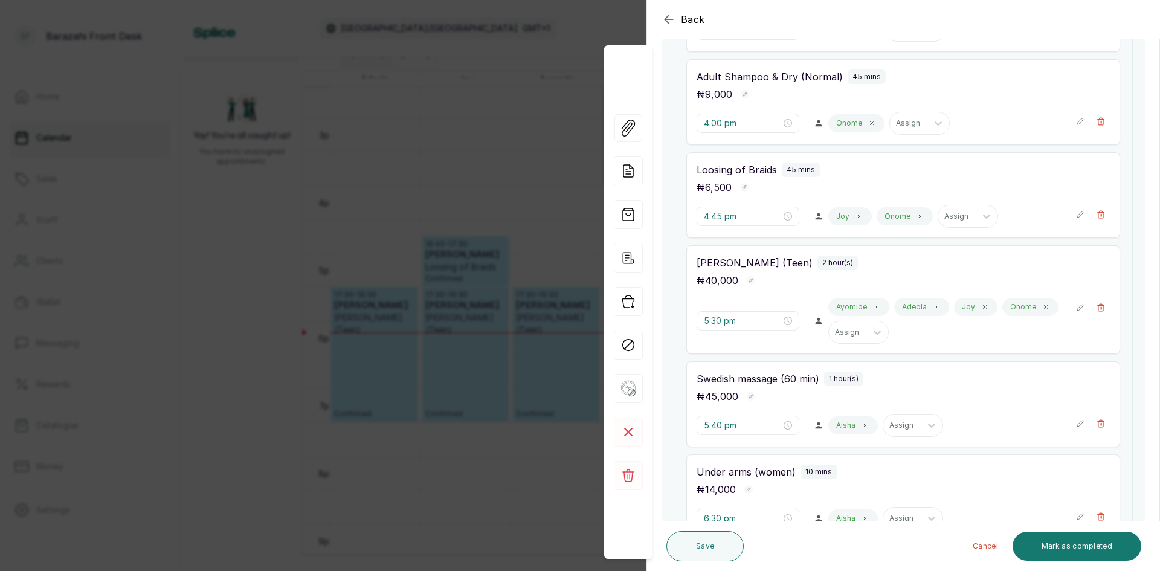
scroll to position [513, 0]
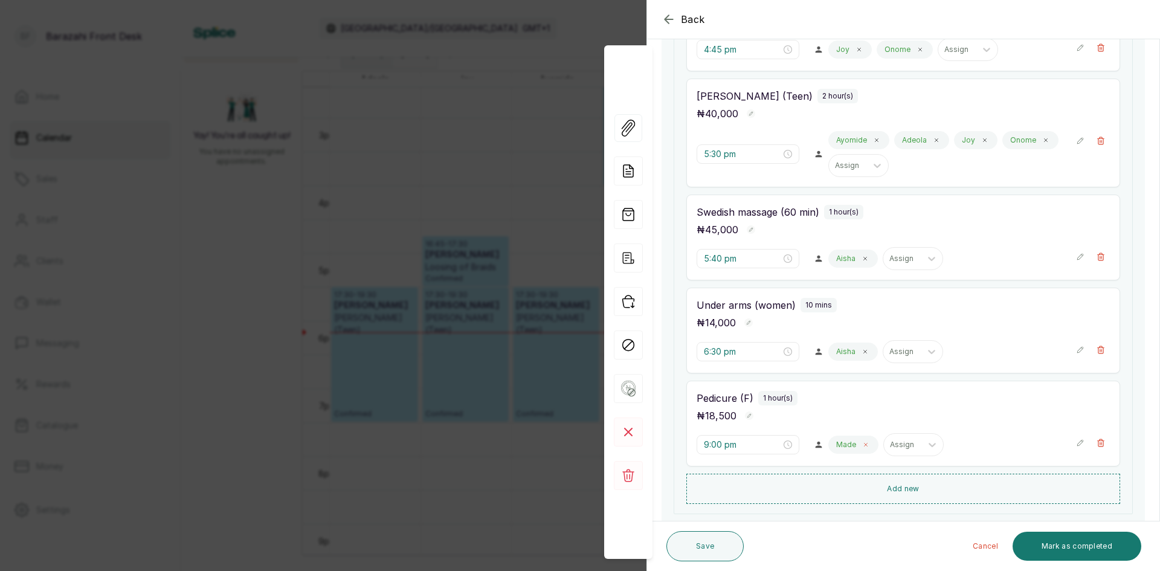
click at [863, 446] on icon at bounding box center [866, 445] width 6 height 6
click at [870, 452] on div at bounding box center [877, 445] width 22 height 22
type input "mi"
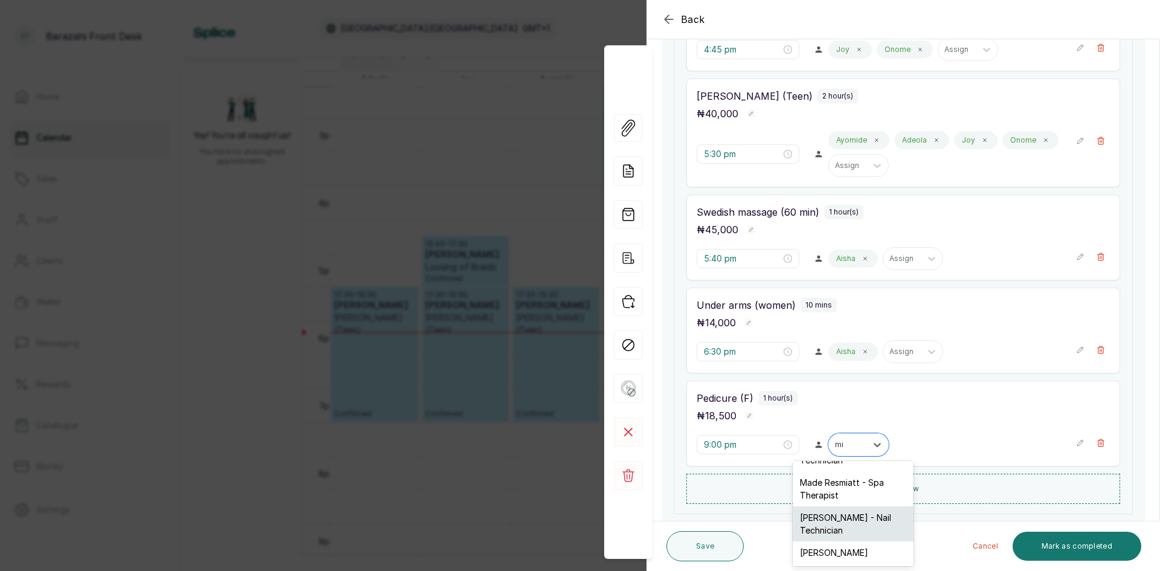
click at [861, 515] on div "[PERSON_NAME] - Nail Technician" at bounding box center [853, 523] width 121 height 35
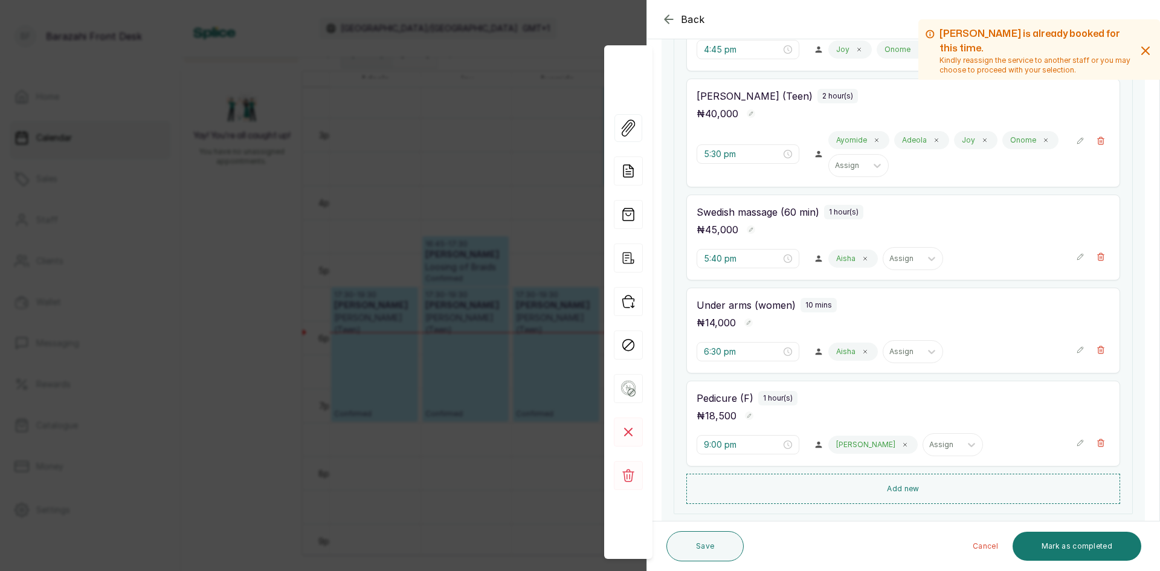
click at [436, 472] on div "Back Appointment Details Edit appointment 🚶 Walk-in (booked by [PERSON_NAME] Fr…" at bounding box center [580, 285] width 1160 height 571
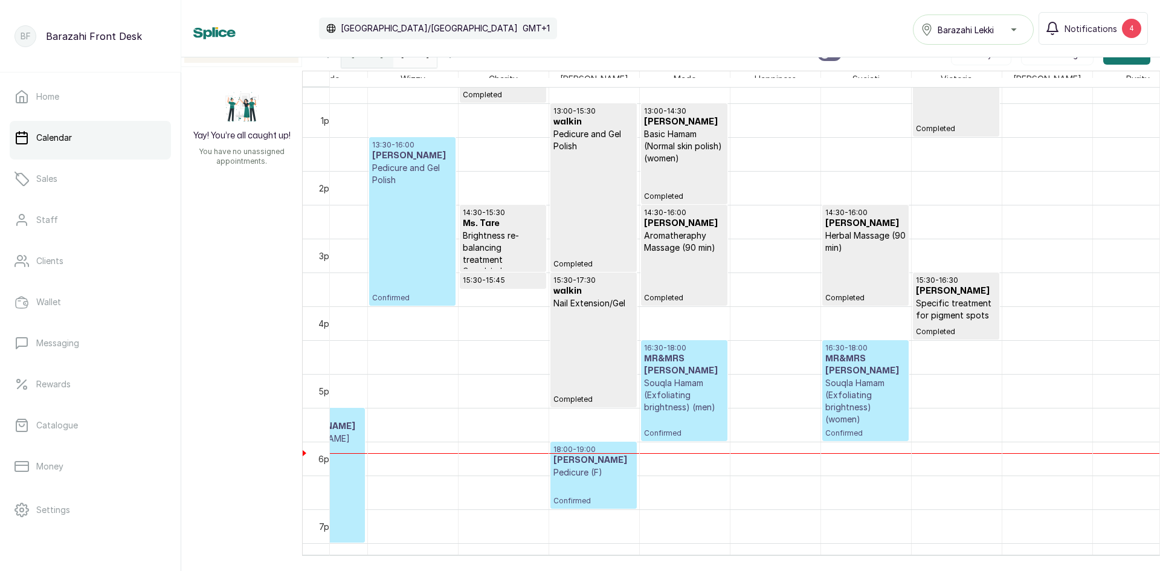
scroll to position [1, 458]
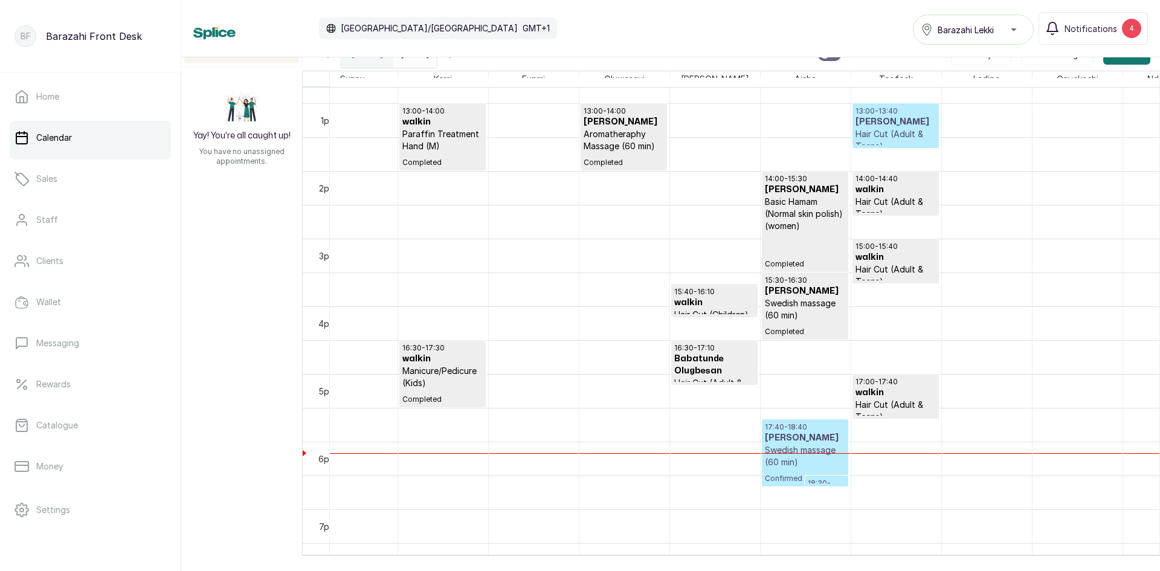
click at [811, 462] on p "Swedish massage (60 min)" at bounding box center [805, 456] width 80 height 24
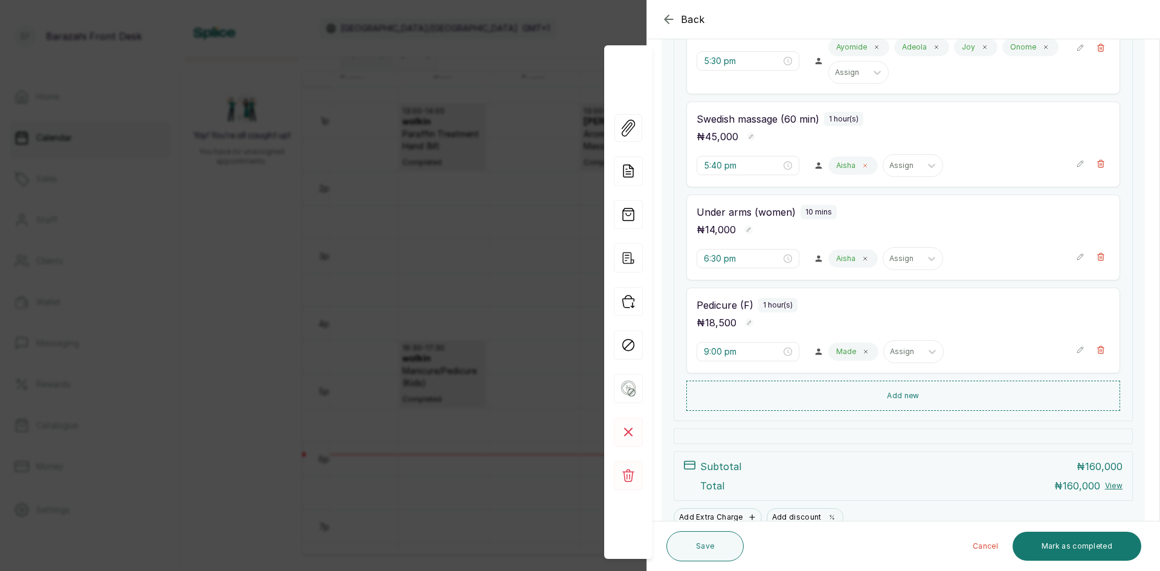
click at [863, 164] on span at bounding box center [865, 166] width 10 height 10
click at [866, 170] on div at bounding box center [877, 166] width 22 height 22
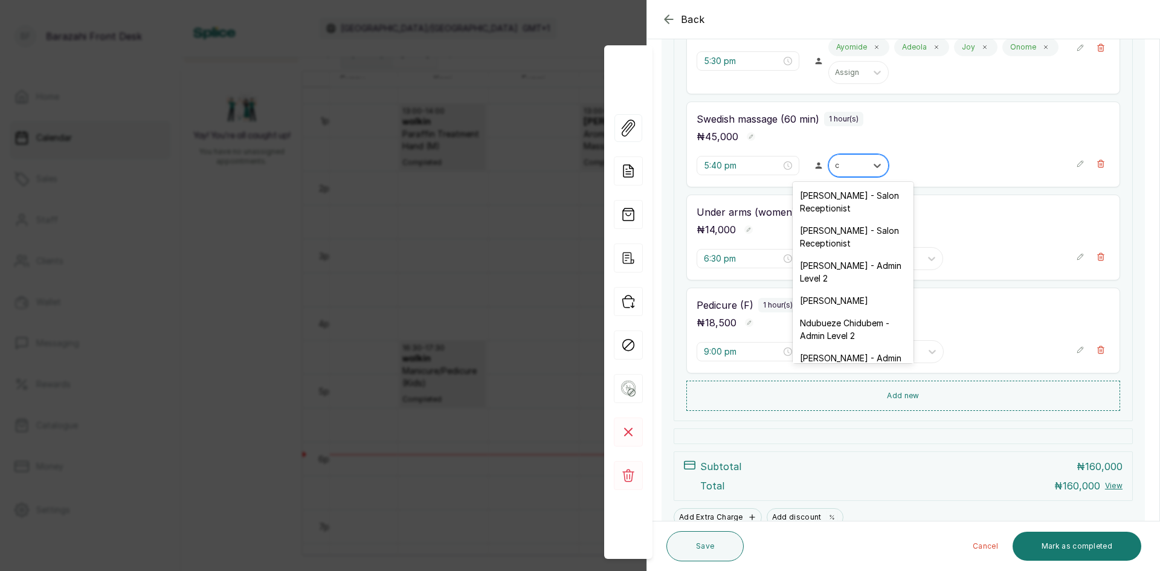
type input "ch"
click at [850, 338] on div "Charity Osidornijie - Spa Therapist" at bounding box center [853, 341] width 121 height 35
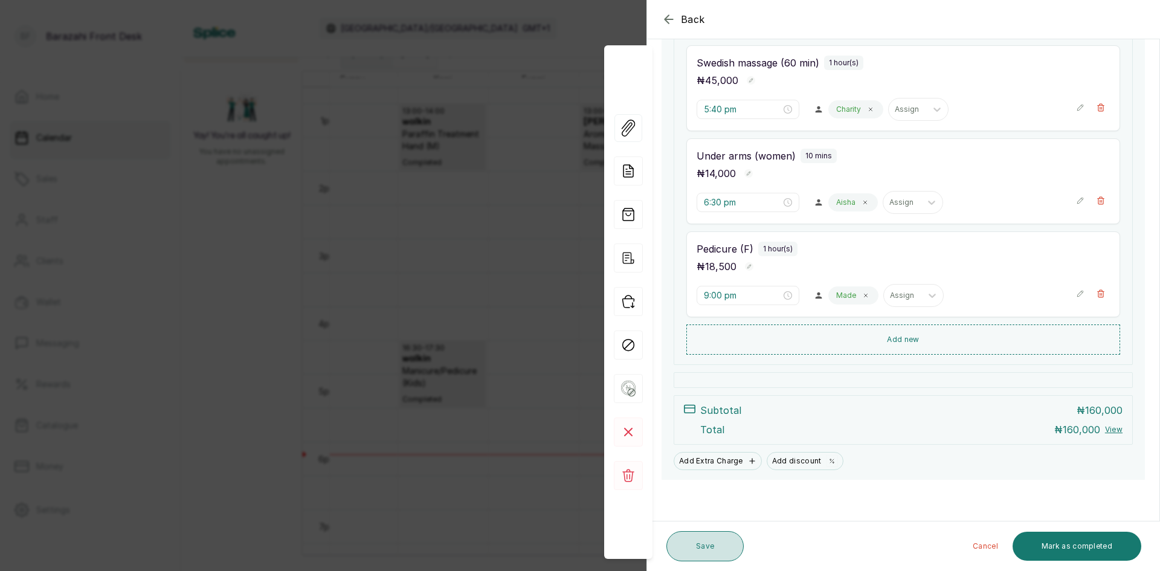
click at [724, 559] on button "Save" at bounding box center [704, 546] width 77 height 30
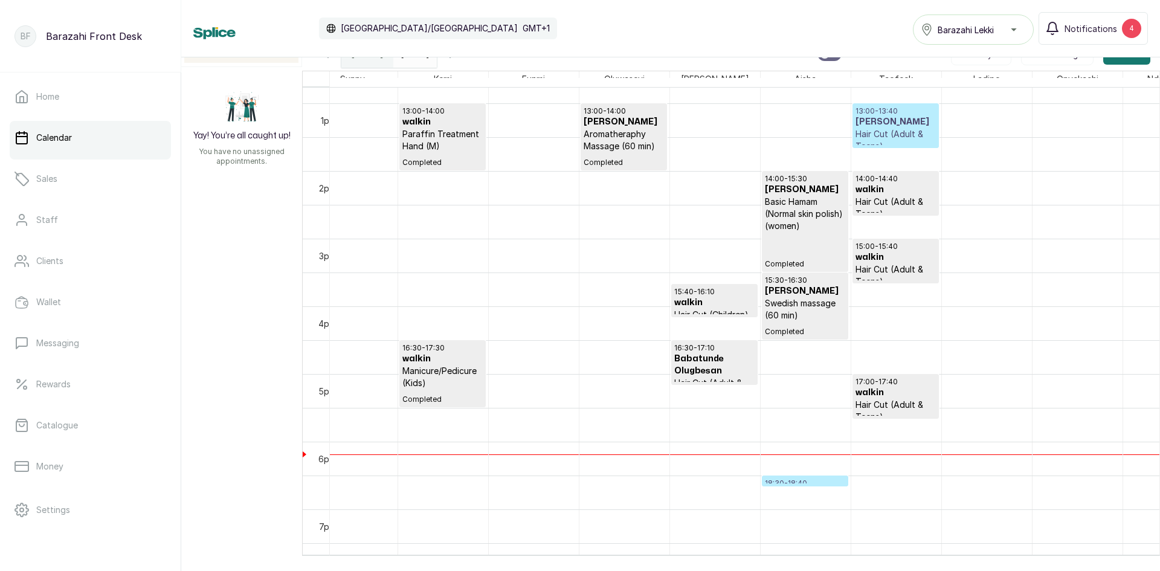
click at [796, 486] on div at bounding box center [804, 485] width 85 height 5
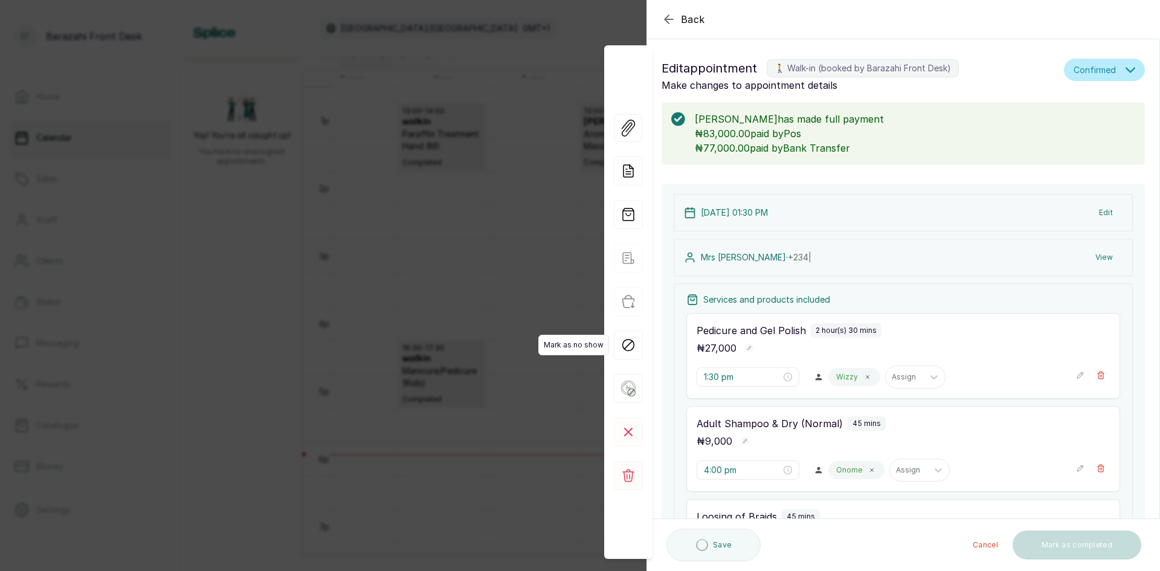
click at [556, 354] on span "Mark as no show" at bounding box center [573, 345] width 71 height 21
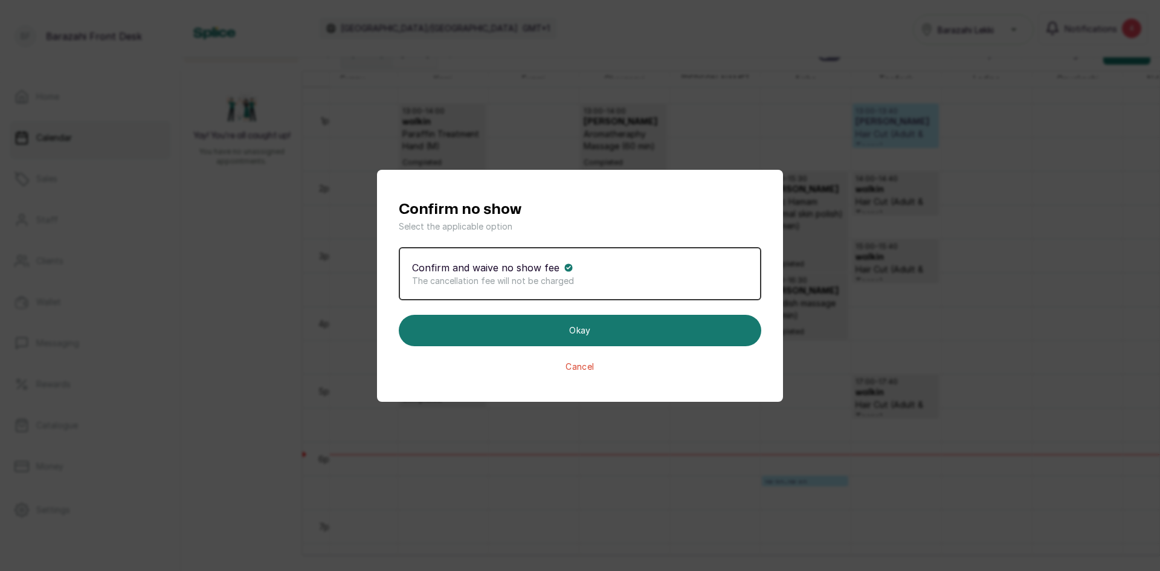
click at [620, 362] on button "Cancel" at bounding box center [580, 367] width 362 height 12
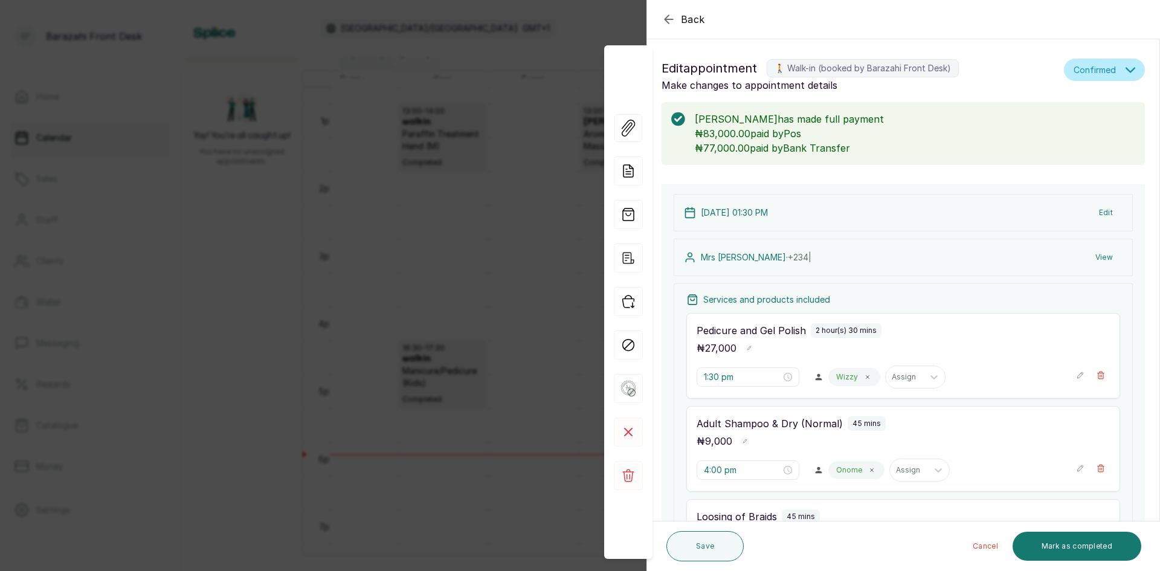
click at [431, 358] on div "Back Appointment Details Edit appointment 🚶 Walk-in (booked by [PERSON_NAME] Fr…" at bounding box center [580, 285] width 1160 height 571
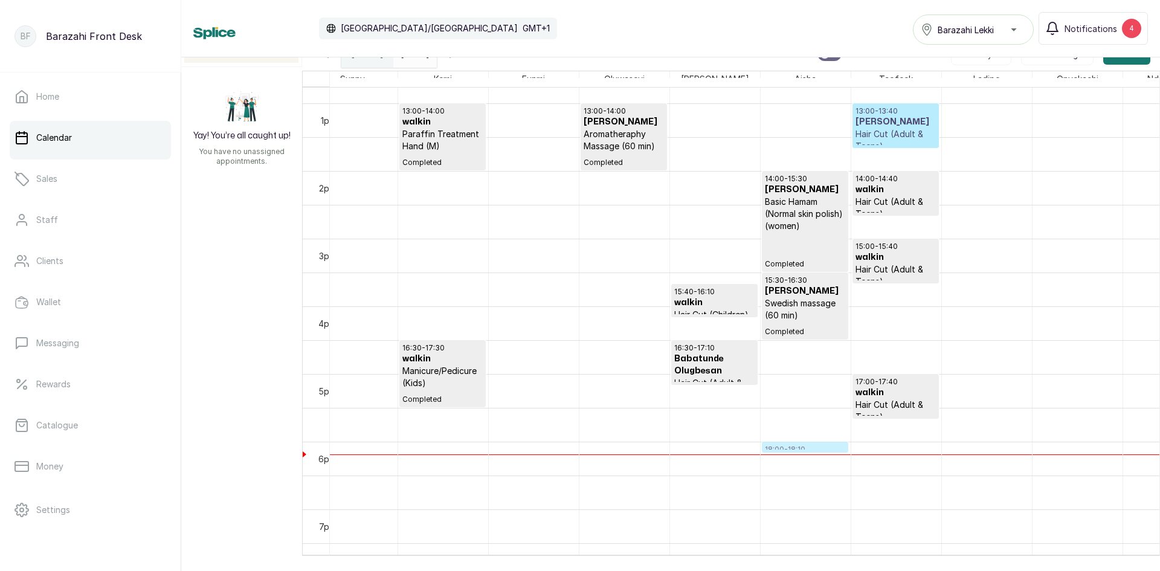
drag, startPoint x: 777, startPoint y: 483, endPoint x: 779, endPoint y: 451, distance: 31.5
click at [779, 451] on div "11:30 - 12:30 [PERSON_NAME] Aromatheraphy Massage (60 min) Completed 14:00 - 15…" at bounding box center [806, 36] width 90 height 1624
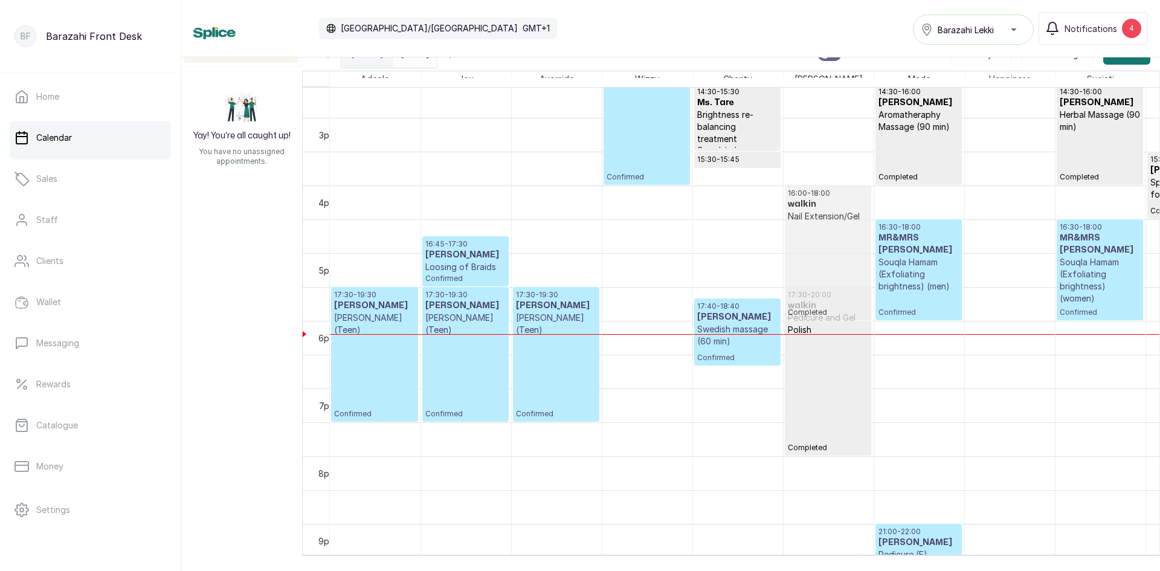
drag, startPoint x: 851, startPoint y: 483, endPoint x: 838, endPoint y: 200, distance: 283.6
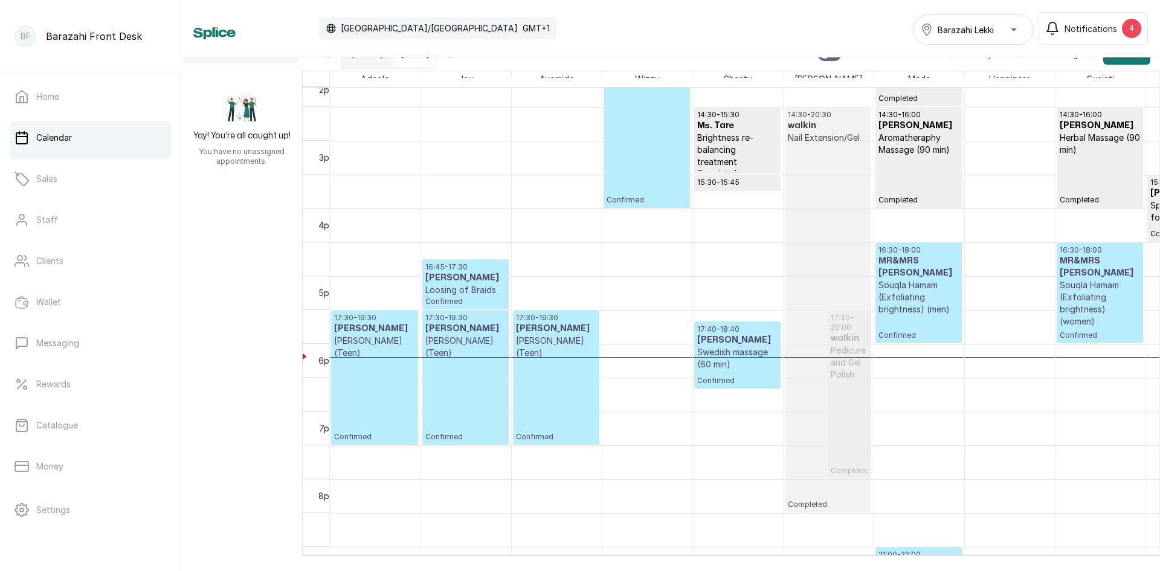
drag, startPoint x: 830, startPoint y: 202, endPoint x: 821, endPoint y: 113, distance: 89.3
click at [826, 318] on div "14:00 - 20:00 walkin Nail Extension/Gel Completed" at bounding box center [828, 276] width 80 height 399
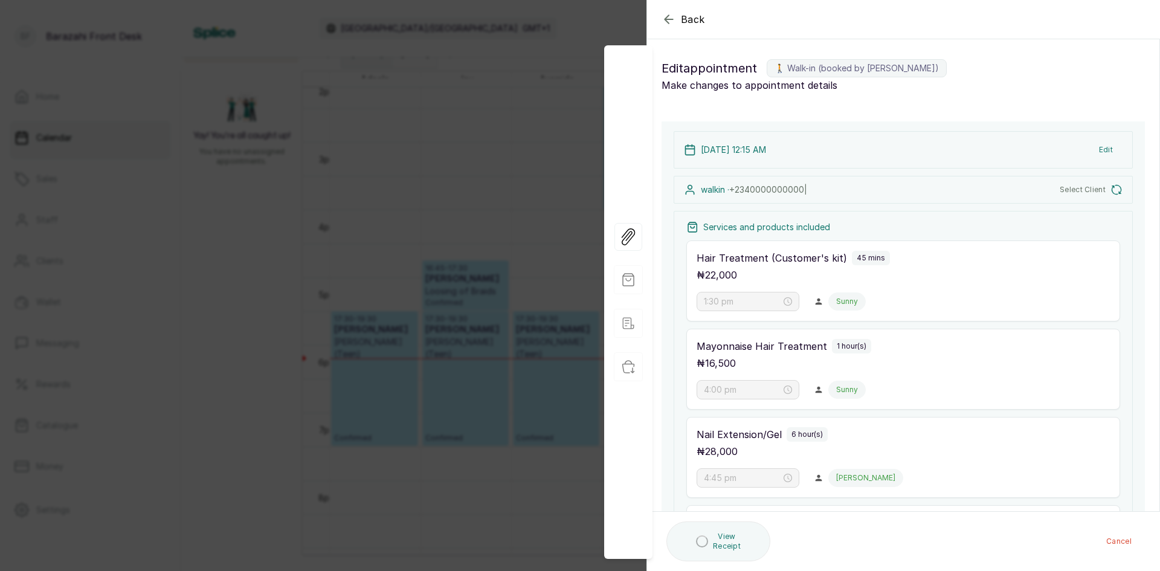
type input "12:15 am"
type input "1:00 am"
type input "2:00 pm"
type input "4:30 pm"
type input "5:30 pm"
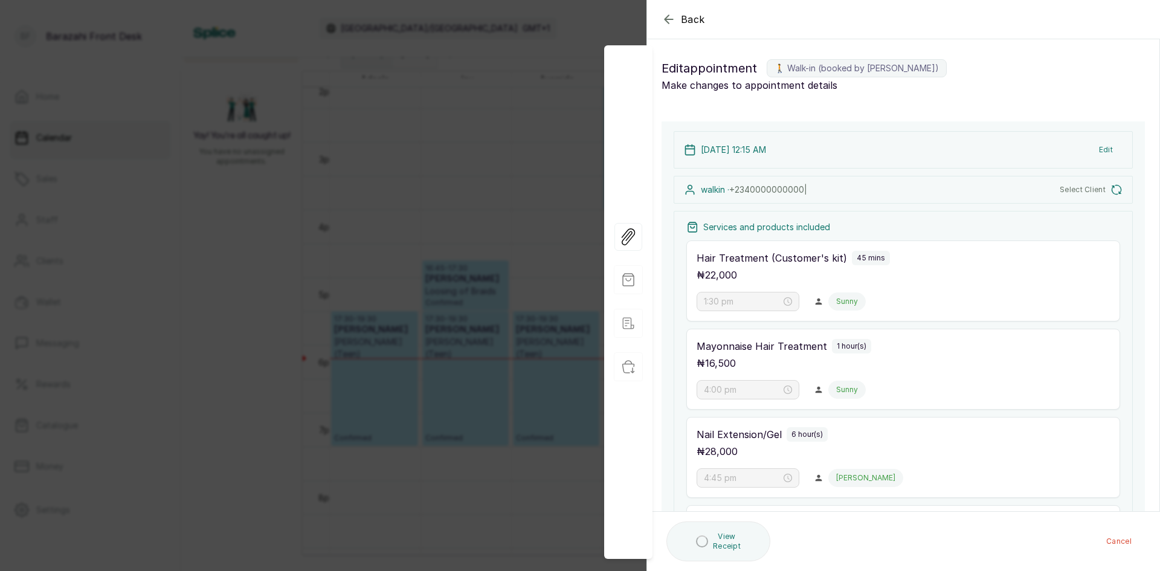
type input "10:00 pm"
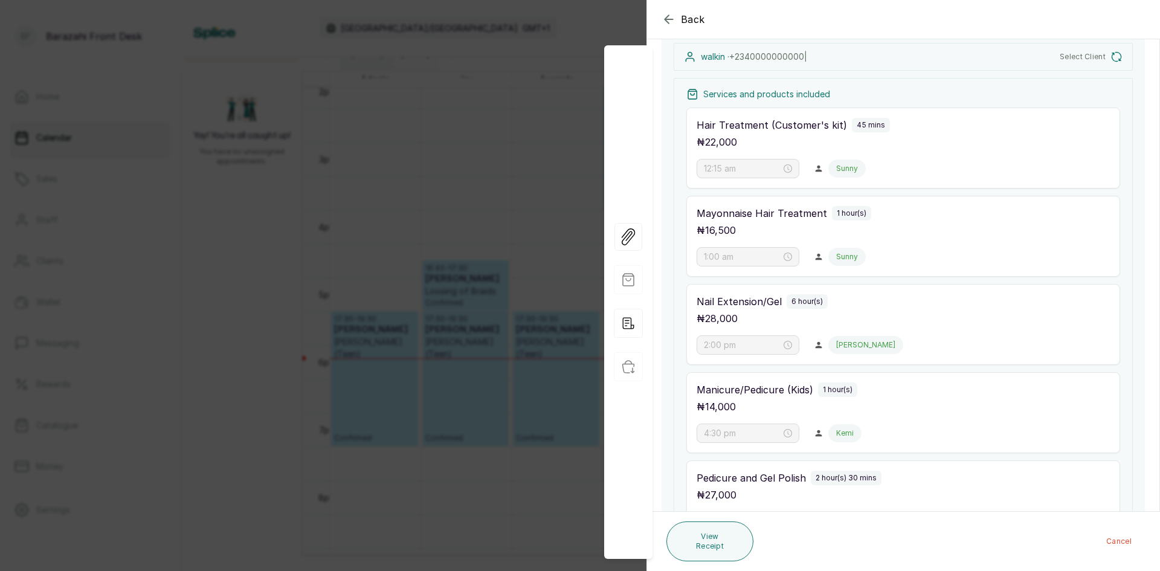
click at [561, 471] on div "Back Appointment Details Edit appointment 🚶 Walk-in (booked by [PERSON_NAME]) M…" at bounding box center [580, 285] width 1160 height 571
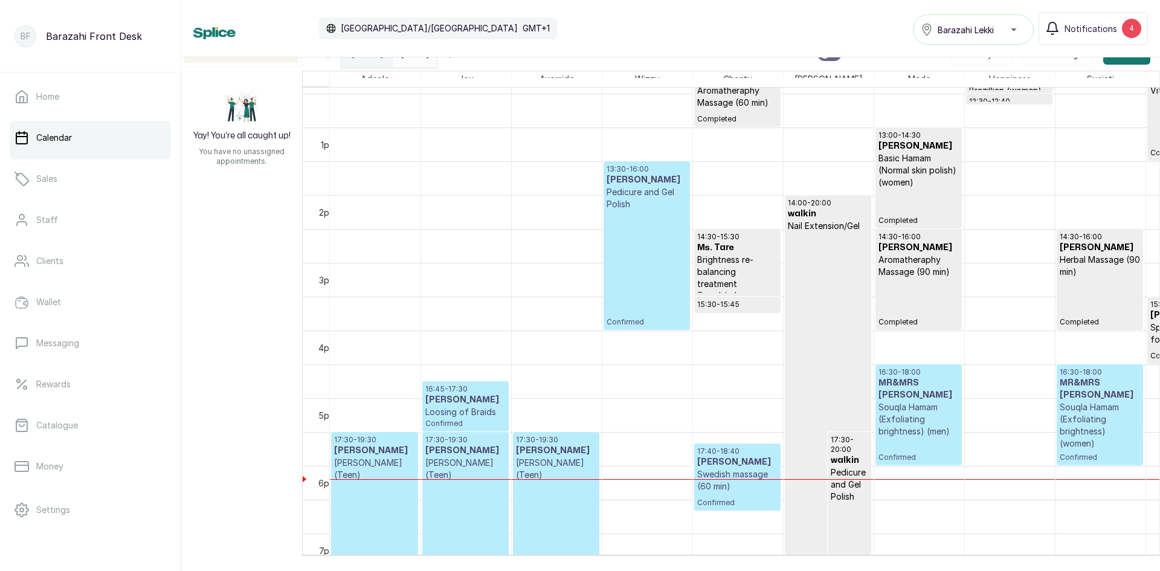
click at [811, 365] on div "14:00 - 20:00 walkin Nail Extension/Gel Completed" at bounding box center [828, 397] width 80 height 399
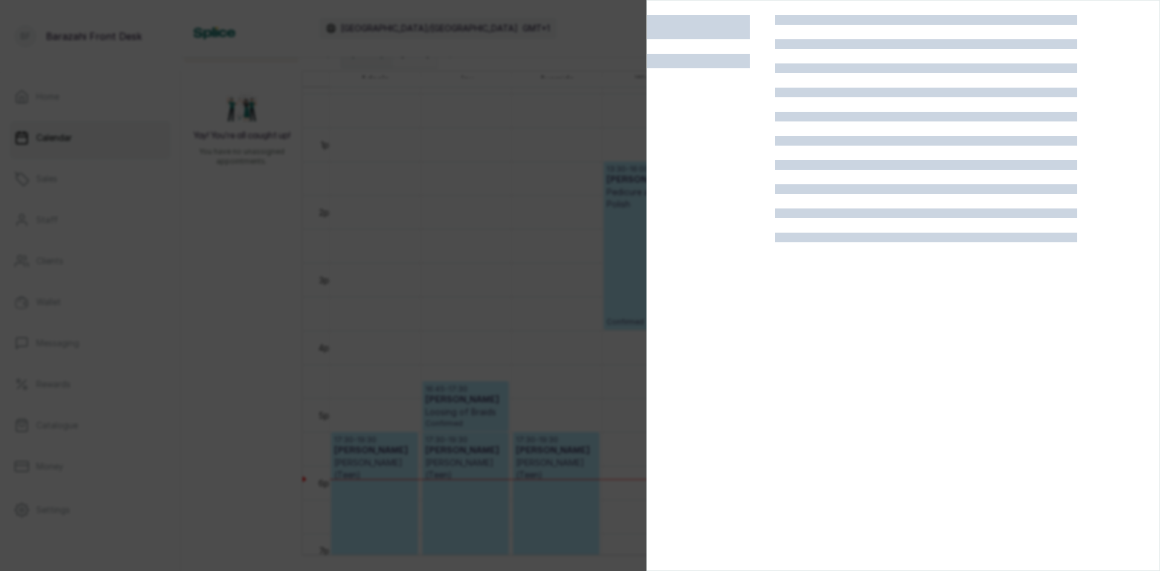
click at [546, 361] on div at bounding box center [580, 285] width 1160 height 571
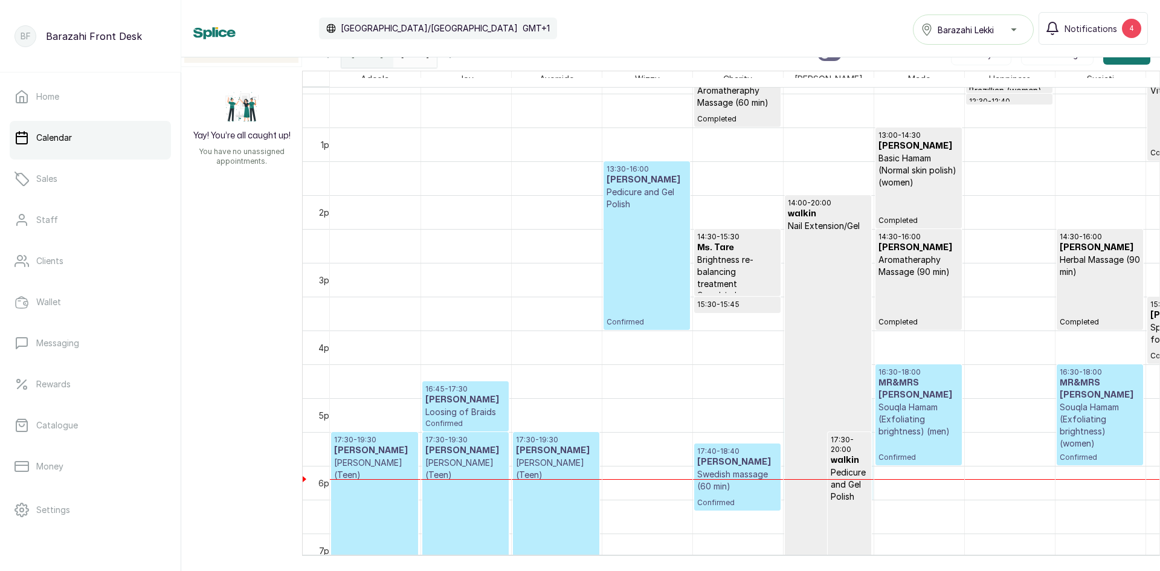
drag, startPoint x: 843, startPoint y: 480, endPoint x: 799, endPoint y: 410, distance: 82.3
click at [799, 410] on div "14:00 - 20:00 walkin Nail Extension/Gel Completed 17:30 - 20:00 walkin Pedicure…" at bounding box center [828, 60] width 90 height 1624
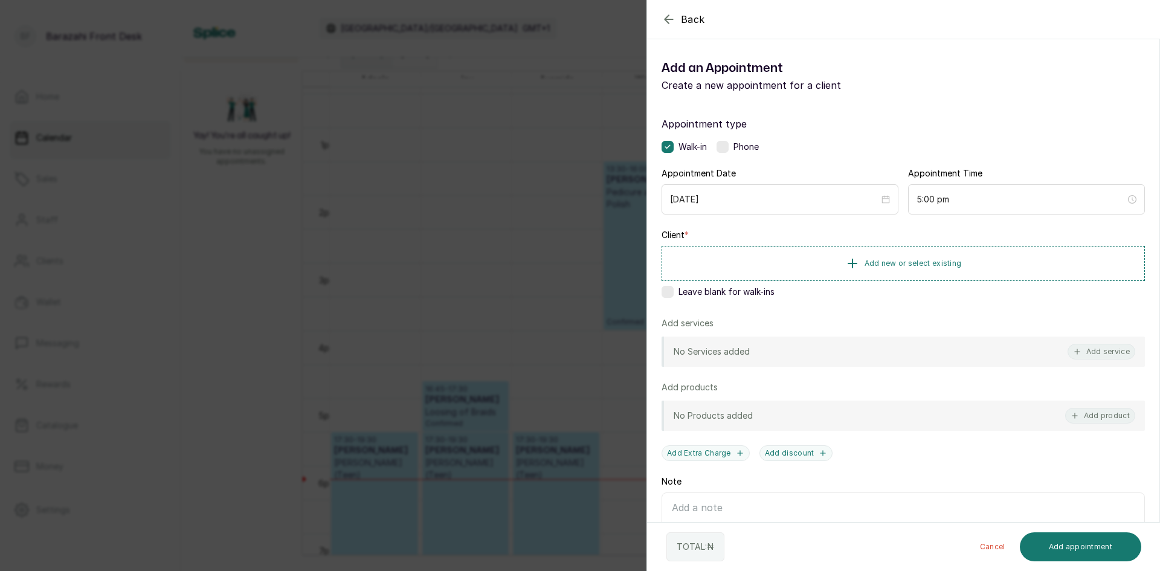
click at [574, 320] on div "Back Add Appointment Add an Appointment Create a new appointment for a client A…" at bounding box center [580, 285] width 1160 height 571
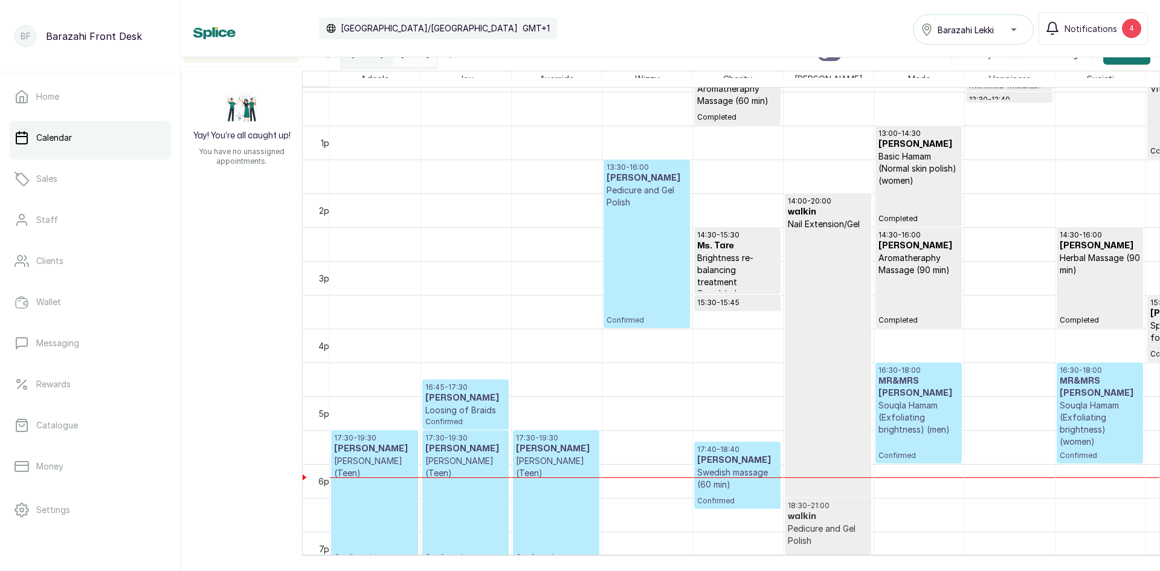
drag, startPoint x: 846, startPoint y: 453, endPoint x: 850, endPoint y: 513, distance: 60.0
click at [853, 521] on div "14:00 - 20:00 walkin Nail Extension/Gel Completed 17:30 - 20:00 walkin Pedicure…" at bounding box center [828, 58] width 90 height 1624
click at [833, 439] on div "14:00 - 20:00 walkin Nail Extension/Gel Completed" at bounding box center [828, 395] width 80 height 399
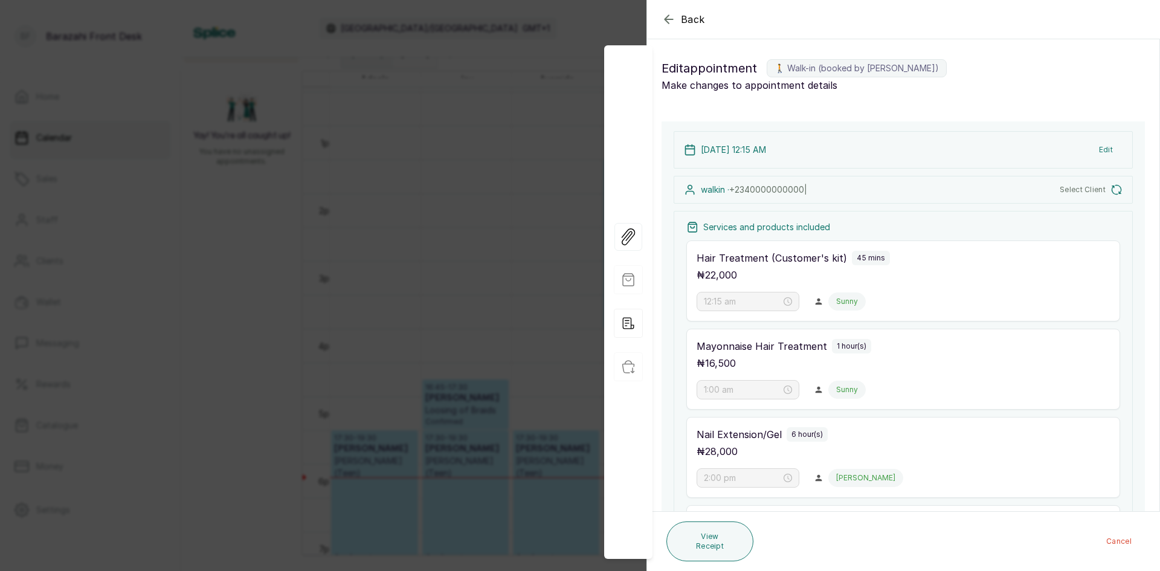
type input "6:30 pm"
click at [417, 368] on div "Back Appointment Details Edit appointment 🚶 Walk-in (booked by [PERSON_NAME]) M…" at bounding box center [580, 285] width 1160 height 571
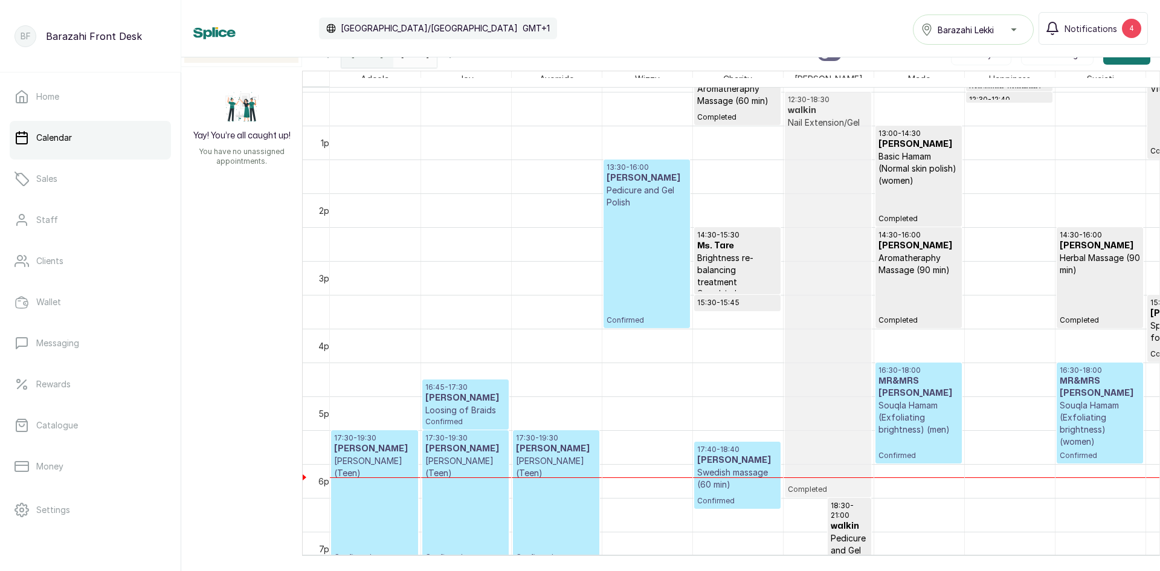
drag, startPoint x: 799, startPoint y: 536, endPoint x: 802, endPoint y: 420, distance: 116.6
click at [802, 420] on div "14:00 - 20:00 walkin Nail Extension/Gel Completed 18:30 - 21:00 walkin Pedicure…" at bounding box center [828, 58] width 90 height 1624
click at [834, 325] on div "12:30 - 18:30 walkin Nail Extension/Gel Completed" at bounding box center [828, 294] width 80 height 399
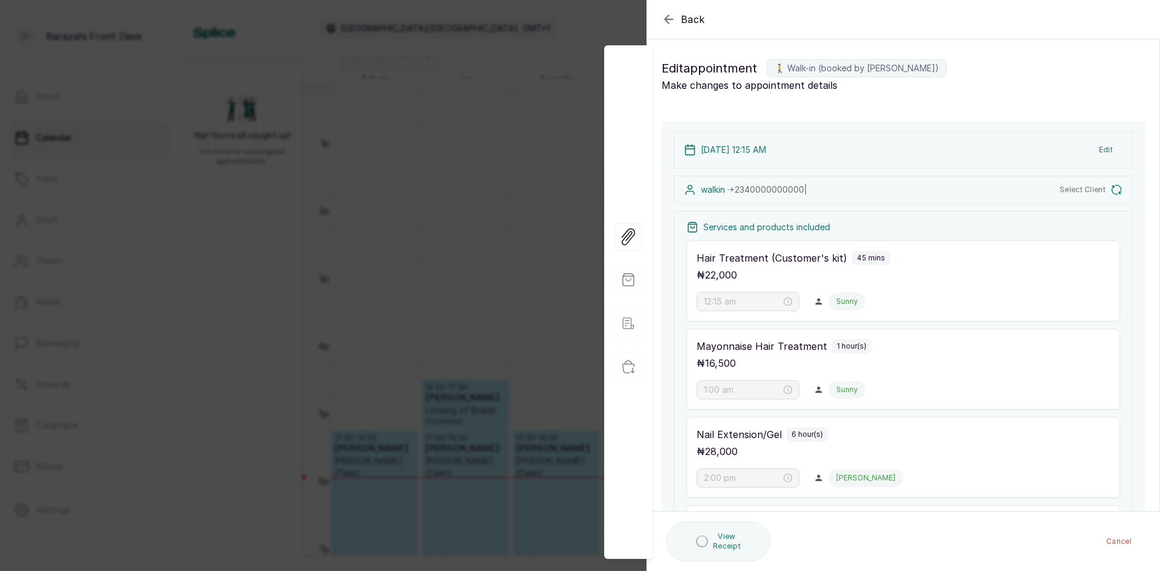
type input "12:30 pm"
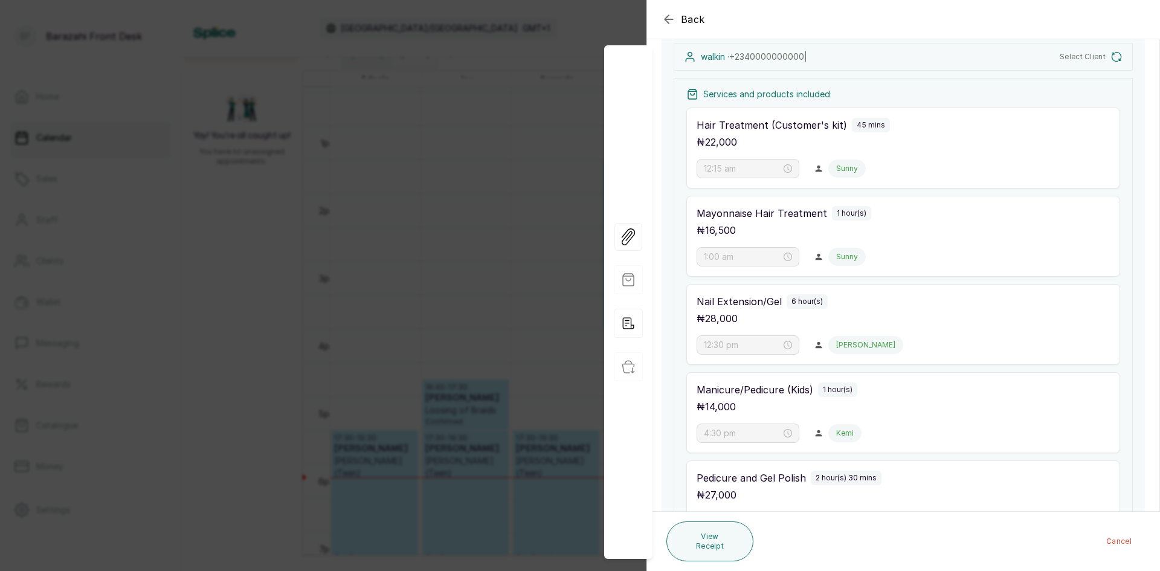
click at [843, 388] on p "1 hour(s)" at bounding box center [838, 390] width 30 height 10
drag, startPoint x: 851, startPoint y: 390, endPoint x: 827, endPoint y: 397, distance: 24.8
click at [827, 397] on div "Manicure/Pedicure (Kids) 1 hour(s) ₦ 14,000" at bounding box center [902, 397] width 413 height 31
click at [474, 309] on div "Back Appointment Details Edit appointment 🚶 Walk-in (booked by [PERSON_NAME]) M…" at bounding box center [580, 285] width 1160 height 571
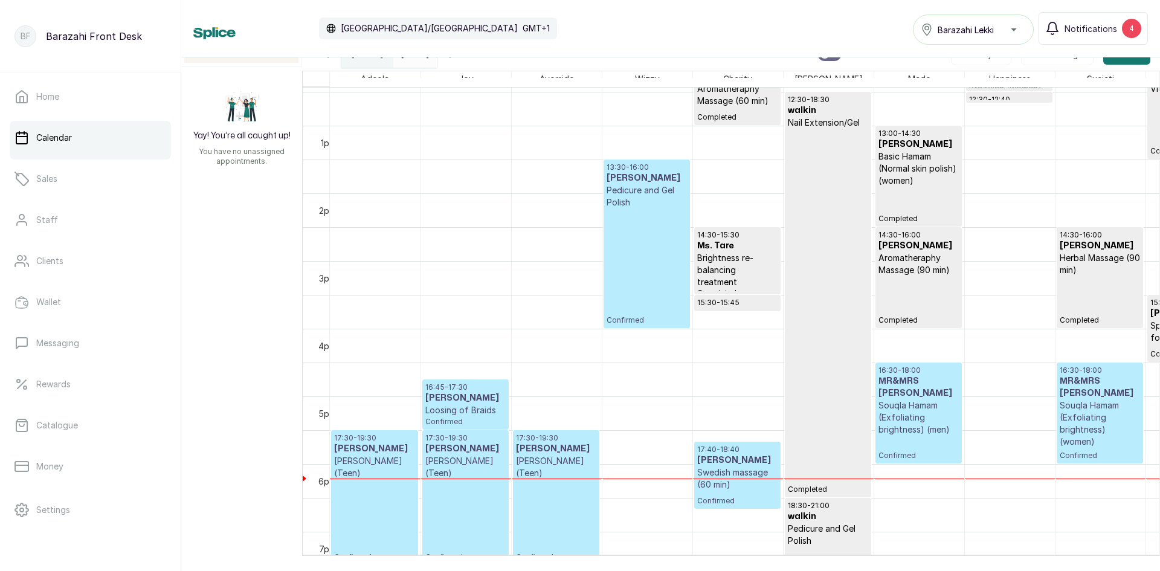
click at [807, 388] on div "12:30 - 18:30 walkin Nail Extension/Gel Completed" at bounding box center [828, 294] width 80 height 399
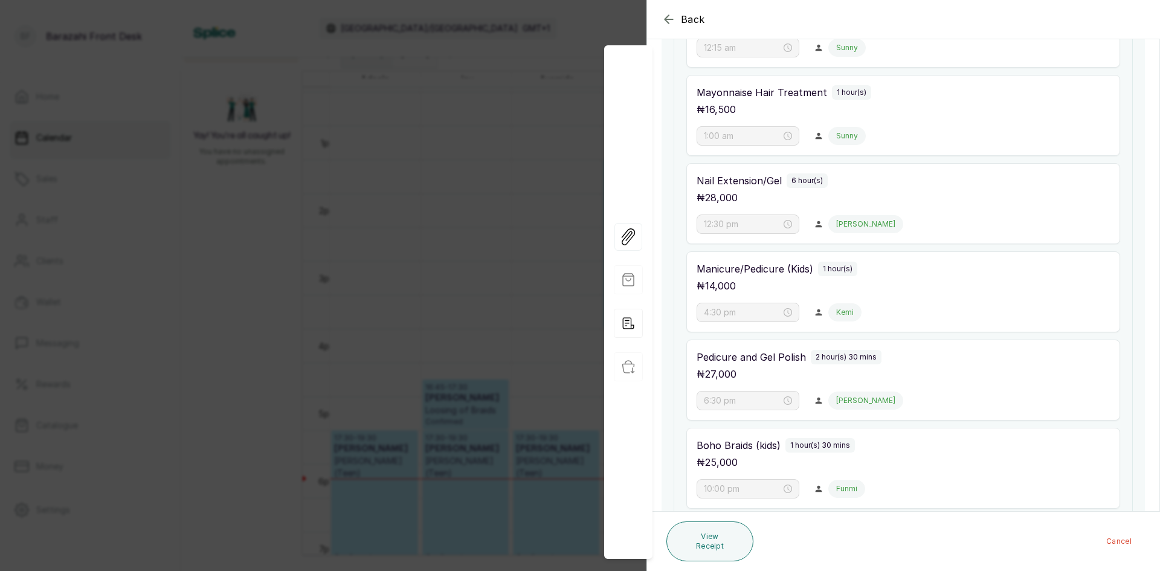
scroll to position [350, 0]
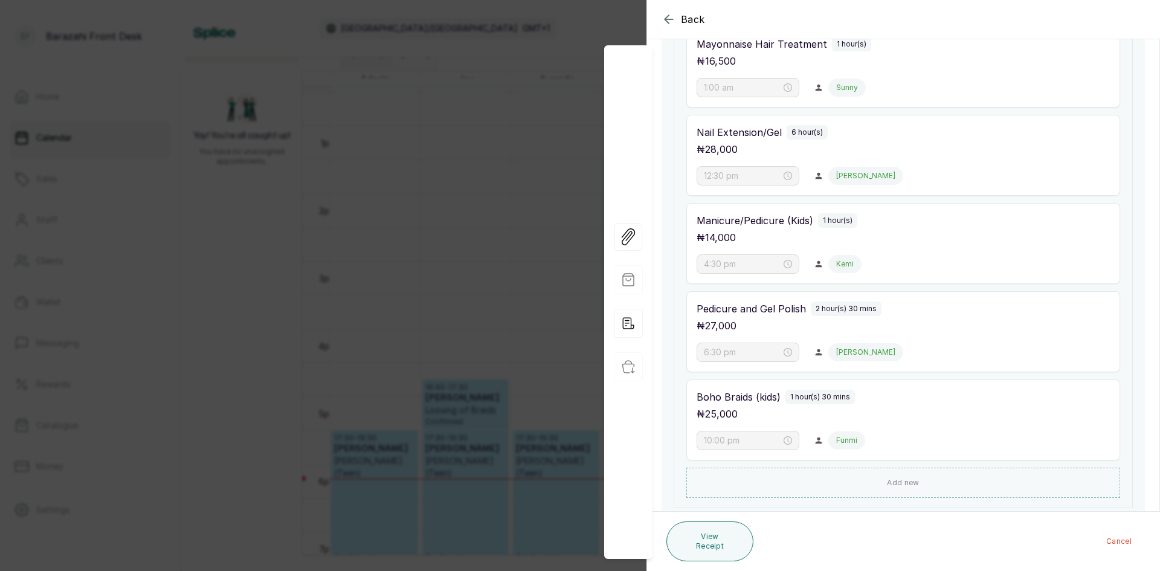
click at [850, 310] on p "2 hour(s) 30 mins" at bounding box center [845, 309] width 61 height 10
click at [816, 310] on p "2 hour(s) 30 mins" at bounding box center [845, 309] width 61 height 10
click at [823, 303] on div "2 hour(s) 30 mins" at bounding box center [846, 308] width 71 height 14
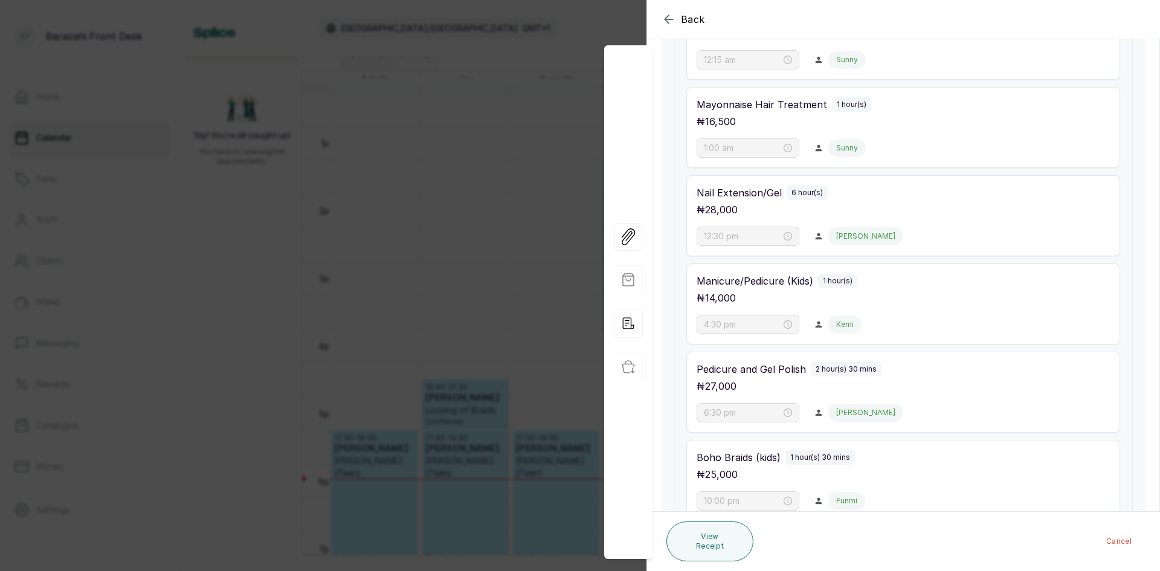
click at [507, 242] on div "Back Appointment Details Edit appointment 🚶 Walk-in (booked by [PERSON_NAME]) M…" at bounding box center [580, 285] width 1160 height 571
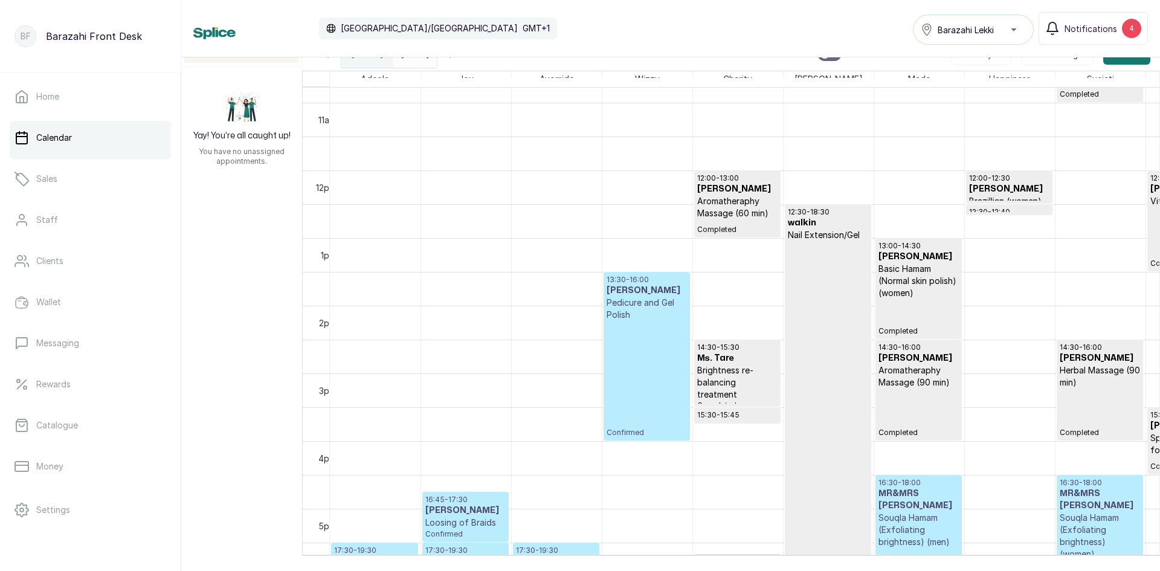
scroll to position [721, 0]
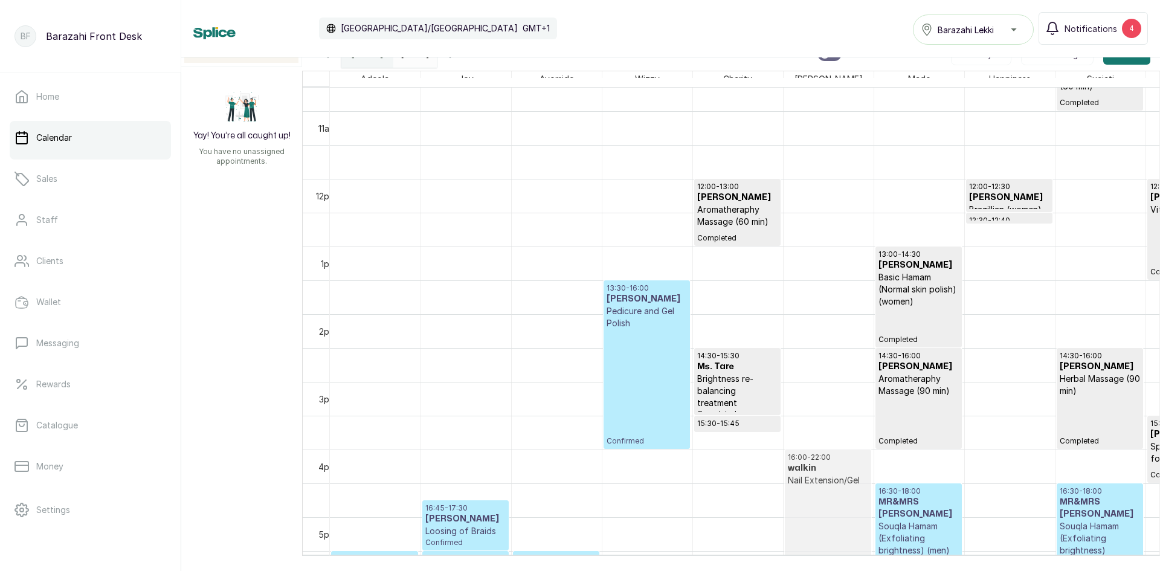
drag, startPoint x: 802, startPoint y: 214, endPoint x: 825, endPoint y: 446, distance: 233.2
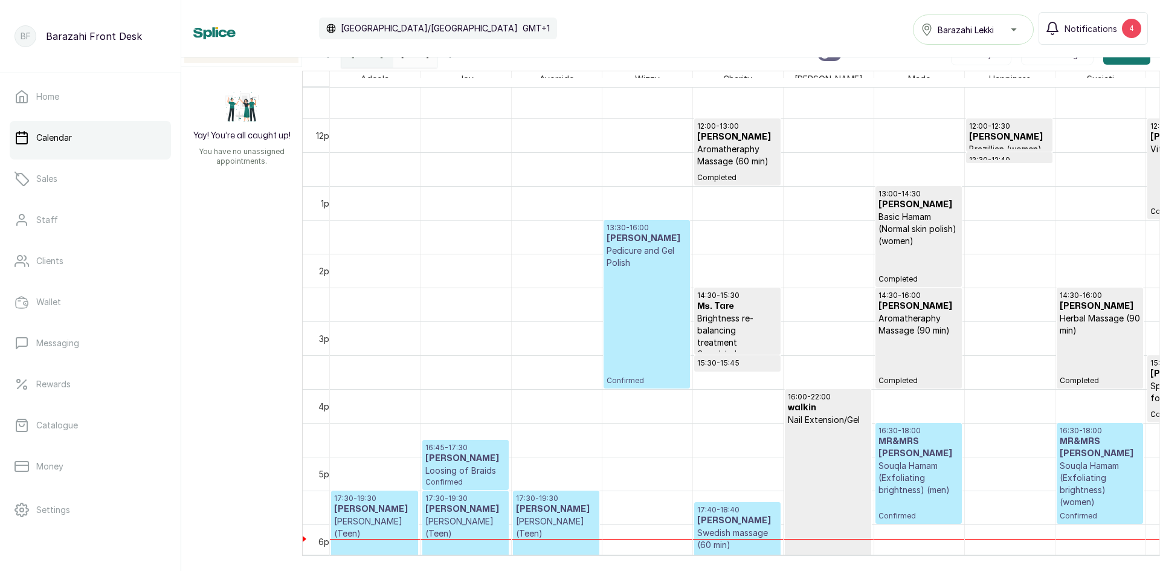
scroll to position [1083, 0]
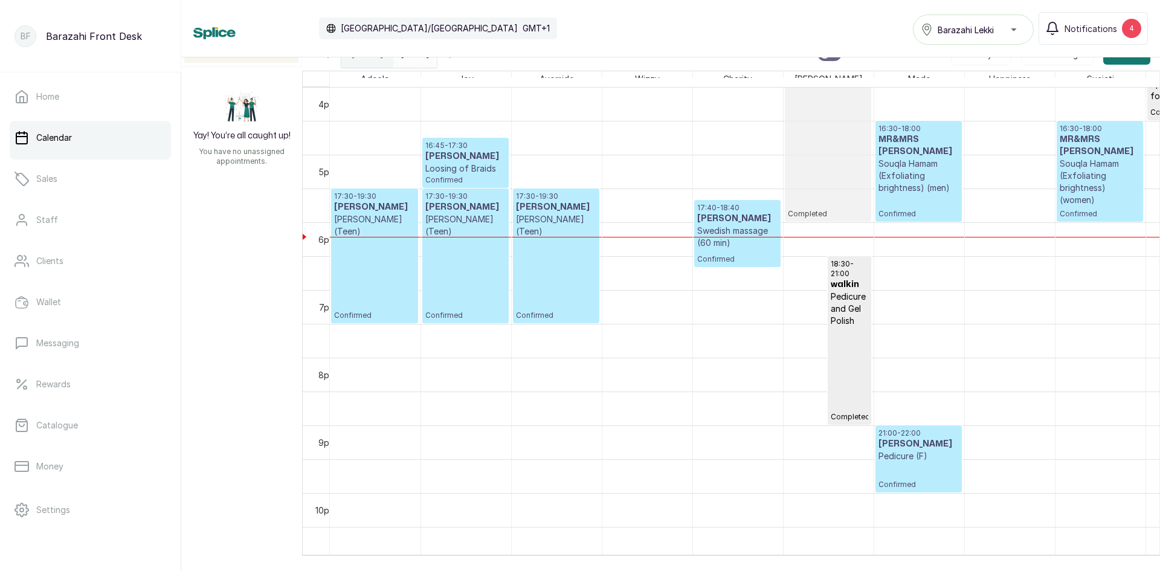
drag, startPoint x: 809, startPoint y: 484, endPoint x: 811, endPoint y: 228, distance: 256.1
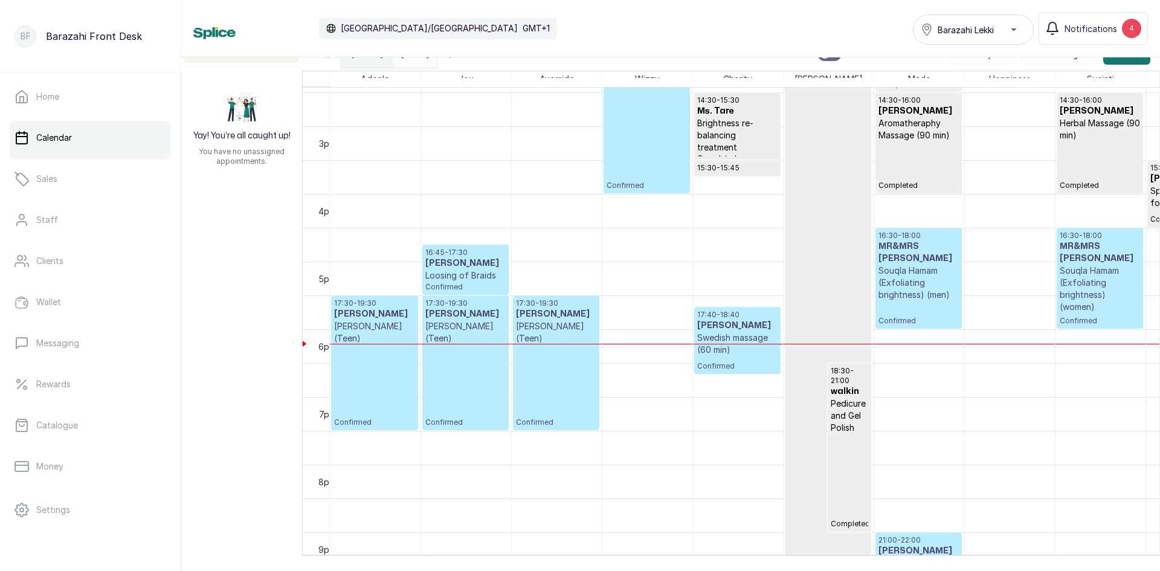
scroll to position [844, 0]
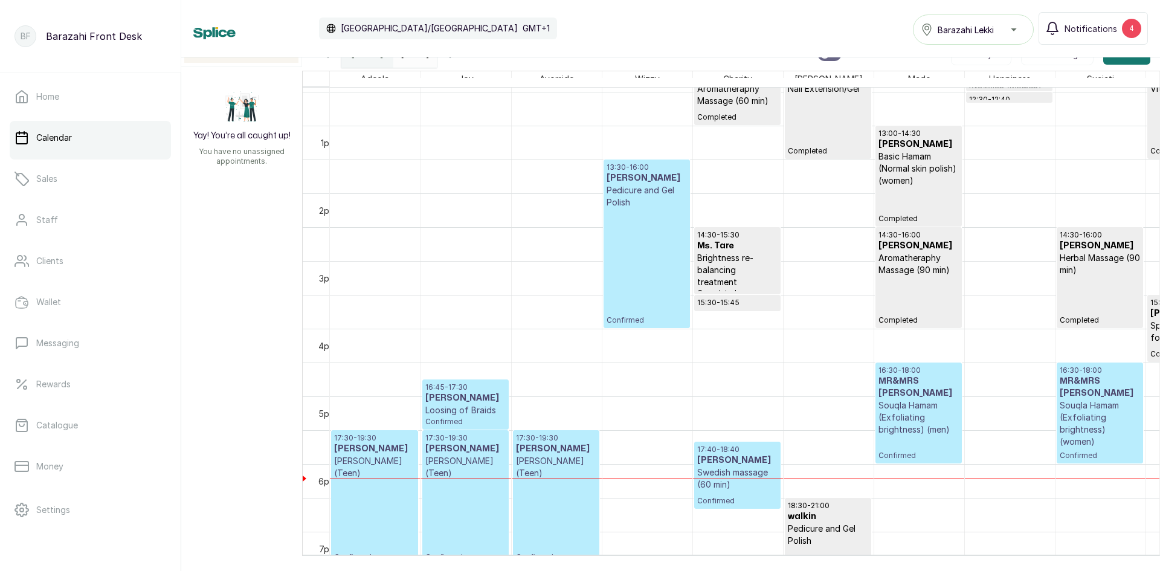
drag, startPoint x: 841, startPoint y: 460, endPoint x: 848, endPoint y: 153, distance: 306.9
click at [848, 153] on div "12:00 - 18:00 walkin Nail Extension/Gel Completed 18:30 - 21:00 walkin Pedicure…" at bounding box center [828, 58] width 90 height 1624
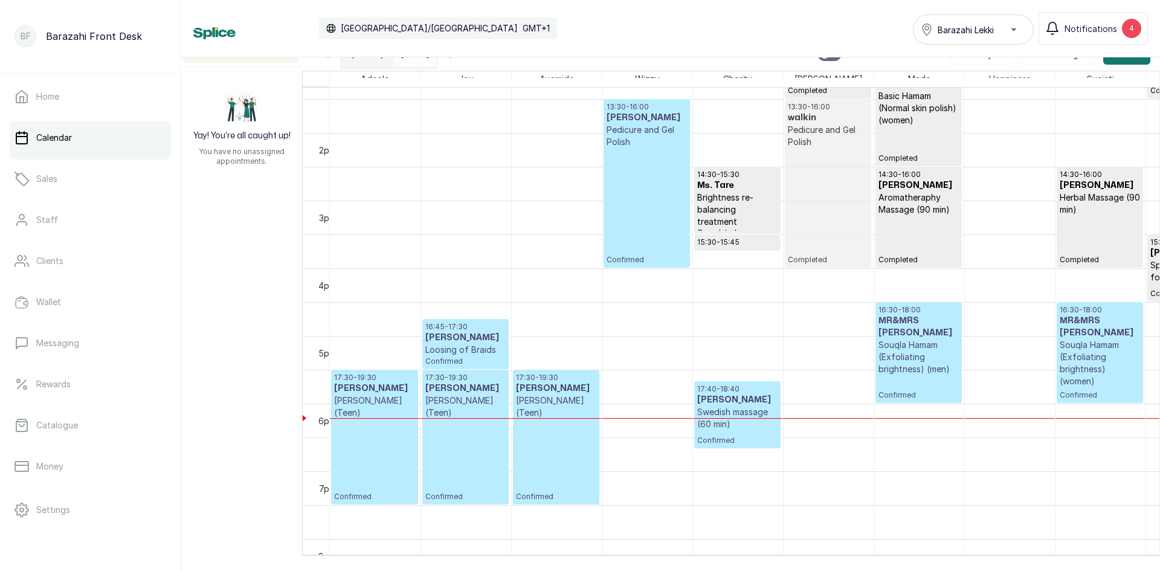
drag, startPoint x: 838, startPoint y: 482, endPoint x: 828, endPoint y: 150, distance: 332.4
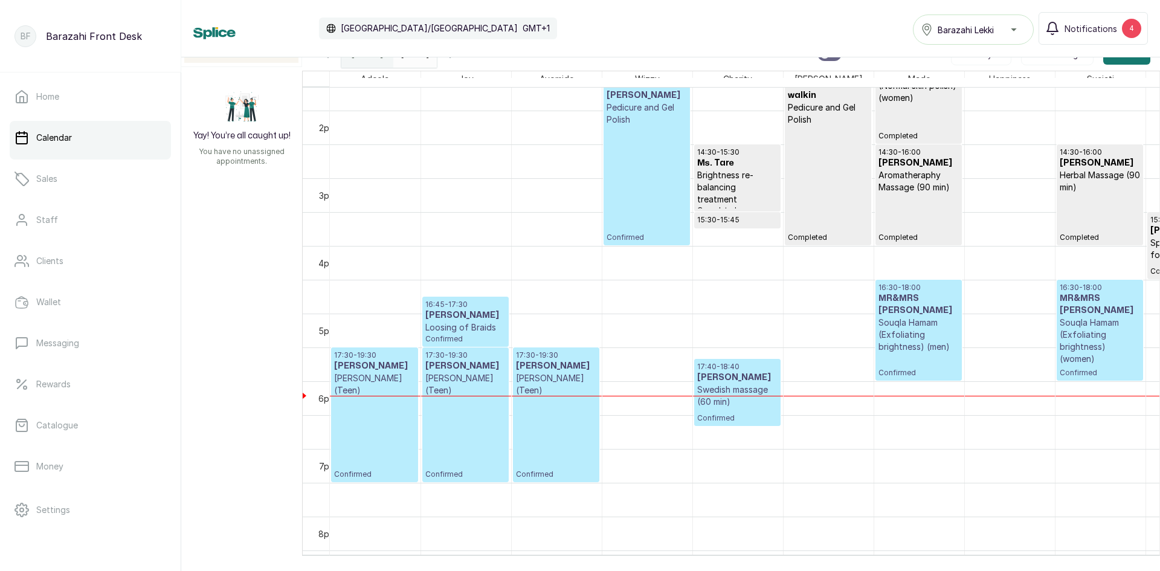
drag, startPoint x: 815, startPoint y: 243, endPoint x: 813, endPoint y: 216, distance: 27.3
click at [837, 240] on span "Completed" at bounding box center [828, 238] width 80 height 10
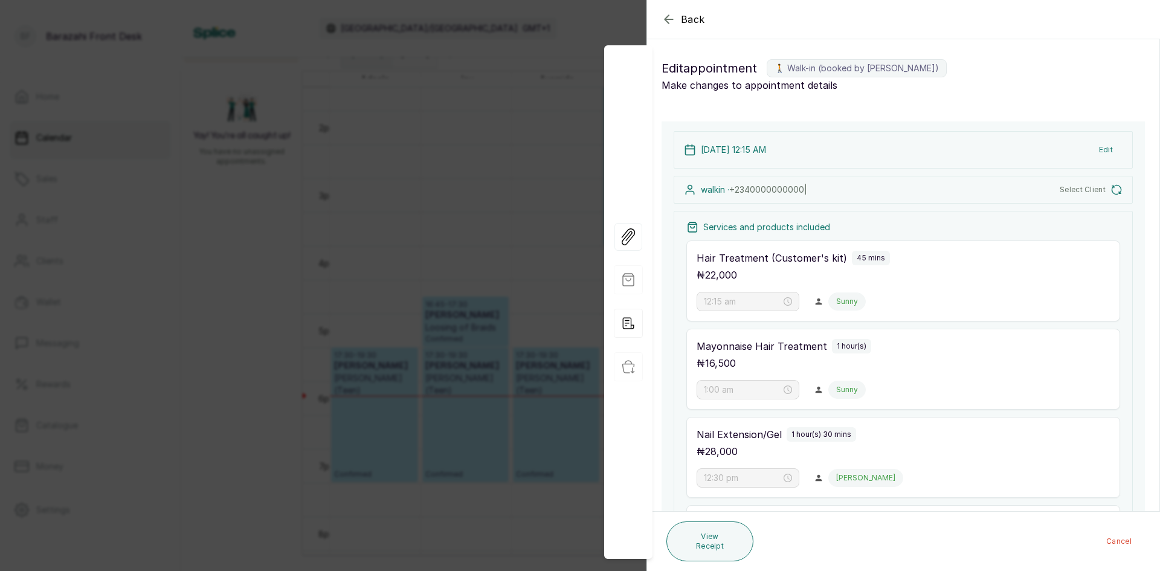
type input "12:00 pm"
type input "1:30 pm"
type input "4:30 pm"
click at [534, 318] on div "Back Appointment Details Edit appointment 🚶 Walk-in (booked by [PERSON_NAME]) M…" at bounding box center [580, 285] width 1160 height 571
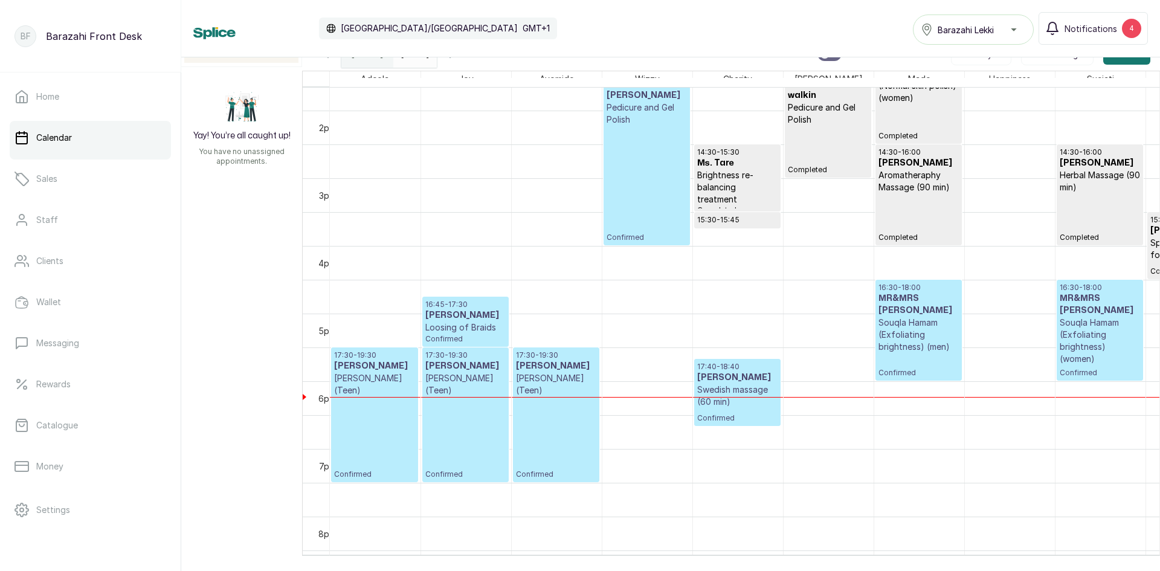
drag, startPoint x: 855, startPoint y: 245, endPoint x: 835, endPoint y: 158, distance: 89.7
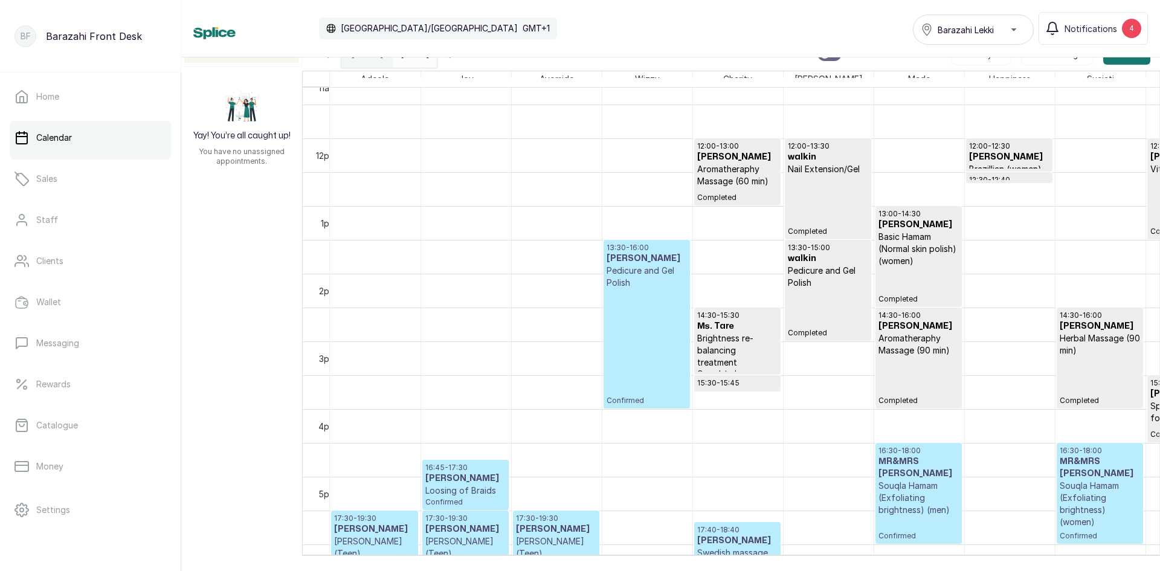
scroll to position [743, 0]
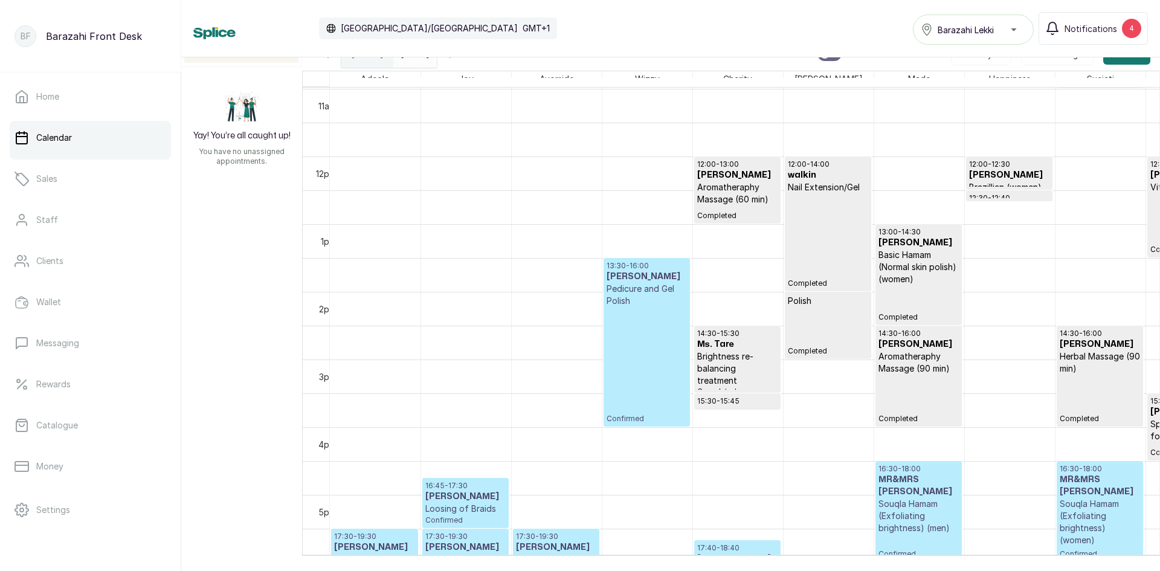
drag, startPoint x: 831, startPoint y: 257, endPoint x: 832, endPoint y: 268, distance: 10.3
click at [832, 272] on div "12:00 - 13:30 walkin Nail Extension/Gel Completed 13:30 - 15:00 walkin Pedicure…" at bounding box center [828, 157] width 90 height 1624
drag, startPoint x: 837, startPoint y: 279, endPoint x: 806, endPoint y: 312, distance: 45.3
click at [806, 312] on div "12:00 - 14:00 walkin Nail Extension/Gel Completed 13:30 - 15:00 walkin Pedicure…" at bounding box center [828, 157] width 90 height 1624
drag, startPoint x: 839, startPoint y: 291, endPoint x: 835, endPoint y: 252, distance: 38.2
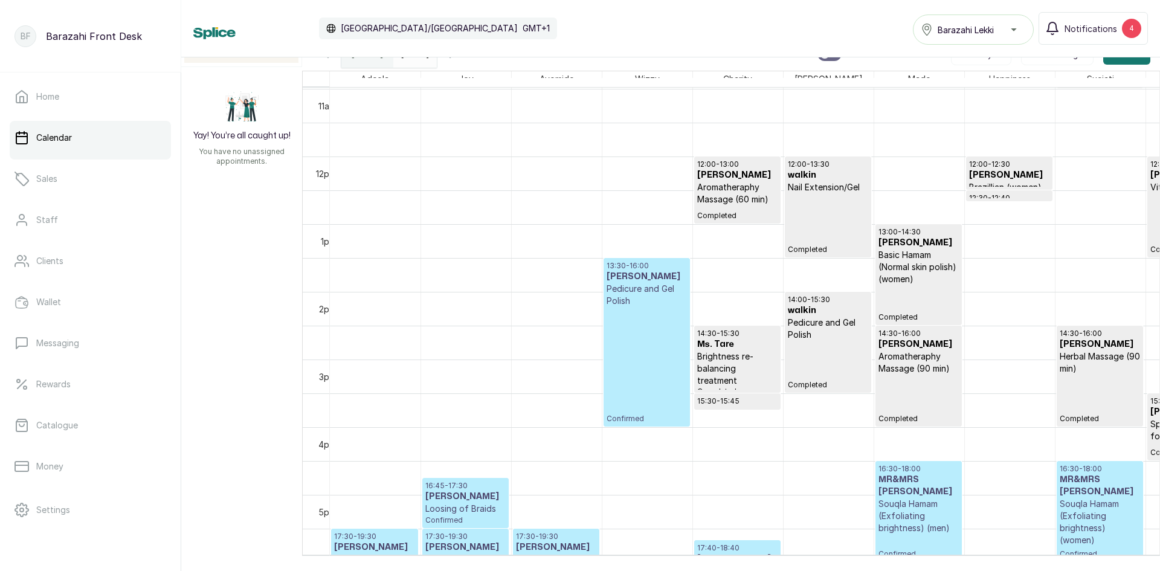
click at [835, 252] on div "12:00 - 14:00 walkin Nail Extension/Gel Completed 14:00 - 15:30 walkin Pedicure…" at bounding box center [828, 157] width 90 height 1624
drag, startPoint x: 834, startPoint y: 306, endPoint x: 823, endPoint y: 282, distance: 25.9
click at [823, 282] on div "12:00 - 13:30 walkin Nail Extension/Gel Completed 14:00 - 15:30 walkin Pedicure…" at bounding box center [828, 157] width 90 height 1624
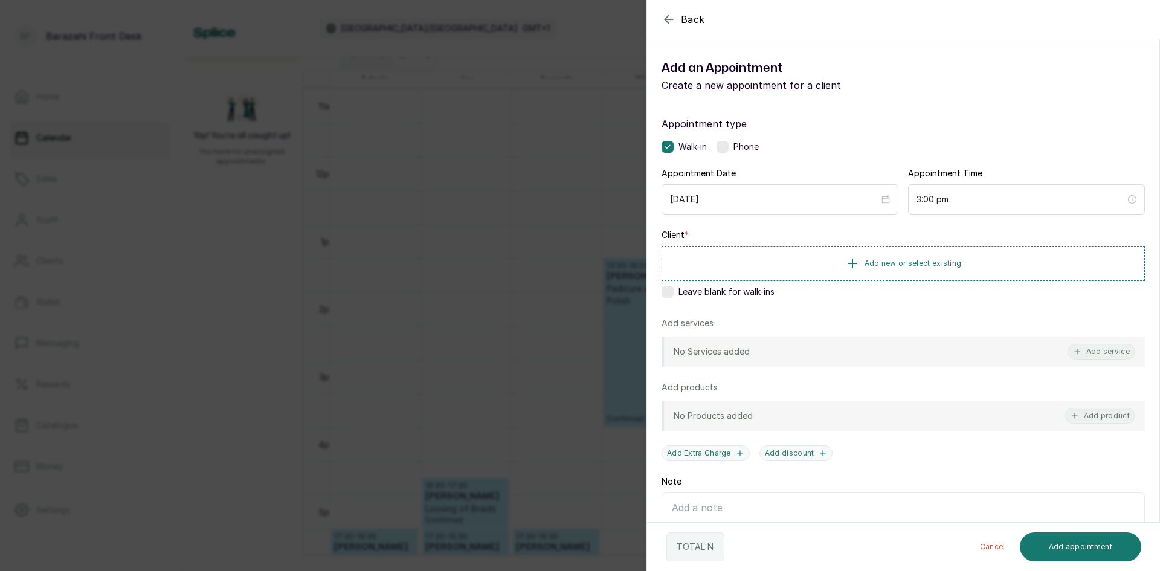
click at [402, 391] on div "Back Add Appointment Add an Appointment Create a new appointment for a client A…" at bounding box center [580, 285] width 1160 height 571
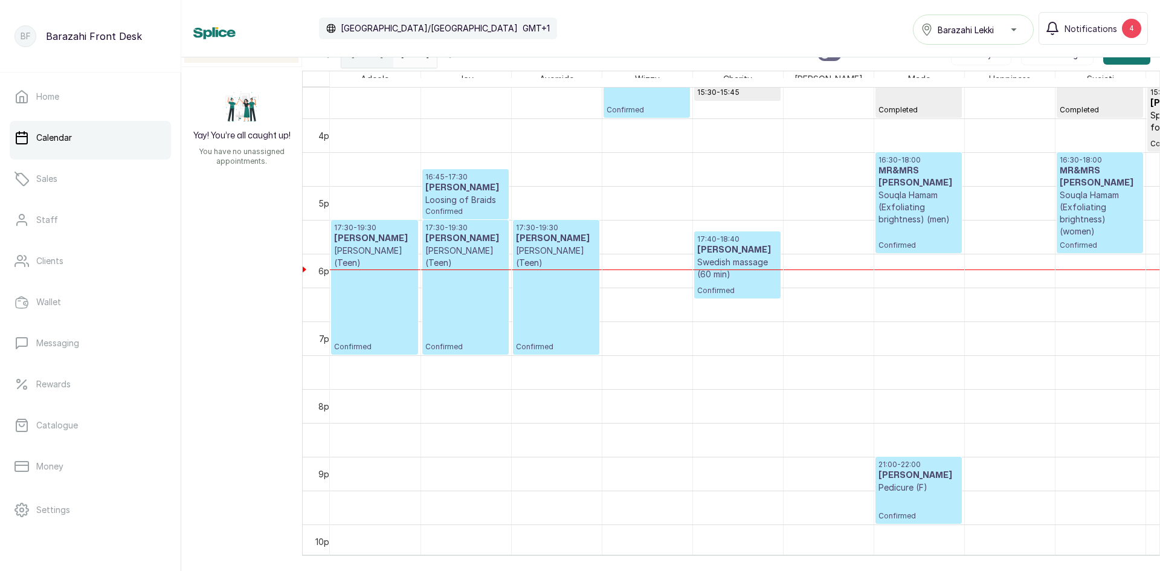
scroll to position [1166, 0]
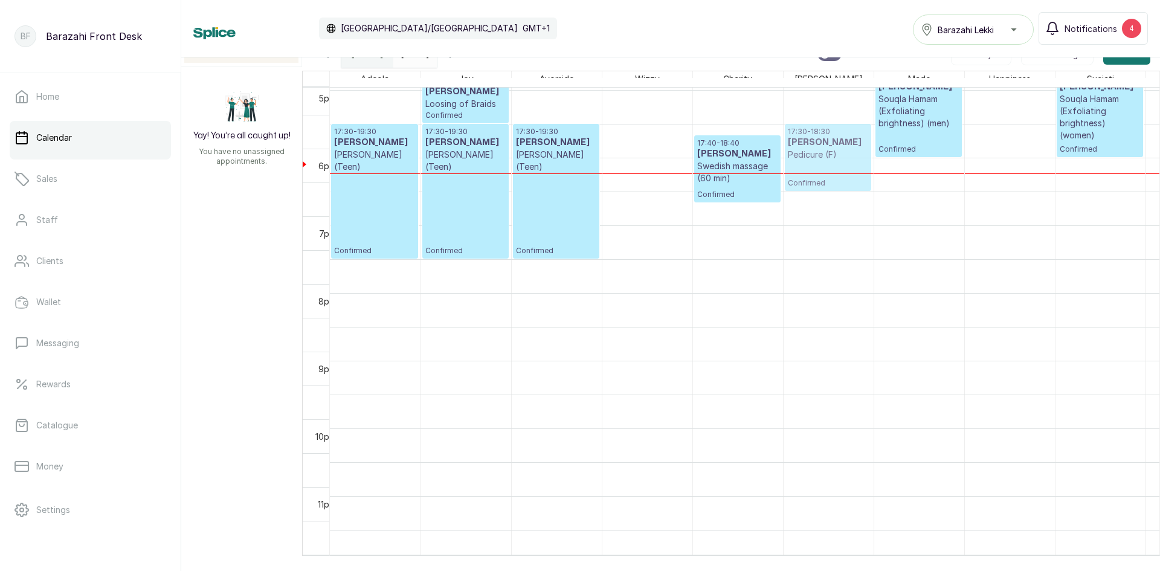
drag, startPoint x: 910, startPoint y: 392, endPoint x: 822, endPoint y: 162, distance: 246.7
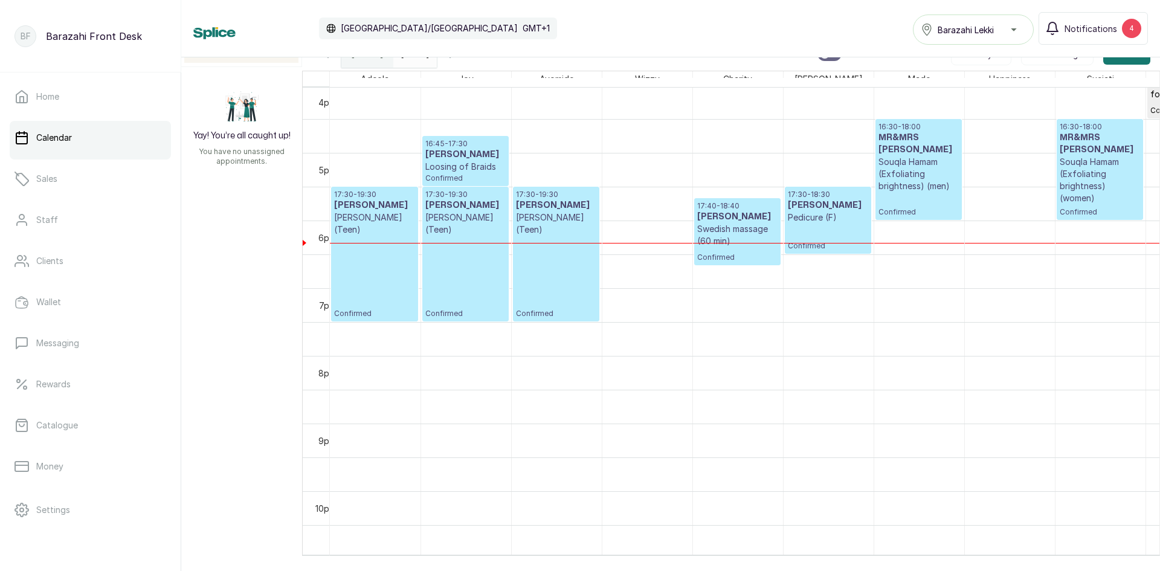
scroll to position [1105, 0]
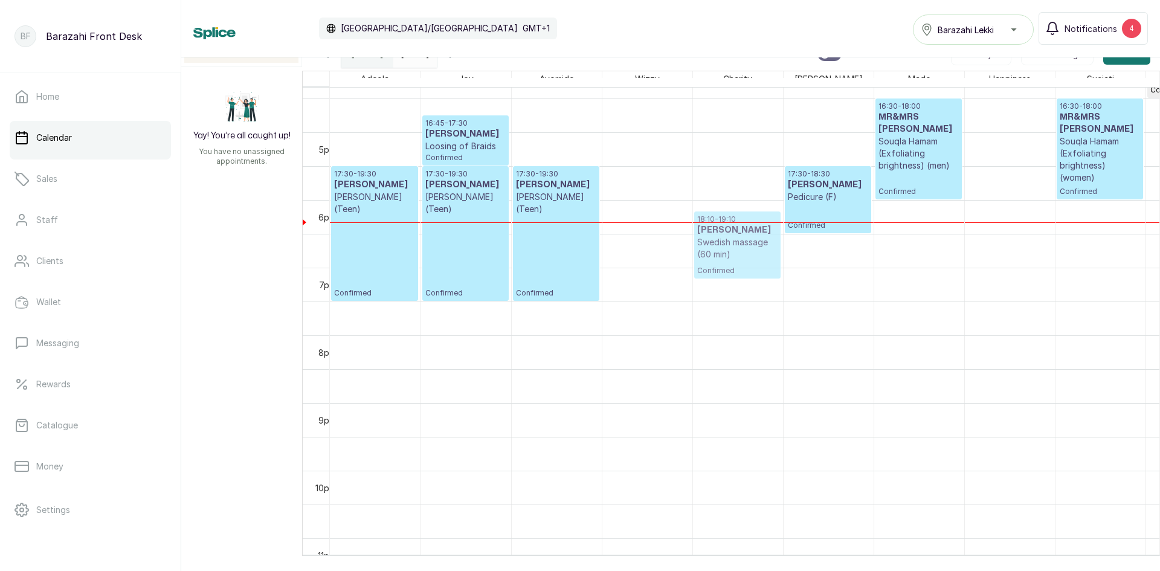
drag, startPoint x: 739, startPoint y: 205, endPoint x: 739, endPoint y: 251, distance: 46.5
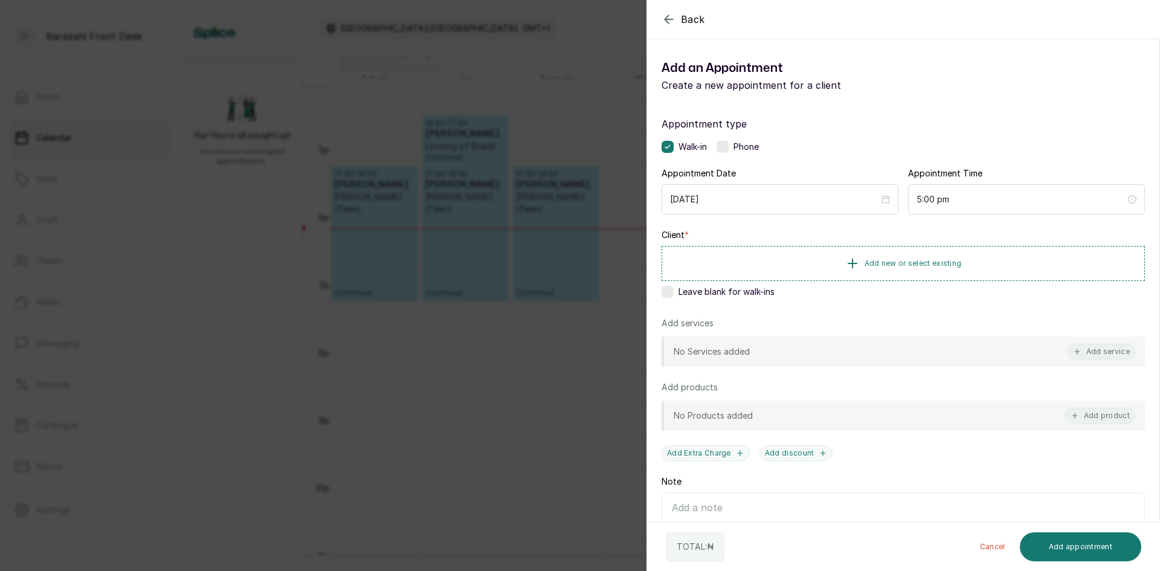
click at [727, 286] on div "Client * Add new or select existing Leave blank for walk-ins" at bounding box center [902, 266] width 483 height 74
drag, startPoint x: 761, startPoint y: 287, endPoint x: 762, endPoint y: 295, distance: 7.9
click at [762, 291] on span "Leave blank for walk-ins" at bounding box center [726, 292] width 96 height 12
click at [670, 295] on label at bounding box center [667, 292] width 12 height 12
click at [930, 259] on span "Add new or select existing" at bounding box center [912, 263] width 97 height 10
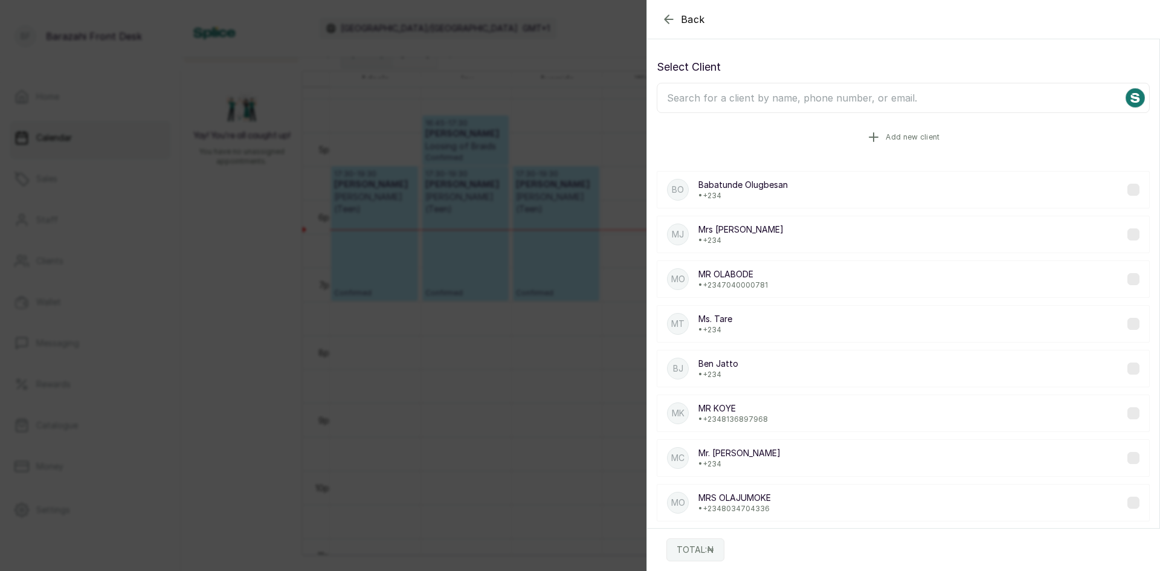
click at [890, 138] on span "Add new client" at bounding box center [913, 137] width 54 height 10
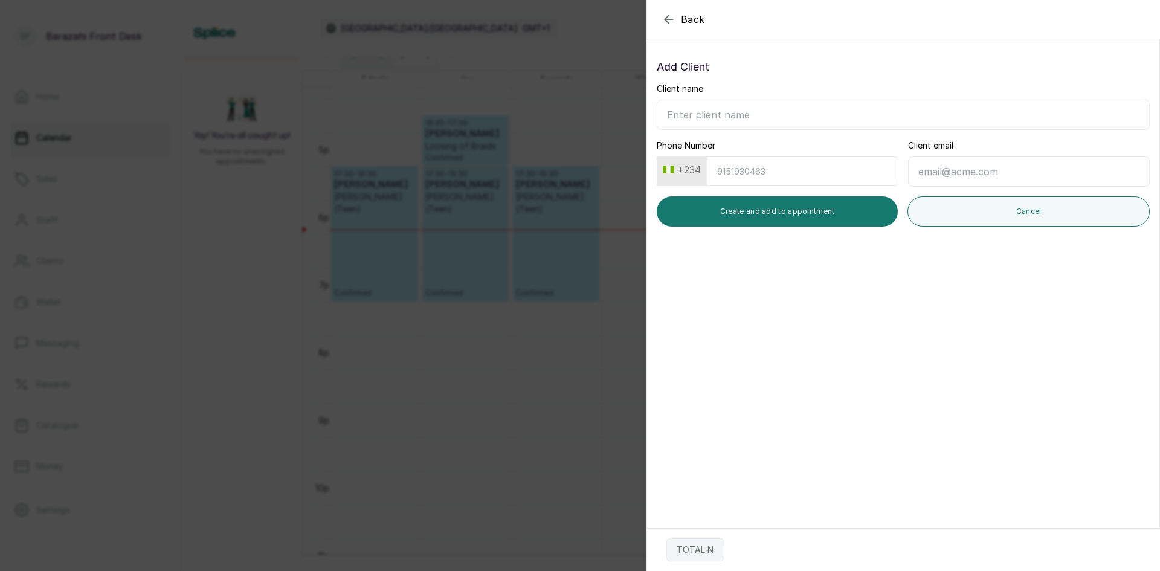
click at [878, 119] on input "Client name" at bounding box center [903, 115] width 493 height 30
type input "a"
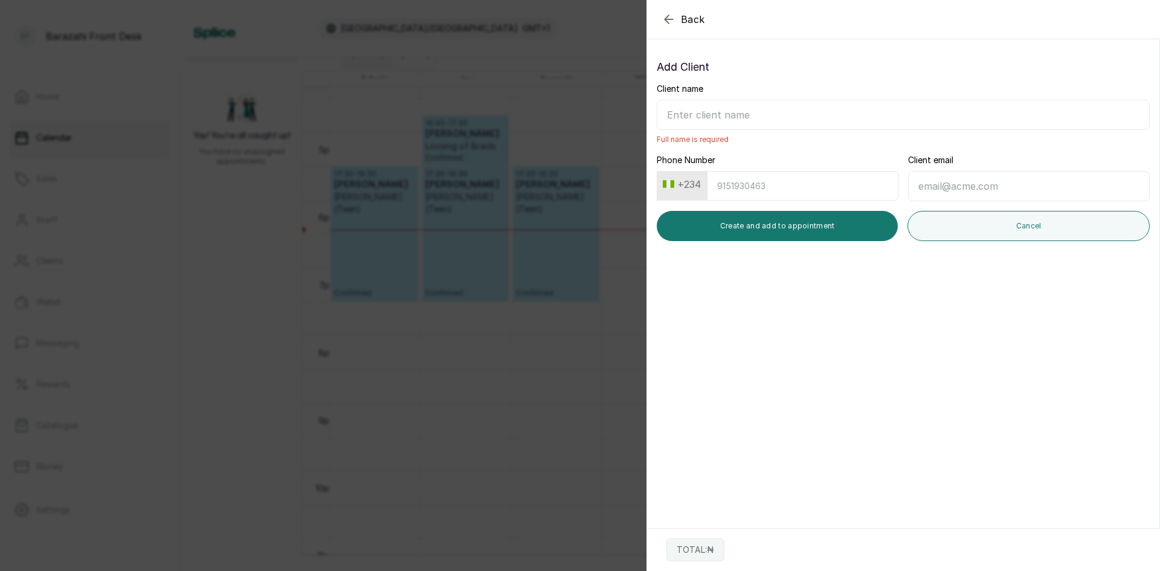
click at [667, 19] on icon "button" at bounding box center [668, 19] width 14 height 14
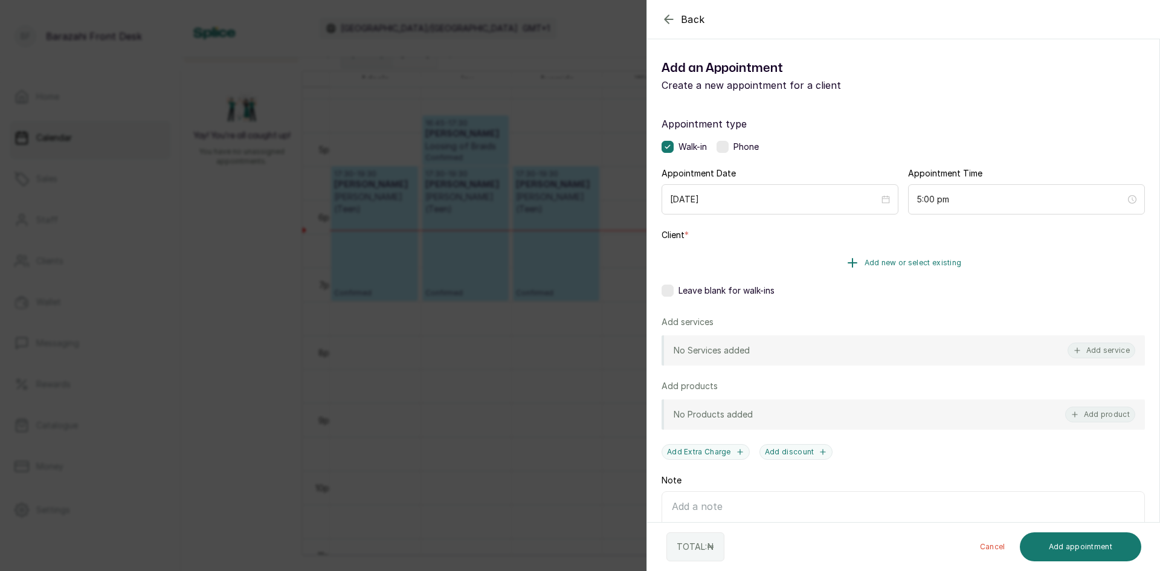
click at [831, 257] on button "Add new or select existing" at bounding box center [902, 263] width 483 height 34
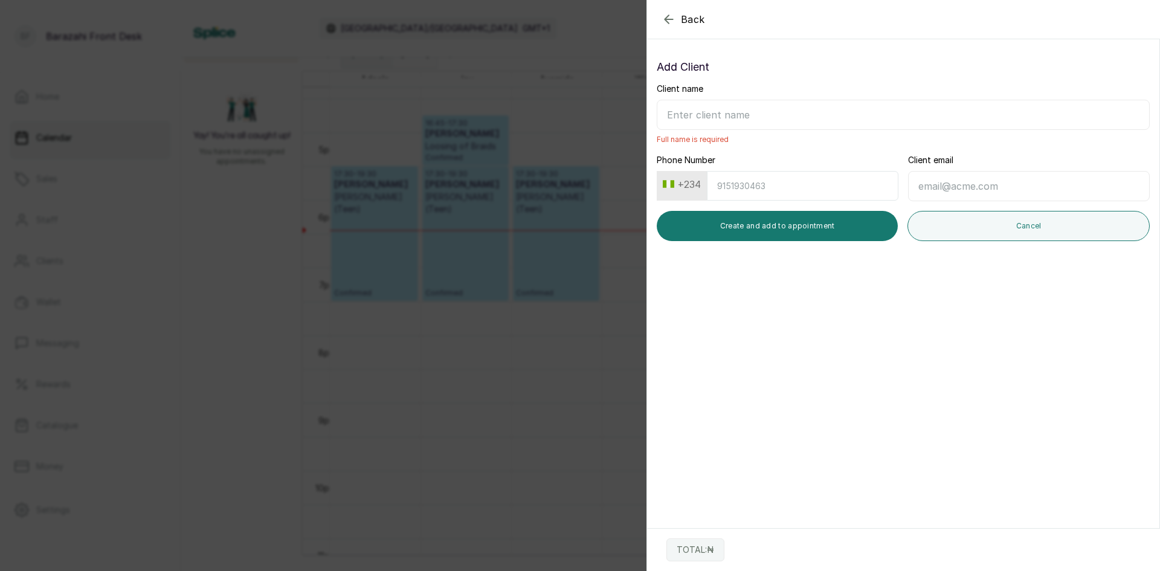
click at [672, 18] on icon "button" at bounding box center [668, 19] width 14 height 14
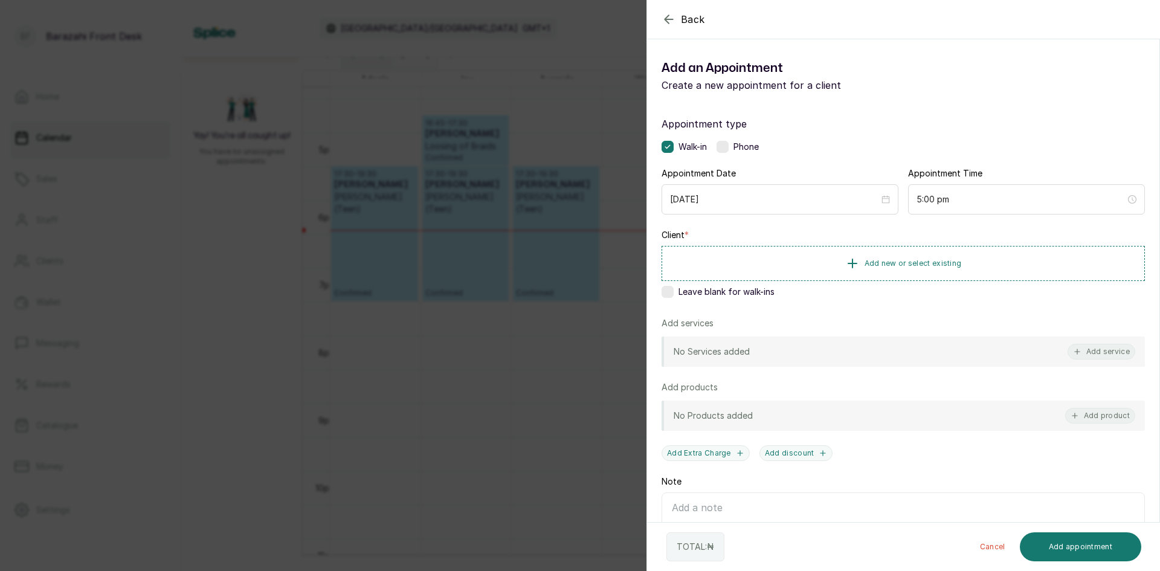
click at [607, 96] on div "Back Add Appointment Add an Appointment Create a new appointment for a client A…" at bounding box center [580, 285] width 1160 height 571
click at [754, 262] on button "Add new or select existing" at bounding box center [902, 263] width 483 height 34
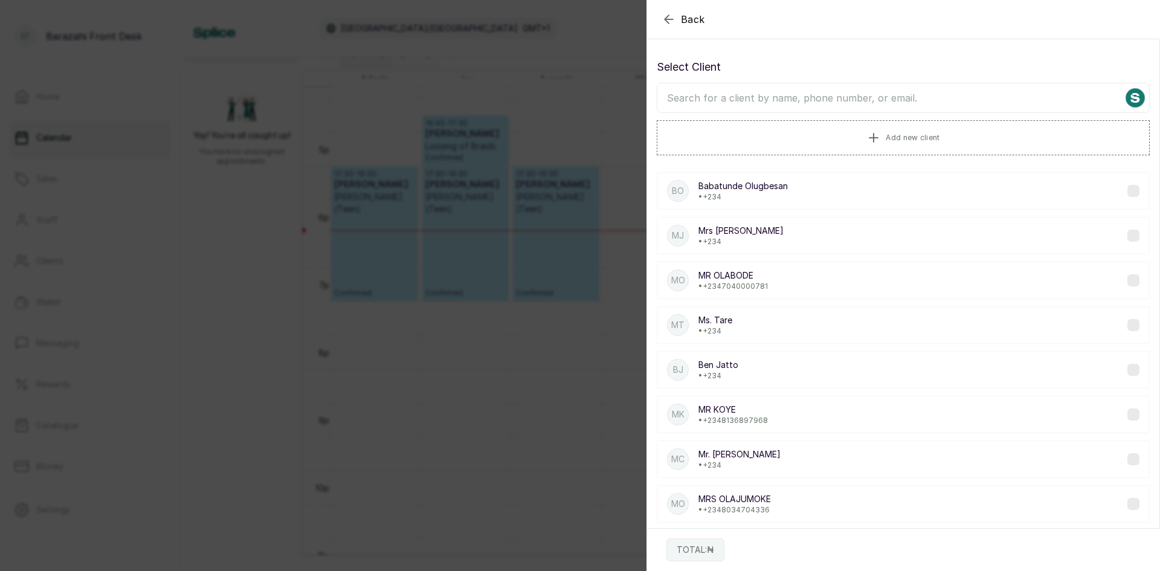
click at [751, 106] on input "text" at bounding box center [903, 98] width 493 height 30
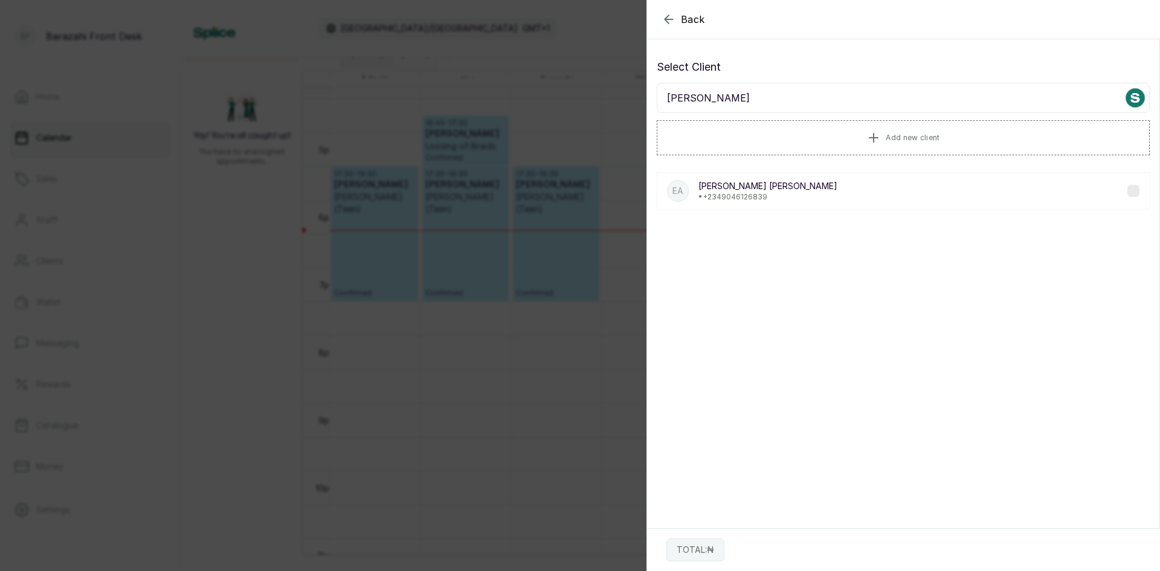
type input "[PERSON_NAME]"
click at [726, 194] on p "• [PHONE_NUMBER]" at bounding box center [767, 197] width 139 height 10
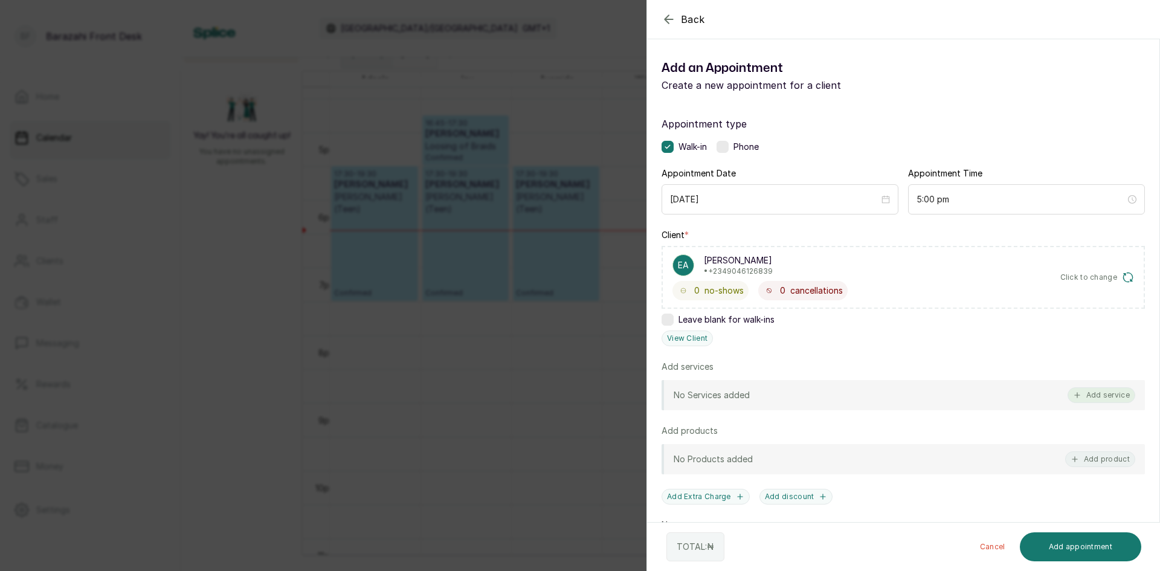
click at [1089, 394] on button "Add service" at bounding box center [1101, 395] width 68 height 16
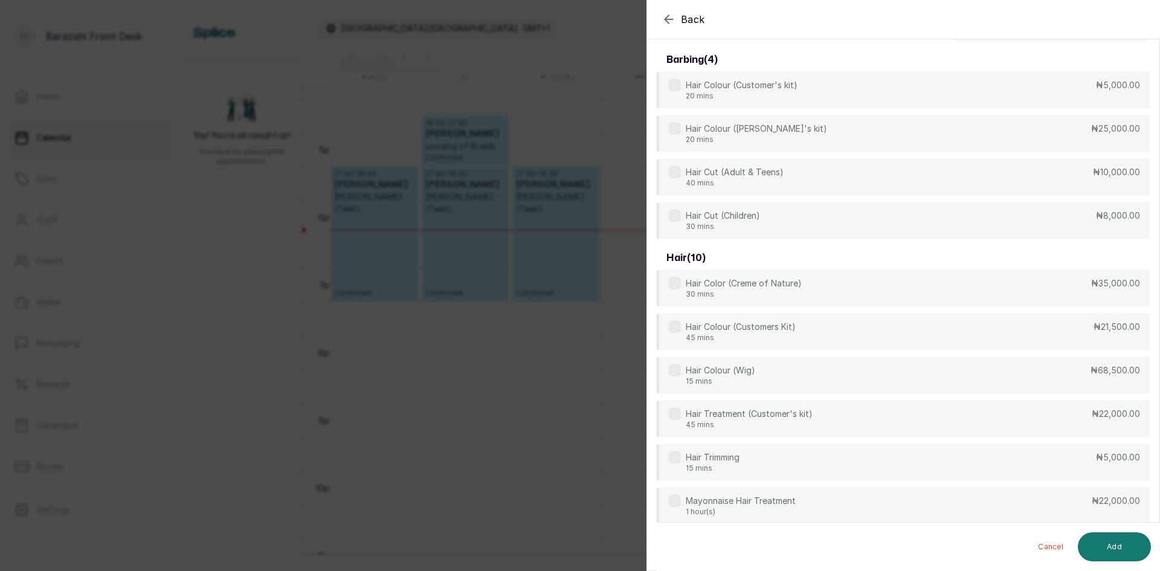
scroll to position [0, 0]
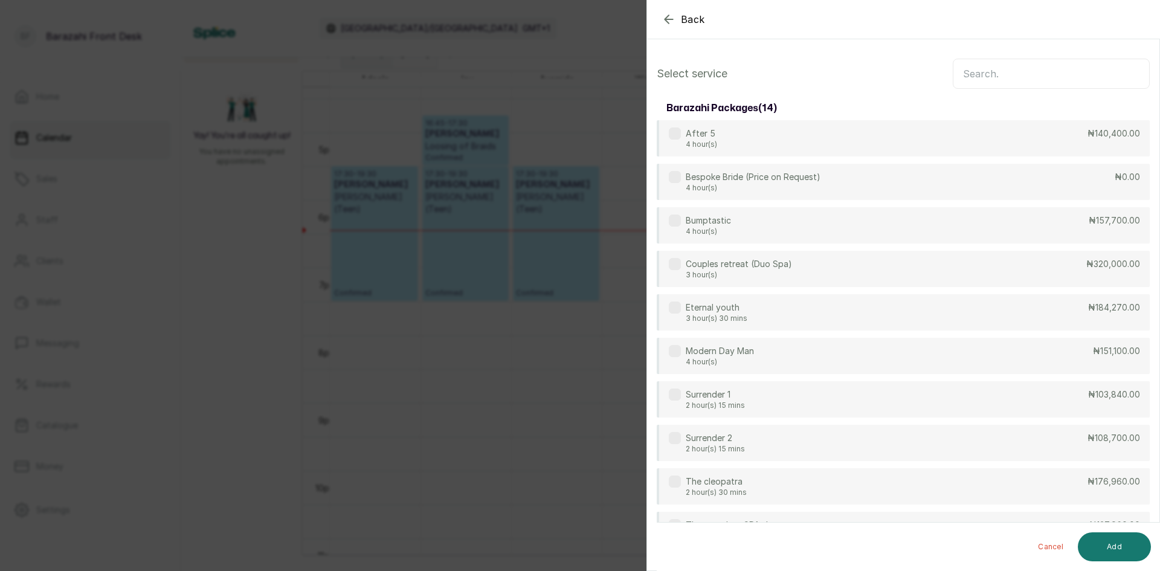
click at [1029, 78] on input "text" at bounding box center [1051, 74] width 197 height 30
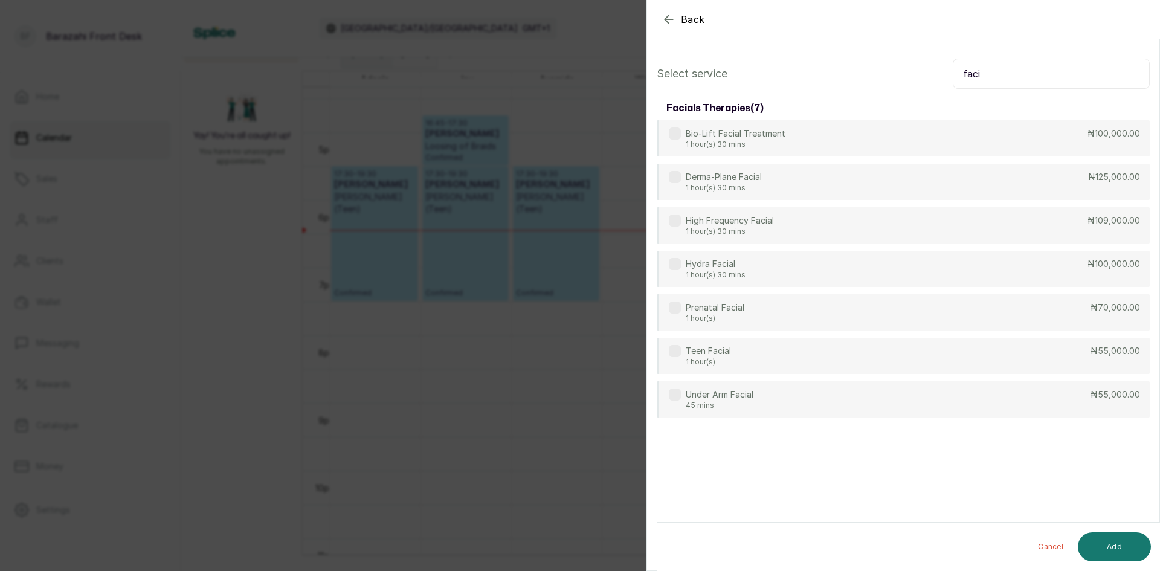
drag, startPoint x: 1024, startPoint y: 79, endPoint x: 894, endPoint y: 80, distance: 129.9
click at [894, 80] on div "Select service faci" at bounding box center [903, 74] width 493 height 30
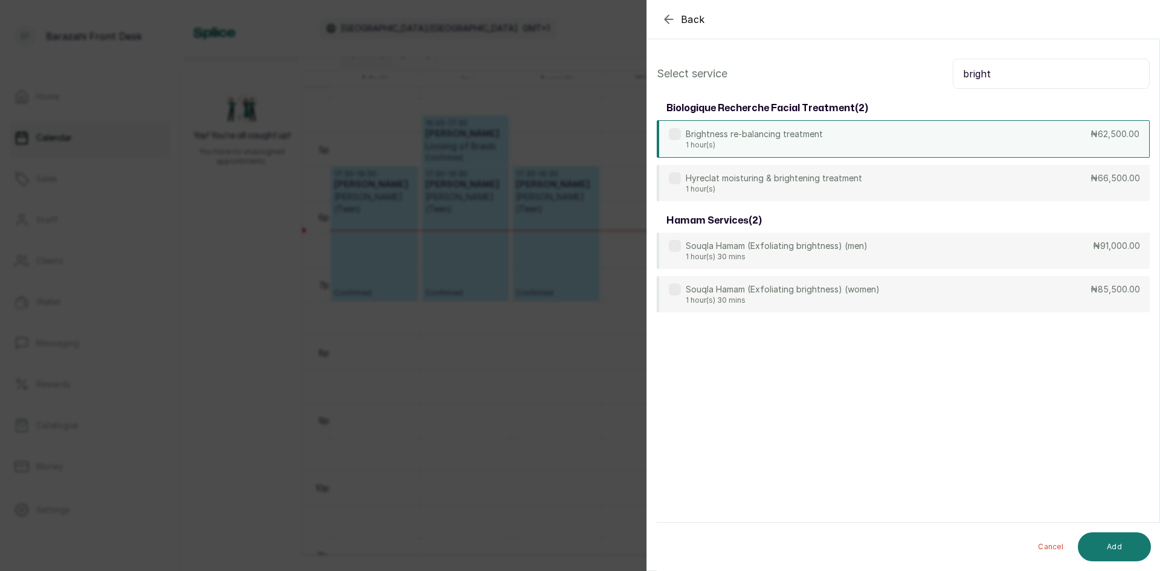
type input "bright"
click at [951, 139] on div "Brightness re-balancing treatment 1 hour(s) ₦62,500.00" at bounding box center [903, 138] width 493 height 37
click at [1128, 545] on button "Add" at bounding box center [1114, 546] width 73 height 29
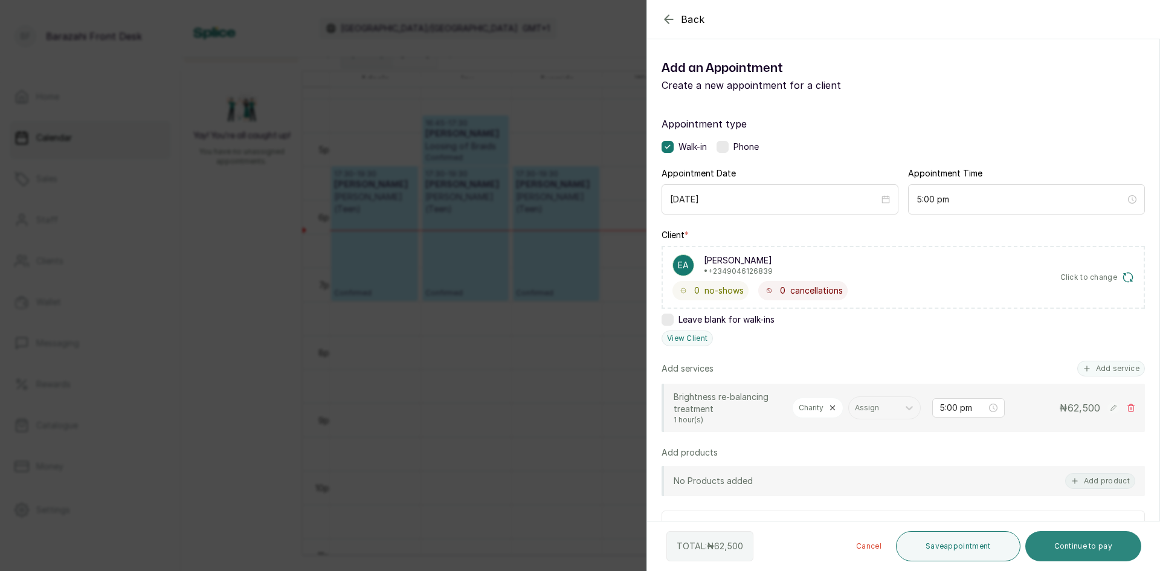
click at [1069, 548] on button "Continue to pay" at bounding box center [1083, 546] width 117 height 30
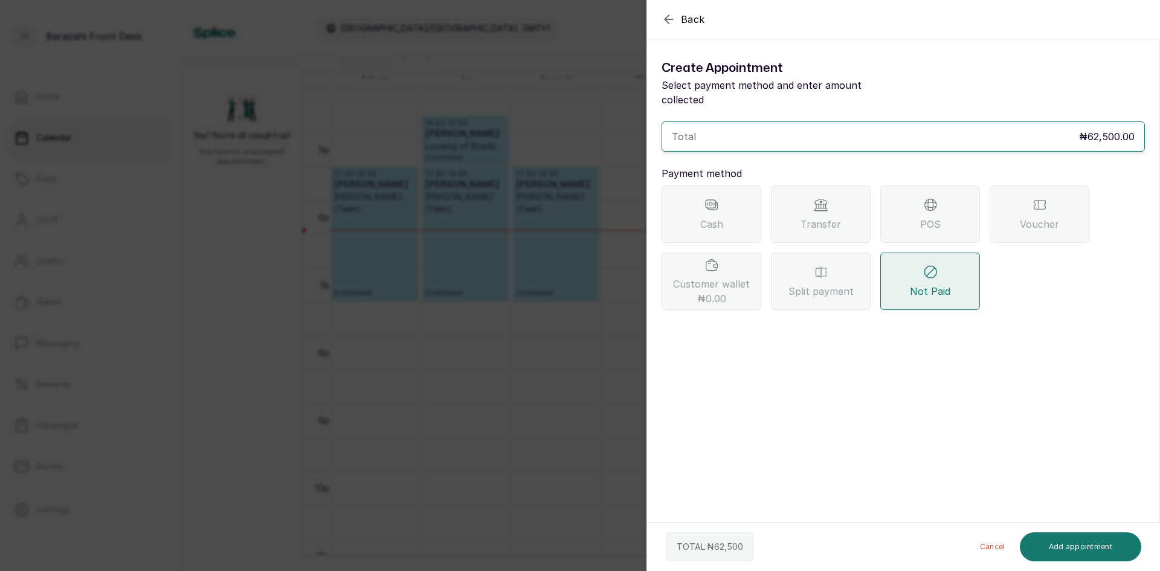
click at [920, 217] on span "POS" at bounding box center [930, 224] width 21 height 14
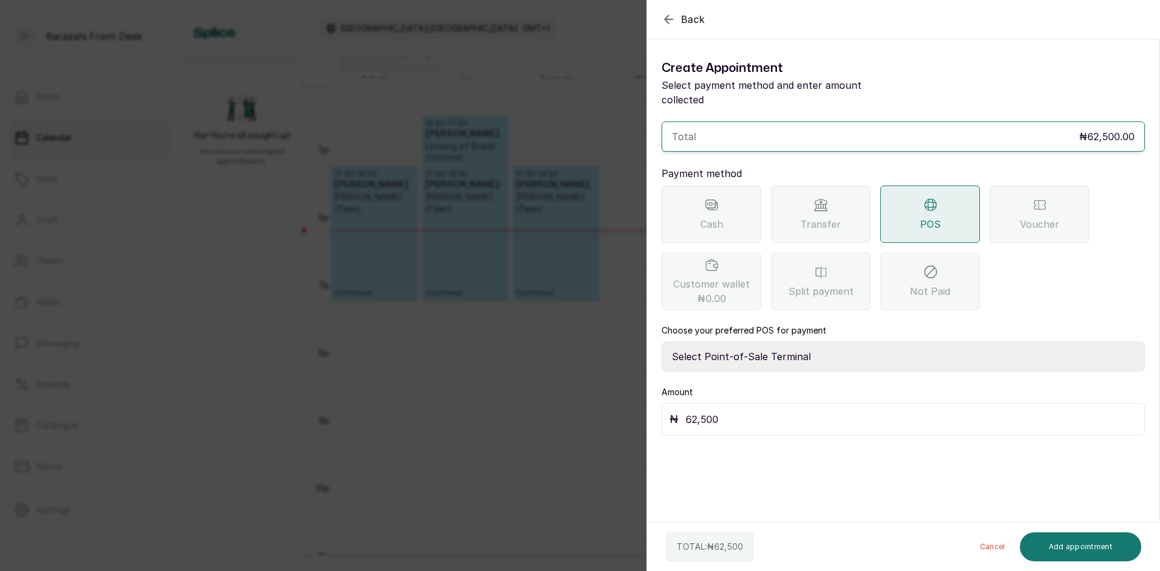
click at [846, 341] on select "Select Point-of-Sale Terminal [GEOGRAPHIC_DATA] POS Paystack-Titan Access POS A…" at bounding box center [902, 356] width 483 height 30
select select "4d1b21be-96f6-4525-8484-90dd038af117"
click at [661, 341] on select "Select Point-of-Sale Terminal [GEOGRAPHIC_DATA] POS Paystack-Titan Access POS A…" at bounding box center [902, 356] width 483 height 30
click at [1070, 537] on button "Add appointment" at bounding box center [1081, 546] width 122 height 29
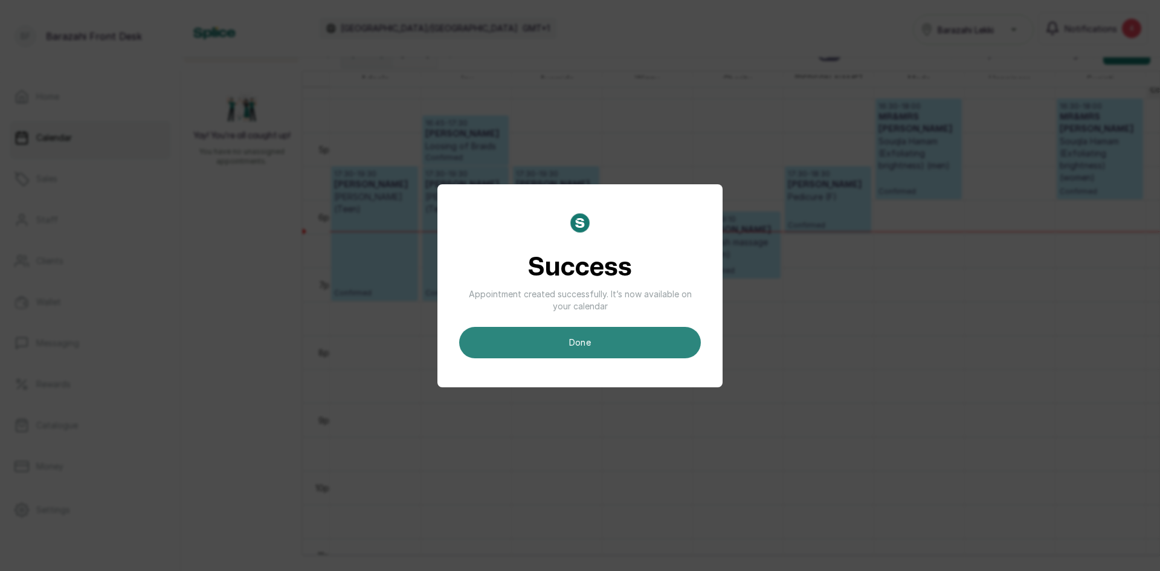
click at [672, 356] on button "done" at bounding box center [580, 342] width 242 height 31
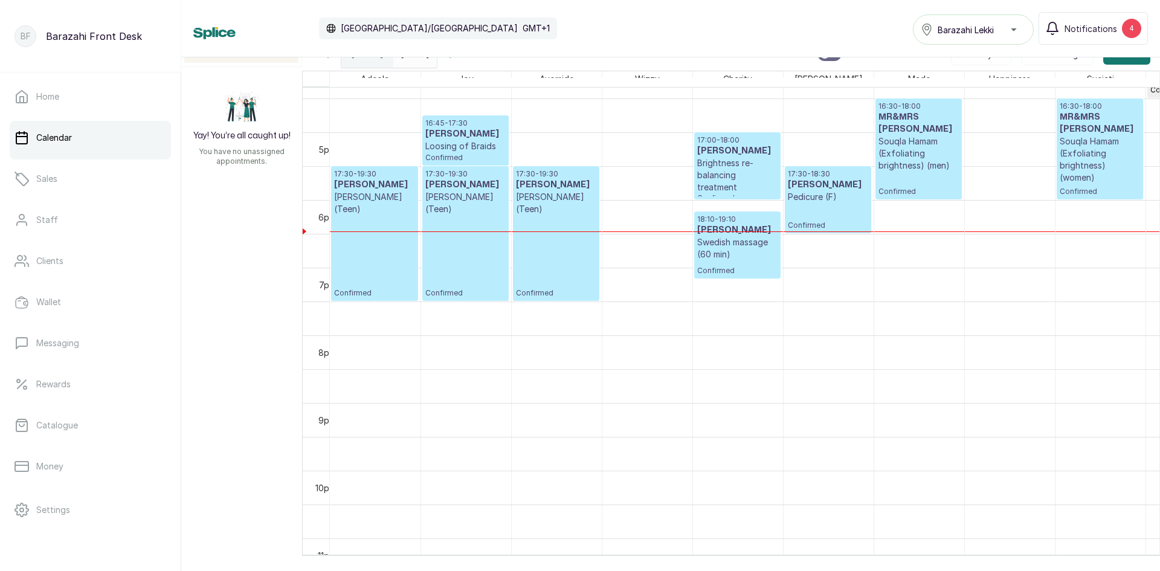
click at [736, 193] on span "Confirmed" at bounding box center [737, 198] width 80 height 10
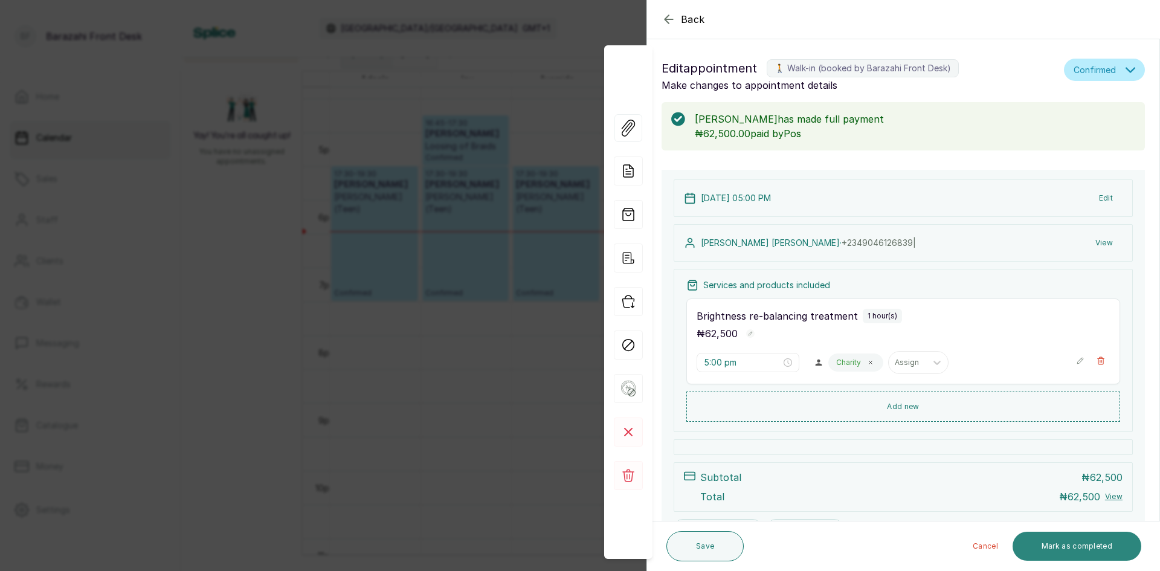
click at [1070, 541] on button "Mark as completed" at bounding box center [1076, 546] width 129 height 29
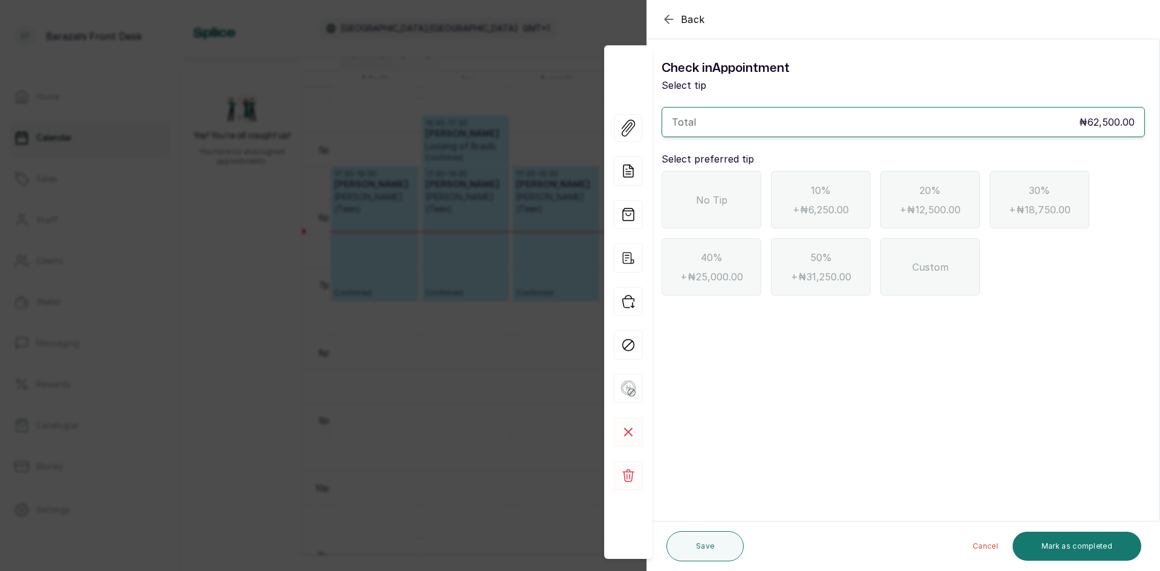
click at [742, 210] on div "No Tip" at bounding box center [711, 199] width 100 height 57
click at [1104, 561] on div "Cancel Mark as completed" at bounding box center [944, 546] width 393 height 39
click at [1101, 552] on button "Mark as completed" at bounding box center [1076, 546] width 129 height 29
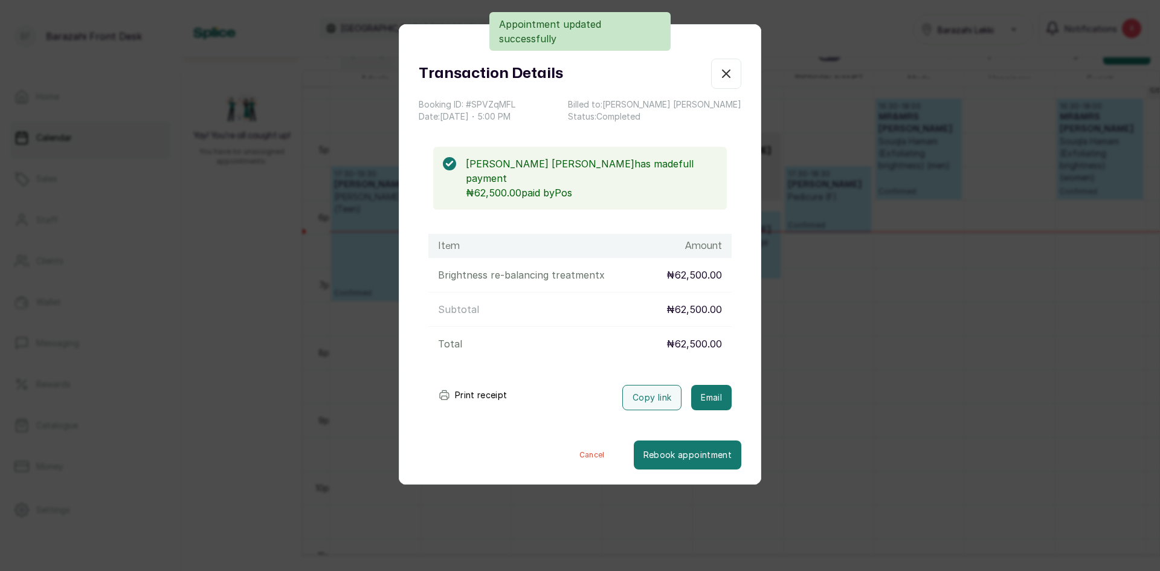
click at [718, 82] on button "Show no-show/cancelled" at bounding box center [726, 74] width 30 height 30
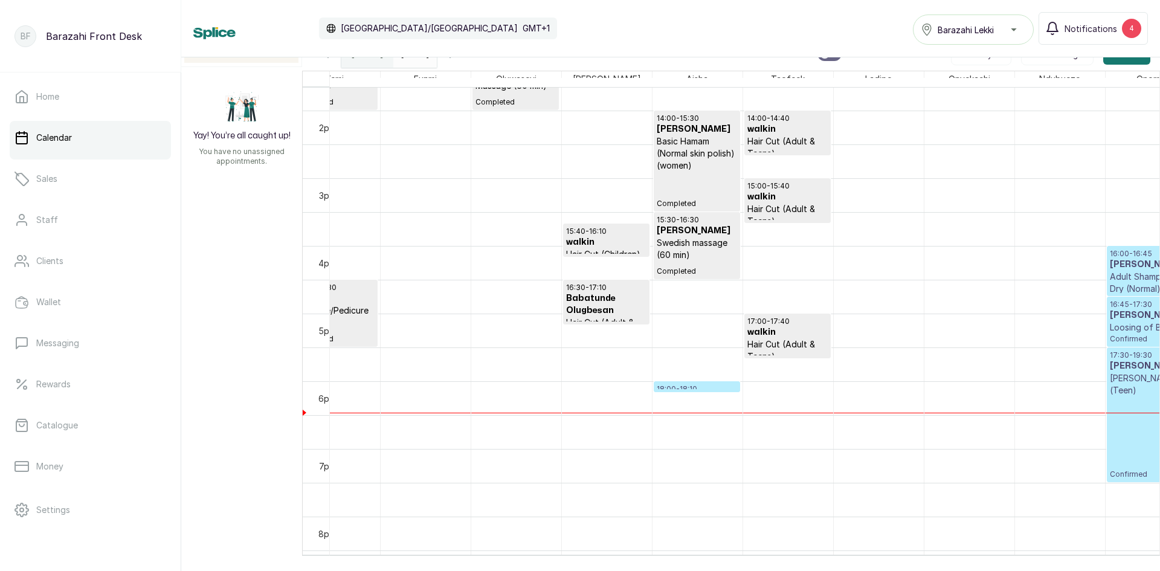
scroll to position [1, 1278]
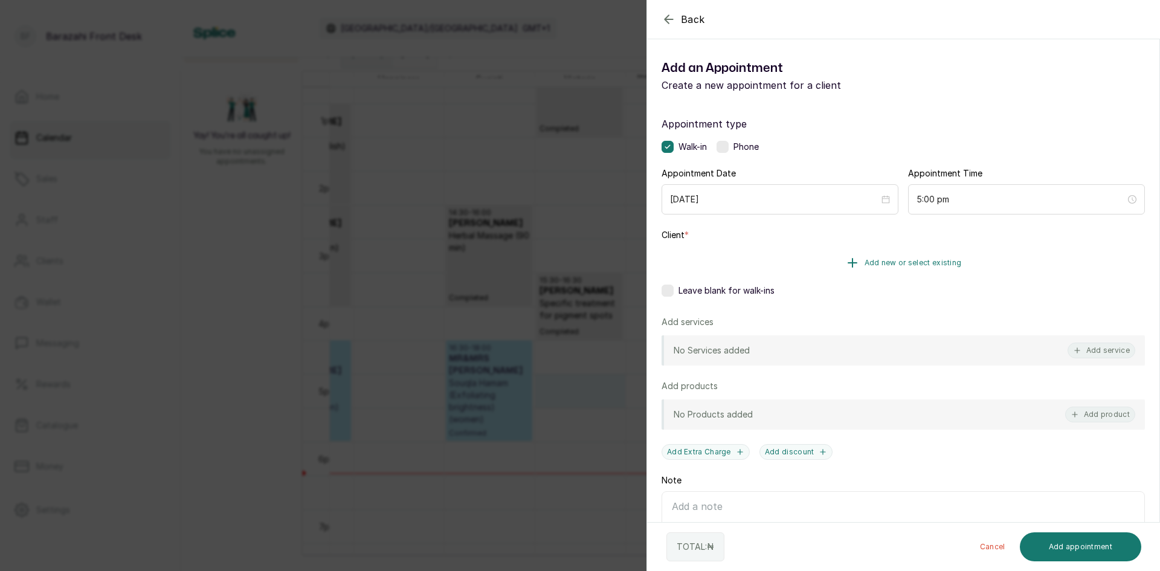
click at [867, 269] on button "Add new or select existing" at bounding box center [902, 263] width 483 height 34
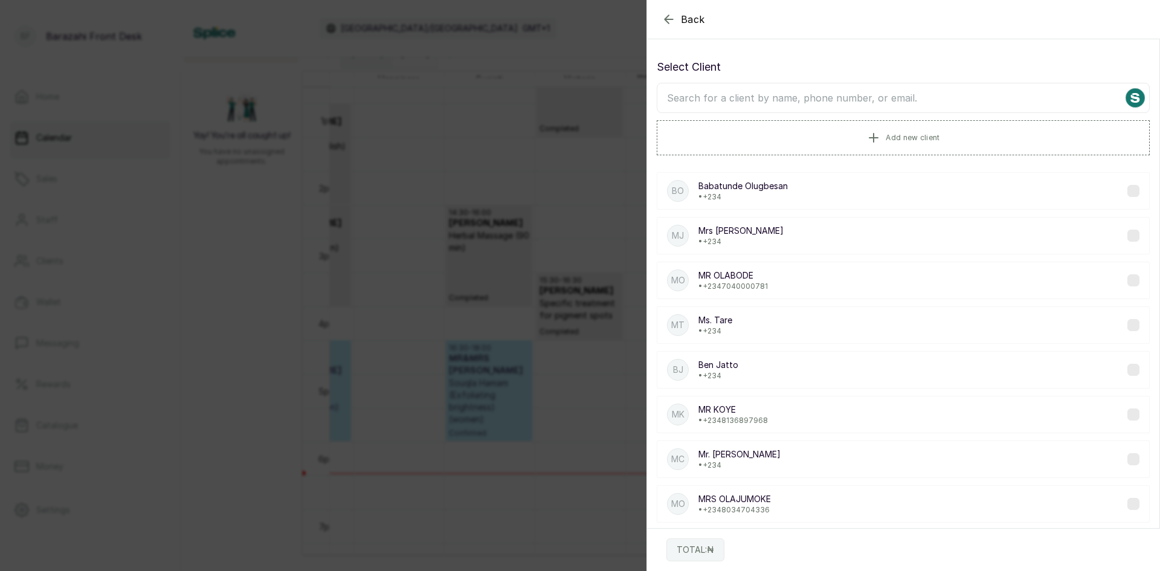
click at [766, 94] on input "text" at bounding box center [903, 98] width 493 height 30
click at [786, 129] on button "Add new client" at bounding box center [903, 137] width 493 height 34
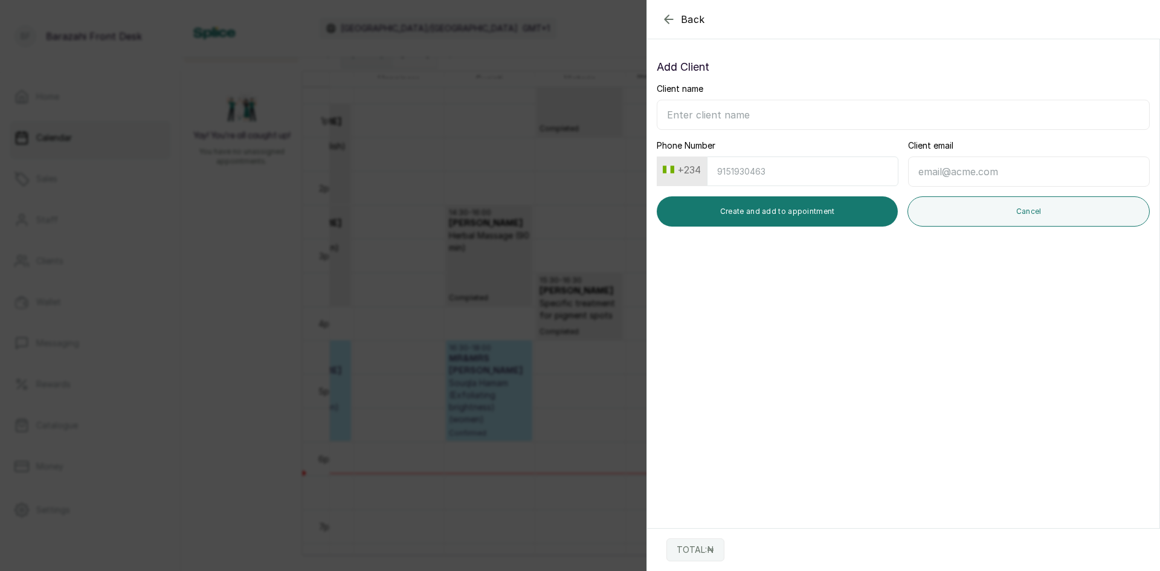
click at [770, 120] on input "Client name" at bounding box center [903, 115] width 493 height 30
type input "m"
type input "[PERSON_NAME]"
click at [783, 163] on input "Phone Number" at bounding box center [802, 171] width 191 height 30
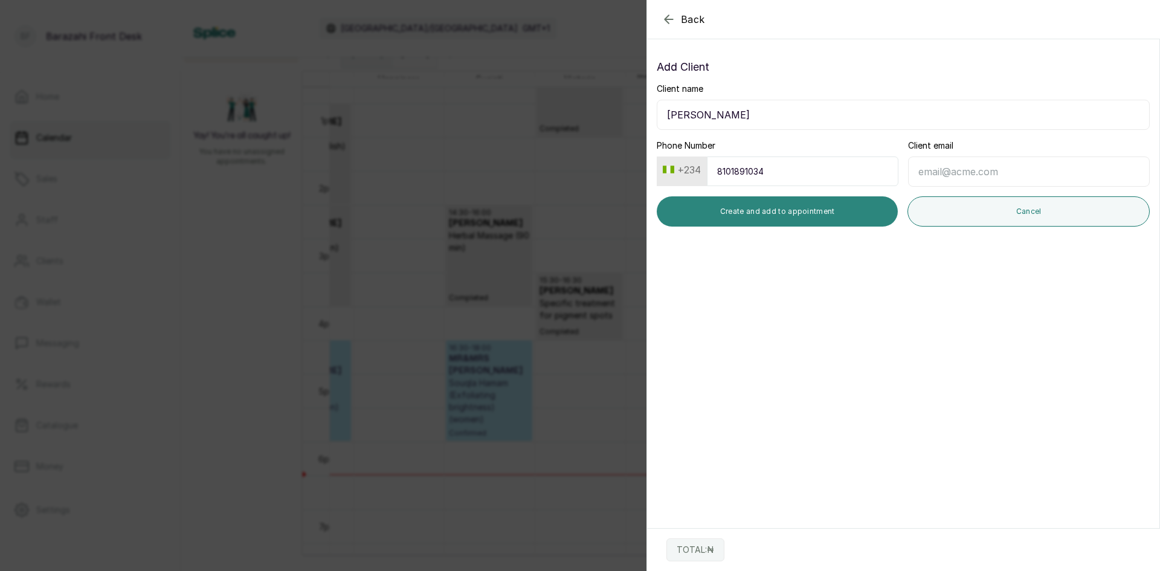
type input "8101891034"
click at [777, 217] on button "Create and add to appointment" at bounding box center [777, 211] width 241 height 30
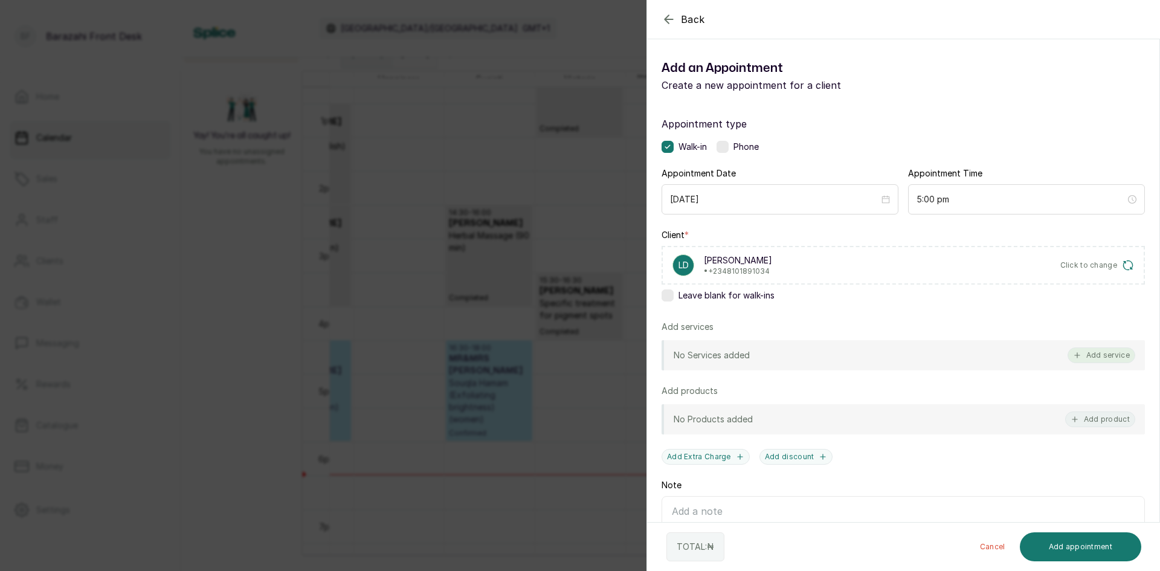
click at [1090, 350] on button "Add service" at bounding box center [1101, 355] width 68 height 16
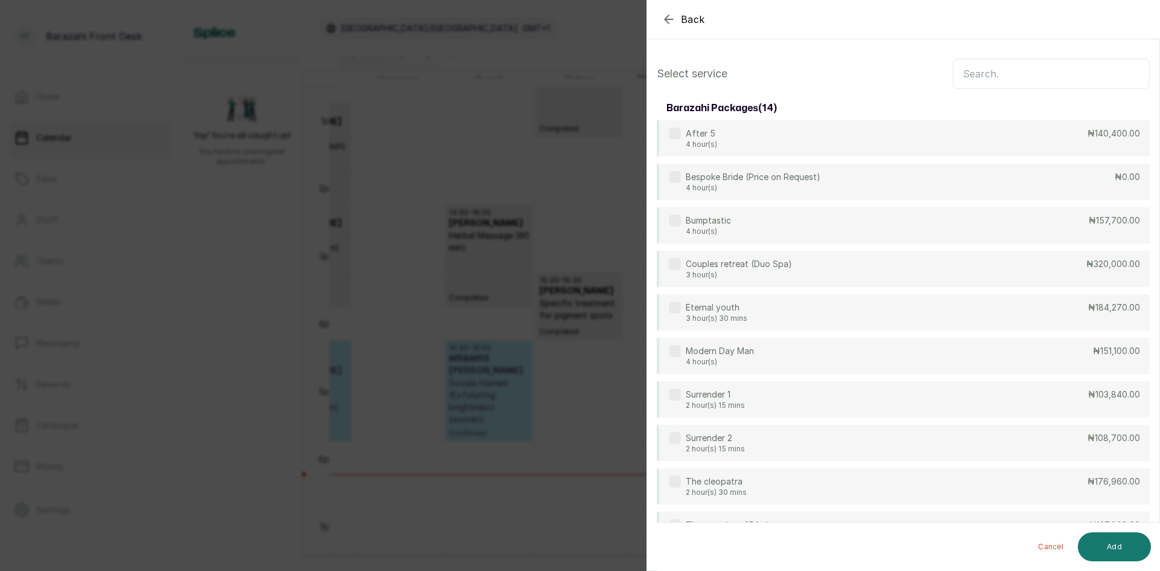
click at [970, 77] on input "text" at bounding box center [1051, 74] width 197 height 30
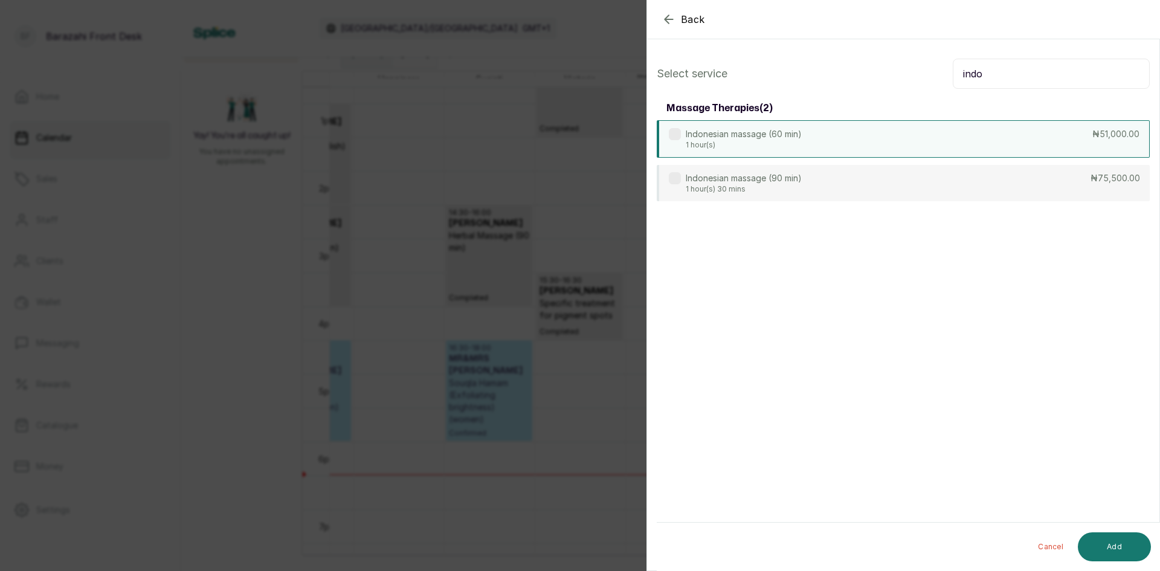
type input "indo"
click at [750, 130] on p "Indonesian massage (60 min)" at bounding box center [744, 134] width 116 height 12
click at [1099, 545] on button "Add" at bounding box center [1114, 546] width 73 height 29
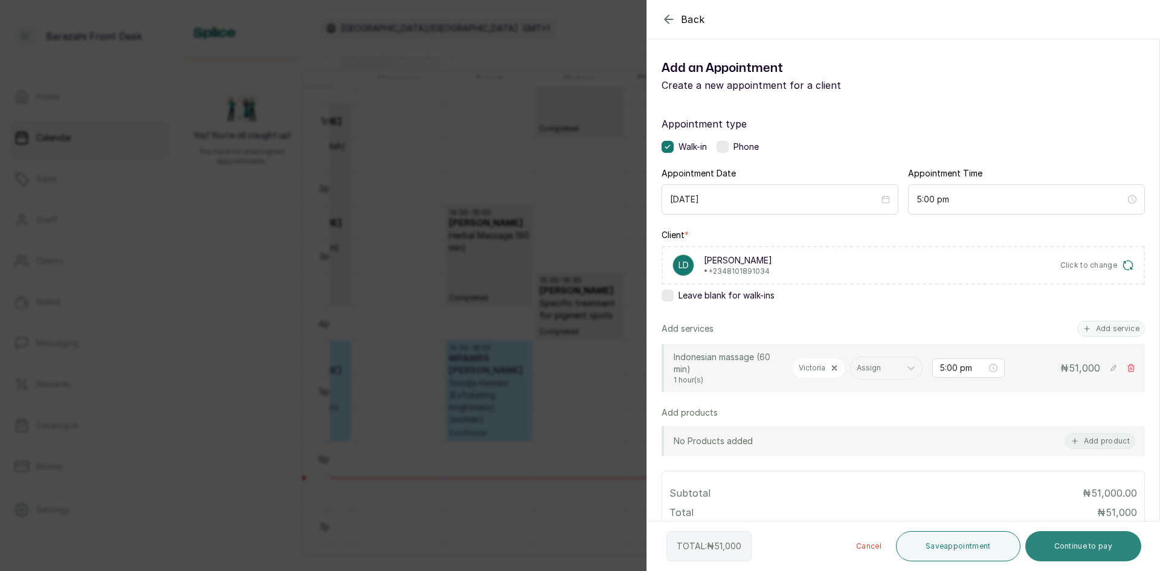
click at [1050, 546] on button "Continue to pay" at bounding box center [1083, 546] width 117 height 30
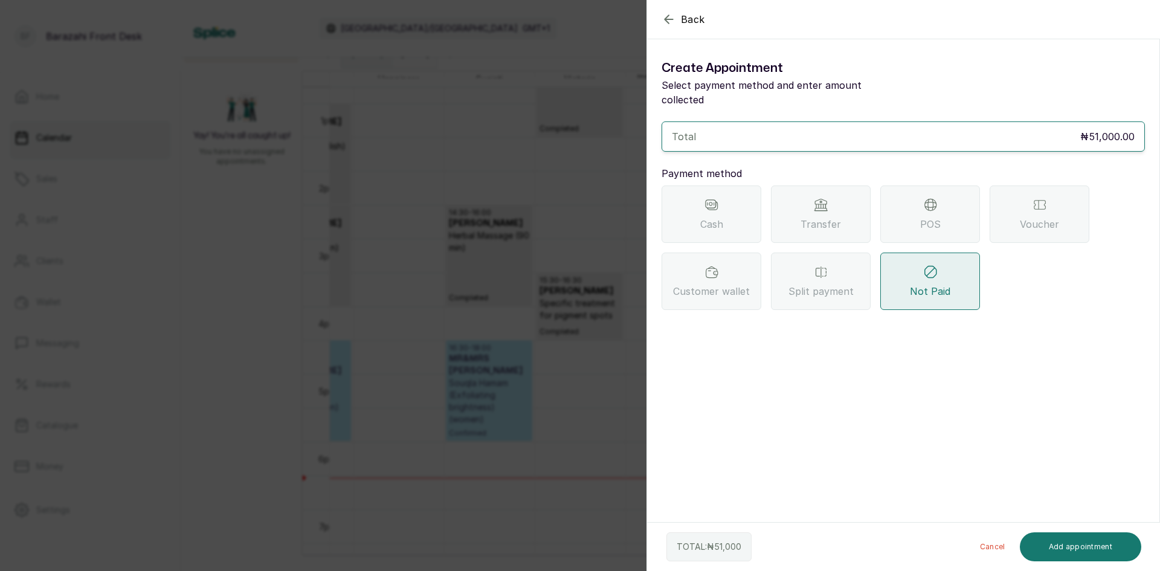
click at [938, 217] on span "POS" at bounding box center [930, 224] width 21 height 14
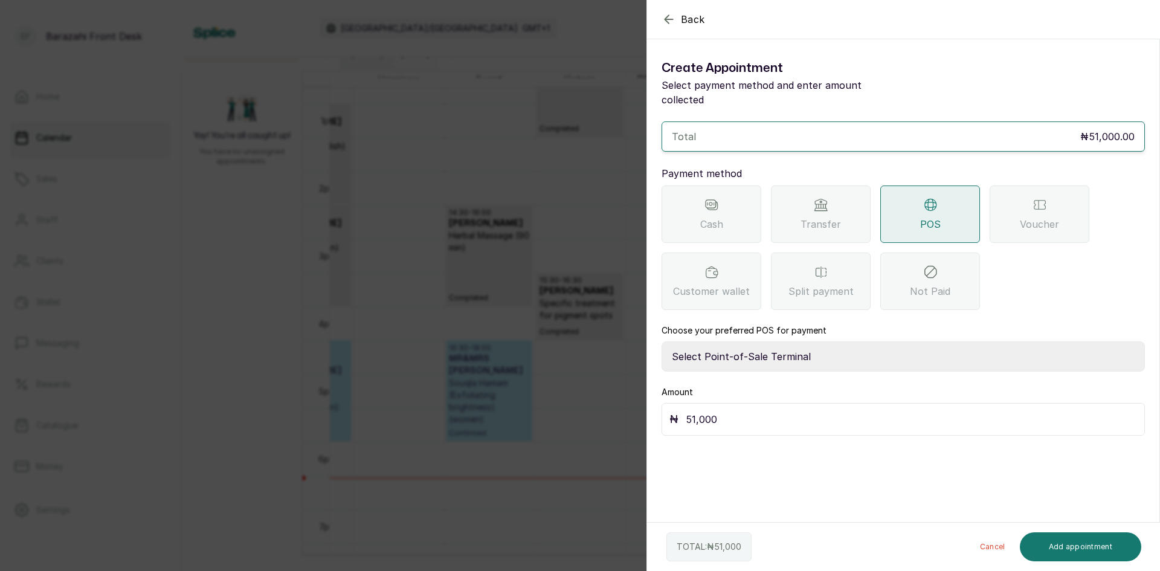
click at [828, 341] on select "Select Point-of-Sale Terminal [GEOGRAPHIC_DATA] POS Paystack-Titan Access POS A…" at bounding box center [902, 356] width 483 height 30
select select "4d1b21be-96f6-4525-8484-90dd038af117"
click at [661, 341] on select "Select Point-of-Sale Terminal [GEOGRAPHIC_DATA] POS Paystack-Titan Access POS A…" at bounding box center [902, 356] width 483 height 30
click at [1059, 544] on button "Add appointment" at bounding box center [1081, 546] width 122 height 29
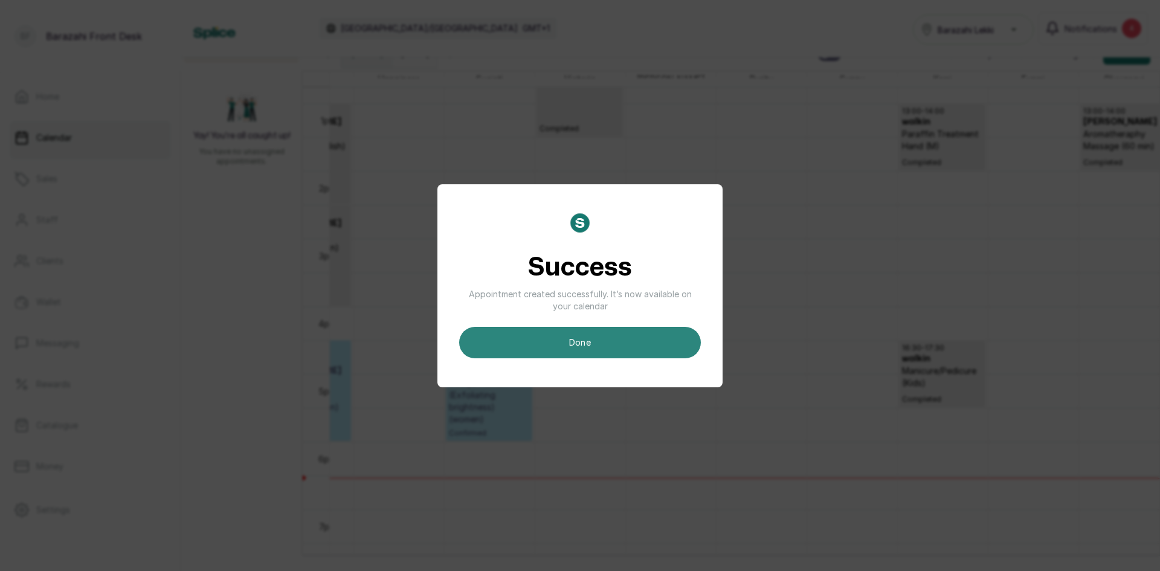
click at [566, 338] on button "done" at bounding box center [580, 342] width 242 height 31
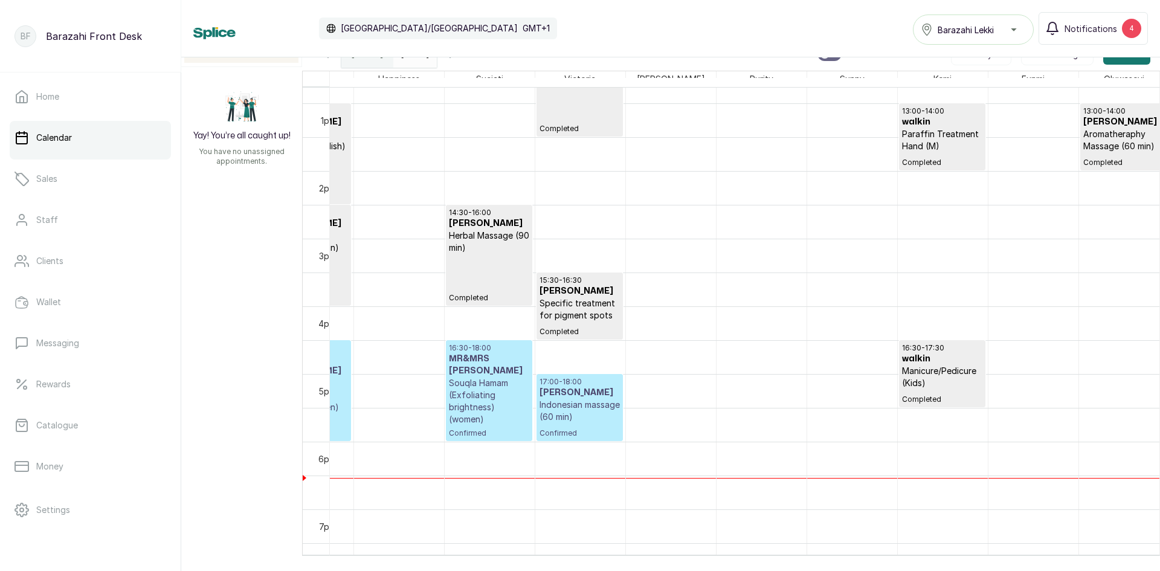
click at [594, 410] on p "Indonesian massage (60 min)" at bounding box center [579, 411] width 80 height 24
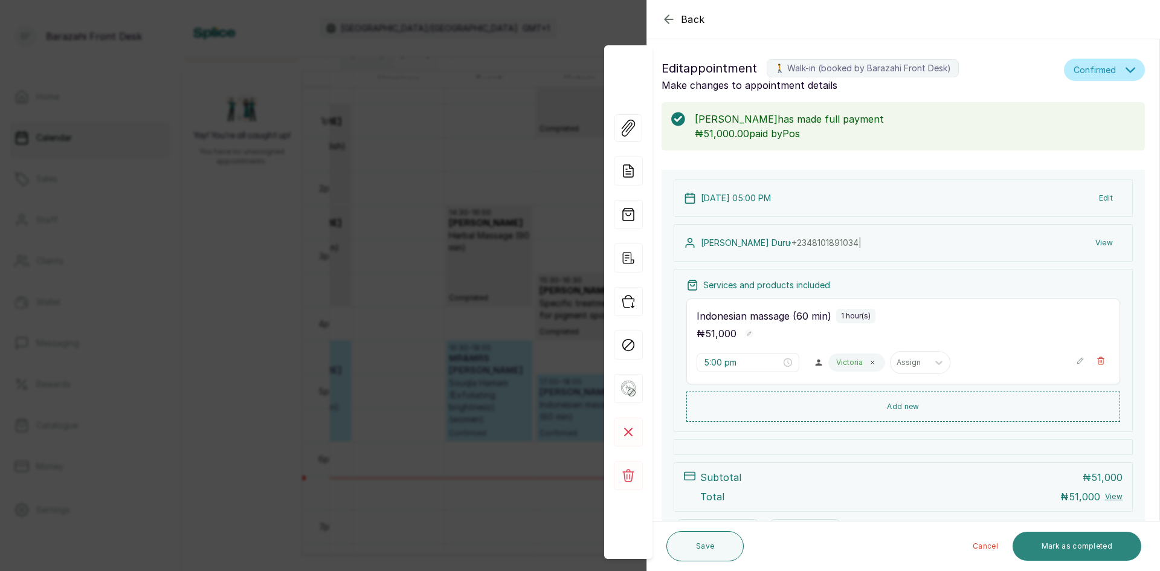
click at [1034, 550] on button "Mark as completed" at bounding box center [1076, 546] width 129 height 29
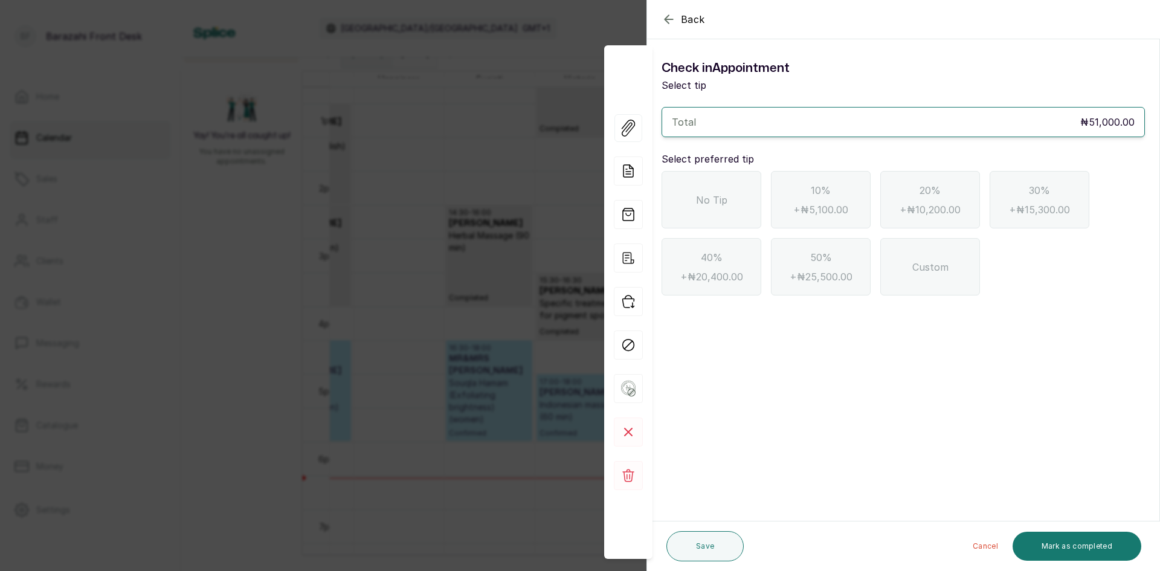
click at [683, 221] on div "No Tip" at bounding box center [711, 199] width 100 height 57
click at [1074, 544] on button "Mark as completed" at bounding box center [1076, 546] width 129 height 29
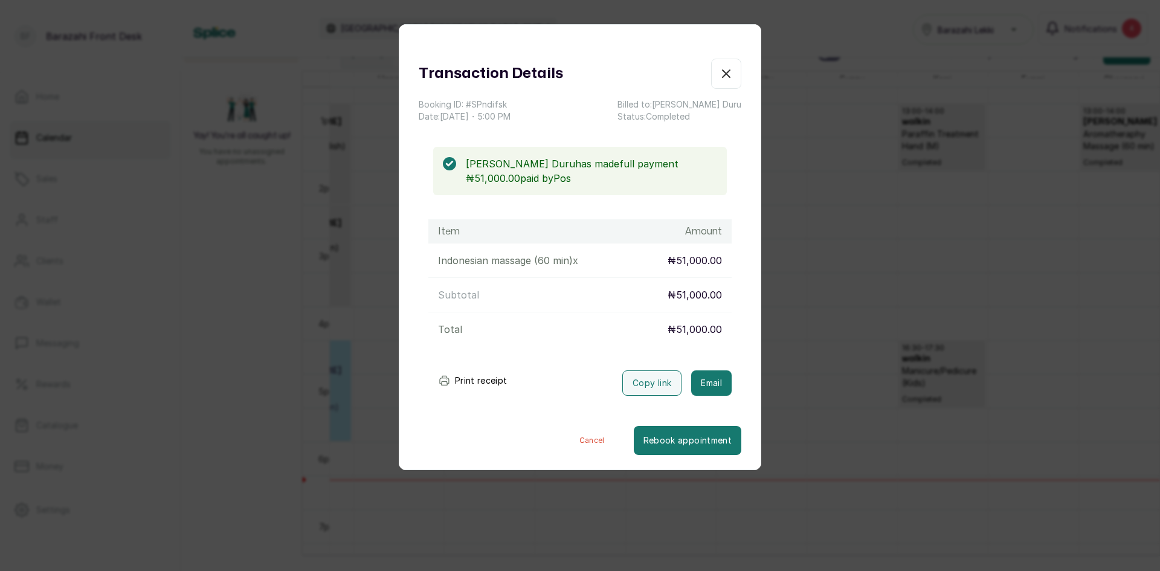
click at [719, 78] on icon "button" at bounding box center [726, 73] width 14 height 14
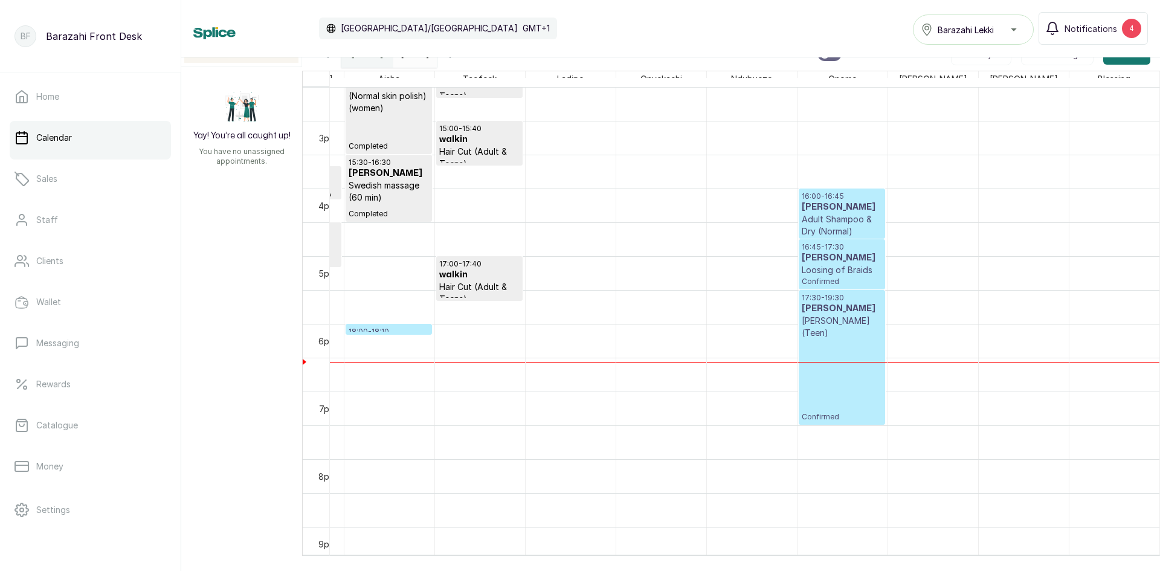
scroll to position [985, 0]
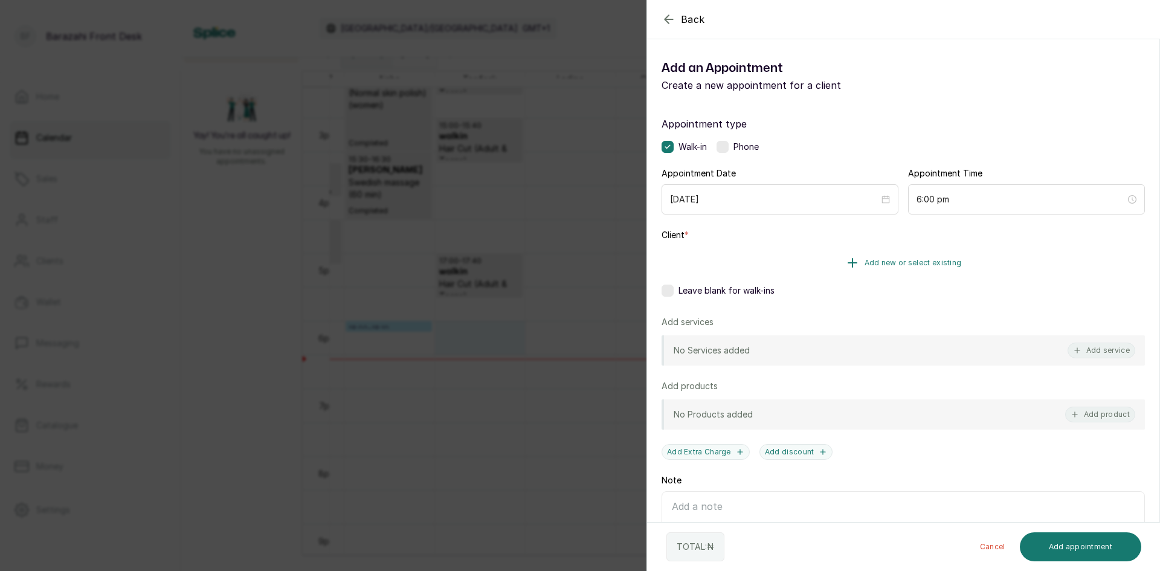
click at [751, 270] on button "Add new or select existing" at bounding box center [902, 263] width 483 height 34
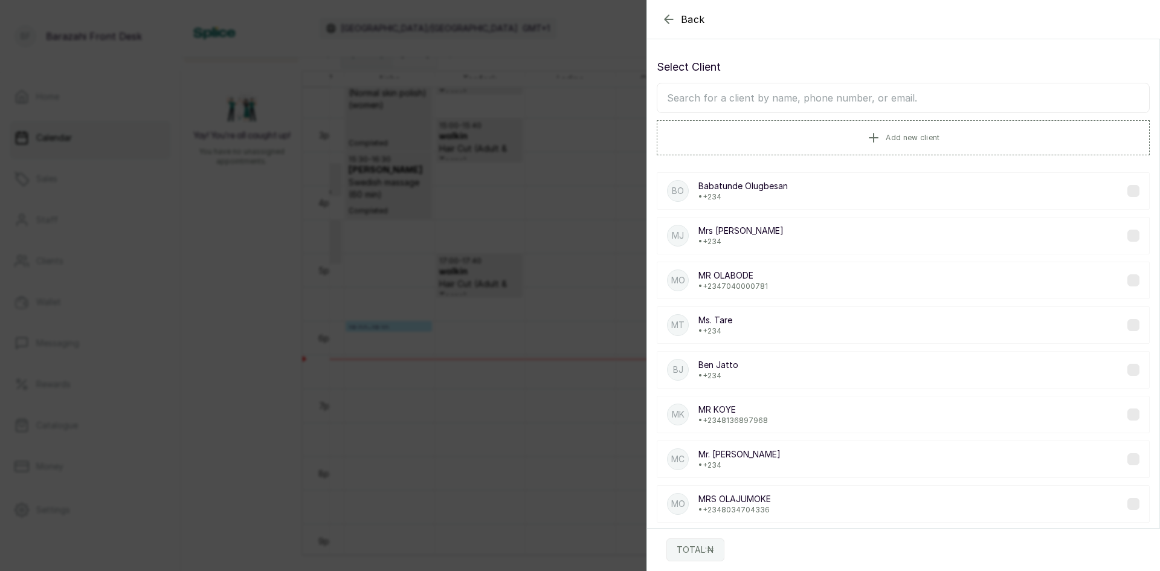
click at [699, 108] on input "text" at bounding box center [903, 98] width 493 height 30
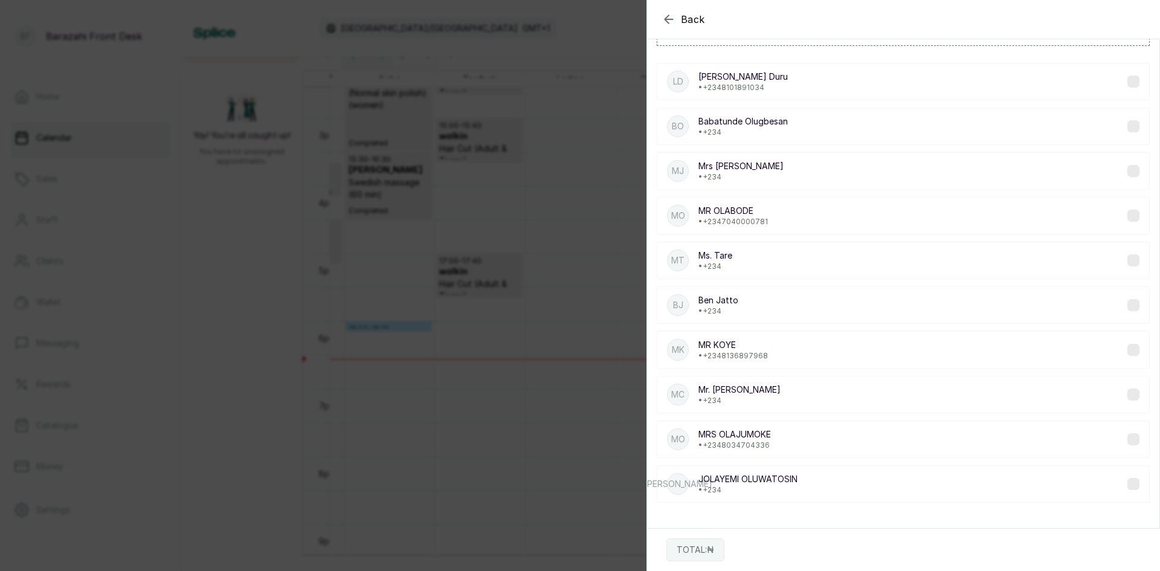
scroll to position [0, 0]
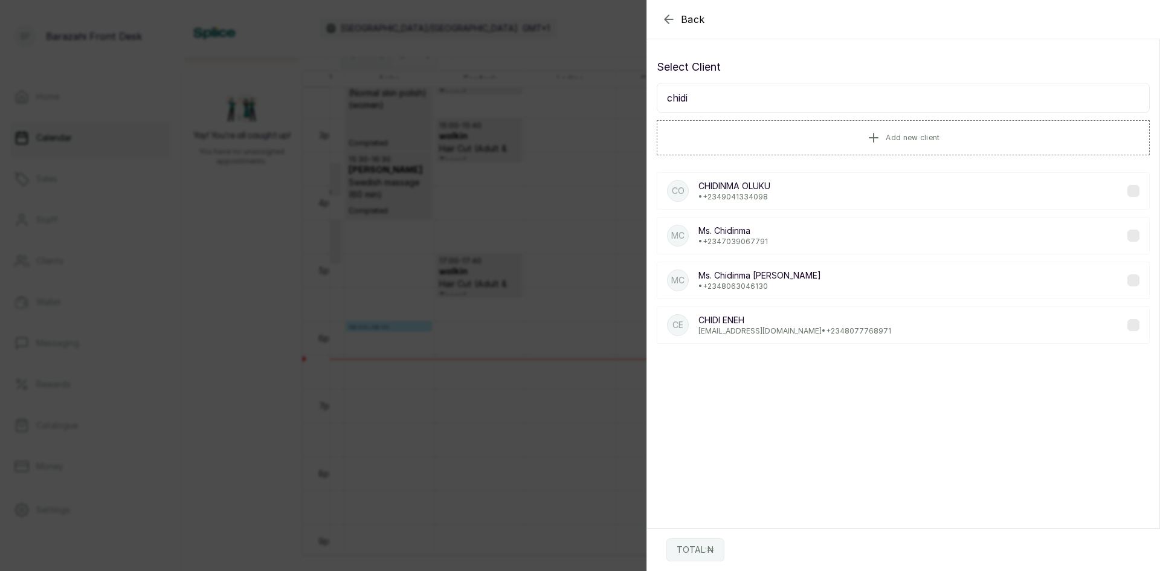
type input "chidi"
click at [735, 327] on p "[EMAIL_ADDRESS][DOMAIN_NAME] • [PHONE_NUMBER]" at bounding box center [794, 331] width 193 height 10
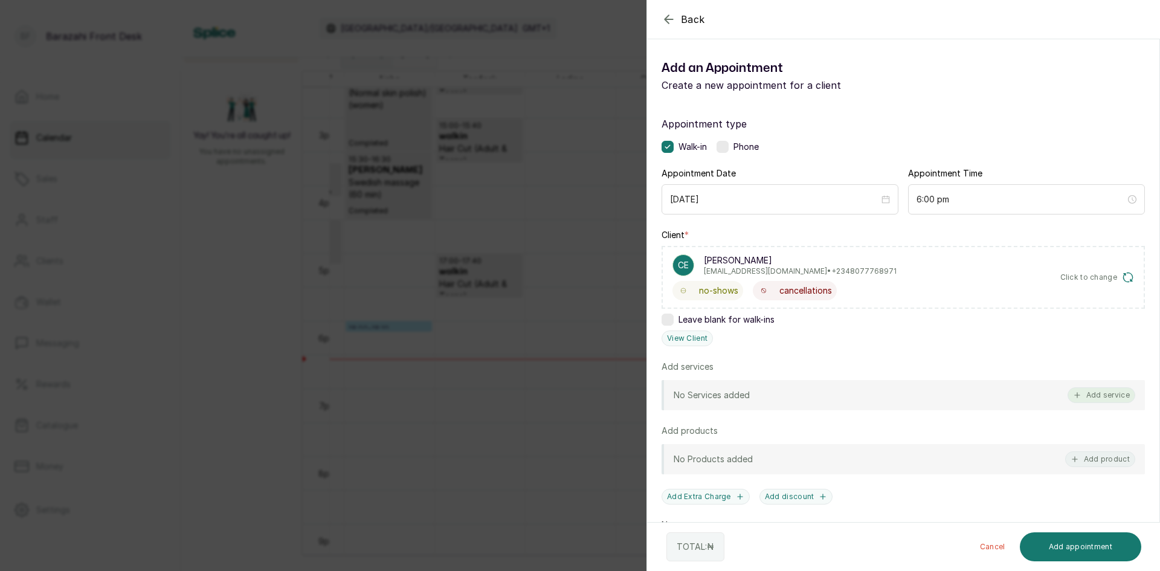
click at [1084, 392] on button "Add service" at bounding box center [1101, 395] width 68 height 16
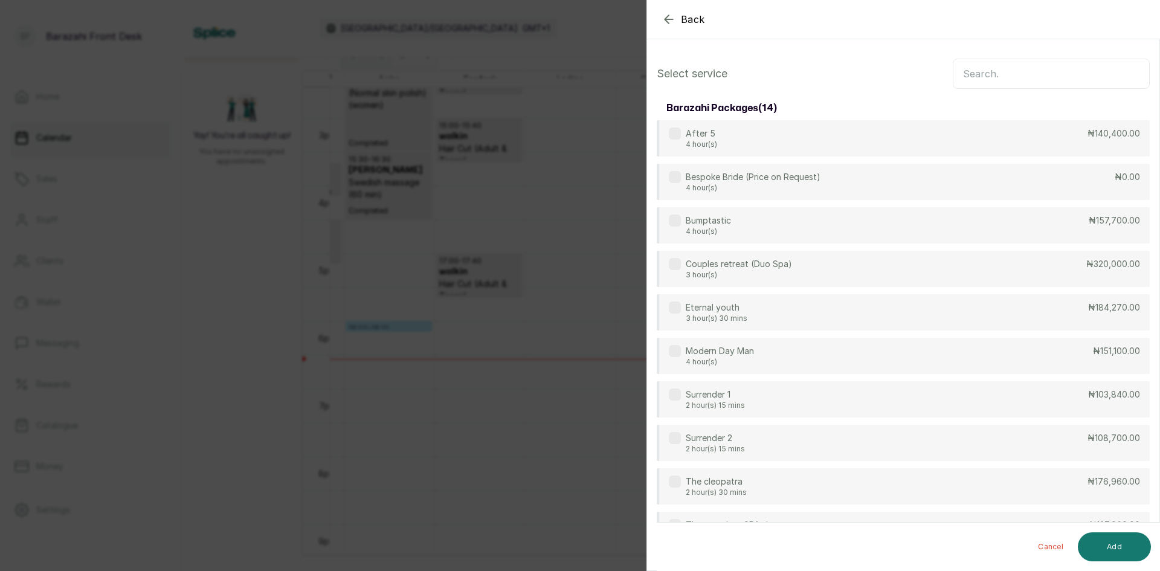
click at [1009, 69] on input "text" at bounding box center [1051, 74] width 197 height 30
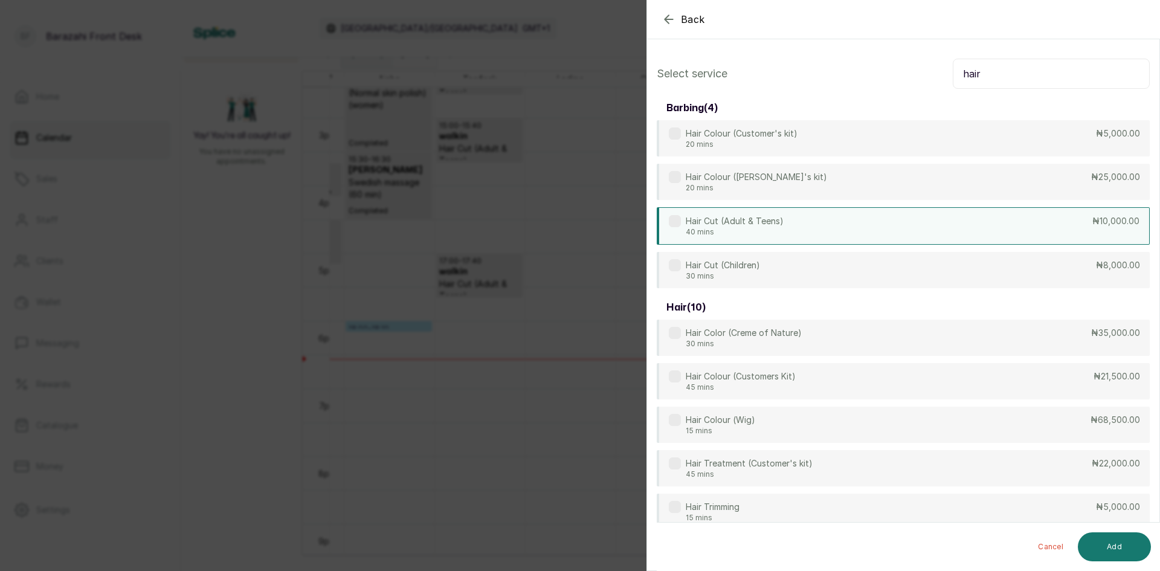
type input "hair"
drag, startPoint x: 777, startPoint y: 220, endPoint x: 939, endPoint y: 335, distance: 198.9
click at [777, 221] on p "Hair Cut (Adult & Teens)" at bounding box center [735, 220] width 98 height 12
click at [1122, 551] on button "Add" at bounding box center [1114, 546] width 73 height 29
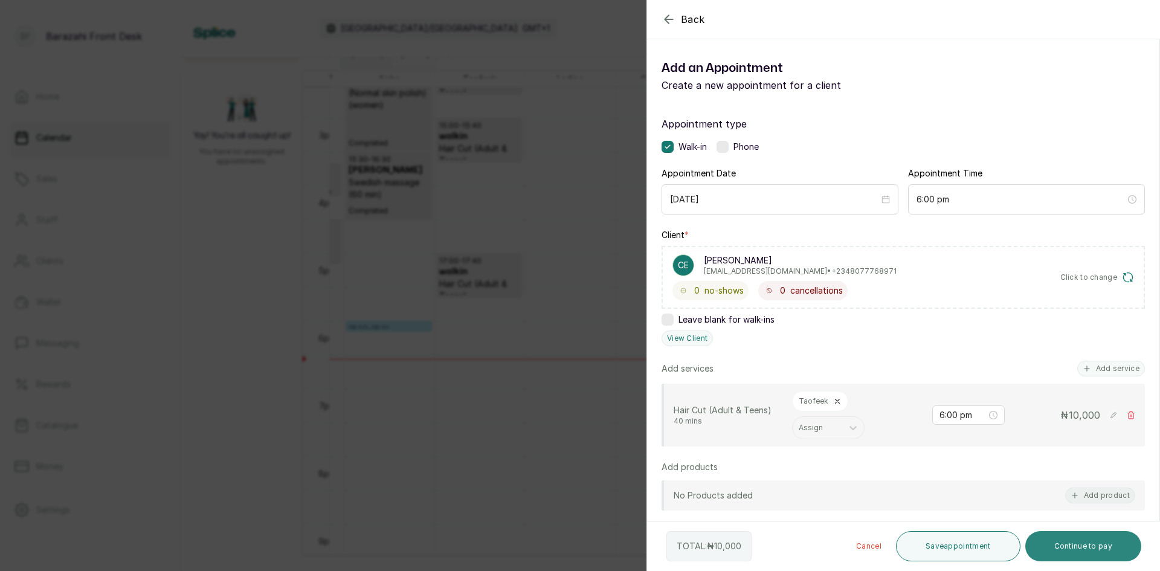
drag, startPoint x: 1077, startPoint y: 545, endPoint x: 1078, endPoint y: 538, distance: 6.7
click at [1077, 542] on button "Continue to pay" at bounding box center [1083, 546] width 117 height 30
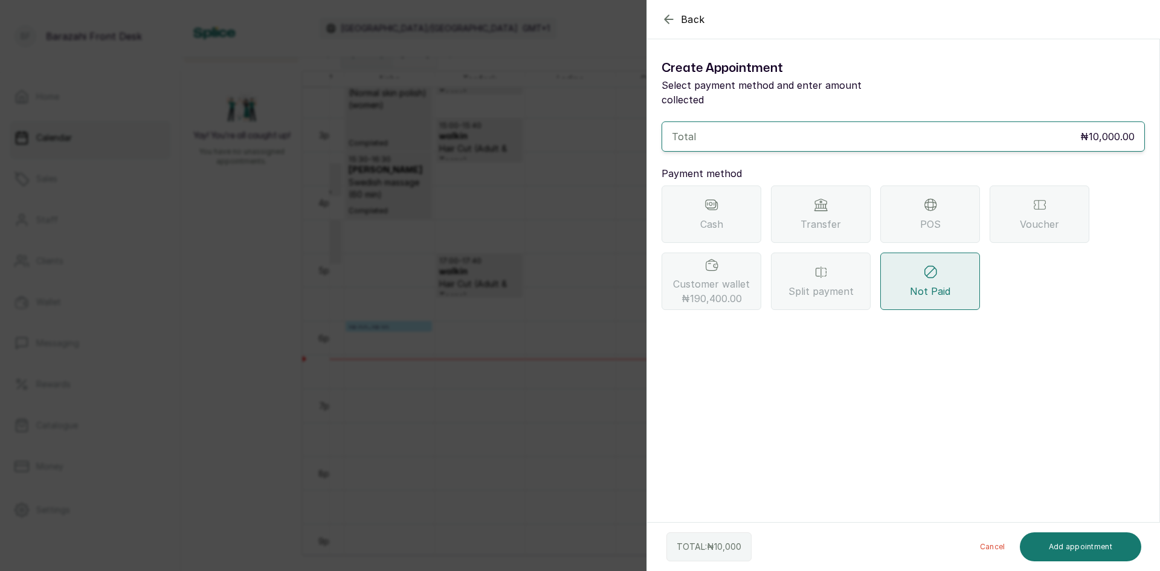
click at [732, 277] on span "Customer wallet ₦190,400.00" at bounding box center [711, 291] width 77 height 29
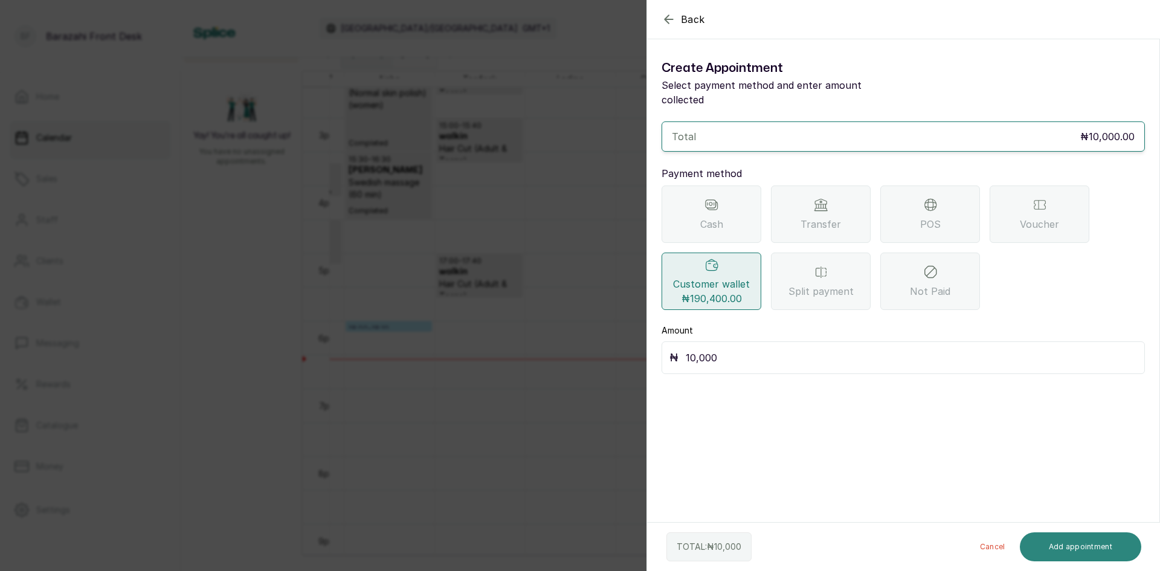
click at [1050, 539] on button "Add appointment" at bounding box center [1081, 546] width 122 height 29
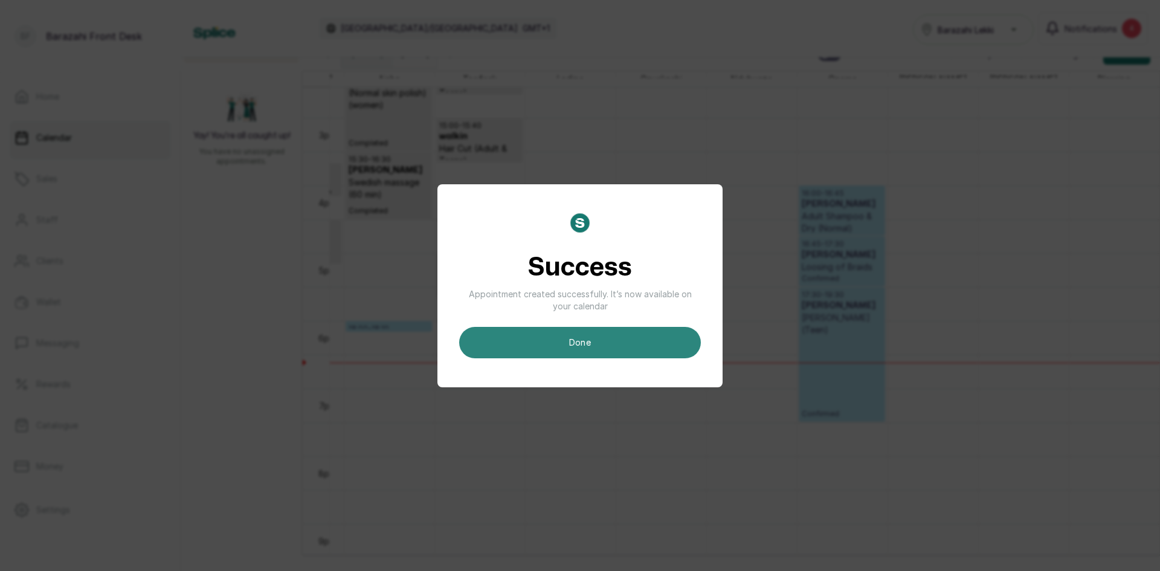
click at [572, 350] on button "done" at bounding box center [580, 342] width 242 height 31
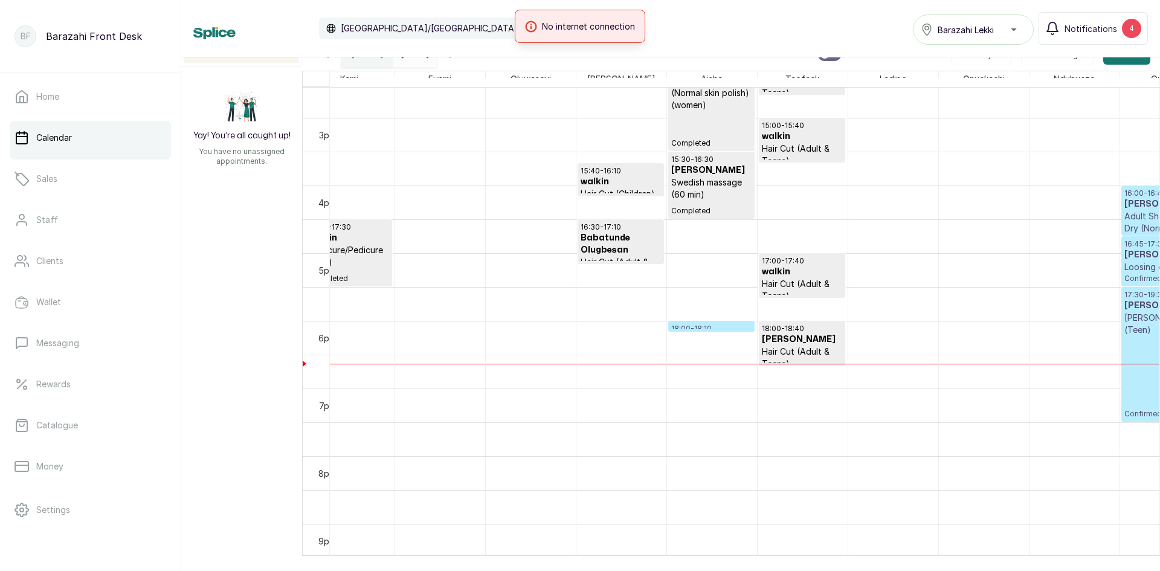
scroll to position [0, 1218]
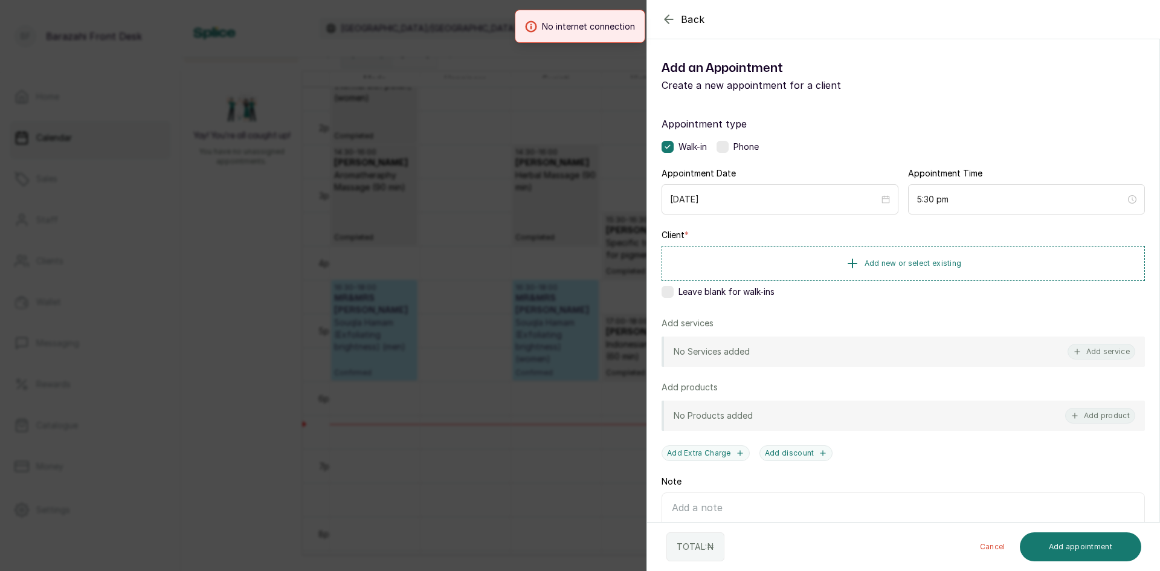
click at [808, 281] on div "Client * Add new or select existing Leave blank for walk-ins" at bounding box center [902, 266] width 483 height 74
click at [803, 273] on button "Add new or select existing" at bounding box center [902, 263] width 483 height 34
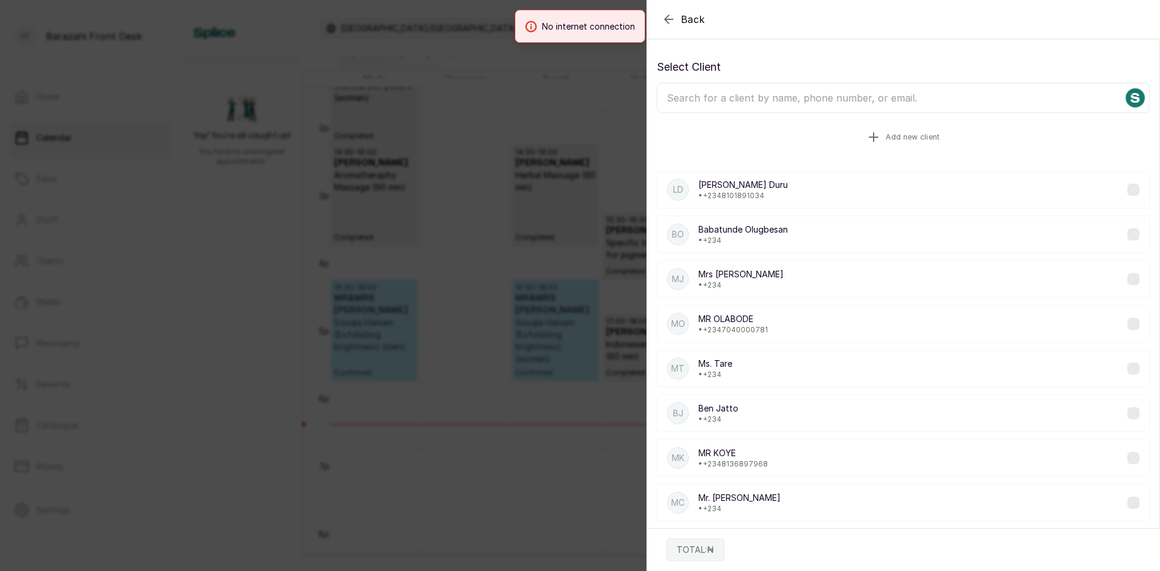
click at [752, 134] on button "Add new client" at bounding box center [903, 137] width 493 height 34
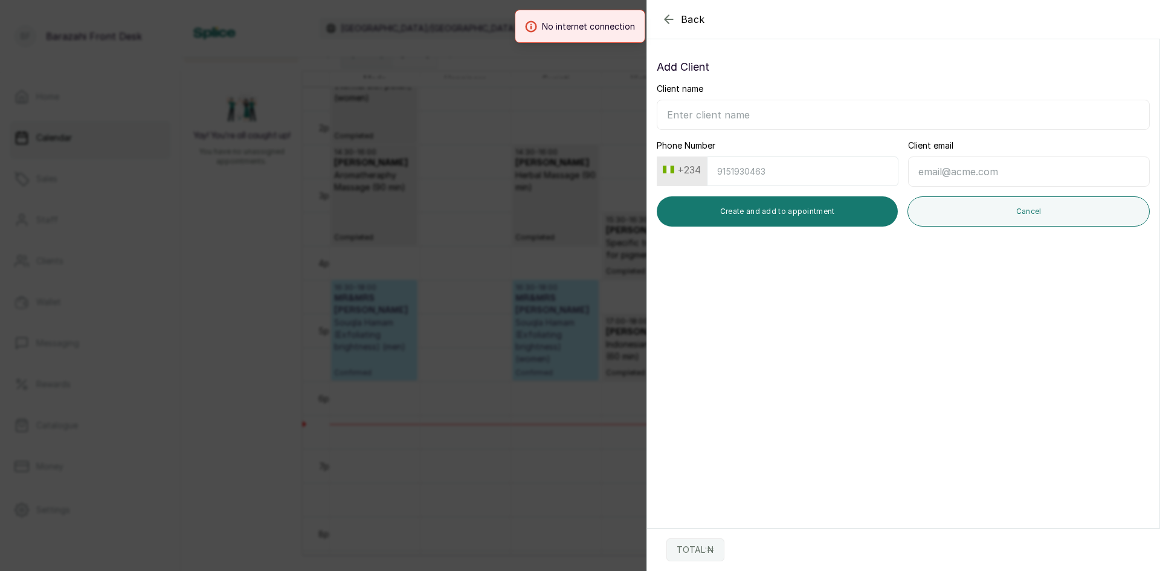
click at [741, 101] on input "Client name" at bounding box center [903, 115] width 493 height 30
type input "c"
type input "[PERSON_NAME]"
click at [787, 208] on button "Create and add to appointment" at bounding box center [777, 211] width 241 height 30
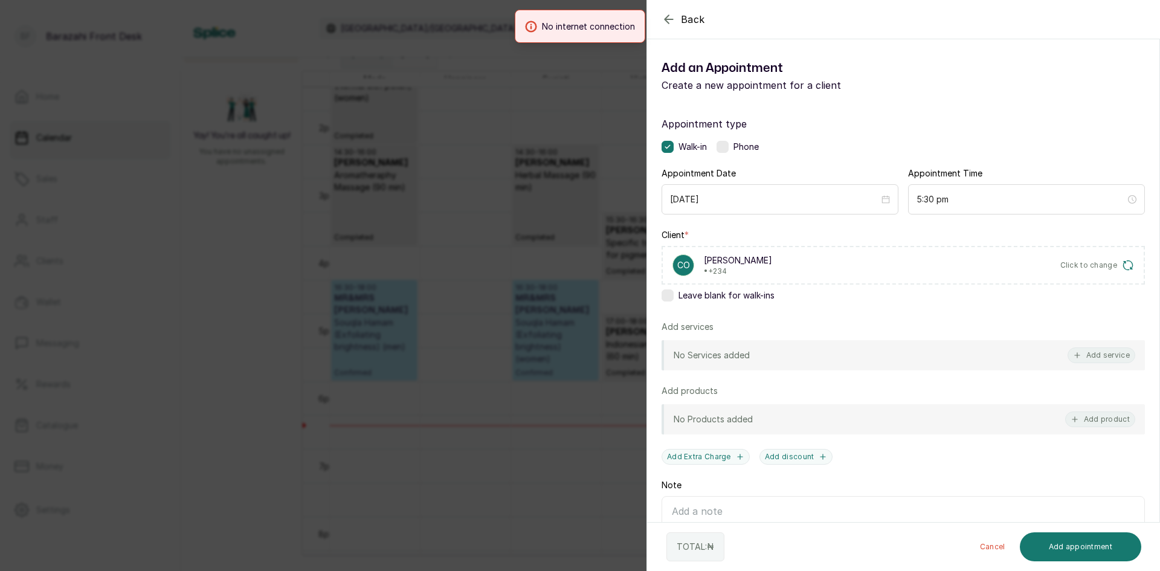
click at [1111, 367] on div "No Services added Add service" at bounding box center [902, 355] width 483 height 30
click at [1084, 355] on button "Add service" at bounding box center [1101, 355] width 68 height 16
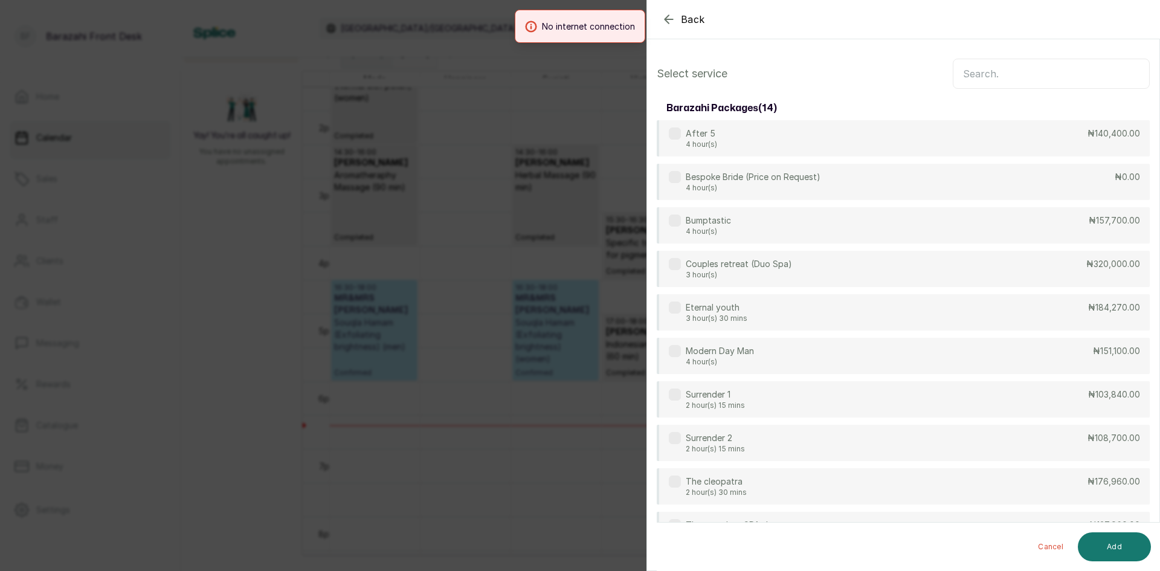
click at [973, 83] on input "text" at bounding box center [1051, 74] width 197 height 30
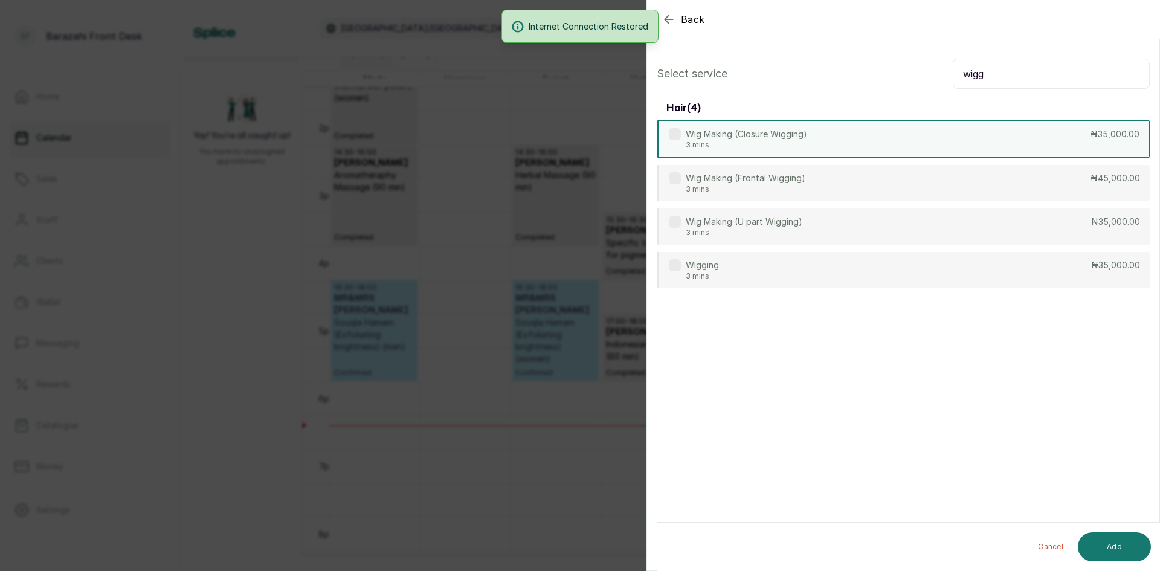
type input "wigg"
click at [887, 153] on div "Wig Making (Closure Wigging) 3 mins ₦35,000.00" at bounding box center [903, 138] width 493 height 37
click at [1099, 547] on button "Add" at bounding box center [1114, 546] width 73 height 29
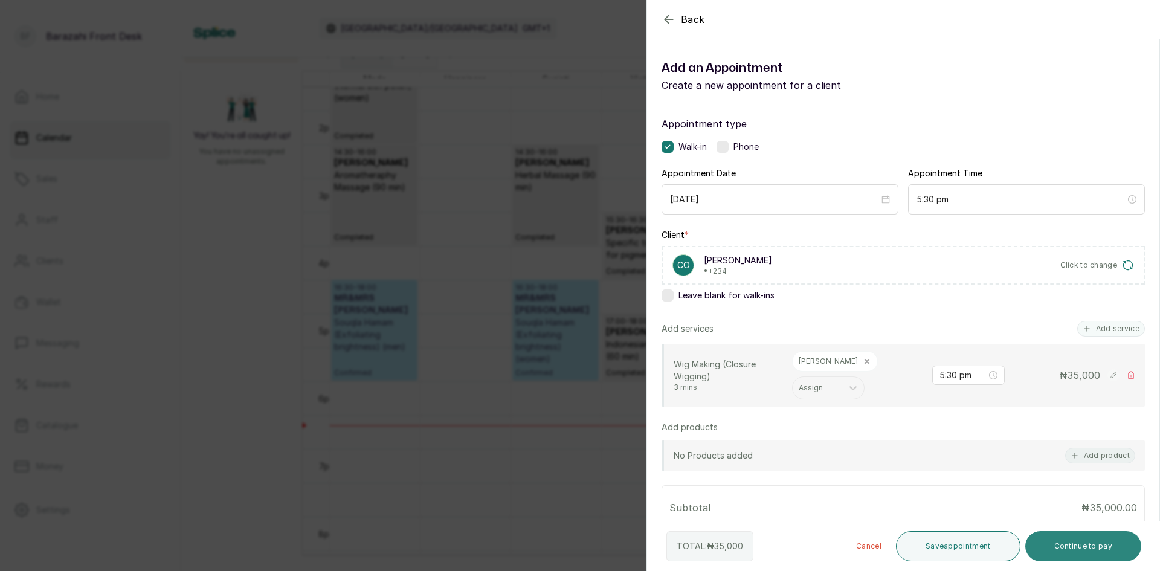
click at [1077, 552] on button "Continue to pay" at bounding box center [1083, 546] width 117 height 30
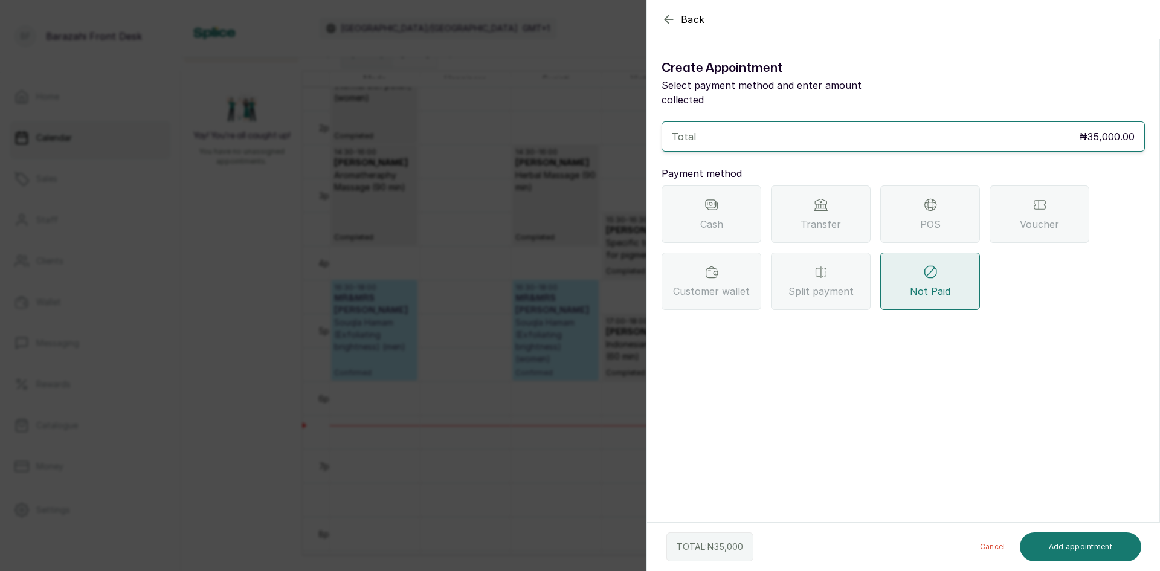
click at [924, 198] on div "POS" at bounding box center [930, 213] width 100 height 57
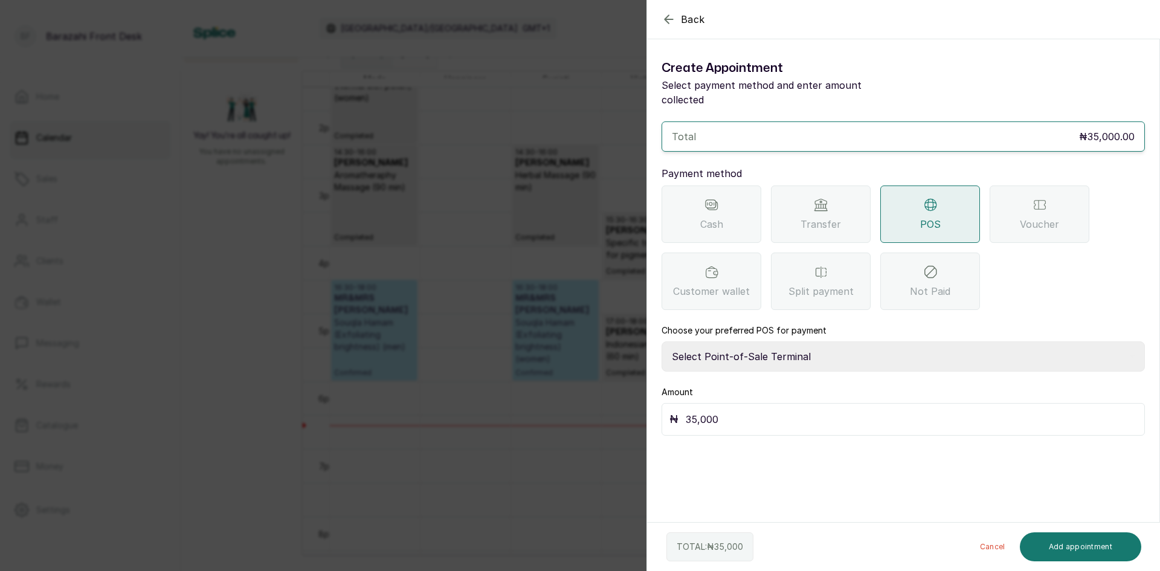
click at [753, 344] on select "Select Point-of-Sale Terminal [GEOGRAPHIC_DATA] POS Paystack-Titan Access POS A…" at bounding box center [902, 356] width 483 height 30
select select "4d1b21be-96f6-4525-8484-90dd038af117"
click at [661, 341] on select "Select Point-of-Sale Terminal [GEOGRAPHIC_DATA] POS Paystack-Titan Access POS A…" at bounding box center [902, 356] width 483 height 30
click at [1064, 559] on button "Add appointment" at bounding box center [1081, 546] width 122 height 29
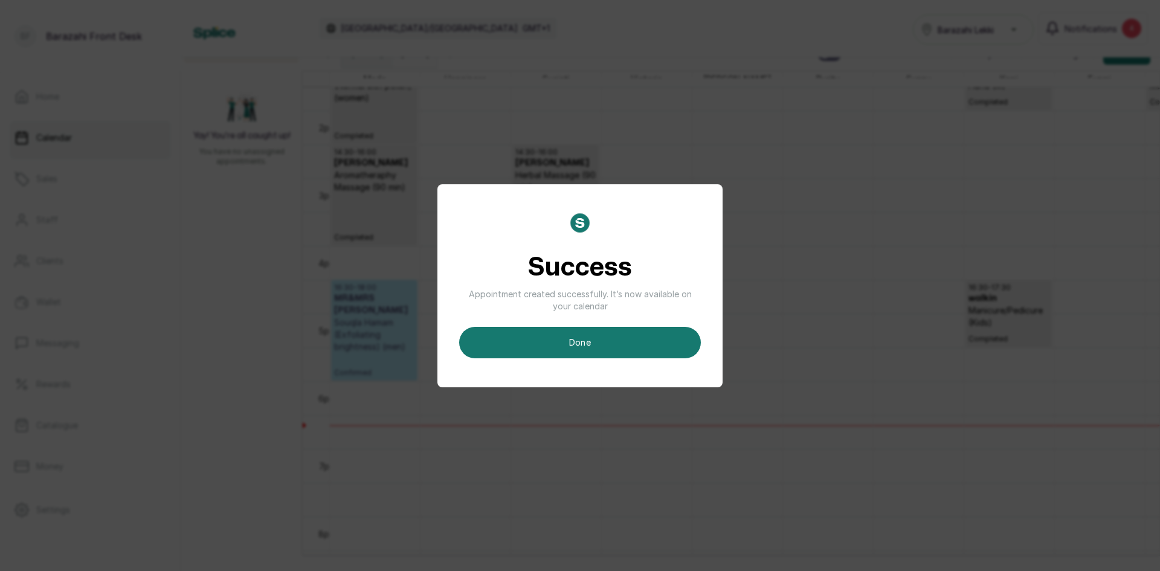
click at [622, 358] on div "Success Appointment created successfully. It’s now available on your calendar d…" at bounding box center [579, 285] width 285 height 203
click at [622, 348] on button "done" at bounding box center [580, 342] width 242 height 31
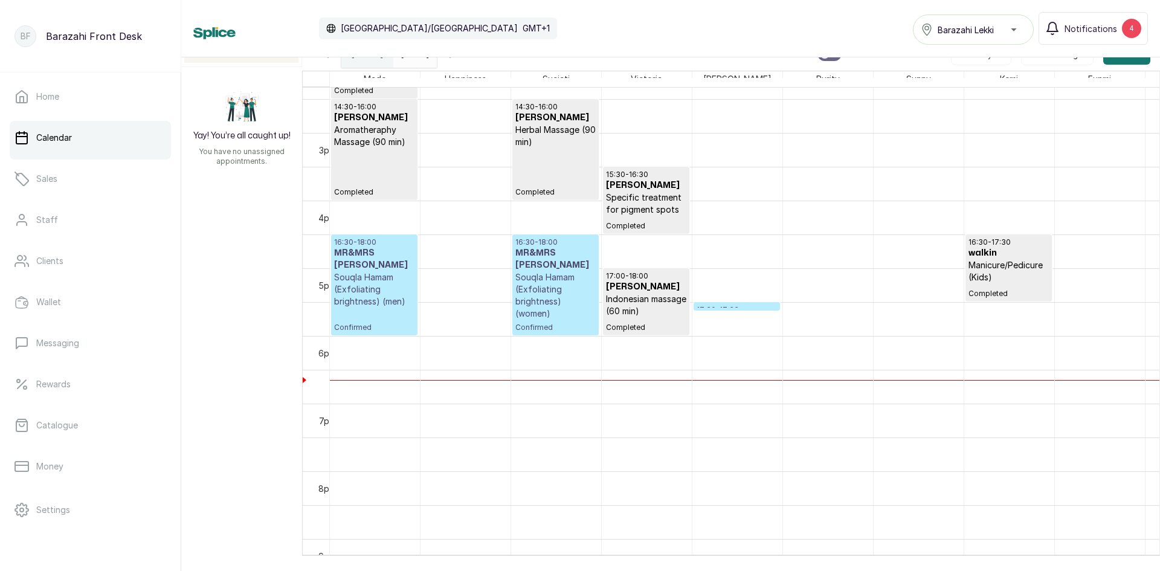
scroll to position [985, 0]
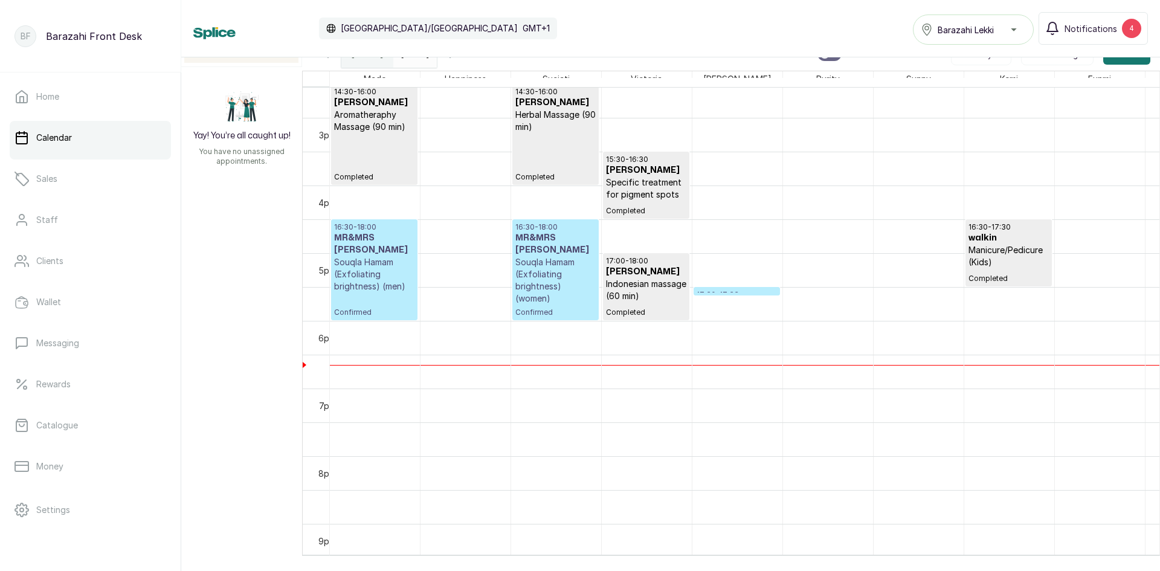
click at [720, 294] on div at bounding box center [736, 294] width 85 height 5
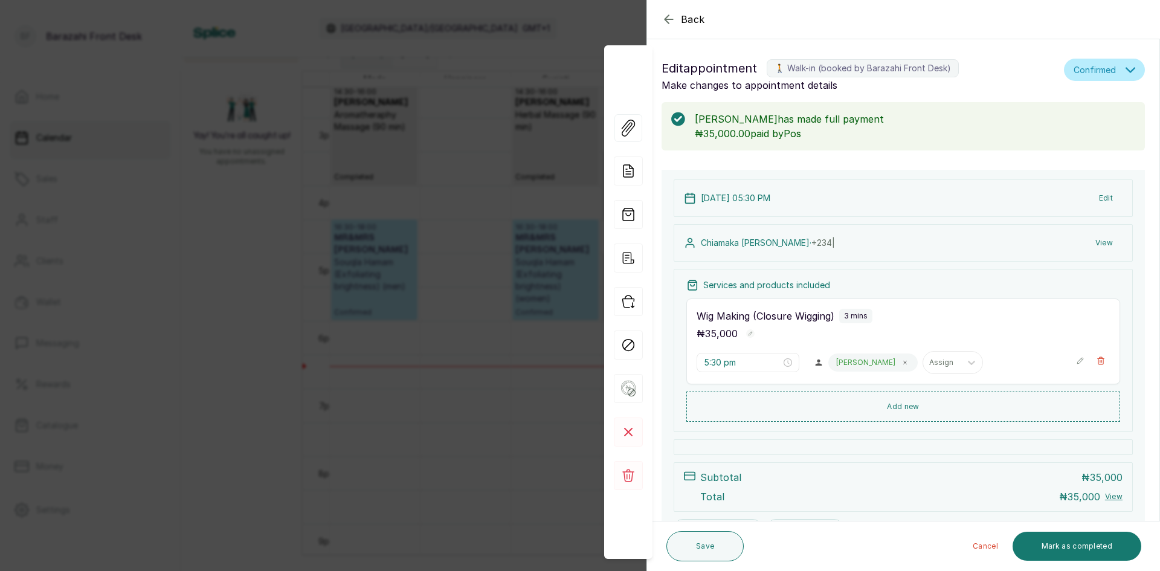
click at [442, 440] on div "Back Appointment Details Edit appointment 🚶 Walk-in (booked by [PERSON_NAME] Fr…" at bounding box center [580, 285] width 1160 height 571
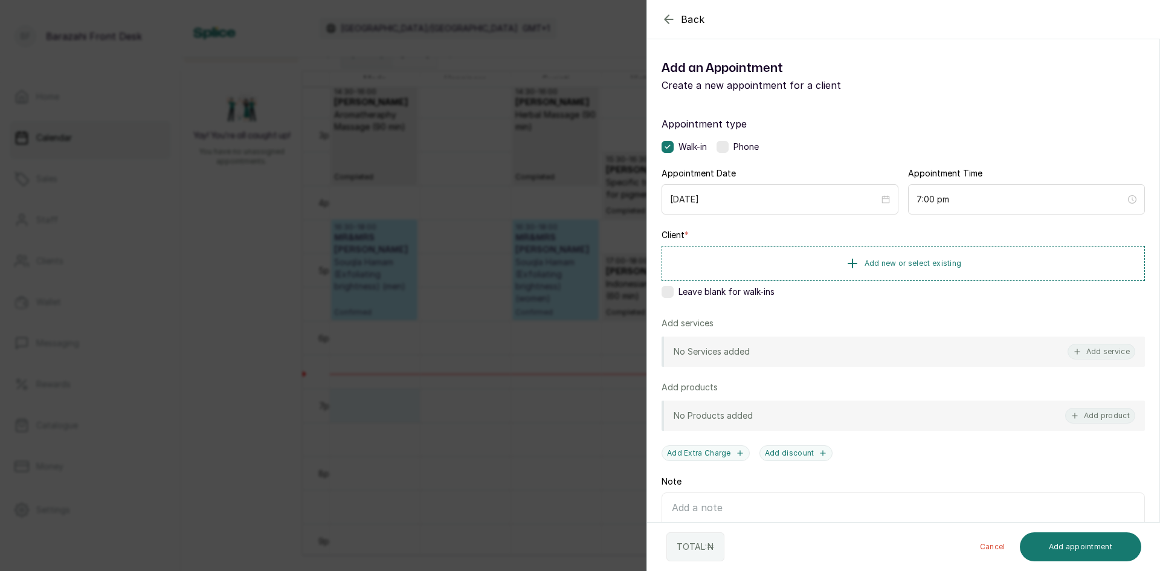
click at [135, 489] on div "Back Add Appointment Add an Appointment Create a new appointment for a client A…" at bounding box center [580, 285] width 1160 height 571
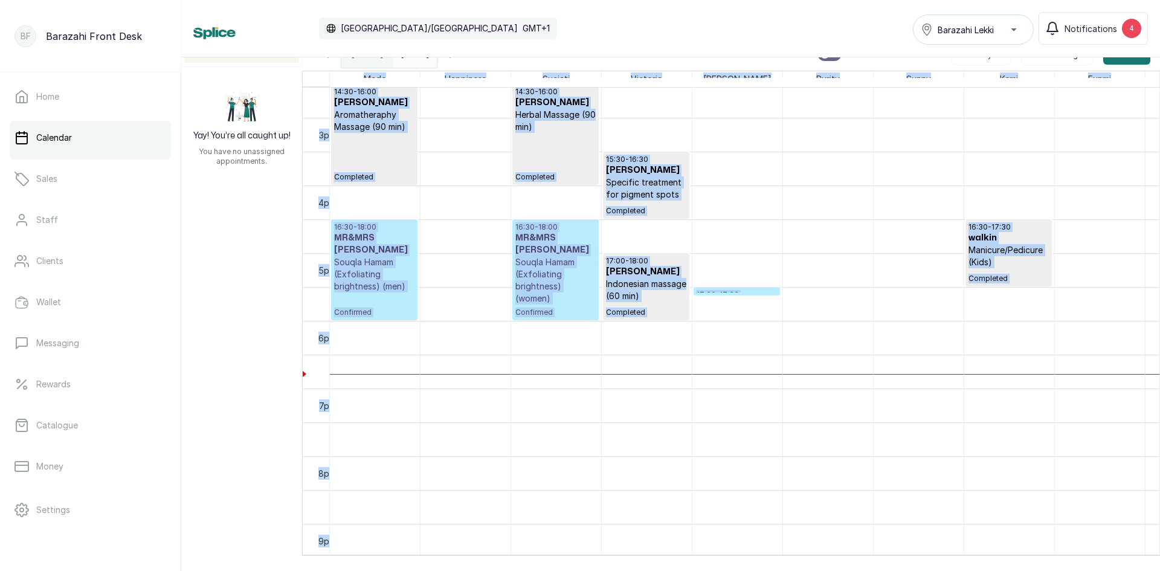
drag, startPoint x: 532, startPoint y: 555, endPoint x: 495, endPoint y: 551, distance: 37.7
click at [486, 557] on div "Calendar [GEOGRAPHIC_DATA]/[GEOGRAPHIC_DATA] GMT+1 Barazahi Lekki Notifications…" at bounding box center [670, 285] width 979 height 571
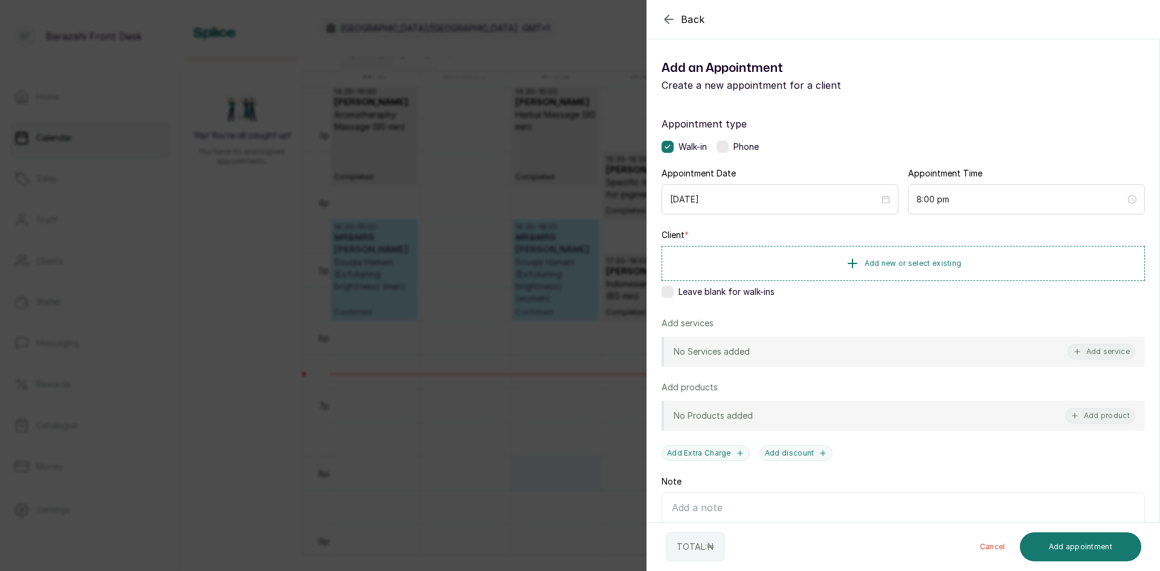
click at [508, 529] on div "Back Add Appointment Add an Appointment Create a new appointment for a client A…" at bounding box center [580, 285] width 1160 height 571
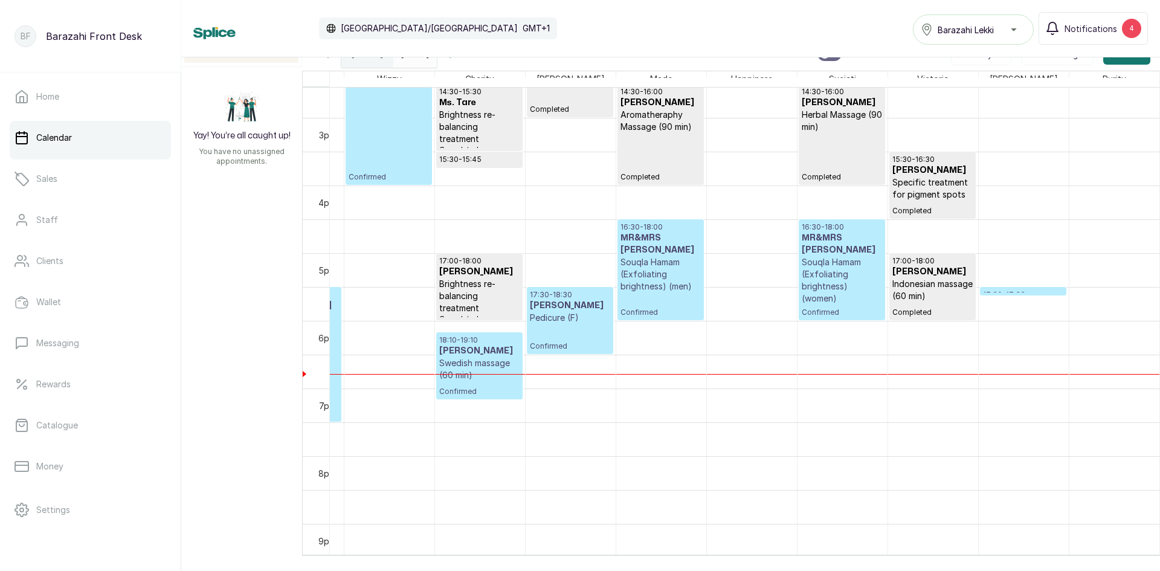
scroll to position [1, 227]
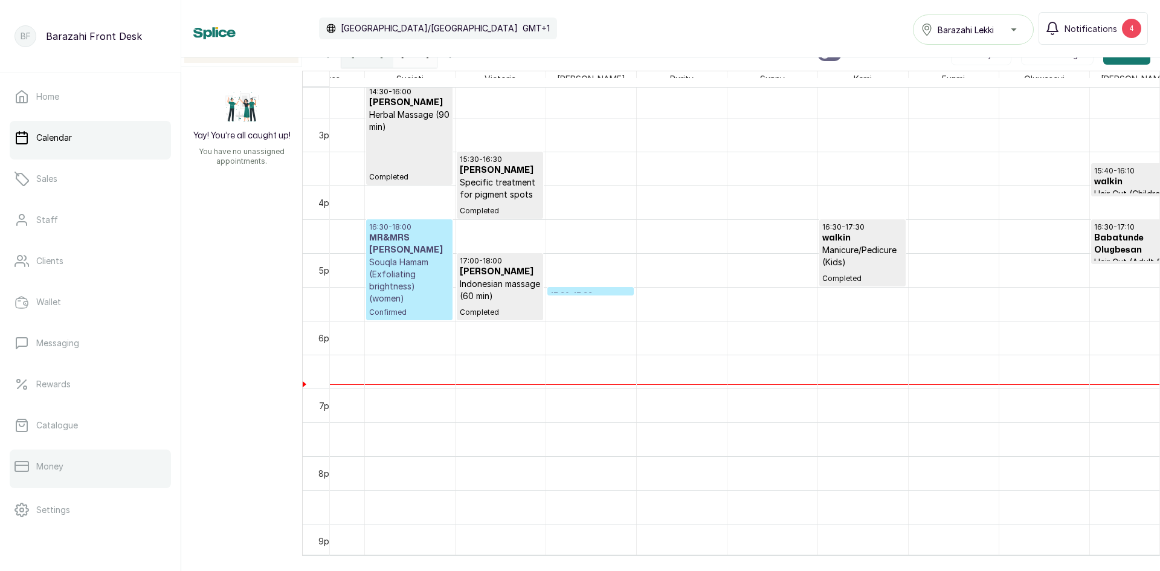
click at [30, 475] on link "Money" at bounding box center [90, 466] width 161 height 34
